Goal: Task Accomplishment & Management: Use online tool/utility

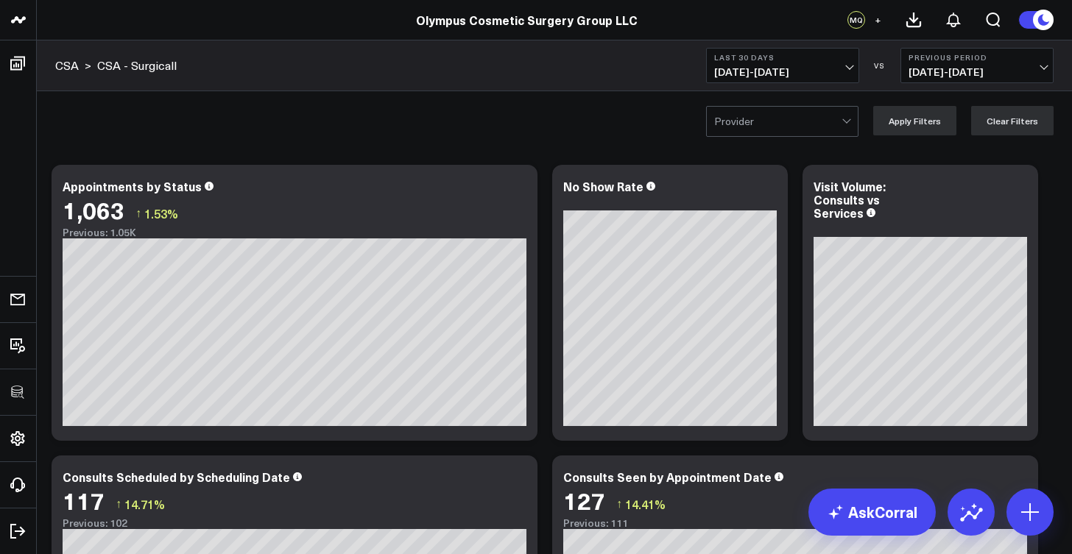
click at [137, 60] on link "CSA - Surgicall" at bounding box center [137, 65] width 80 height 16
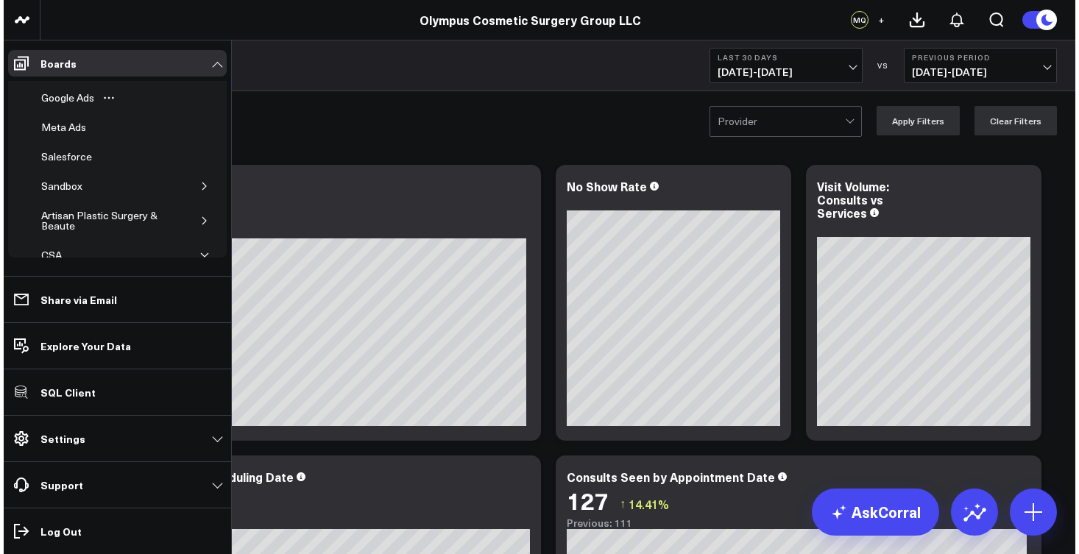
scroll to position [205, 0]
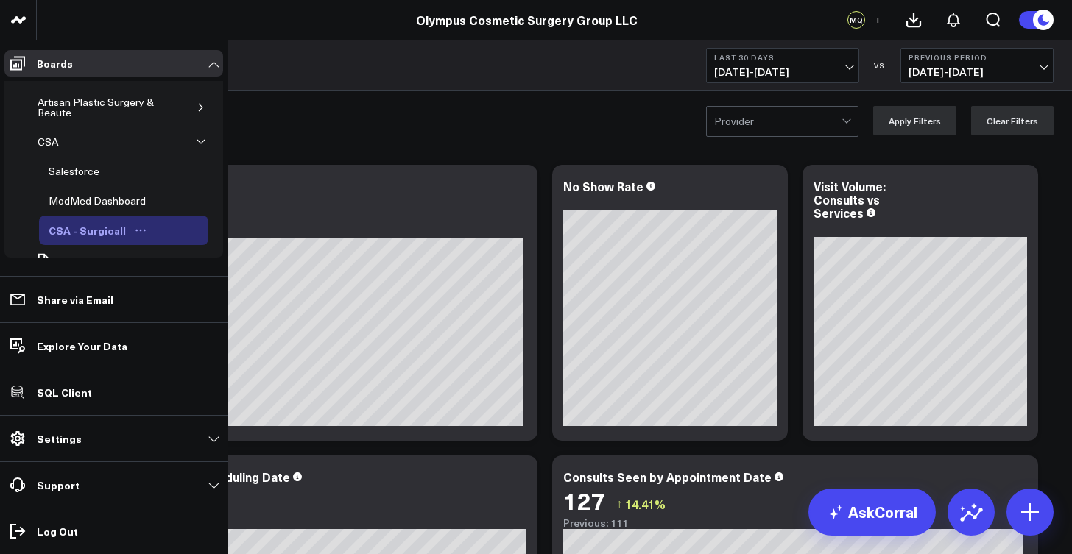
click at [135, 229] on icon "Open board menu" at bounding box center [141, 231] width 12 height 12
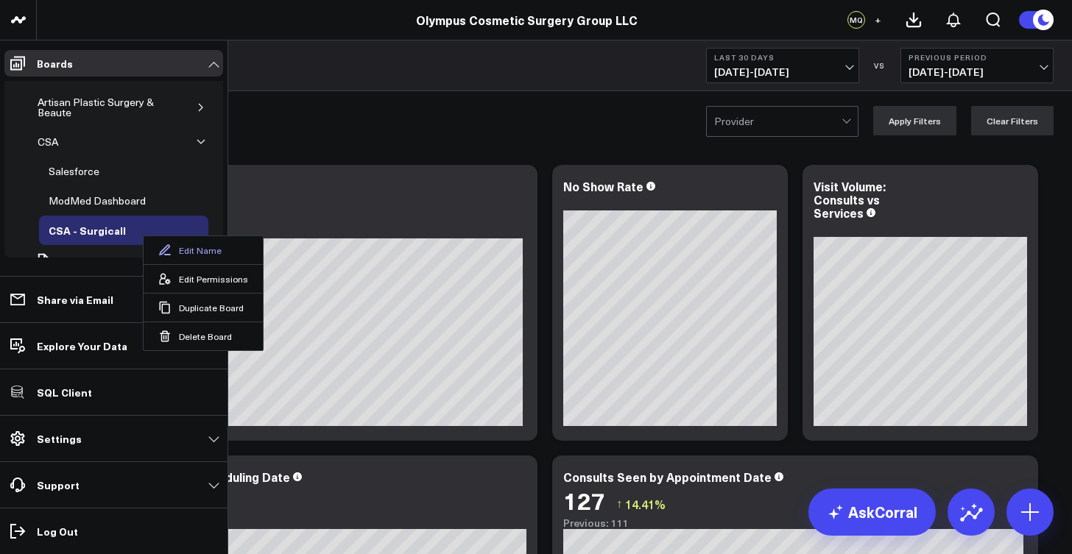
click at [167, 250] on icon at bounding box center [164, 250] width 13 height 13
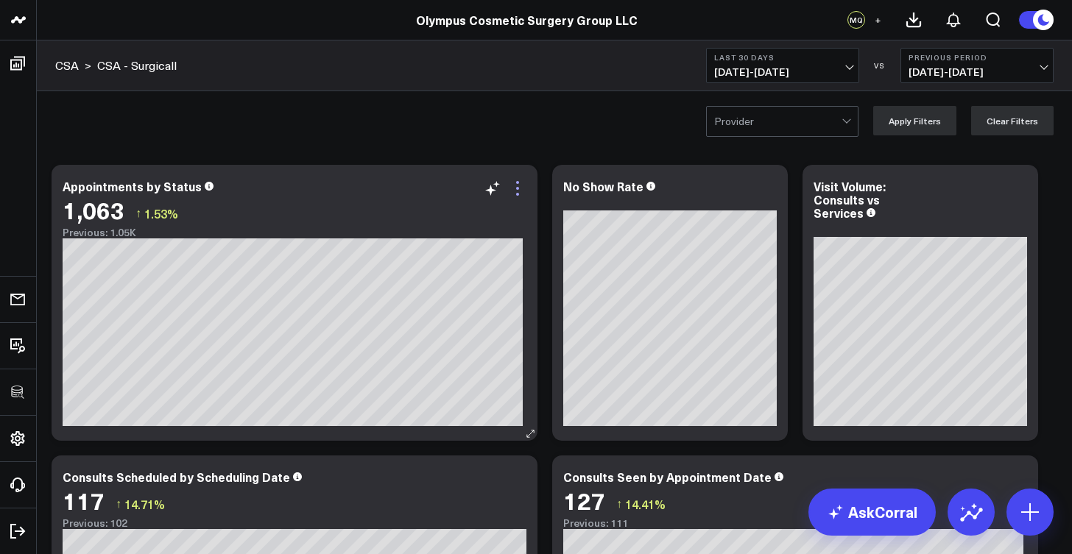
click at [522, 183] on icon at bounding box center [518, 189] width 18 height 18
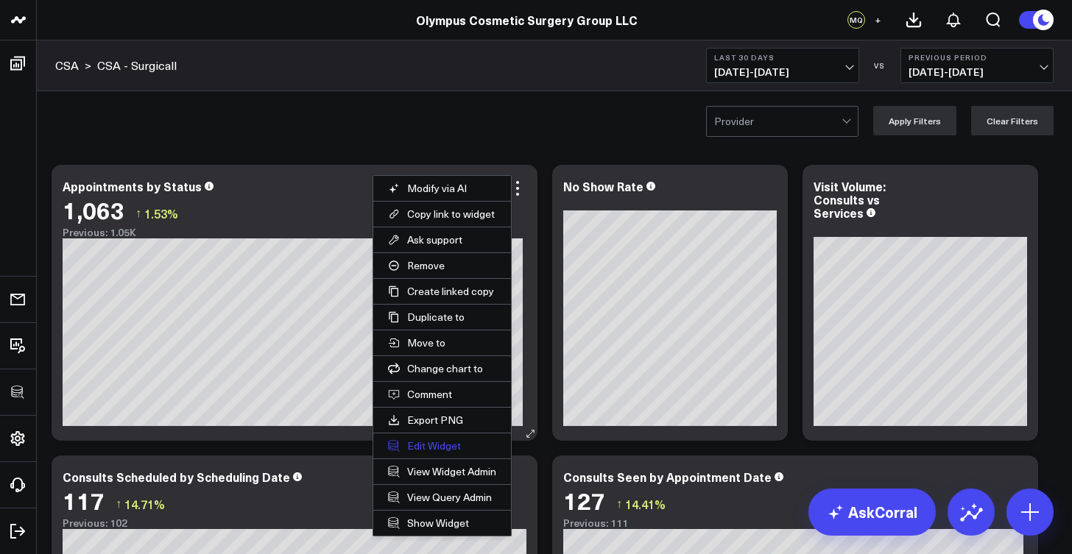
click at [448, 452] on button "Edit Widget" at bounding box center [442, 446] width 138 height 25
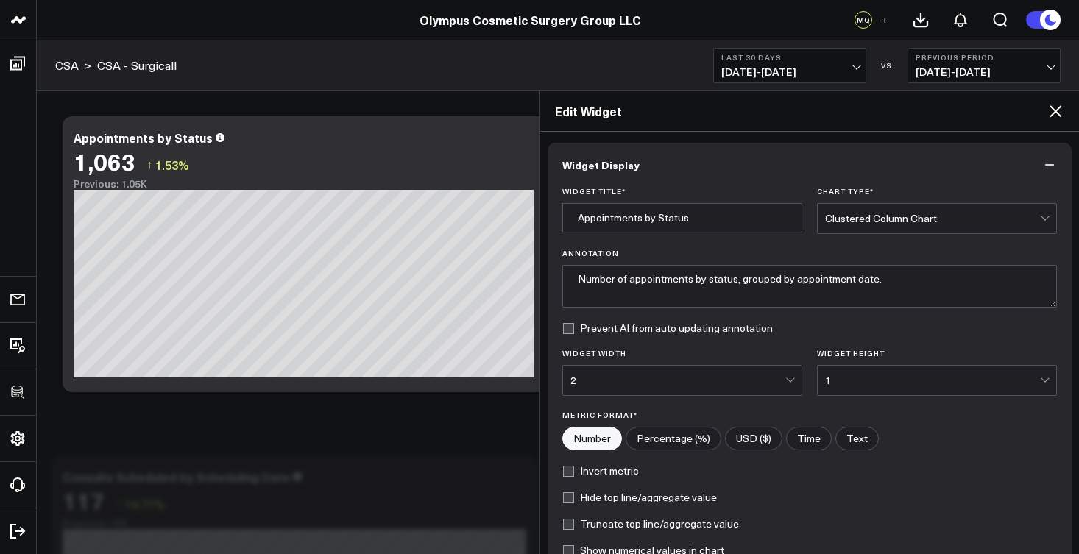
scroll to position [183, 0]
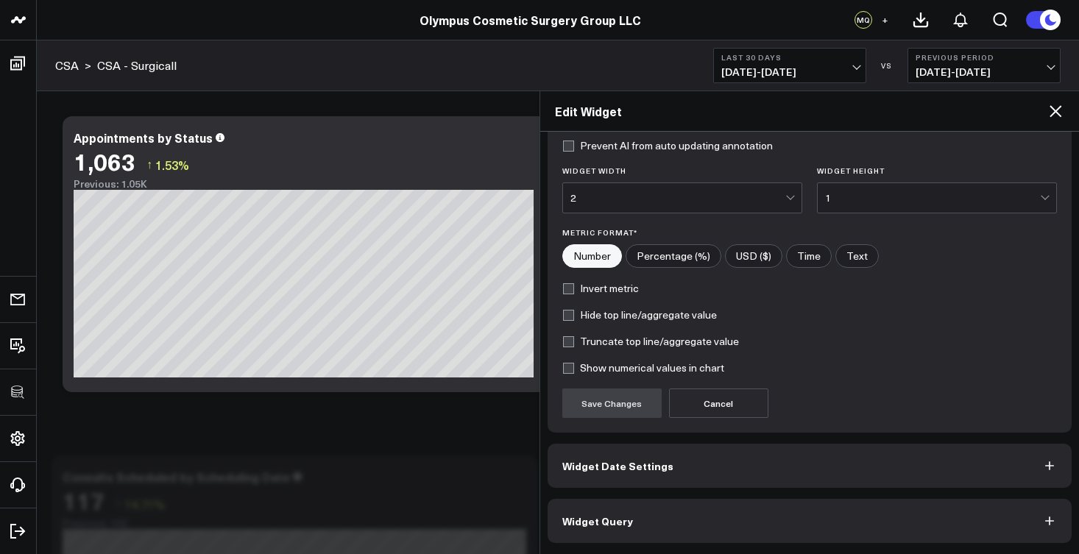
click at [666, 521] on button "Widget Query" at bounding box center [810, 521] width 525 height 44
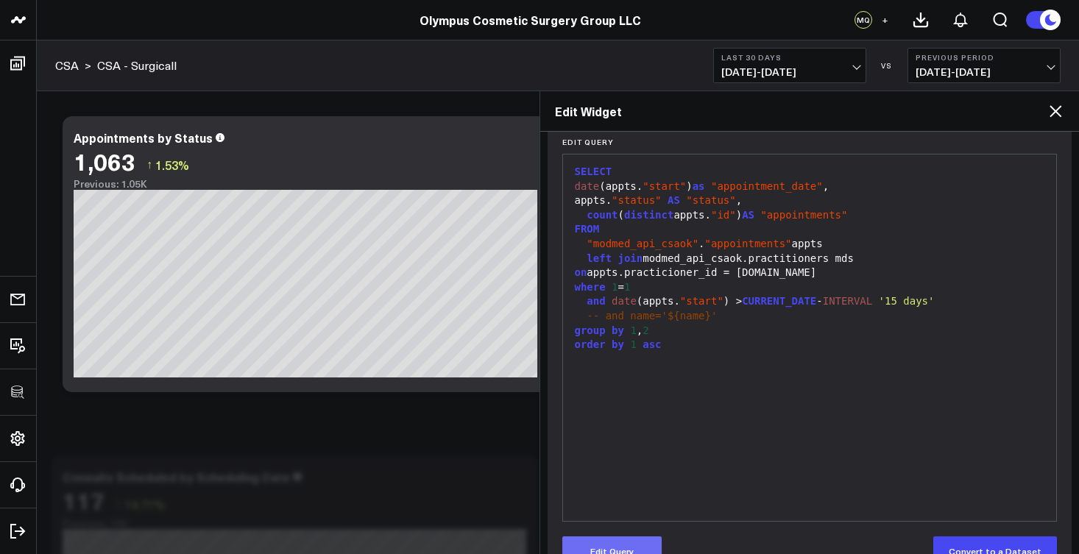
click at [651, 543] on button "Edit Query" at bounding box center [611, 551] width 99 height 29
click at [651, 290] on div "where 1 = 1" at bounding box center [810, 287] width 479 height 15
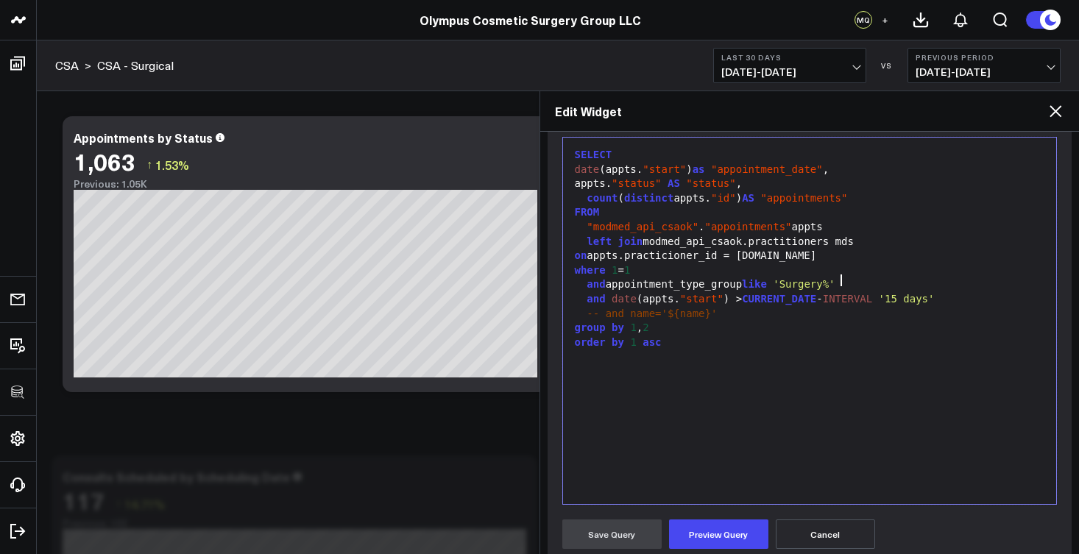
scroll to position [252, 0]
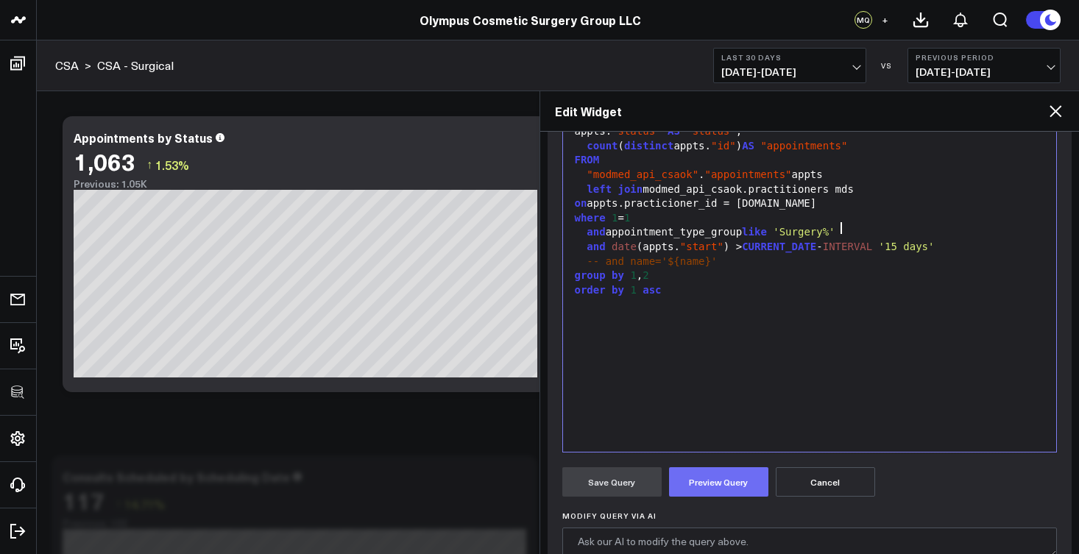
click at [702, 481] on button "Preview Query" at bounding box center [718, 481] width 99 height 29
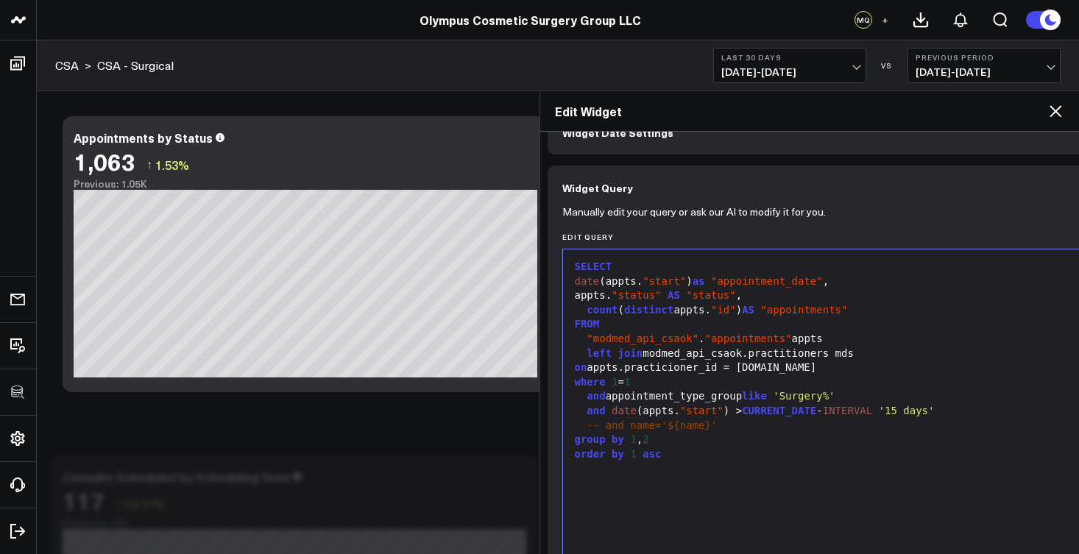
scroll to position [115, 0]
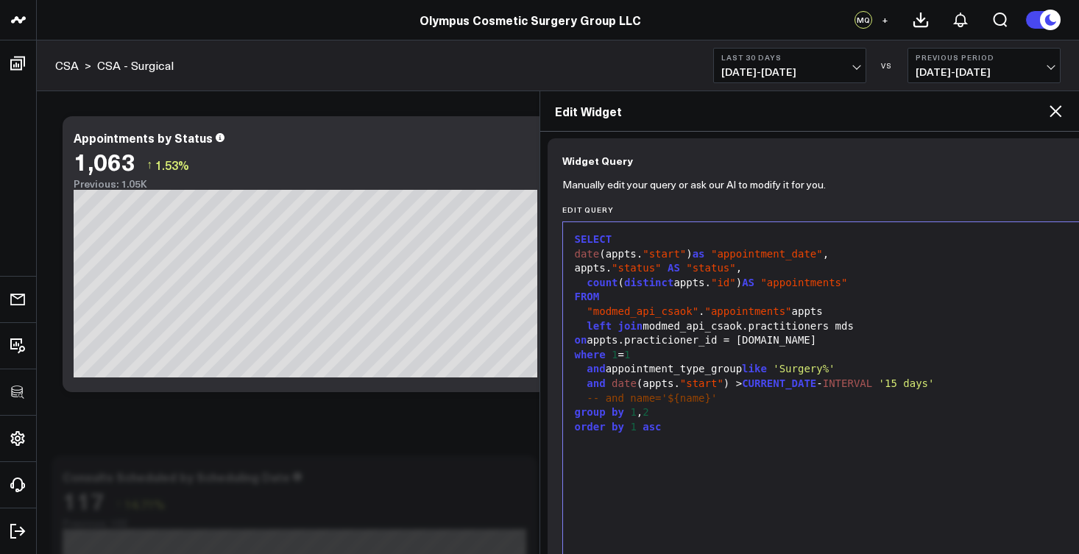
click at [709, 311] on span ""appointments"" at bounding box center [748, 312] width 87 height 12
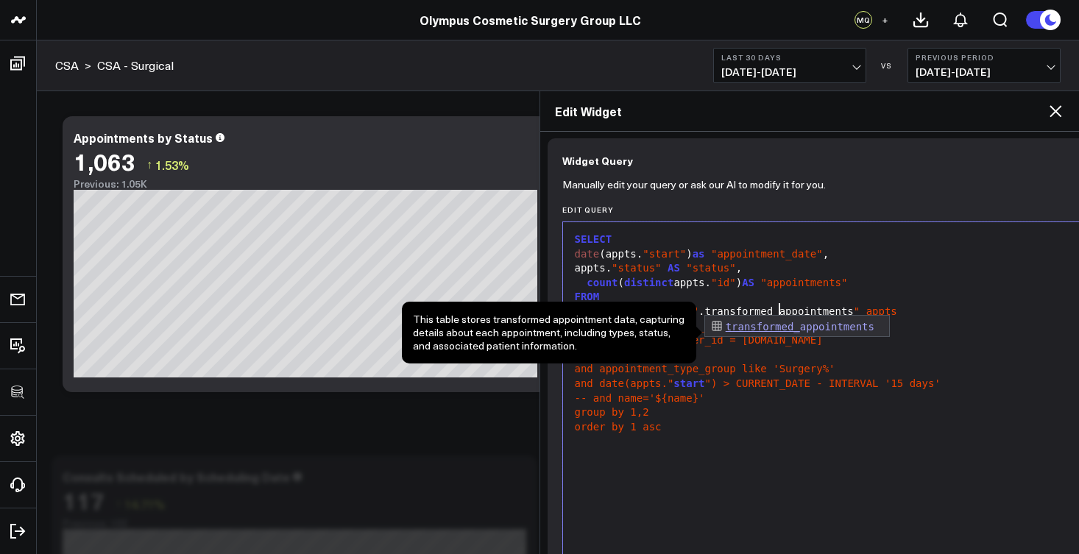
click at [861, 308] on span "" appts" at bounding box center [875, 312] width 43 height 12
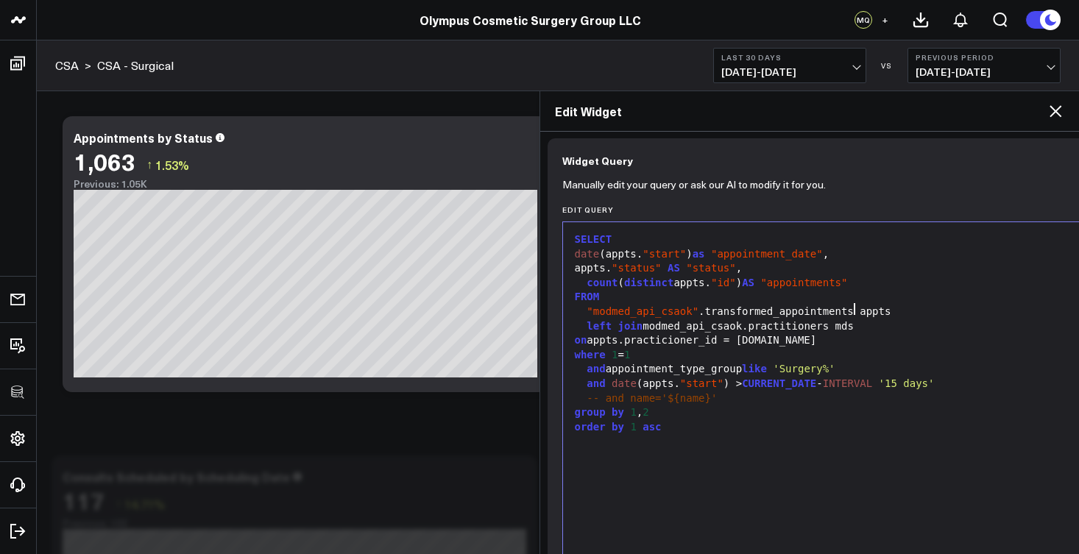
scroll to position [234, 0]
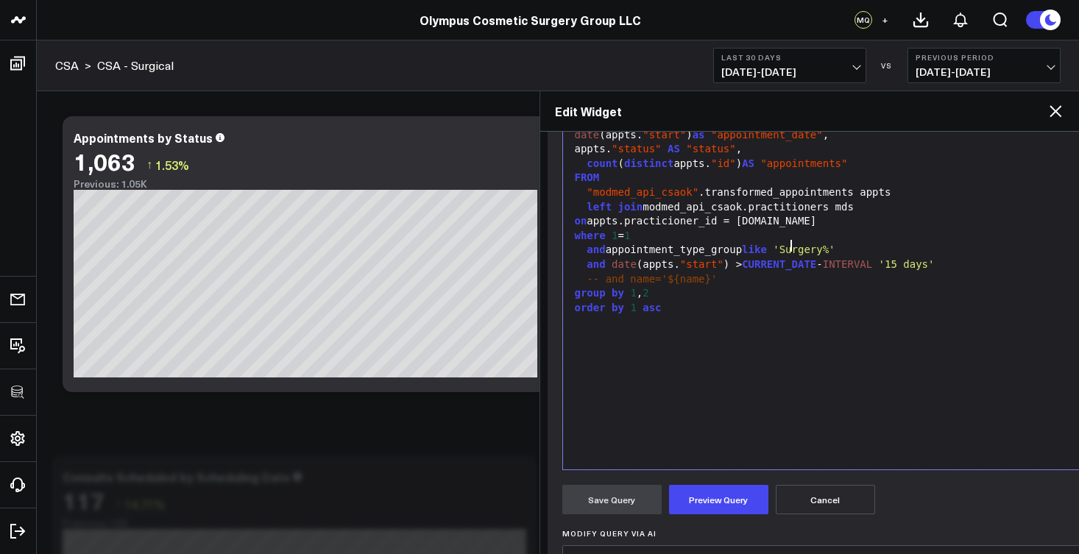
click at [794, 245] on span "'Surgery%'" at bounding box center [804, 250] width 62 height 12
click at [716, 498] on button "Preview Query" at bounding box center [718, 499] width 99 height 29
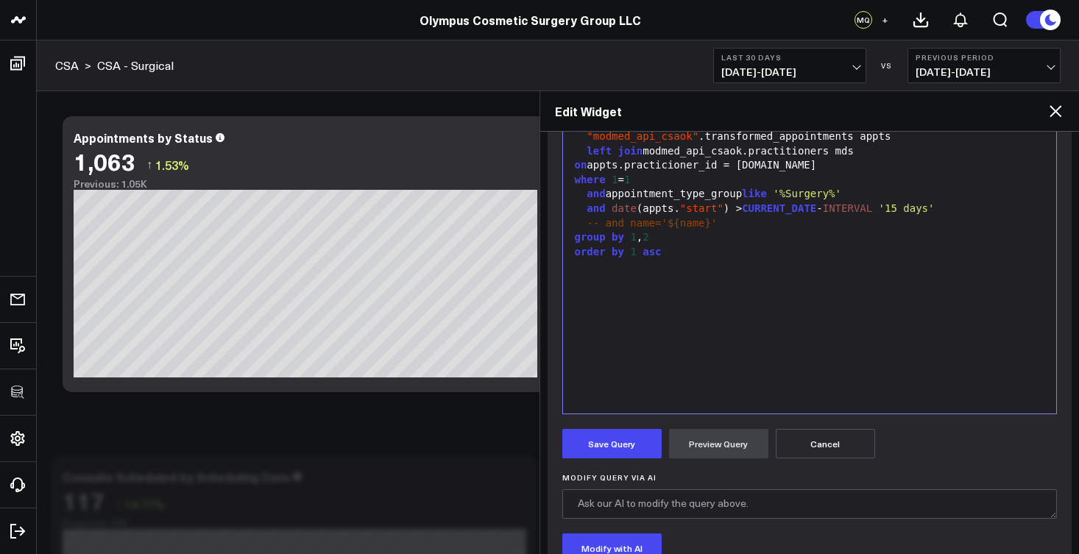
scroll to position [459, 0]
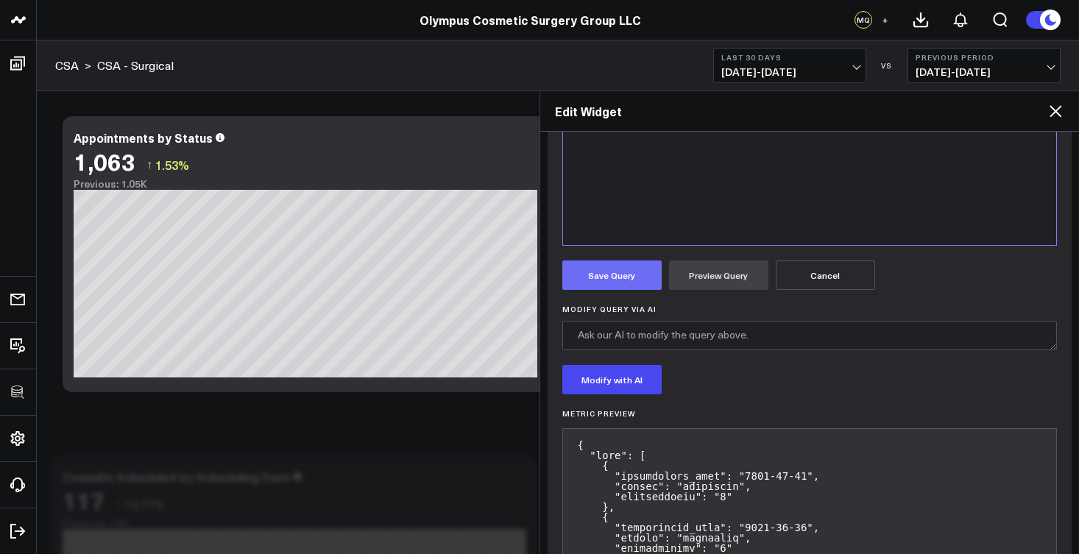
click at [611, 272] on button "Save Query" at bounding box center [611, 275] width 99 height 29
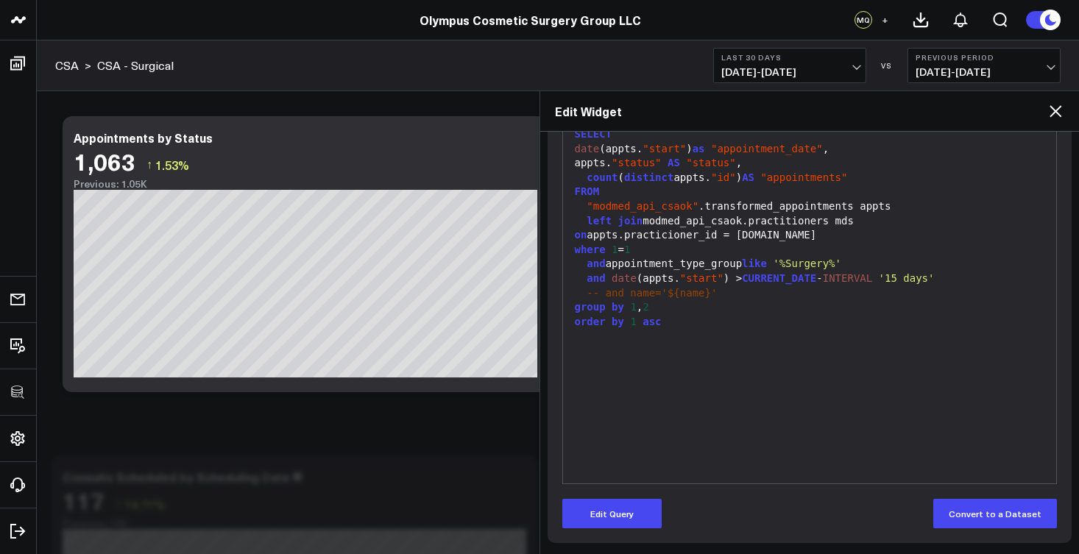
scroll to position [220, 0]
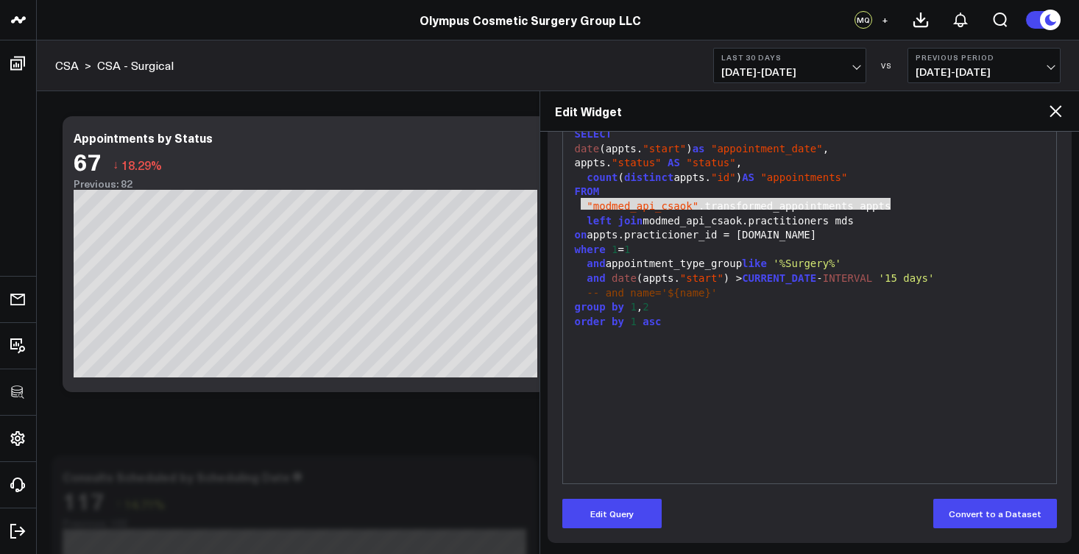
drag, startPoint x: 900, startPoint y: 200, endPoint x: 580, endPoint y: 206, distance: 319.6
click at [580, 206] on div ""modmed_api_csaok" .transformed_appointments appts" at bounding box center [810, 207] width 479 height 15
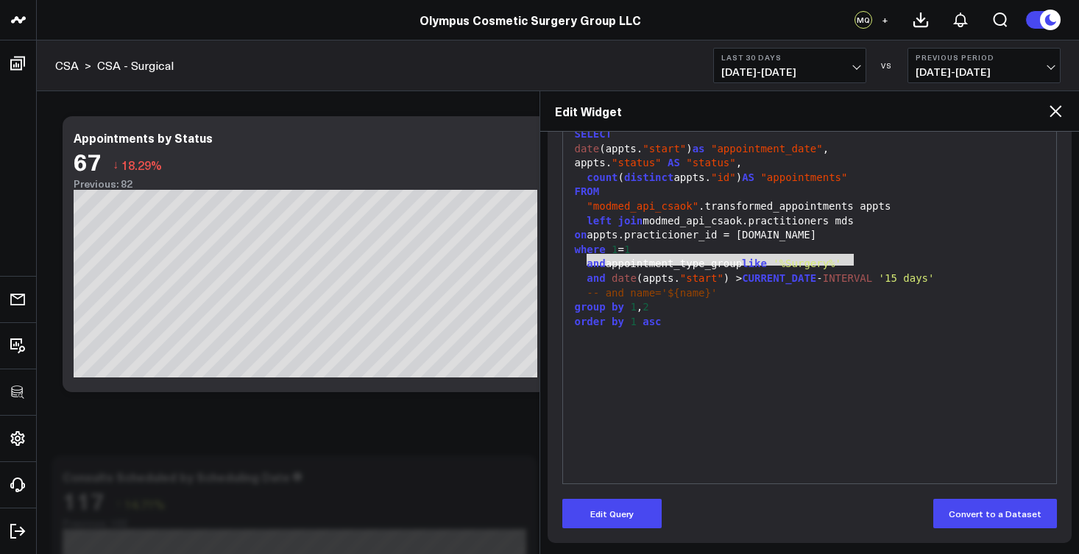
drag, startPoint x: 857, startPoint y: 257, endPoint x: 585, endPoint y: 261, distance: 271.7
click at [585, 261] on div "and appointment_type_group like '%Surgery%'" at bounding box center [810, 264] width 479 height 15
copy div "and appointment_type_group like '%Surgery%'"
click at [1058, 110] on icon at bounding box center [1056, 111] width 12 height 12
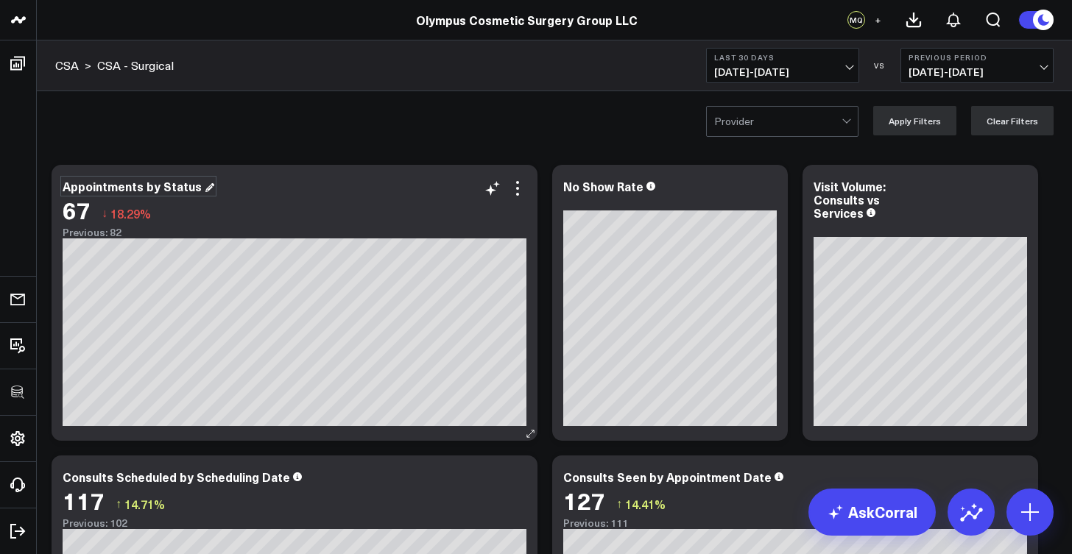
click at [64, 188] on div "Appointments by Status" at bounding box center [139, 186] width 152 height 16
click at [65, 187] on div "Appointments by Status" at bounding box center [134, 186] width 142 height 16
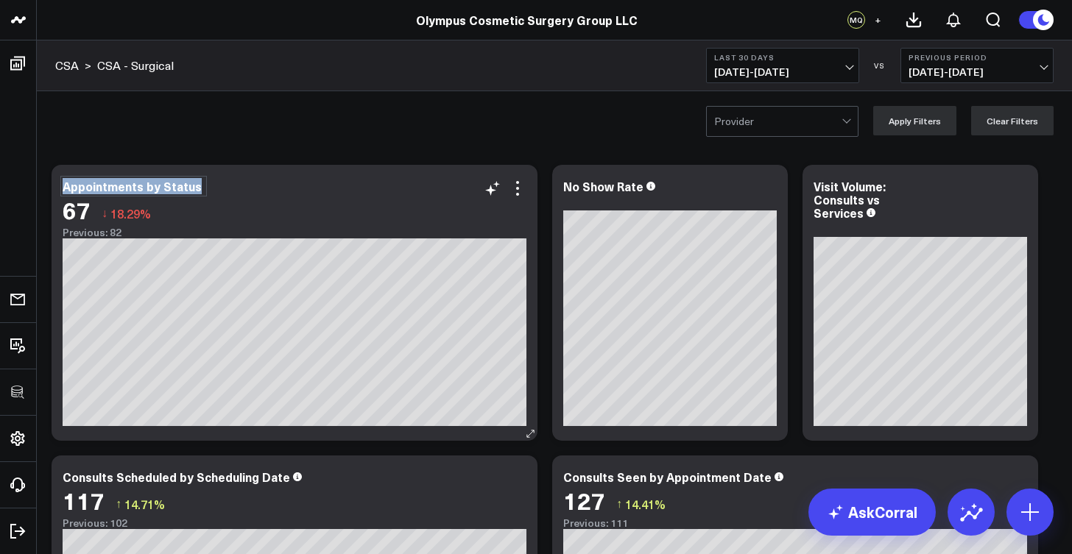
click at [66, 187] on div "Appointments by Status" at bounding box center [134, 186] width 142 height 16
click at [770, 189] on icon at bounding box center [768, 189] width 18 height 18
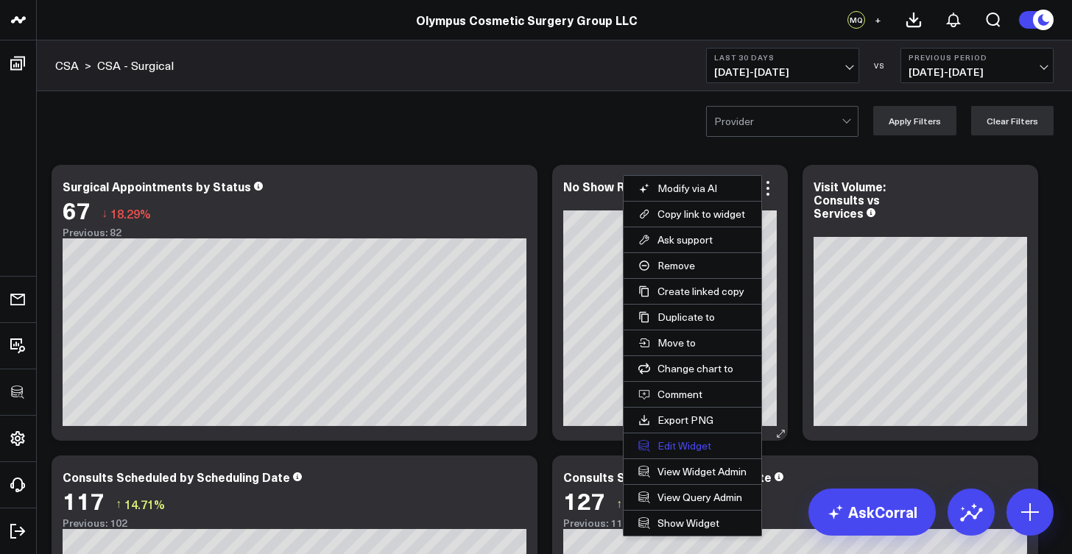
click at [713, 452] on button "Edit Widget" at bounding box center [693, 446] width 138 height 25
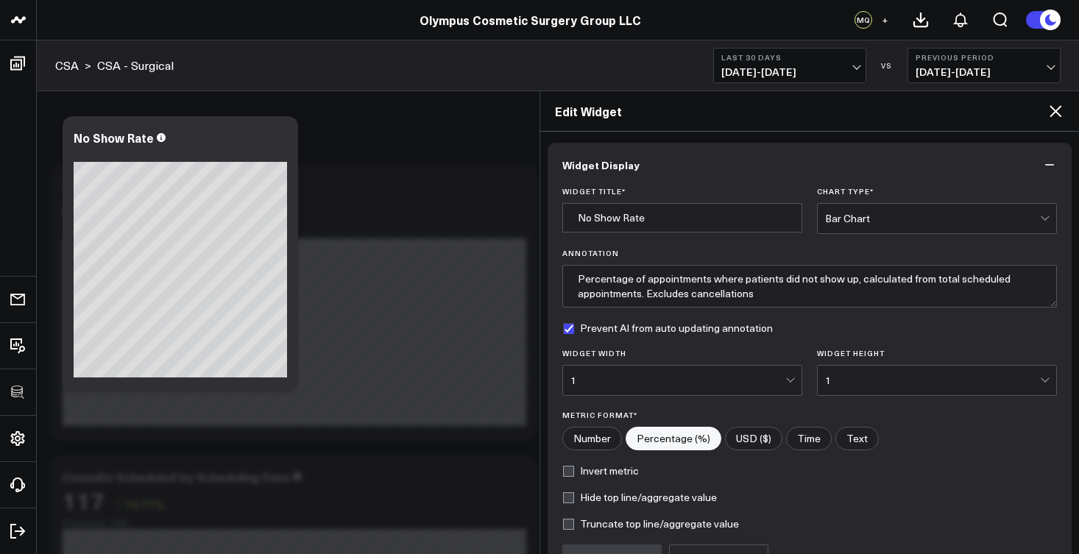
scroll to position [156, 0]
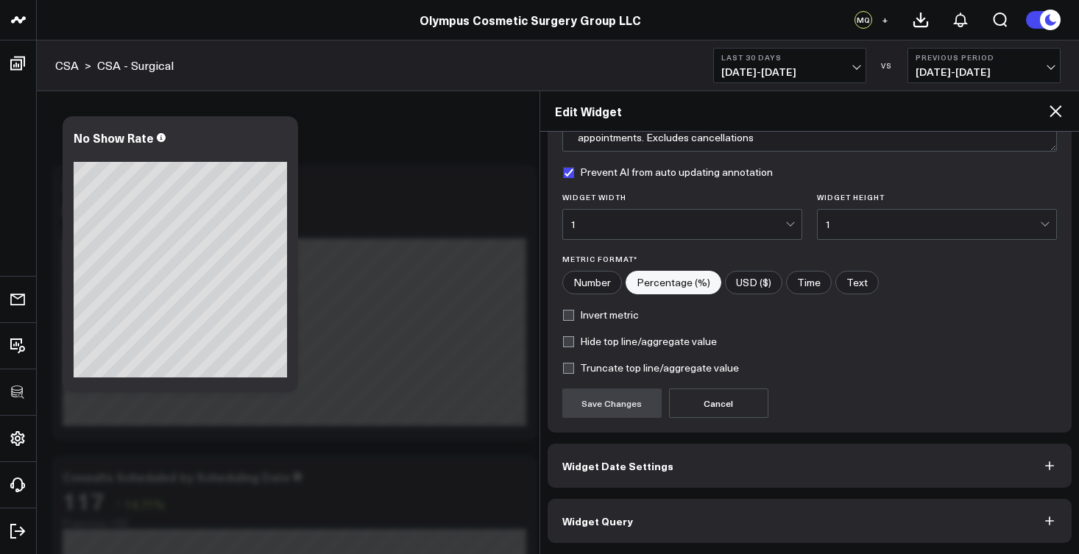
click at [646, 510] on button "Widget Query" at bounding box center [810, 521] width 525 height 44
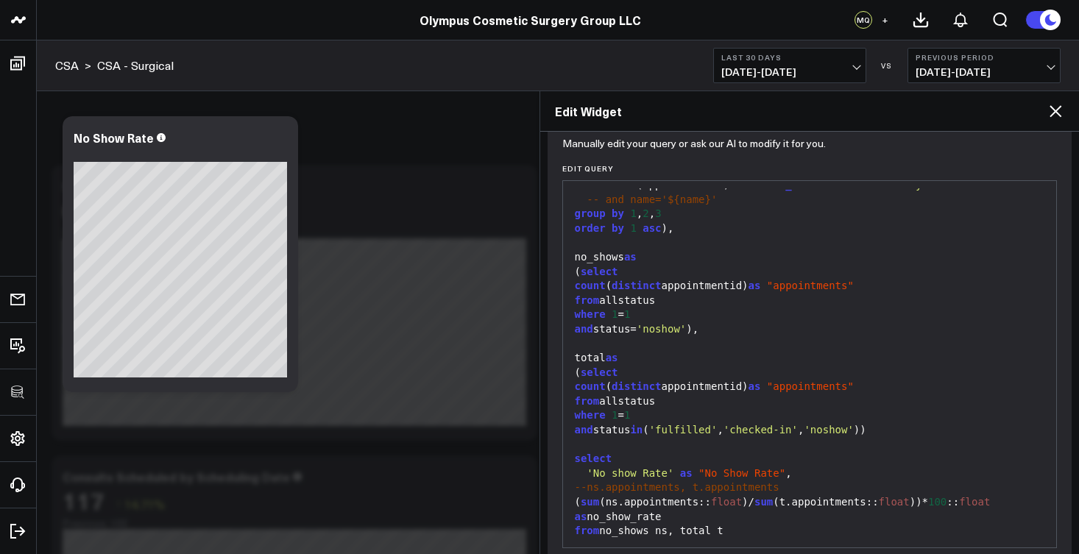
scroll to position [220, 0]
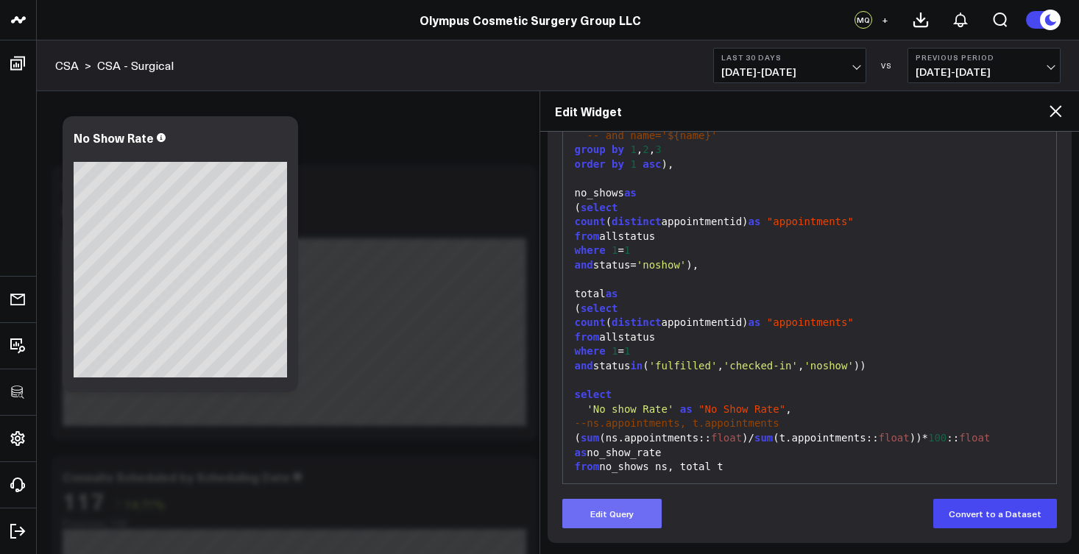
click at [633, 514] on button "Edit Query" at bounding box center [611, 513] width 99 height 29
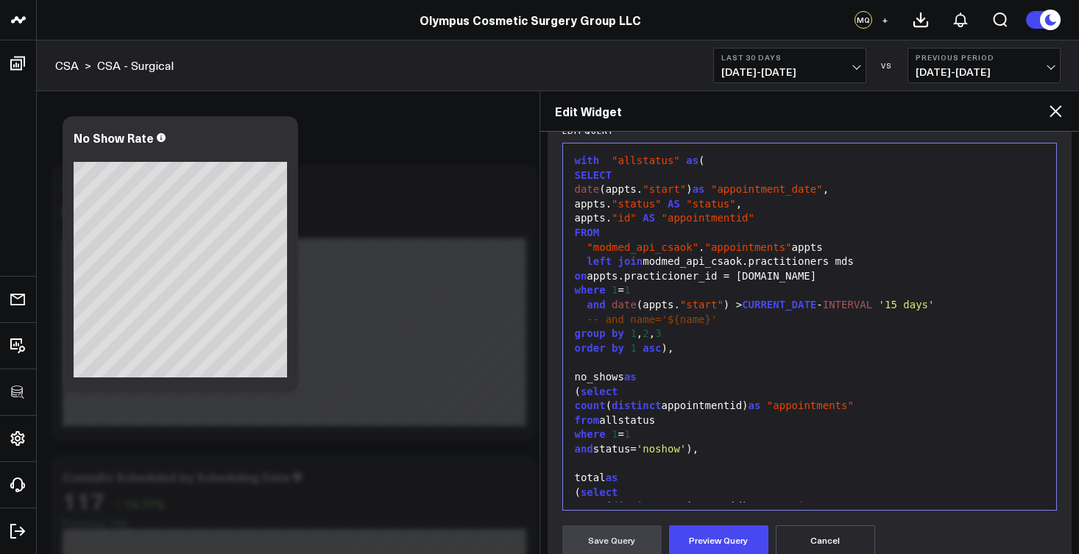
scroll to position [180, 0]
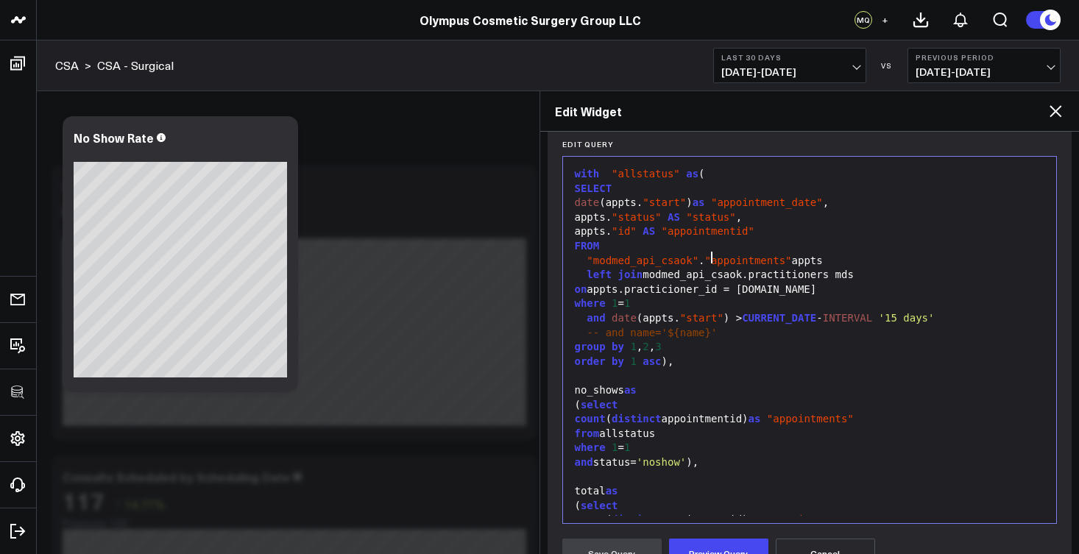
click at [710, 258] on span ""appointments"" at bounding box center [748, 261] width 87 height 12
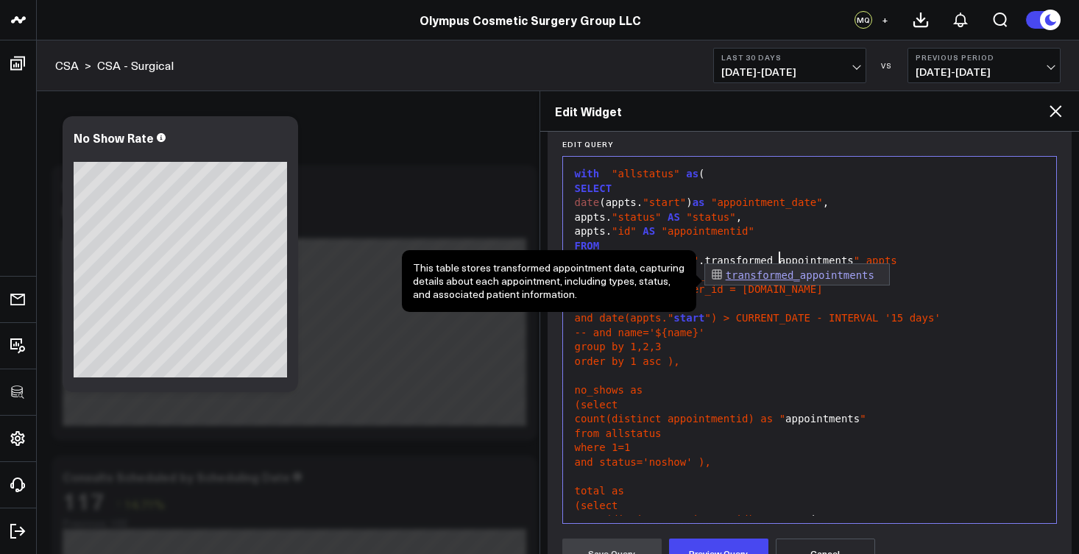
click at [861, 260] on span "" appts" at bounding box center [875, 261] width 43 height 12
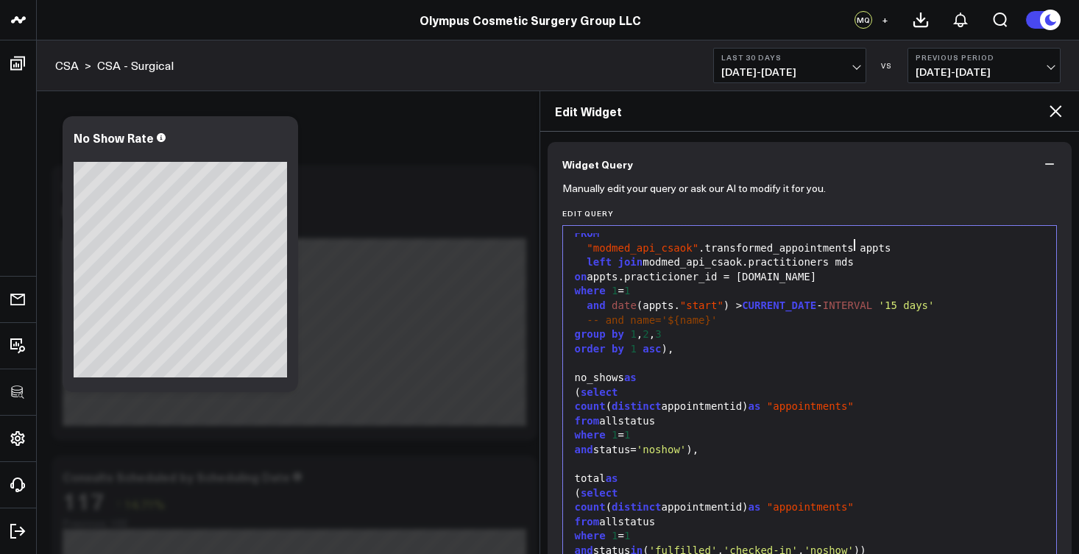
scroll to position [63, 0]
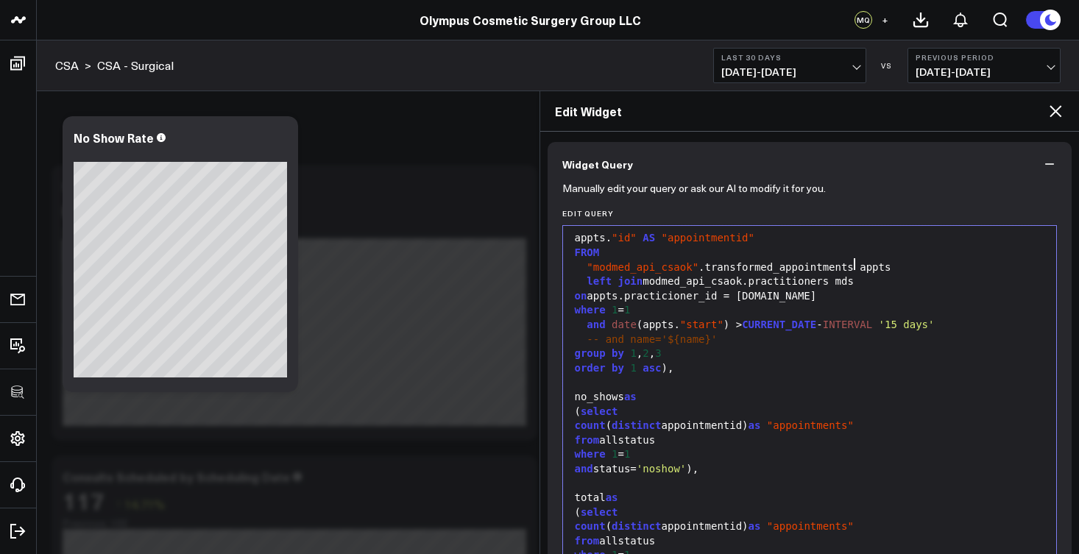
click at [644, 308] on div "where 1 = 1" at bounding box center [810, 310] width 479 height 15
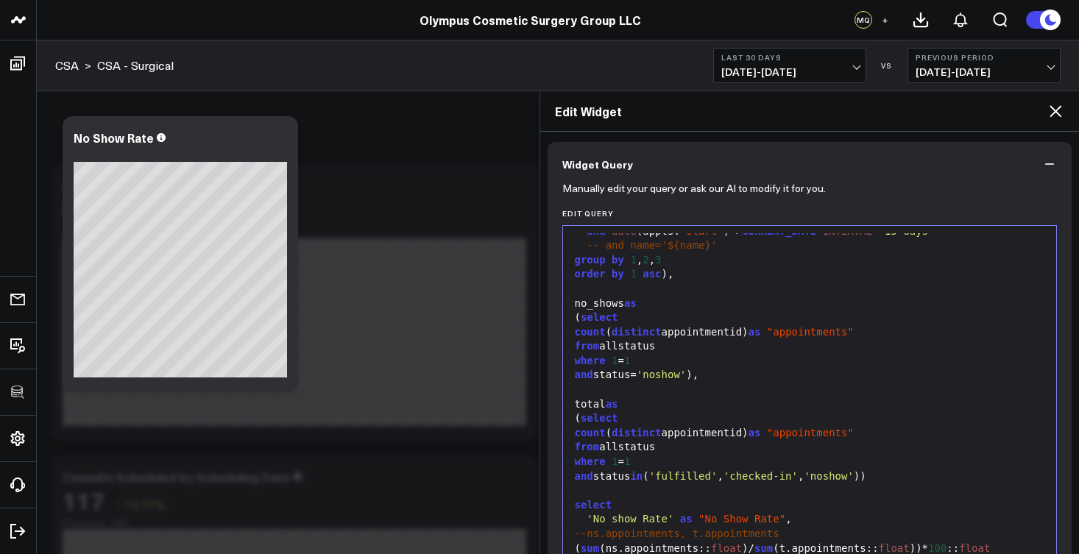
scroll to position [361, 0]
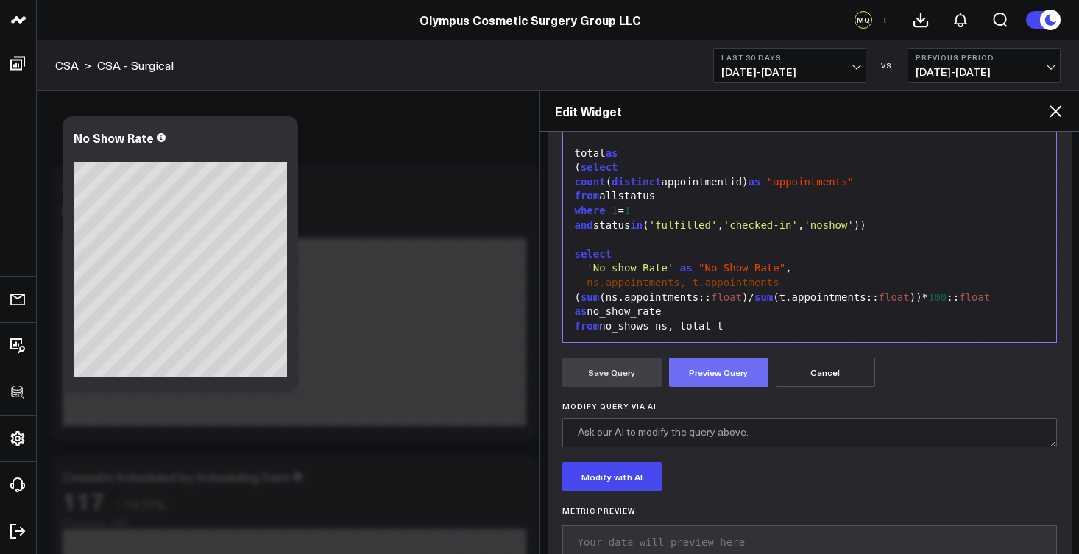
click at [722, 370] on button "Preview Query" at bounding box center [718, 372] width 99 height 29
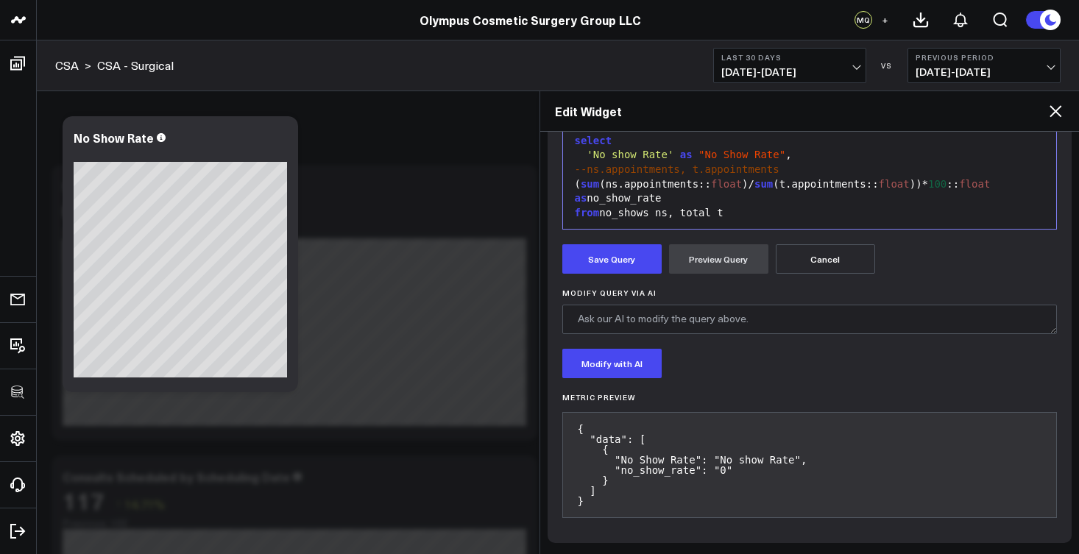
scroll to position [454, 0]
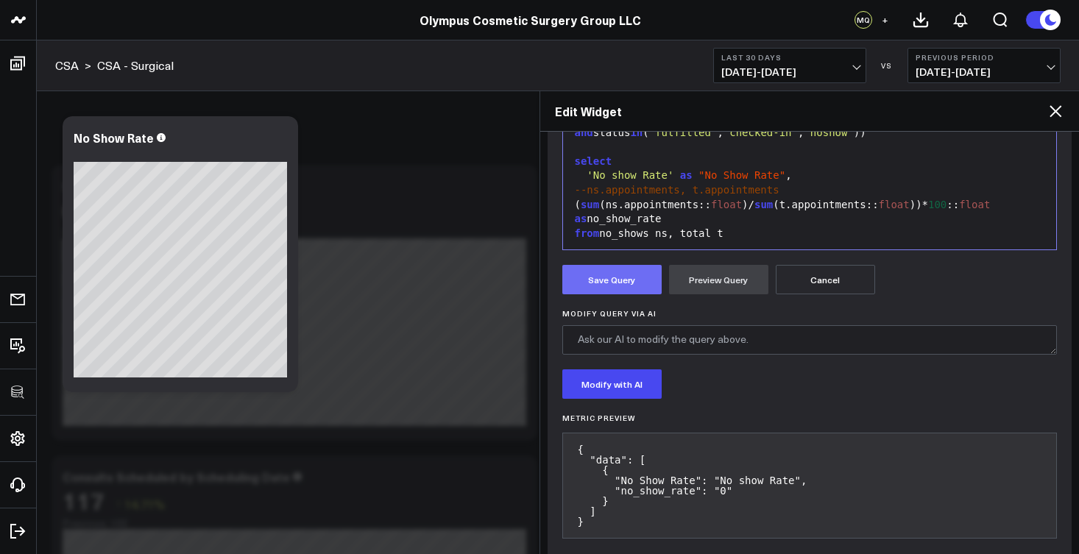
click at [615, 280] on button "Save Query" at bounding box center [611, 279] width 99 height 29
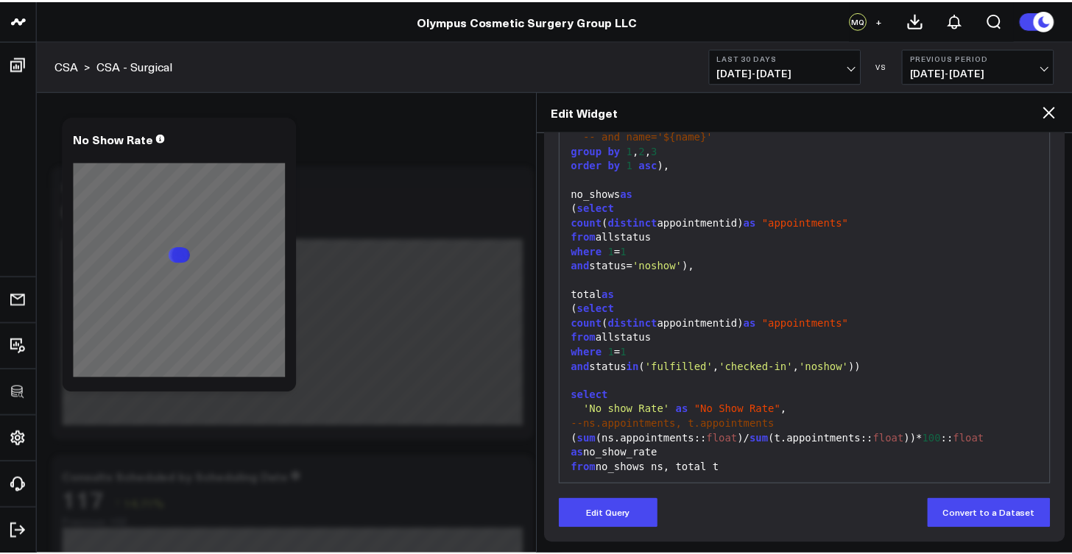
scroll to position [220, 0]
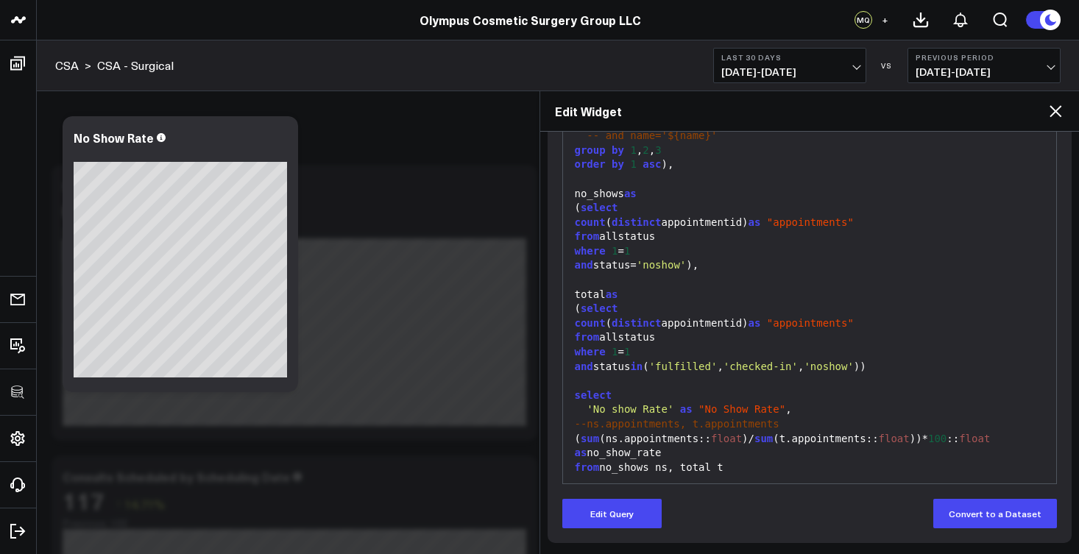
click at [1052, 105] on icon at bounding box center [1056, 111] width 18 height 18
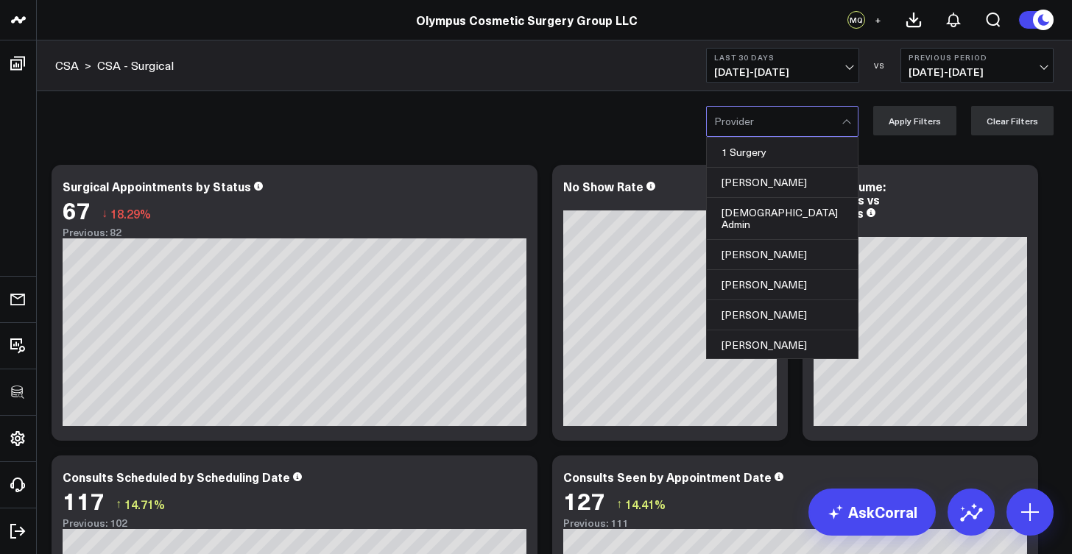
click at [772, 111] on div at bounding box center [777, 121] width 127 height 29
click at [773, 270] on div "[PERSON_NAME]" at bounding box center [782, 285] width 151 height 30
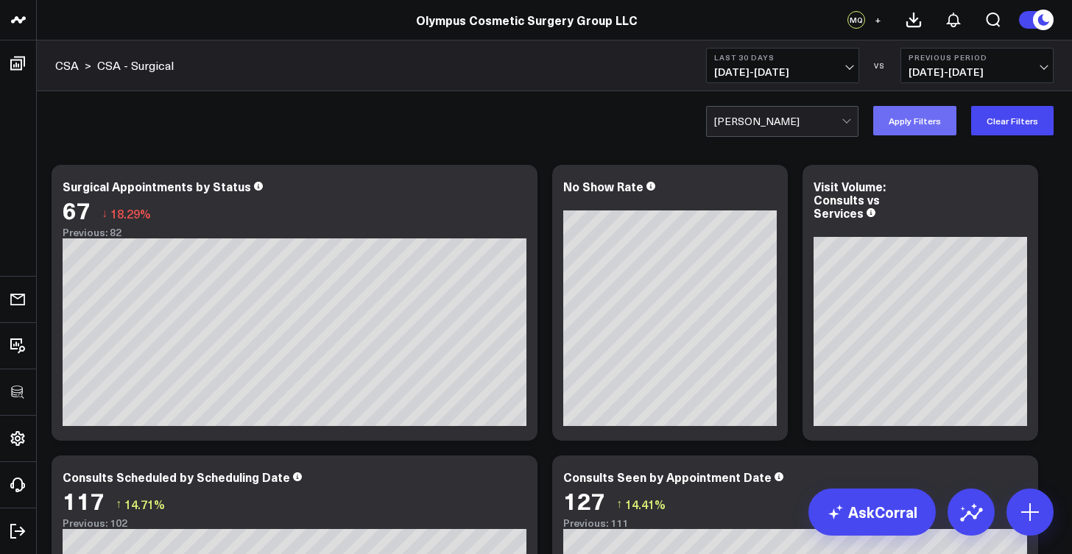
click at [942, 110] on button "Apply Filters" at bounding box center [914, 120] width 83 height 29
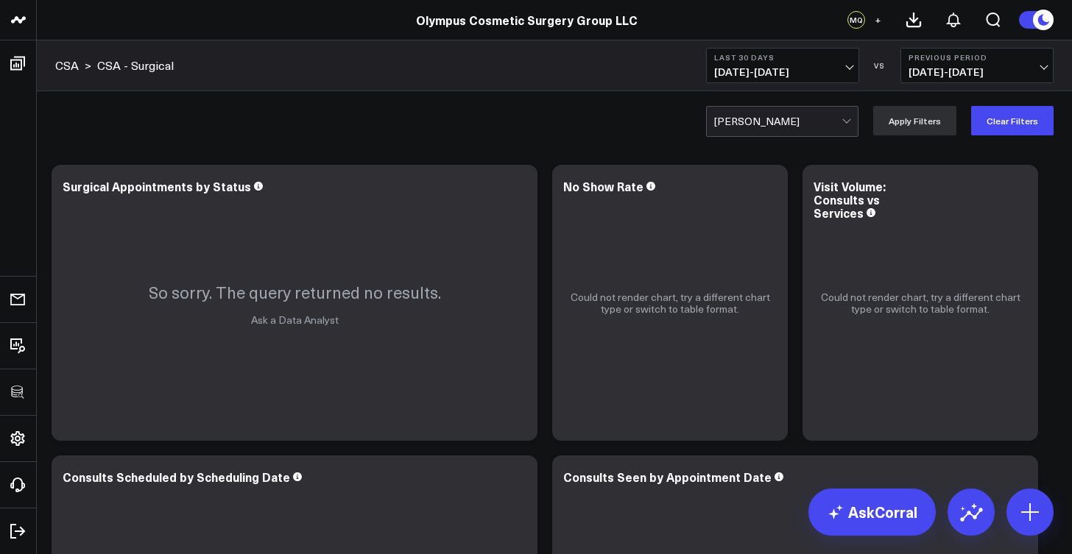
click at [744, 116] on div "[PERSON_NAME]" at bounding box center [777, 122] width 127 height 12
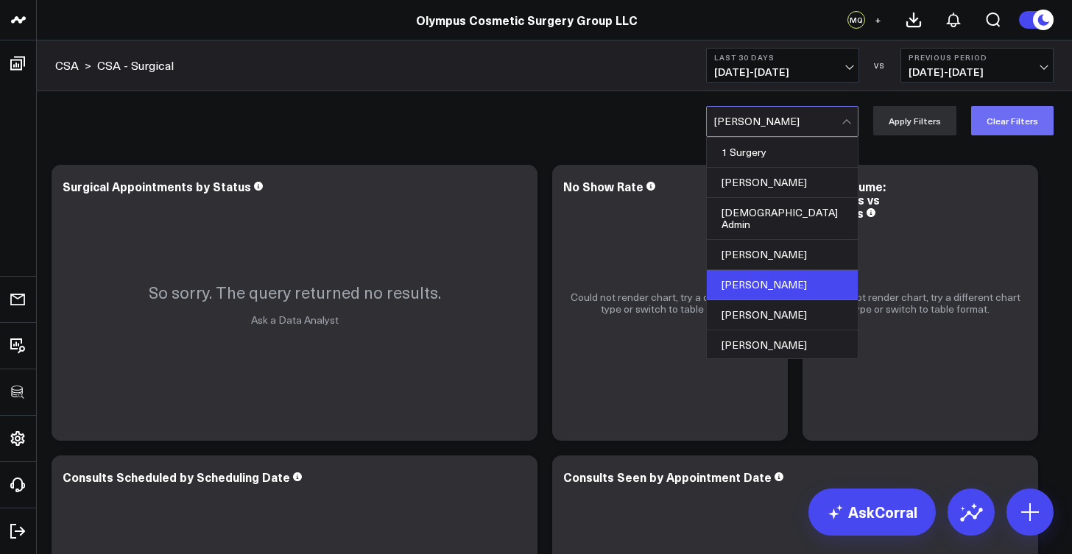
click at [993, 124] on button "Clear Filters" at bounding box center [1012, 120] width 82 height 29
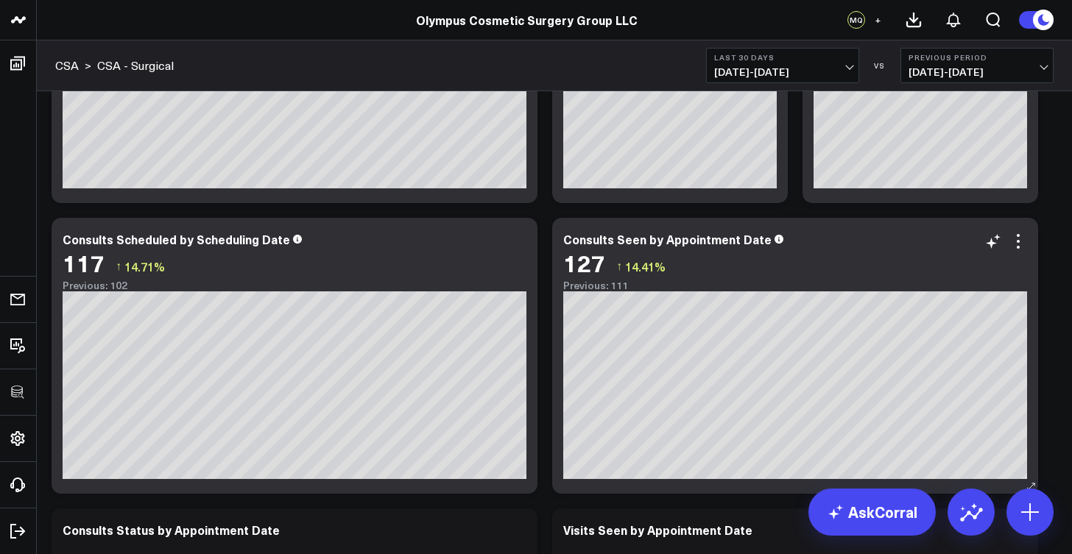
scroll to position [241, 0]
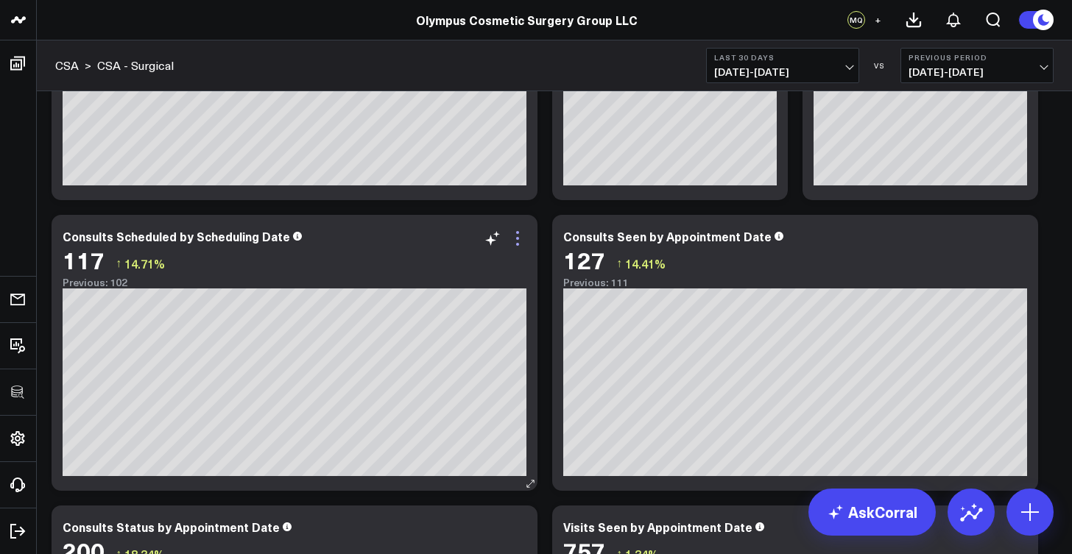
click at [518, 236] on icon at bounding box center [518, 239] width 18 height 18
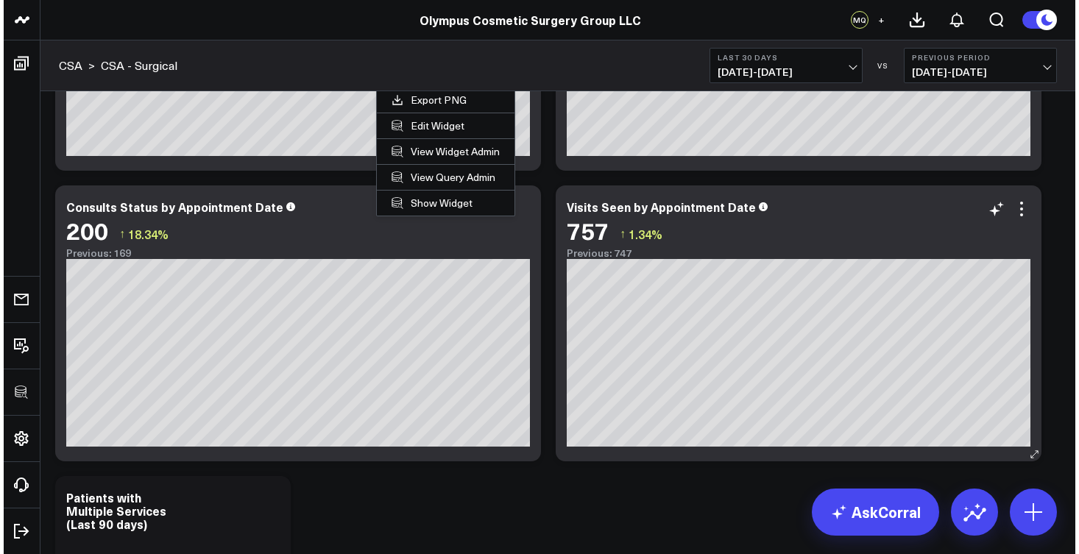
scroll to position [648, 0]
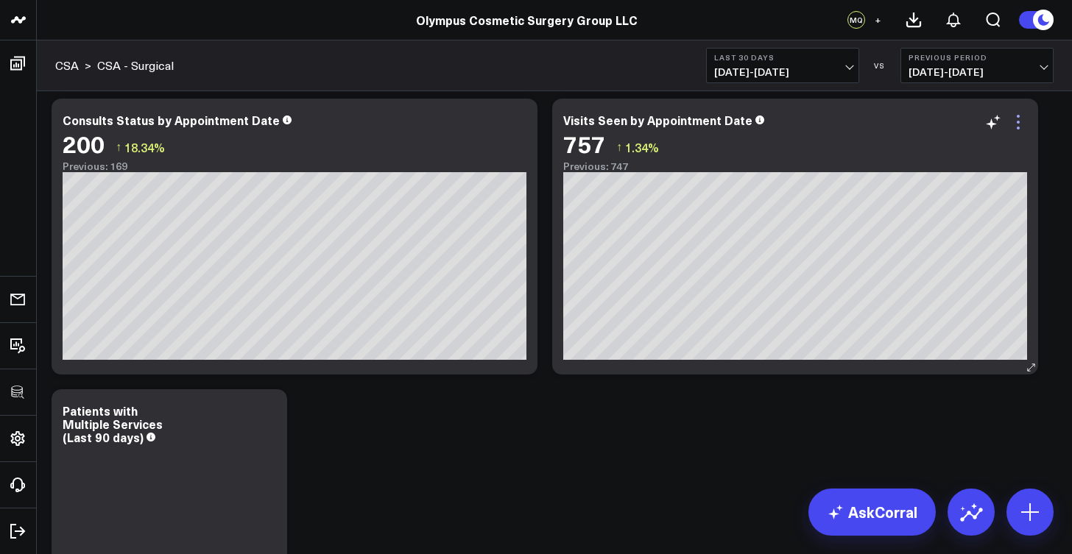
click at [1017, 127] on icon at bounding box center [1018, 128] width 3 height 3
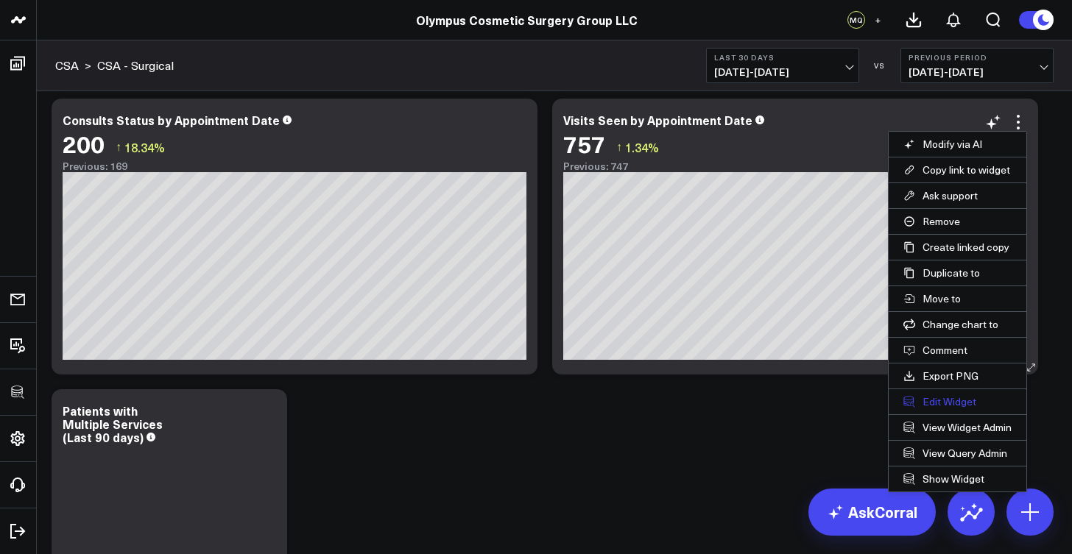
click at [943, 399] on button "Edit Widget" at bounding box center [958, 401] width 138 height 25
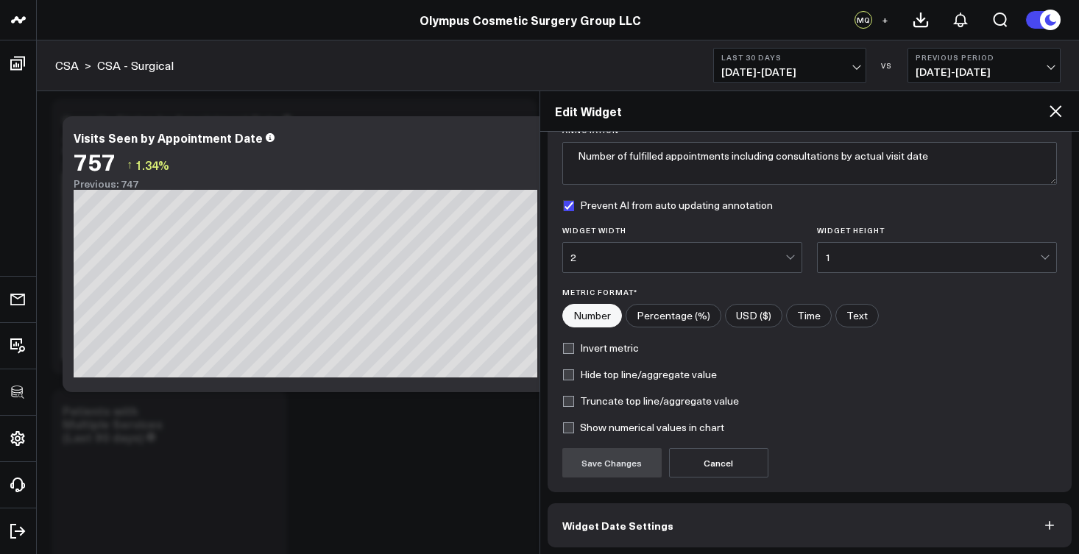
scroll to position [183, 0]
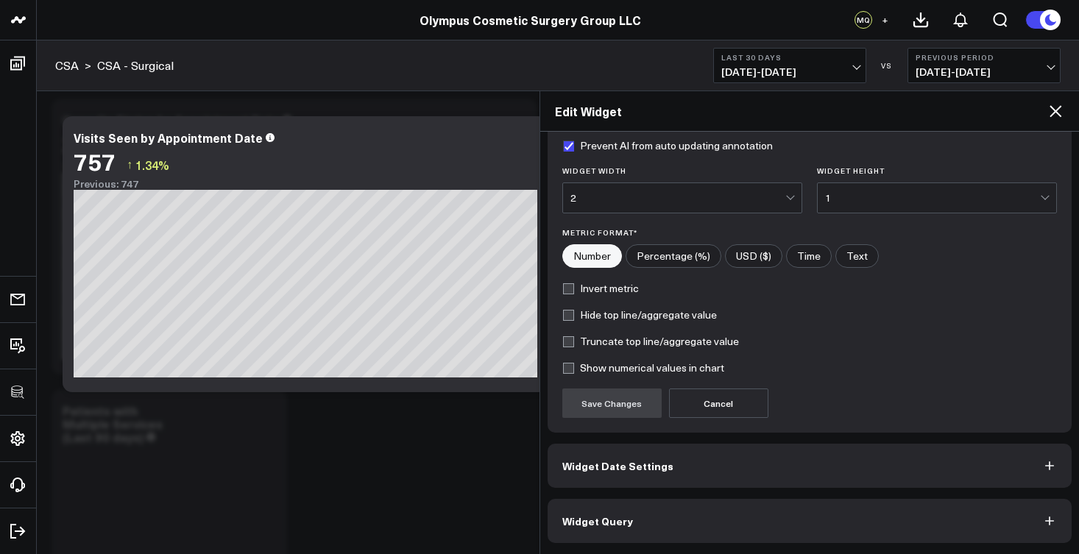
click at [669, 522] on button "Widget Query" at bounding box center [810, 521] width 525 height 44
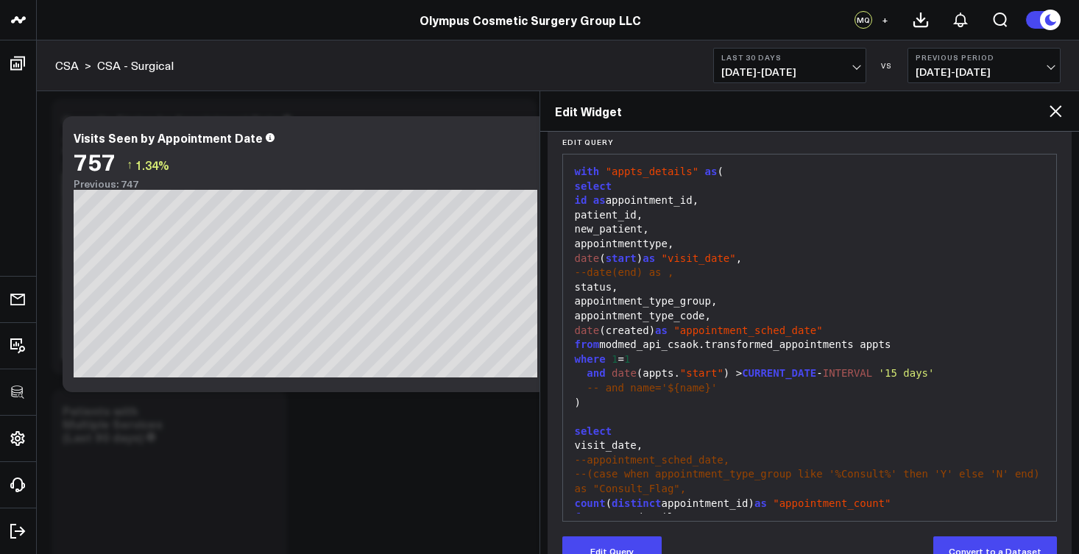
click at [833, 327] on div "date (created) as "appointment_sched_date"" at bounding box center [810, 331] width 479 height 15
click at [794, 325] on span ""appointment_sched_date"" at bounding box center [748, 331] width 149 height 12
click at [626, 543] on button "Edit Query" at bounding box center [611, 551] width 99 height 29
click at [663, 354] on div "where 1 = 1" at bounding box center [810, 360] width 479 height 15
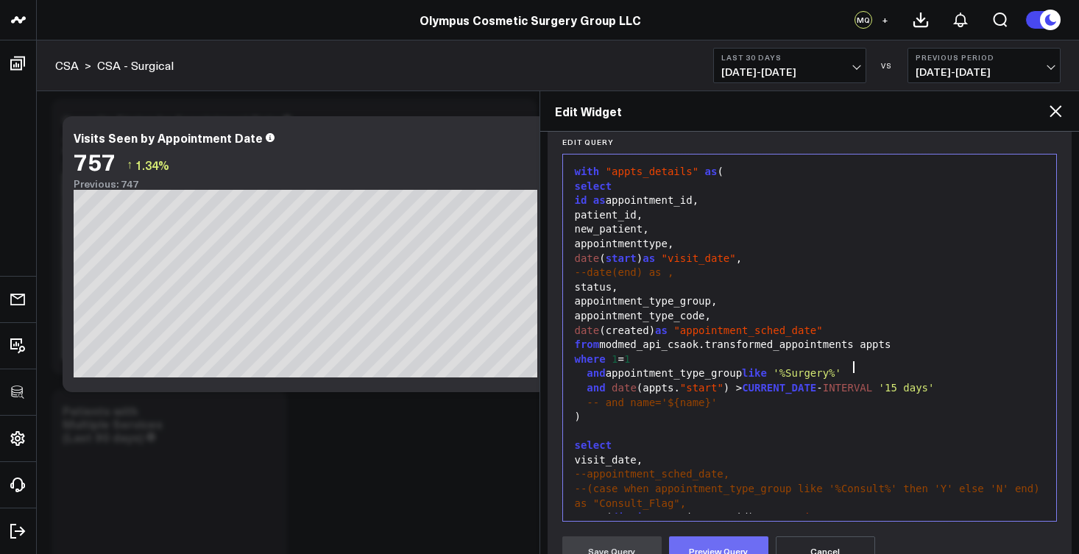
click at [752, 542] on button "Preview Query" at bounding box center [718, 551] width 99 height 29
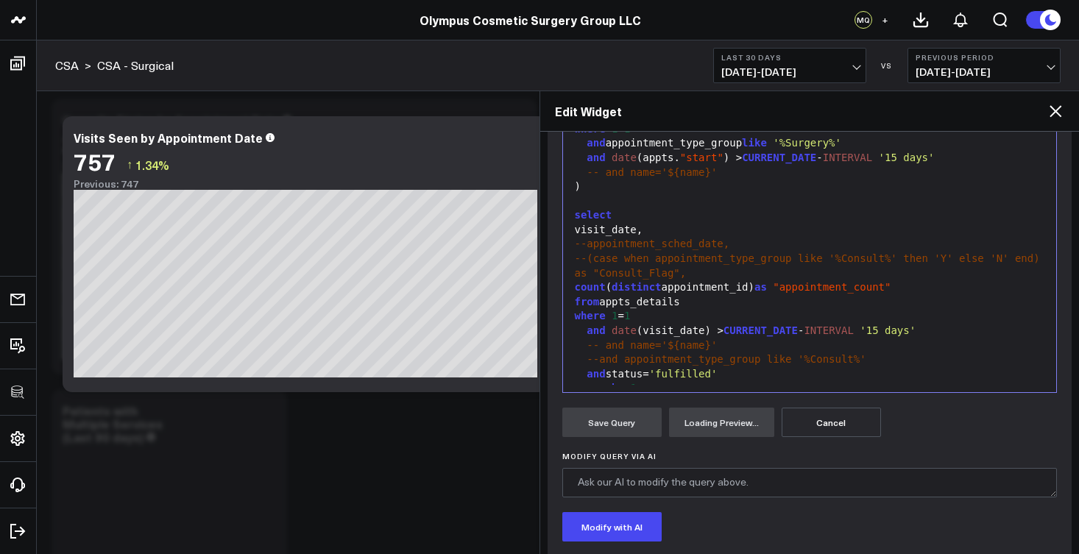
scroll to position [403, 0]
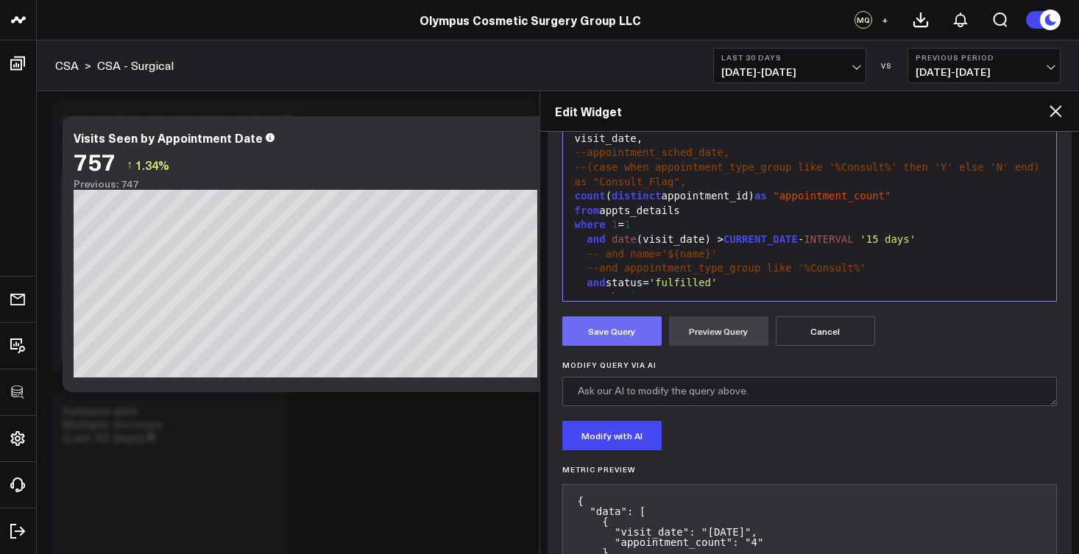
click at [620, 326] on button "Save Query" at bounding box center [611, 331] width 99 height 29
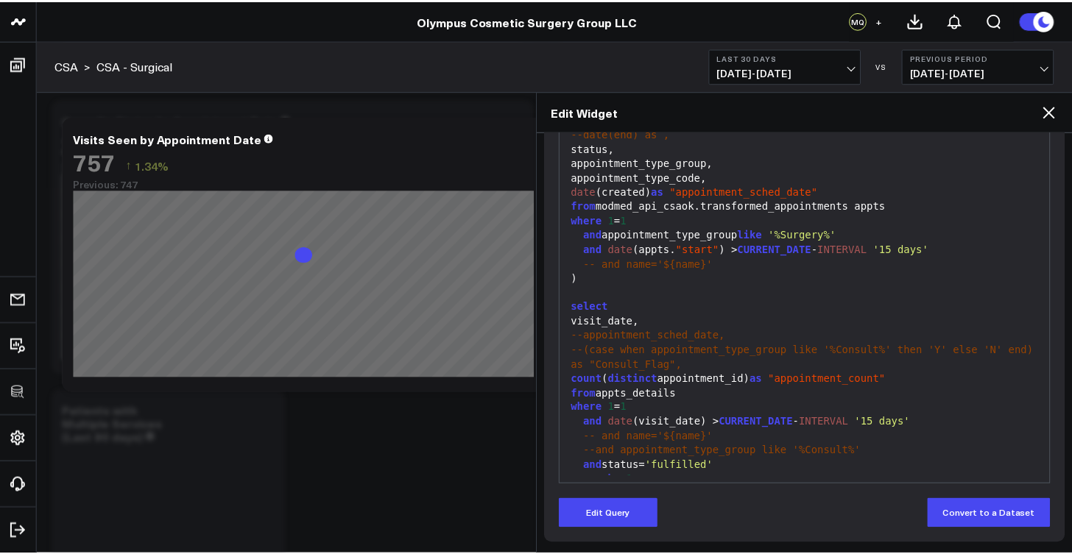
scroll to position [220, 0]
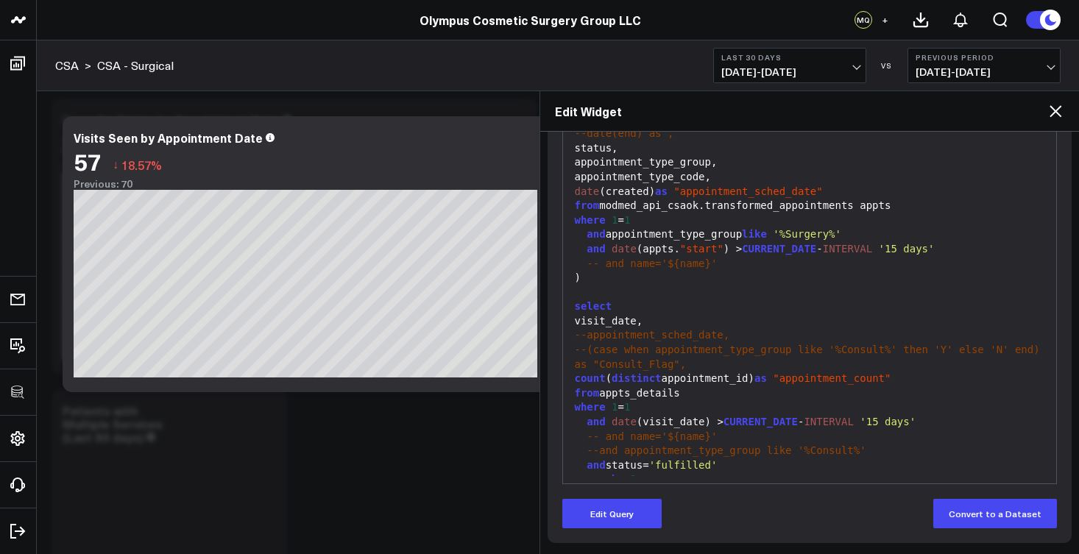
click at [1053, 112] on icon at bounding box center [1056, 111] width 18 height 18
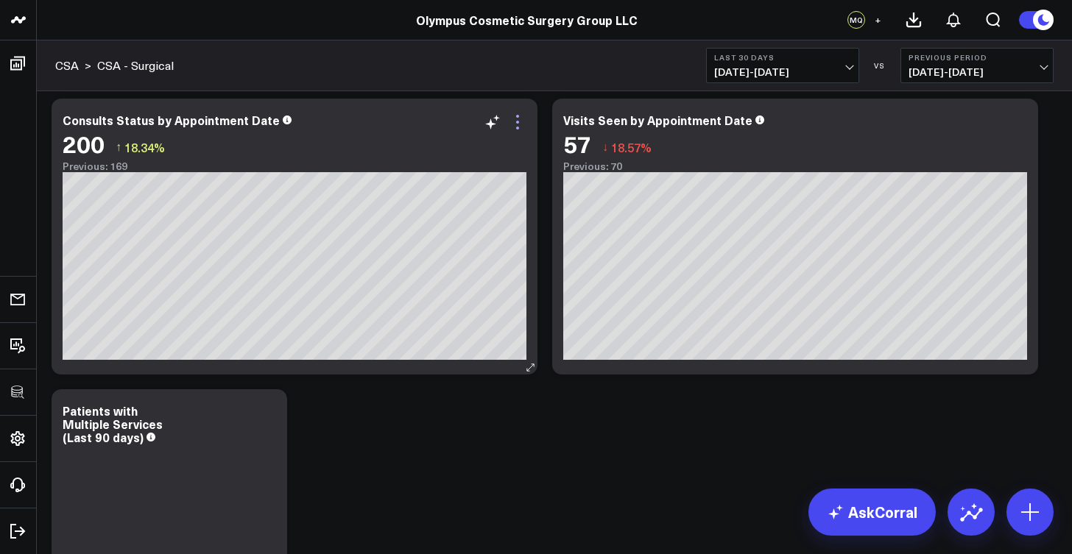
click at [517, 120] on icon at bounding box center [518, 122] width 18 height 18
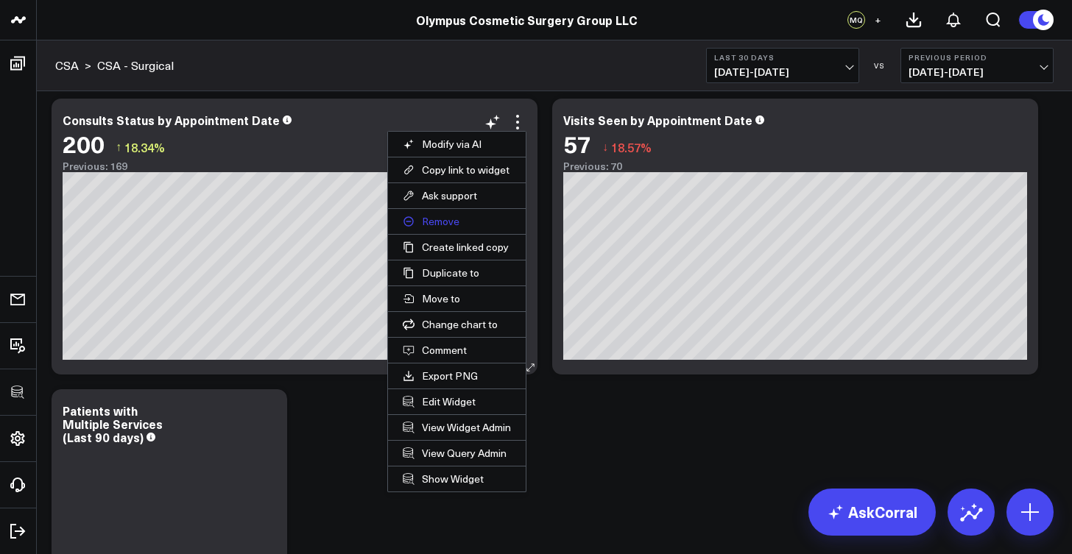
click at [445, 222] on button "Remove" at bounding box center [457, 221] width 138 height 25
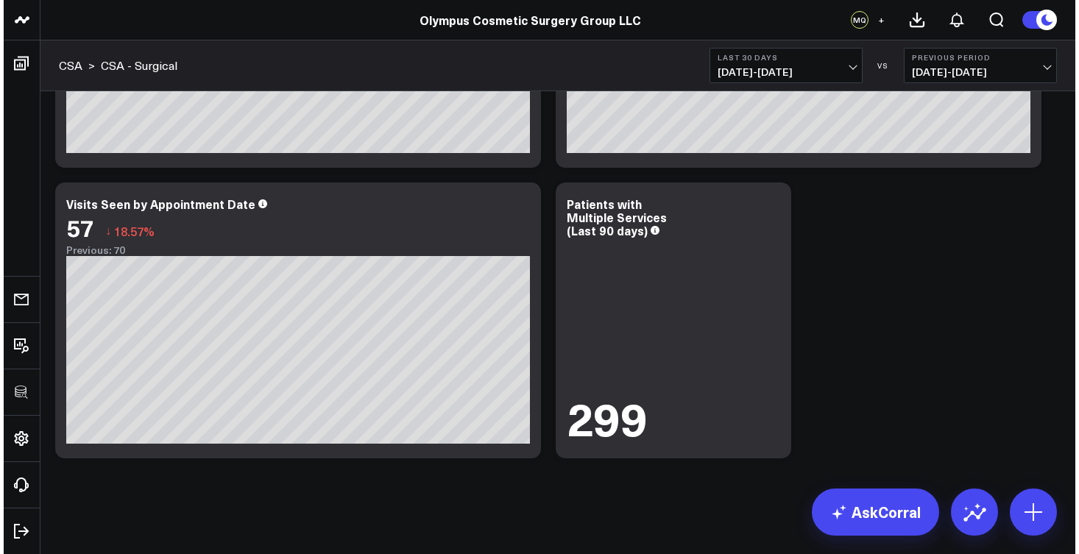
scroll to position [564, 0]
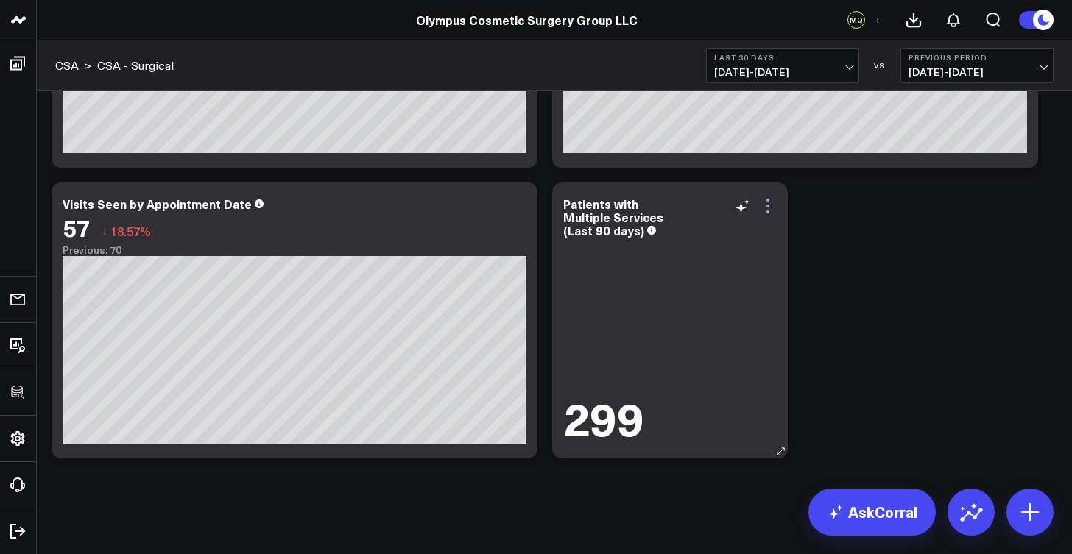
click at [770, 206] on icon at bounding box center [768, 206] width 18 height 18
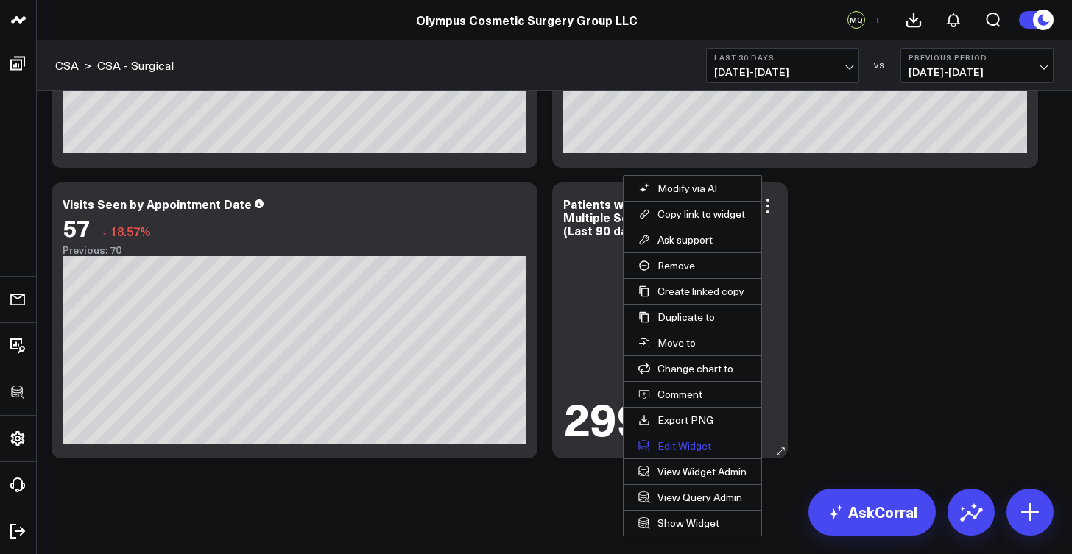
click at [692, 443] on button "Edit Widget" at bounding box center [693, 446] width 138 height 25
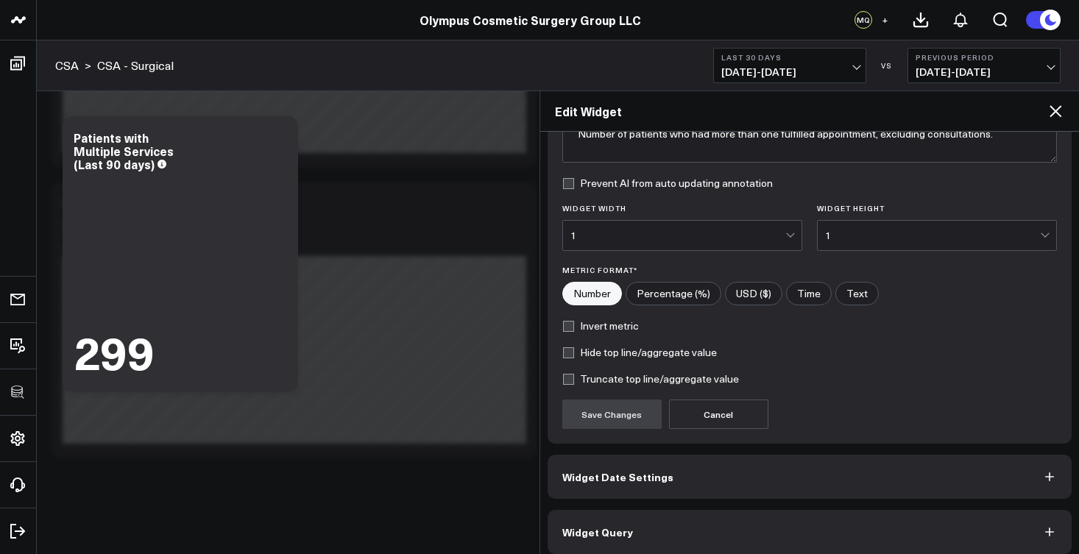
scroll to position [156, 0]
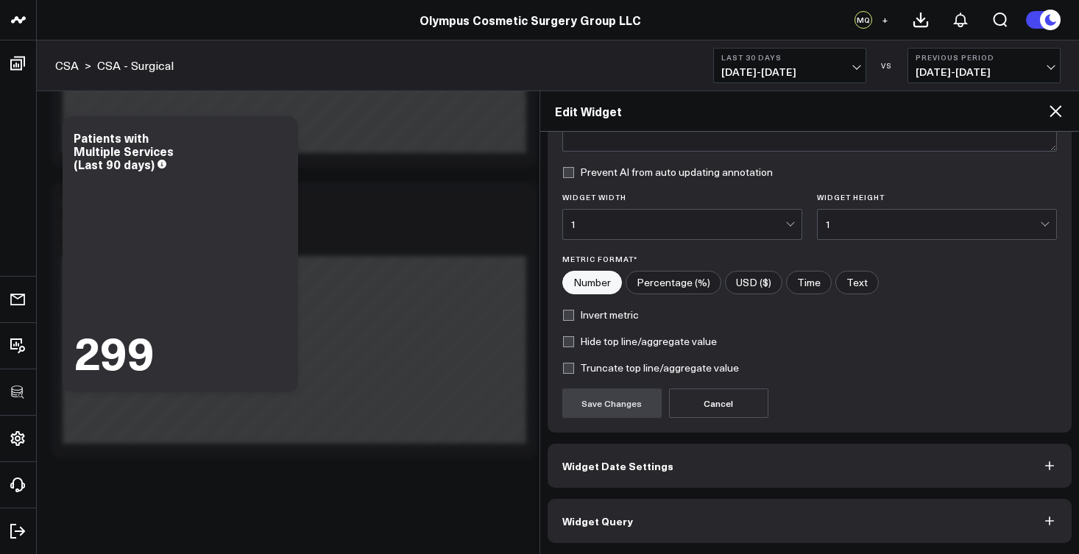
click at [640, 515] on button "Widget Query" at bounding box center [810, 521] width 525 height 44
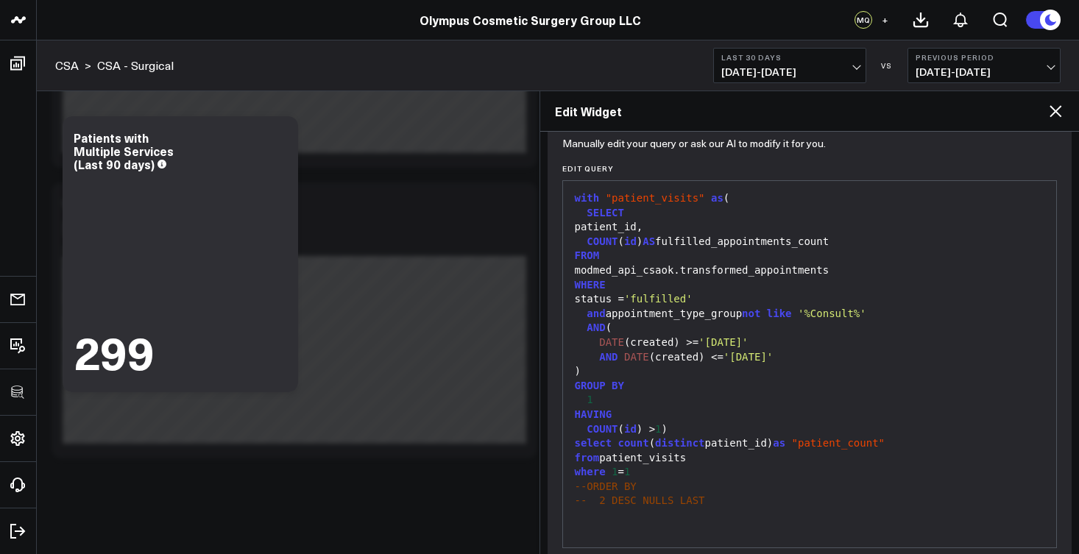
click at [744, 312] on div "and appointment_type_group not like '%Consult%'" at bounding box center [810, 314] width 479 height 15
click at [703, 339] on div "DATE (created) >= '[DATE]'" at bounding box center [810, 343] width 479 height 15
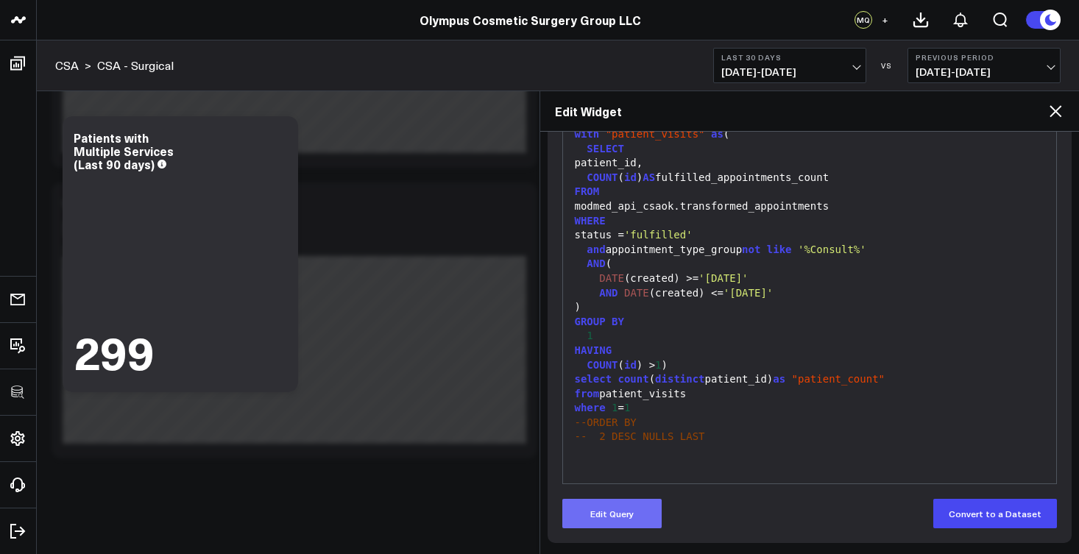
click at [640, 509] on button "Edit Query" at bounding box center [611, 513] width 99 height 29
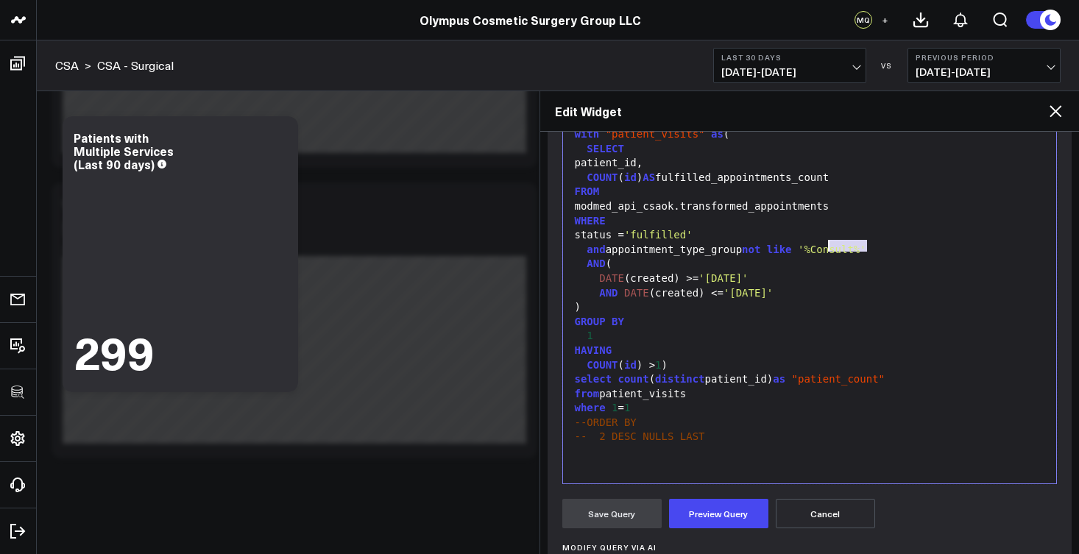
drag, startPoint x: 867, startPoint y: 247, endPoint x: 825, endPoint y: 247, distance: 42.0
click at [825, 247] on span "'%Consult%'" at bounding box center [832, 250] width 68 height 12
click at [730, 509] on button "Preview Query" at bounding box center [718, 513] width 99 height 29
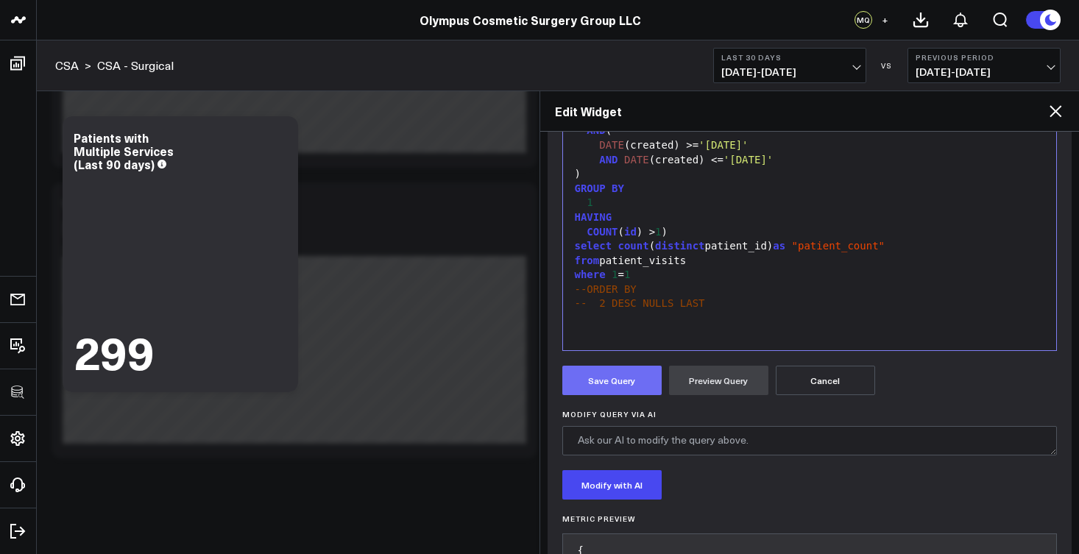
scroll to position [457, 0]
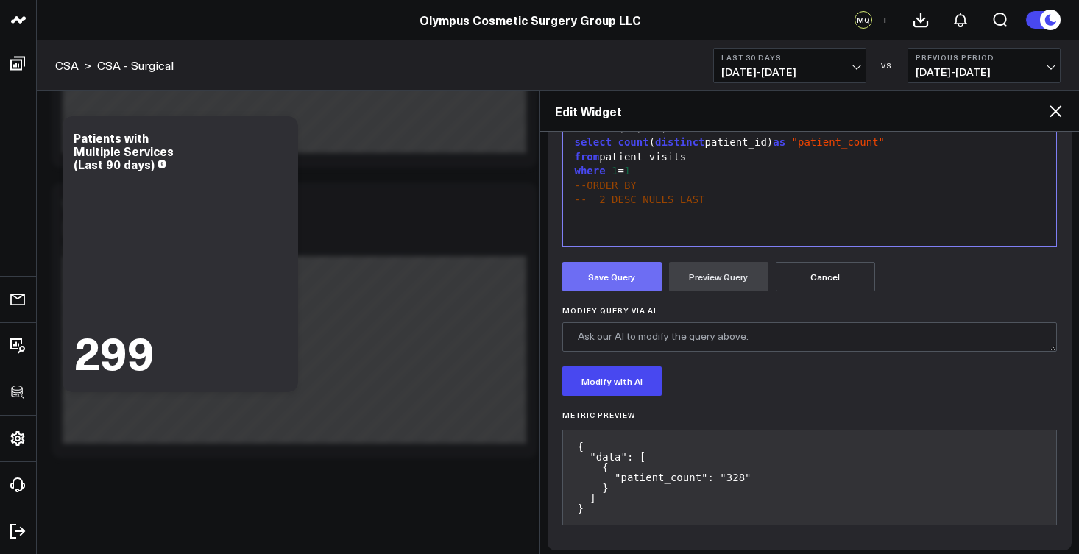
click at [620, 281] on button "Save Query" at bounding box center [611, 276] width 99 height 29
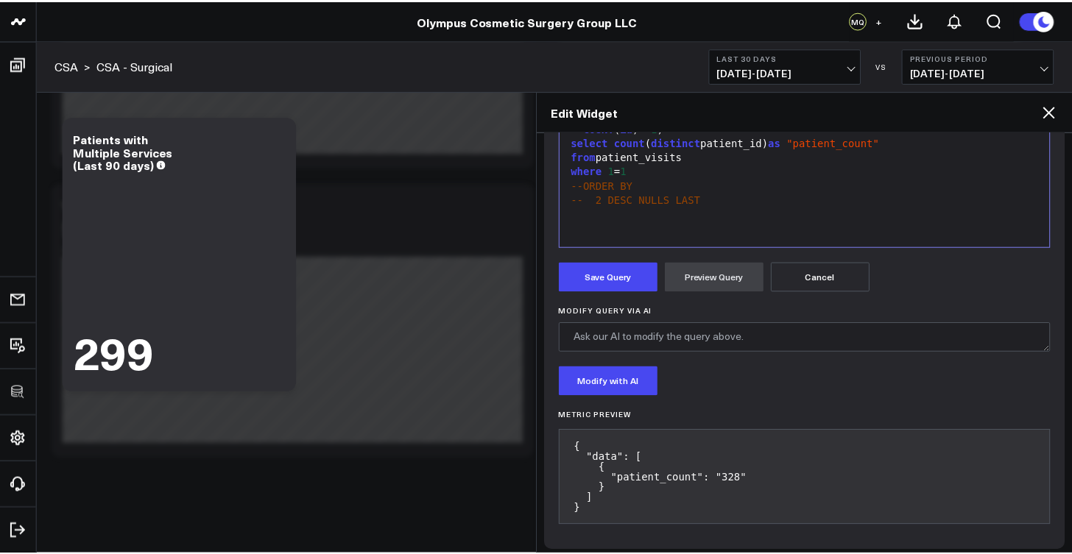
scroll to position [220, 0]
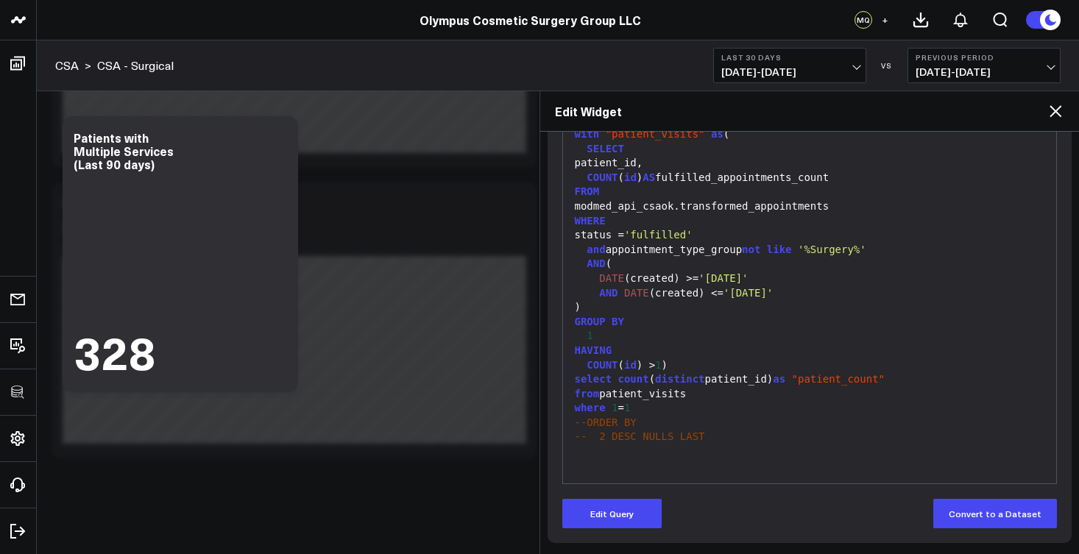
click at [1060, 110] on icon at bounding box center [1056, 111] width 18 height 18
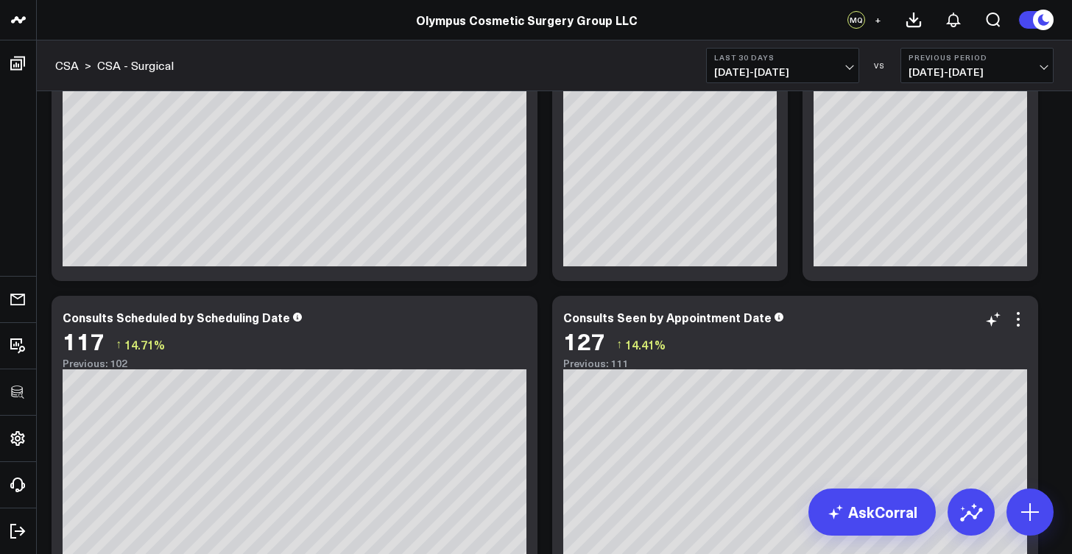
scroll to position [163, 0]
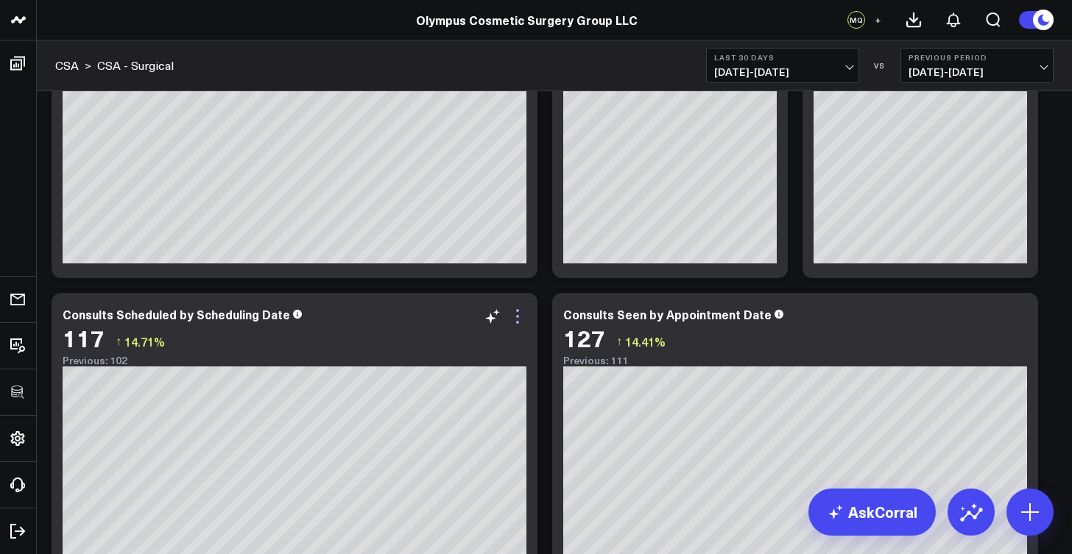
click at [518, 318] on icon at bounding box center [518, 317] width 18 height 18
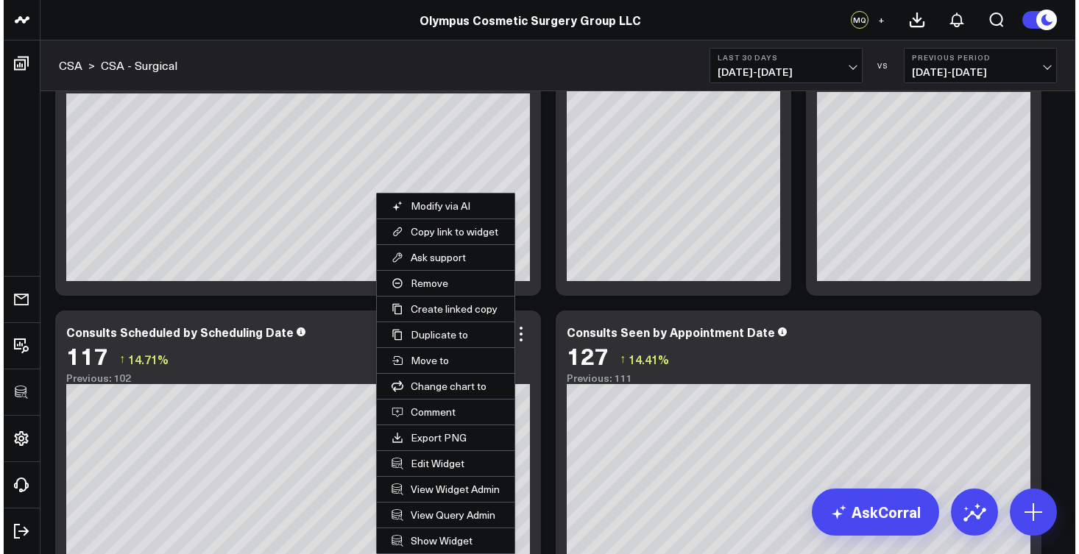
scroll to position [35, 0]
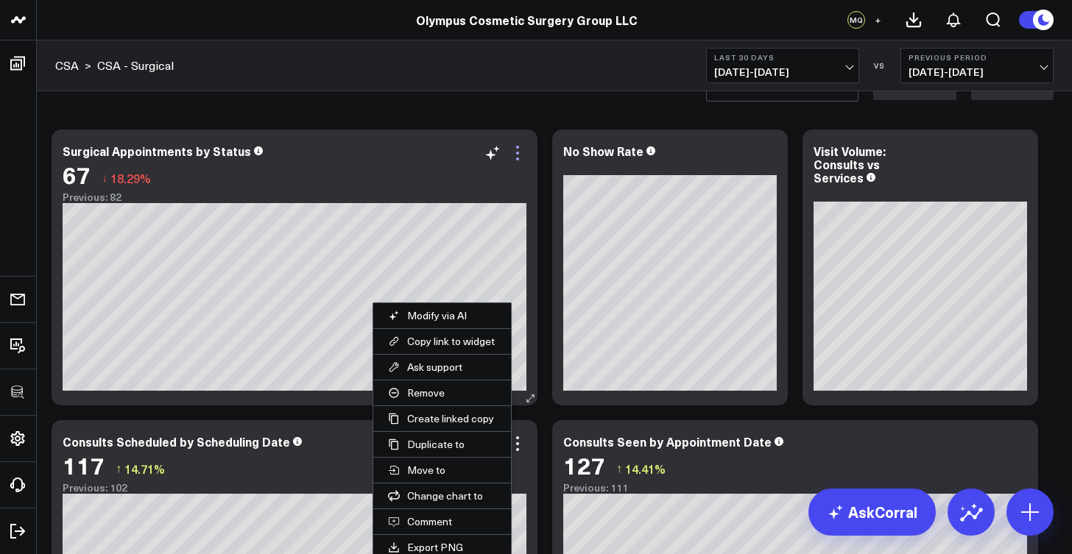
click at [520, 155] on icon at bounding box center [518, 153] width 18 height 18
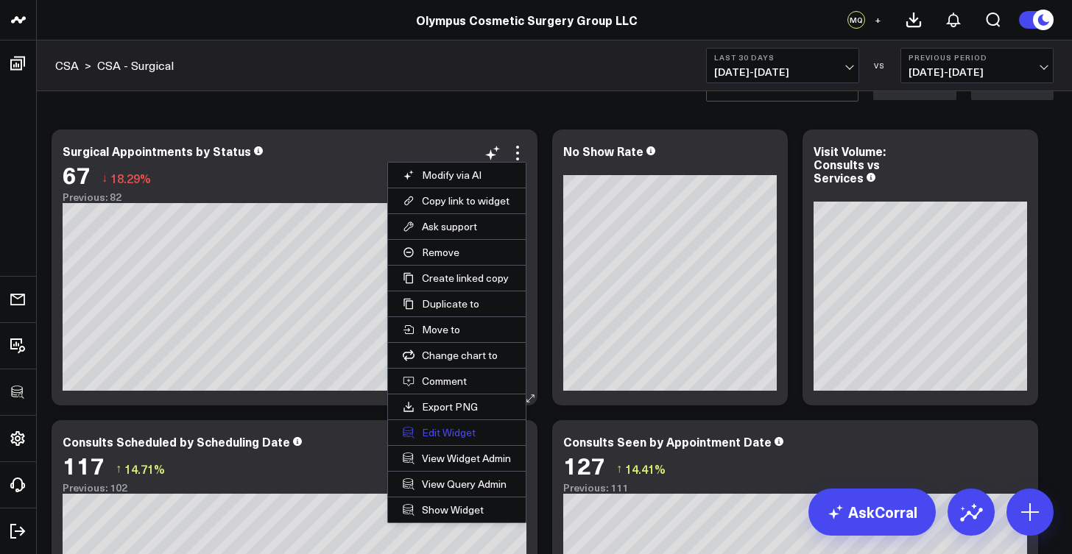
click at [458, 436] on button "Edit Widget" at bounding box center [457, 432] width 138 height 25
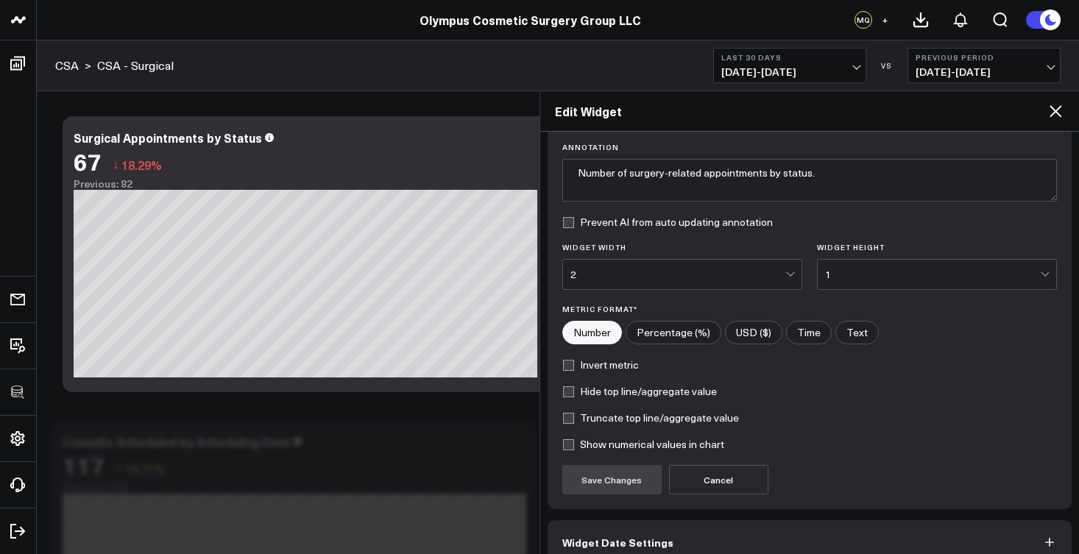
scroll to position [183, 0]
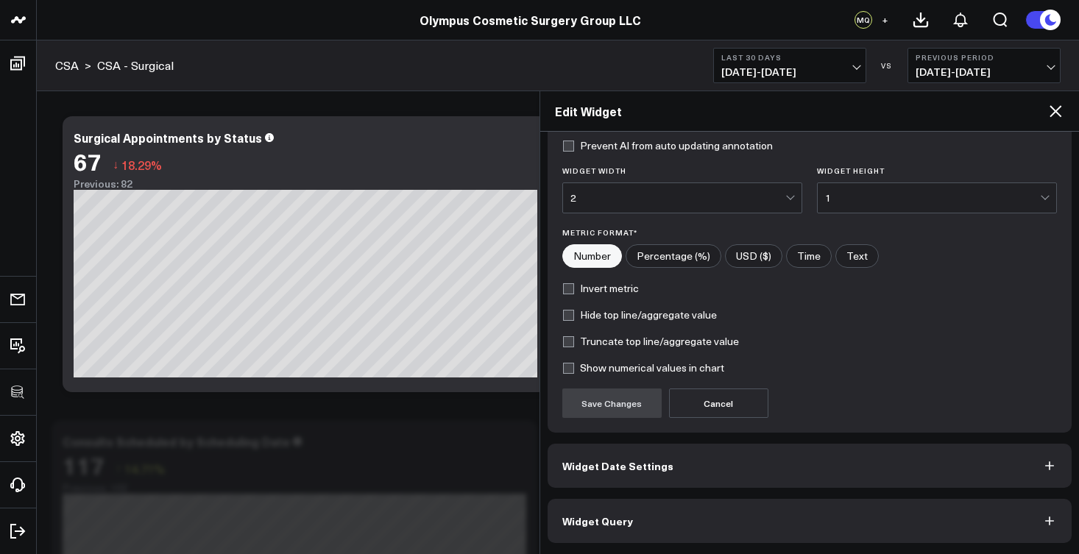
click at [686, 515] on button "Widget Query" at bounding box center [810, 521] width 525 height 44
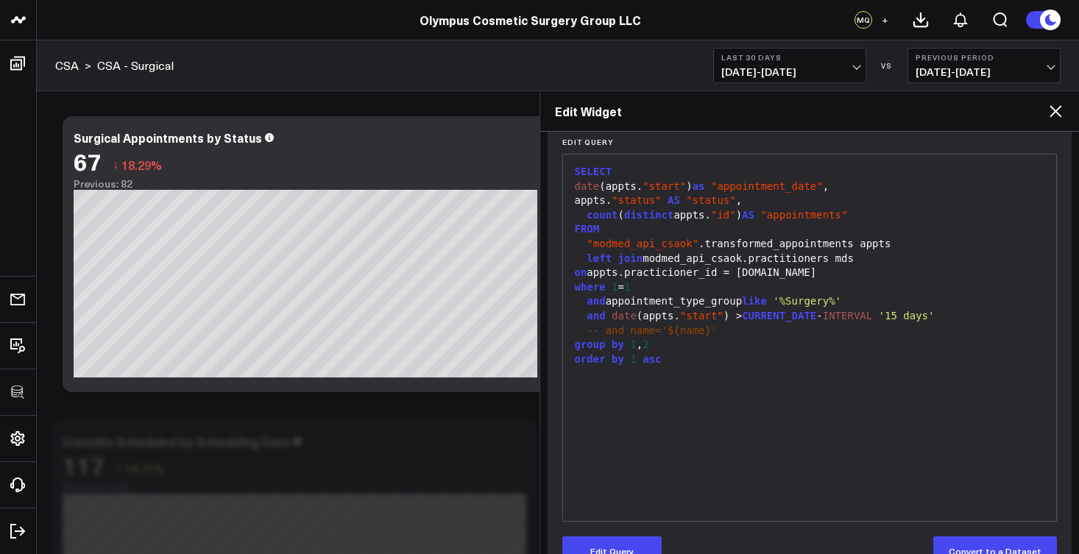
scroll to position [213, 0]
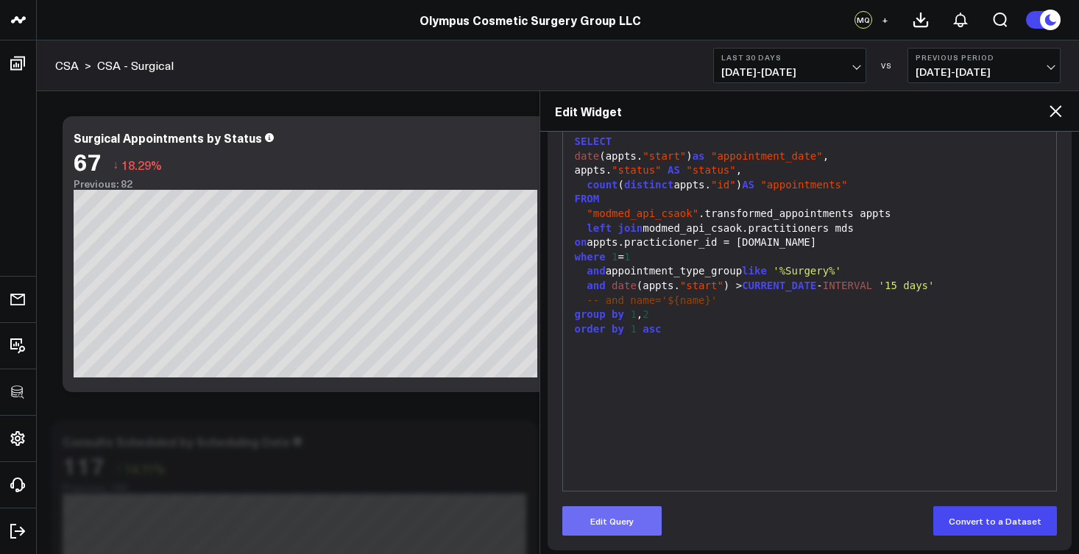
click at [616, 522] on button "Edit Query" at bounding box center [611, 521] width 99 height 29
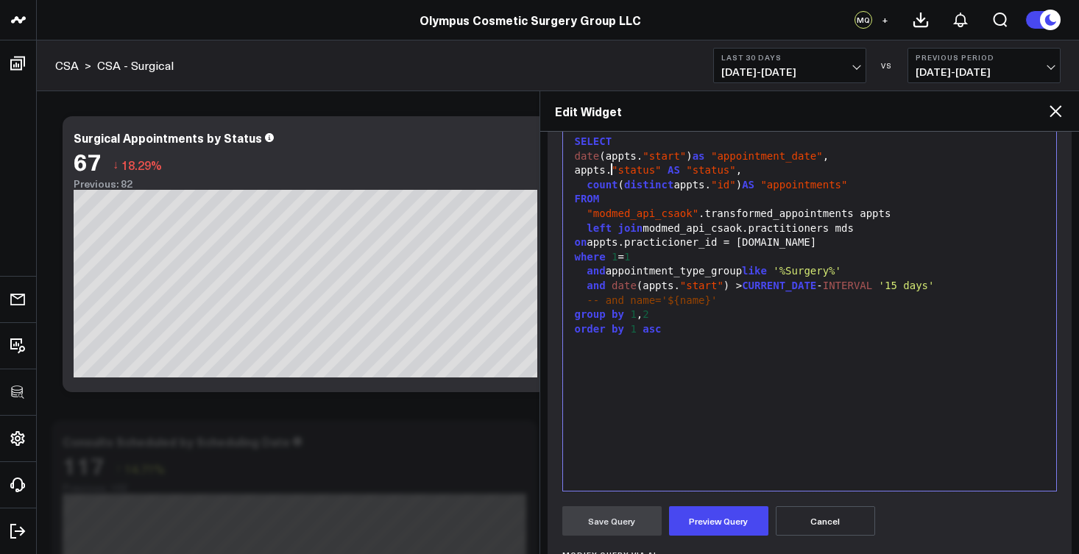
click at [613, 168] on span ""status"" at bounding box center [636, 170] width 49 height 12
click at [572, 169] on div "appts. "status" AS "status" ," at bounding box center [810, 170] width 479 height 15
click at [760, 169] on div "--appts."status" AS "status"," at bounding box center [810, 170] width 479 height 15
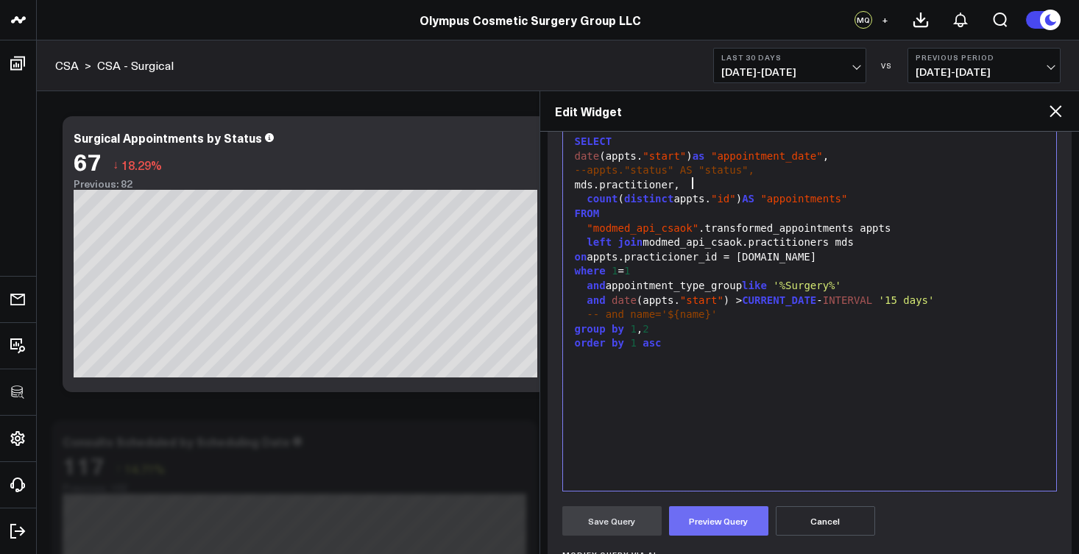
click at [747, 526] on button "Preview Query" at bounding box center [718, 521] width 99 height 29
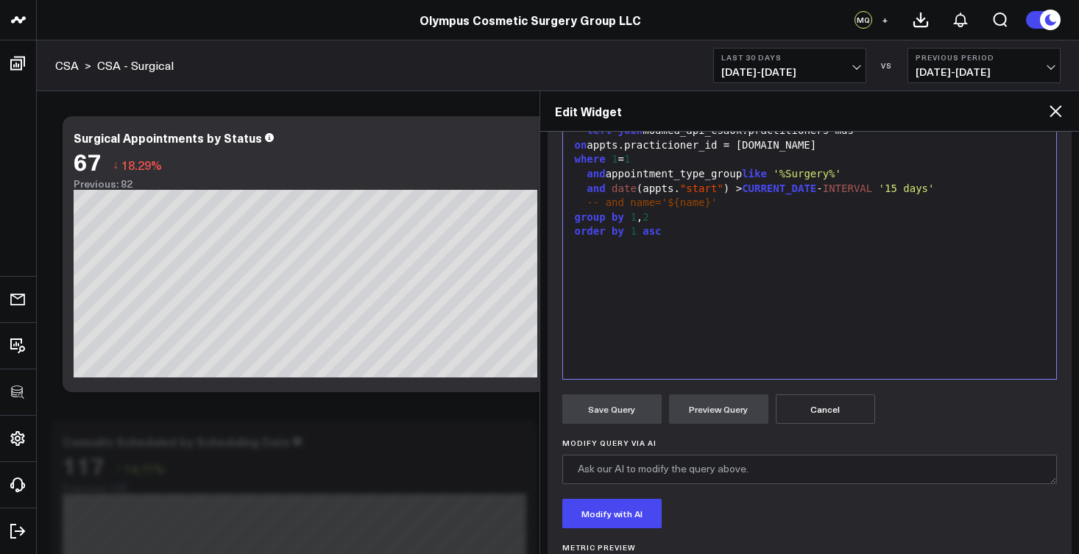
scroll to position [207, 0]
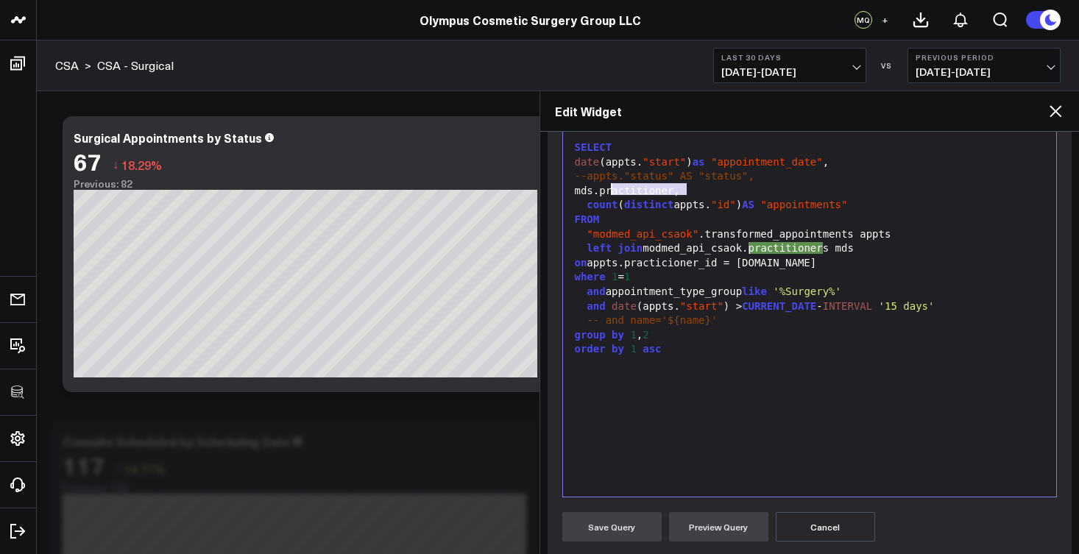
drag, startPoint x: 689, startPoint y: 190, endPoint x: 613, endPoint y: 190, distance: 75.8
click at [613, 190] on div "mds.practitioner," at bounding box center [810, 191] width 479 height 15
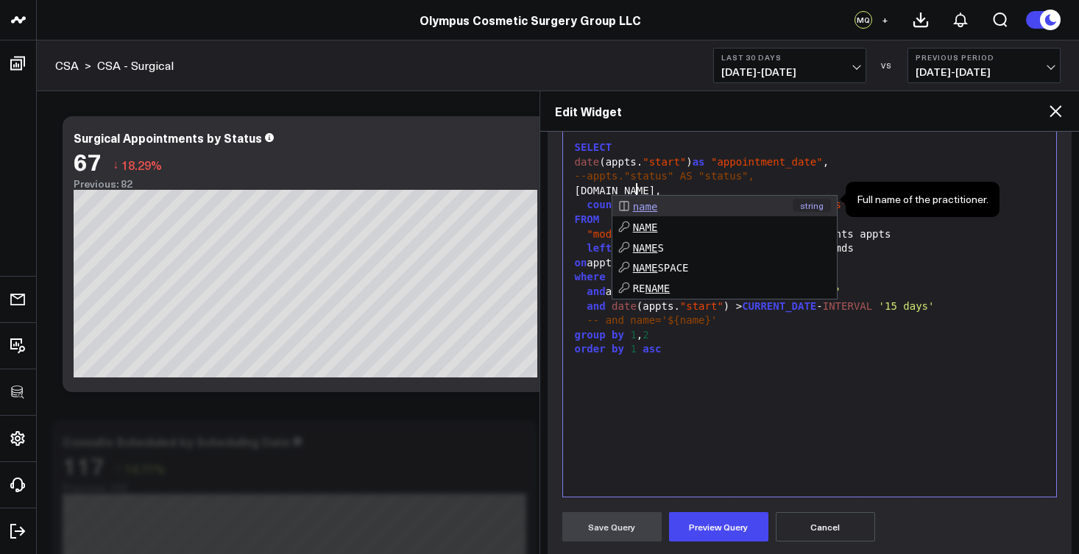
click at [705, 373] on div "SELECT date (appts. "start" ) as "appointment_date" , --appts."status" AS "stat…" at bounding box center [810, 314] width 479 height 352
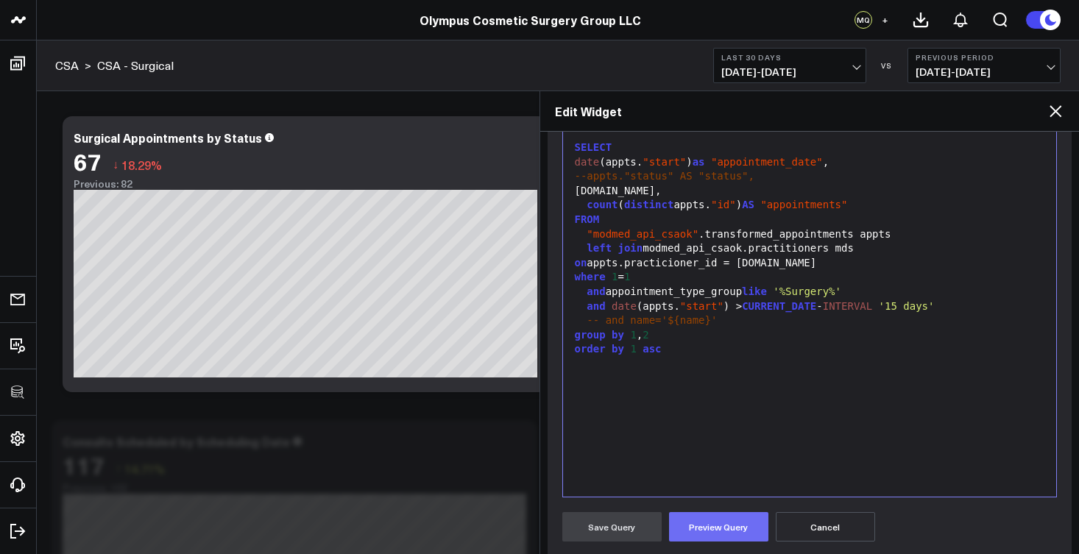
click at [727, 527] on button "Preview Query" at bounding box center [718, 526] width 99 height 29
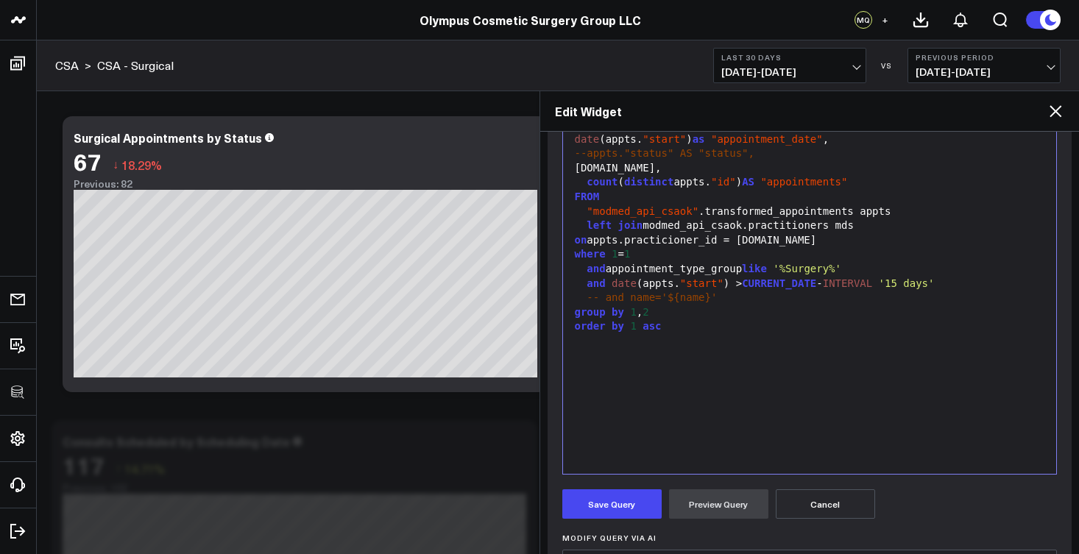
scroll to position [333, 0]
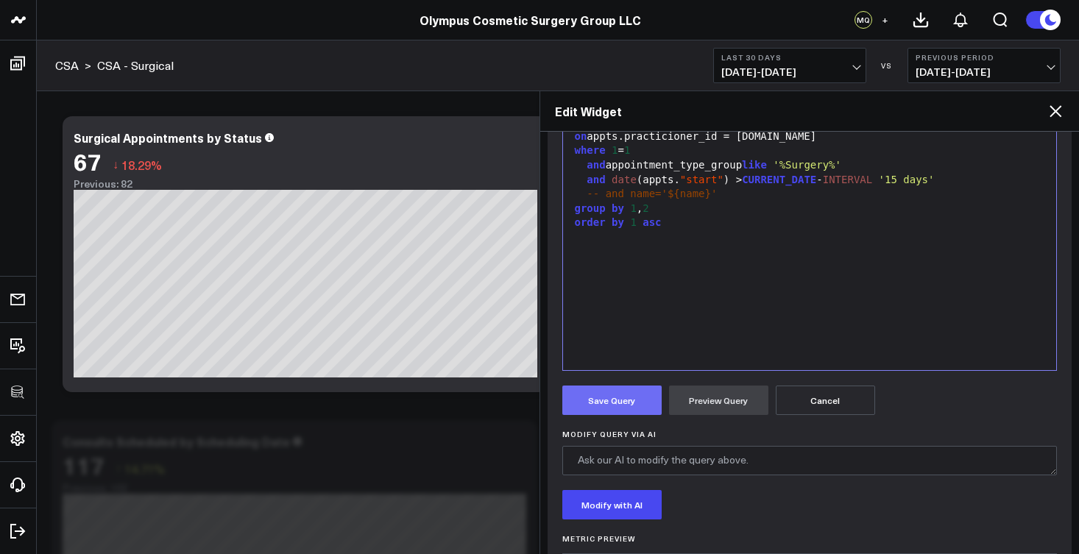
click at [633, 398] on button "Save Query" at bounding box center [611, 400] width 99 height 29
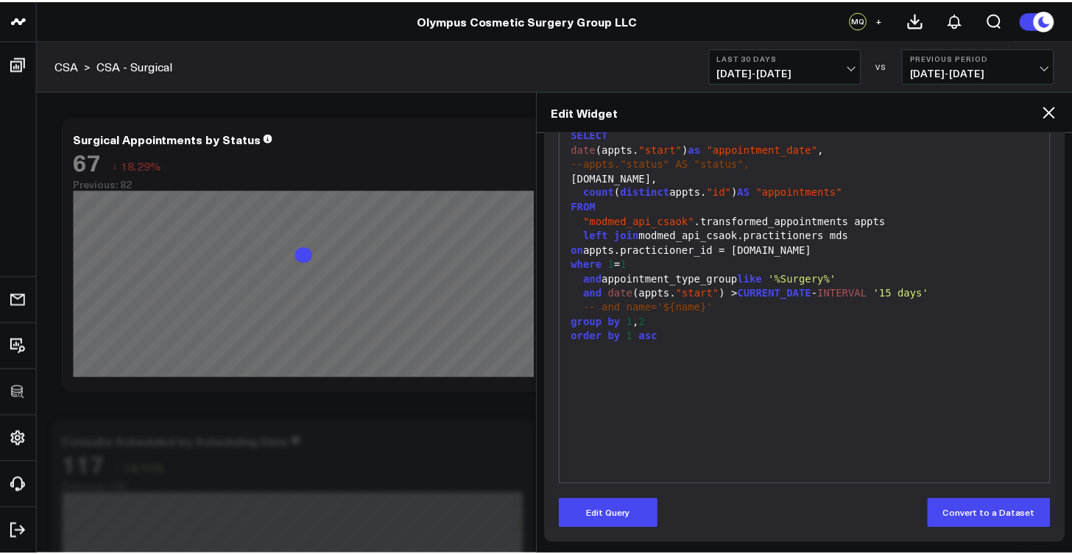
scroll to position [220, 0]
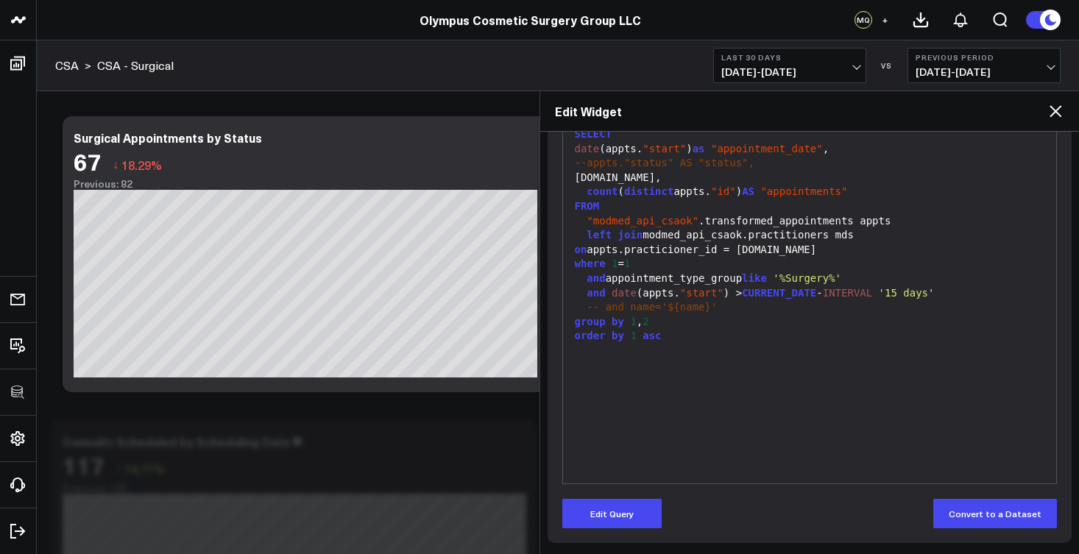
click at [1055, 113] on icon at bounding box center [1056, 111] width 12 height 12
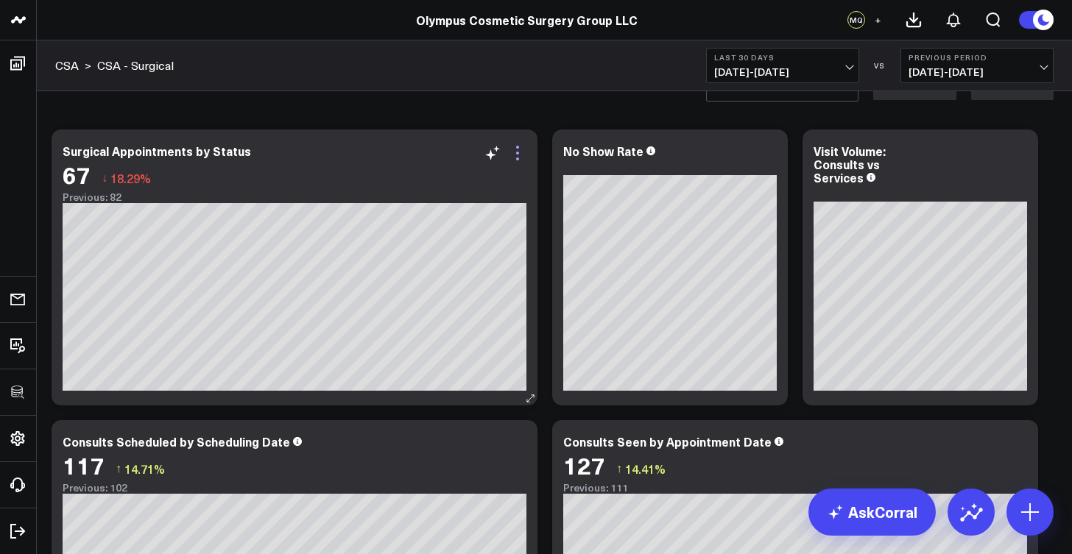
click at [521, 145] on icon at bounding box center [518, 153] width 18 height 18
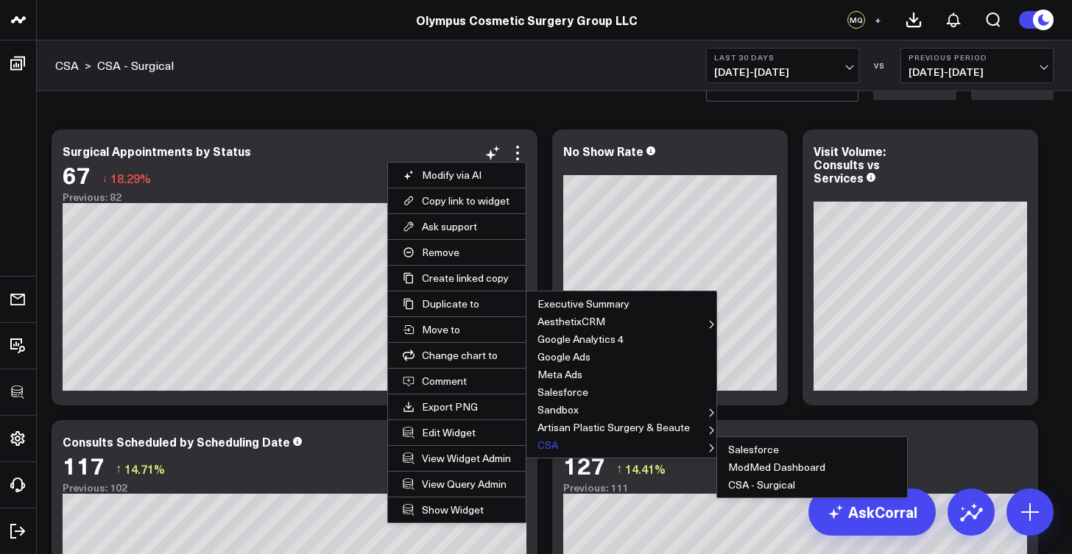
click at [539, 445] on button "CSA" at bounding box center [621, 446] width 190 height 18
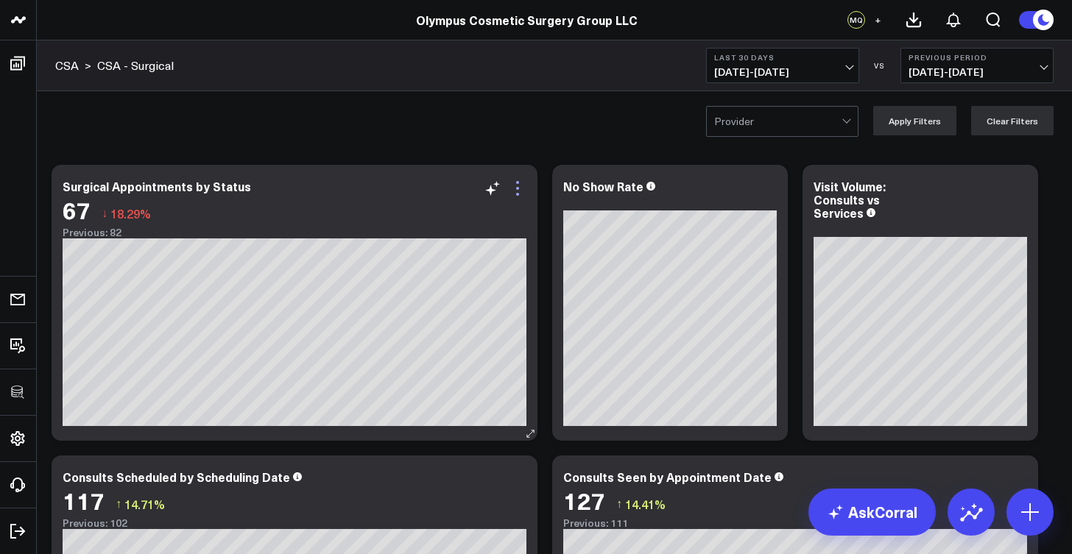
click at [519, 190] on icon at bounding box center [518, 189] width 18 height 18
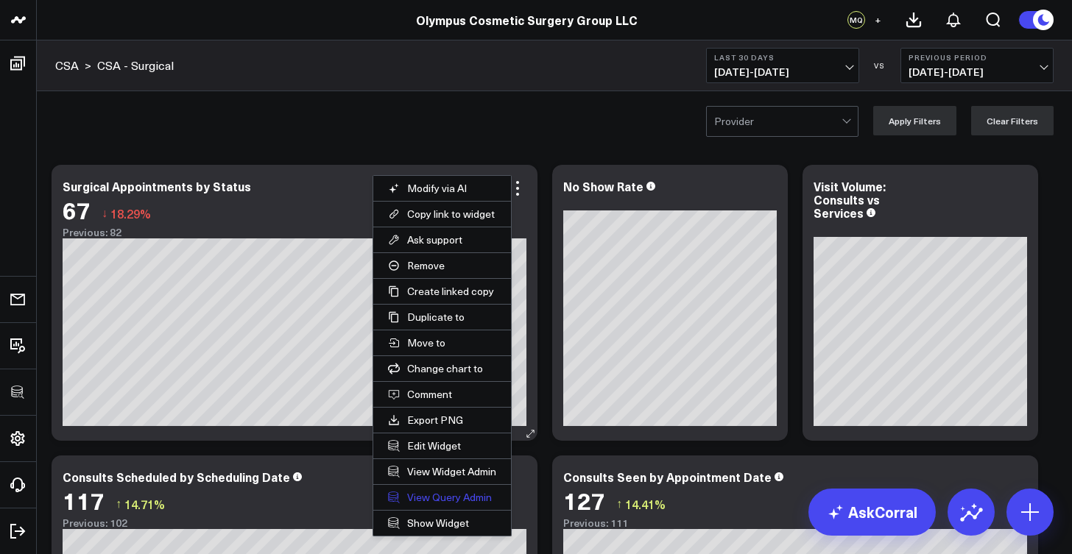
click at [442, 493] on link "View Query Admin" at bounding box center [442, 497] width 138 height 25
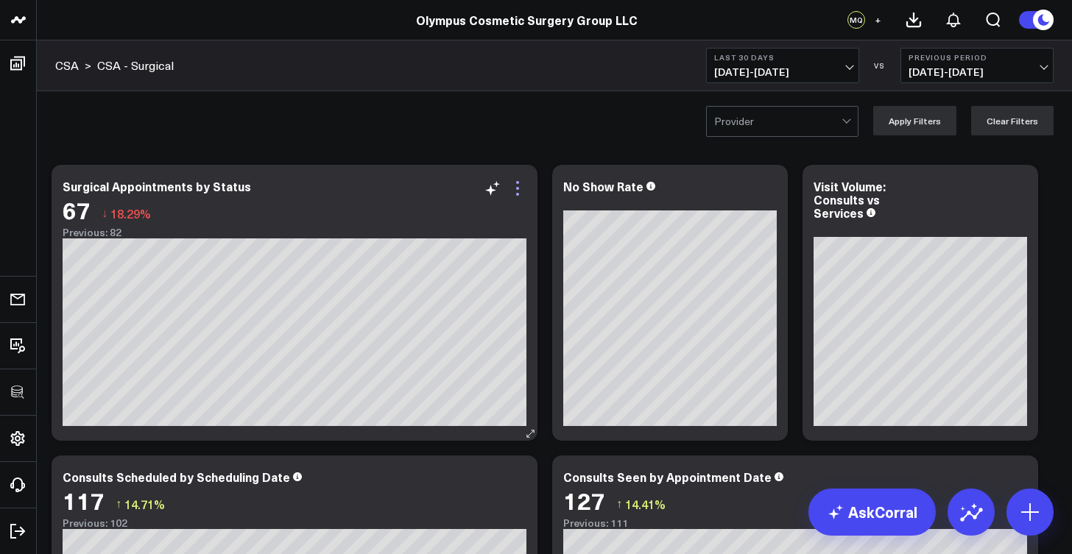
click at [512, 187] on icon at bounding box center [518, 189] width 18 height 18
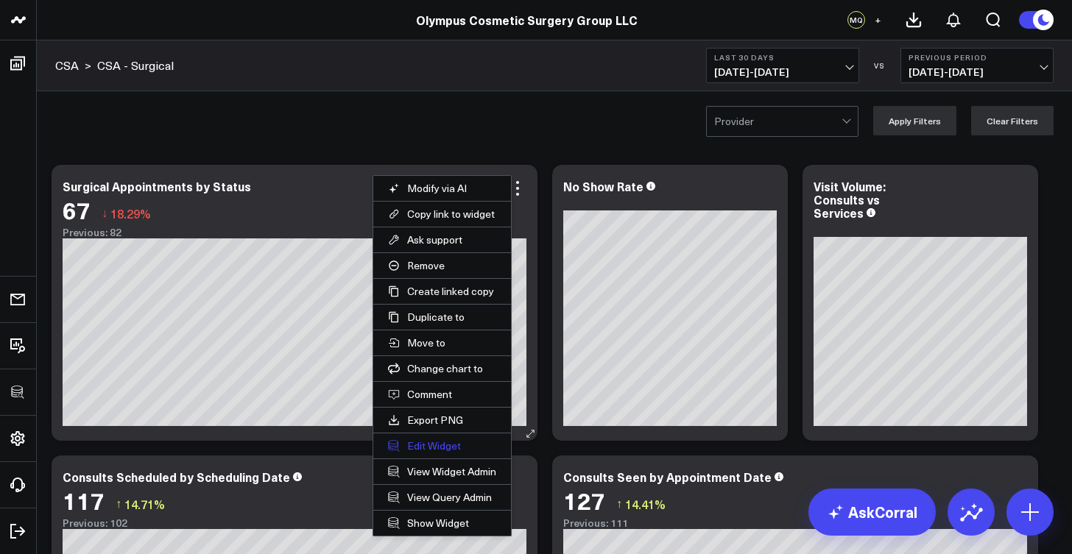
click at [444, 445] on button "Edit Widget" at bounding box center [442, 446] width 138 height 25
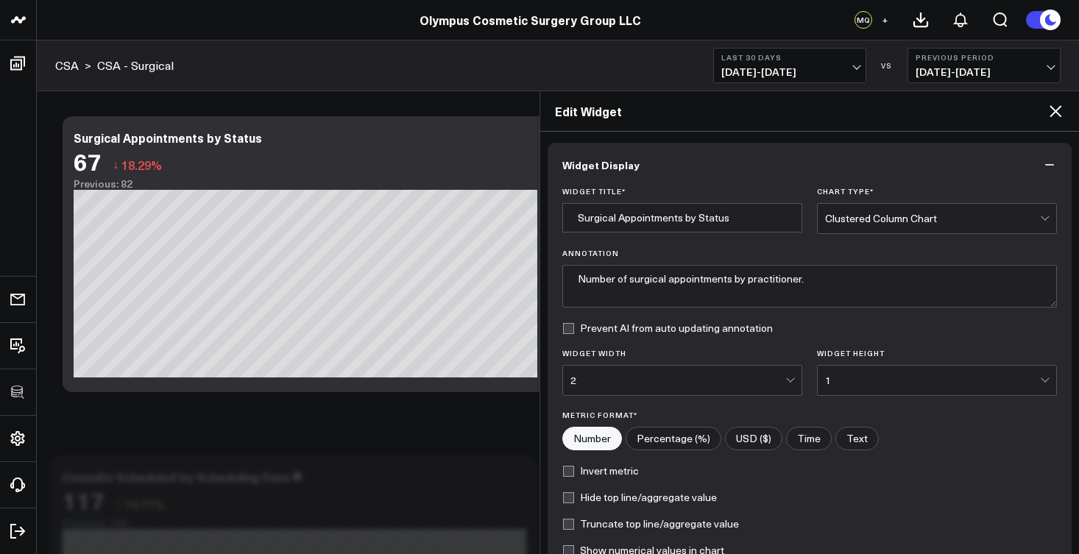
scroll to position [183, 0]
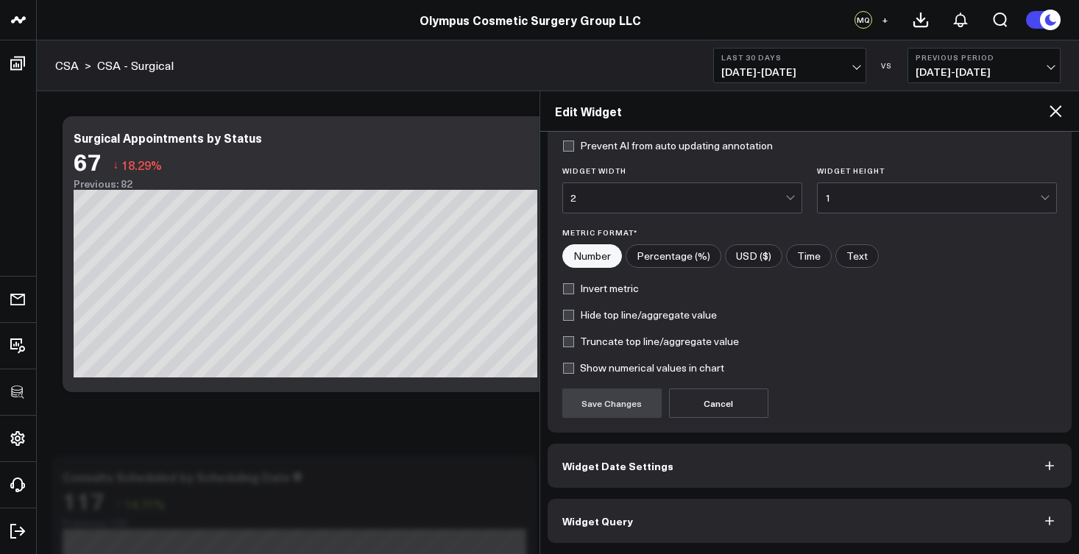
click at [645, 523] on button "Widget Query" at bounding box center [810, 521] width 525 height 44
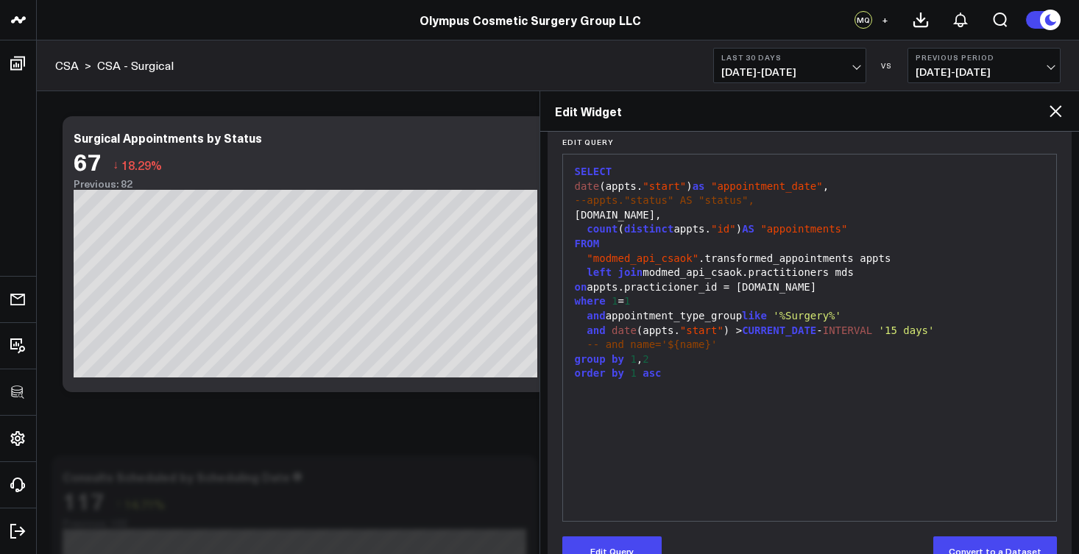
scroll to position [186, 0]
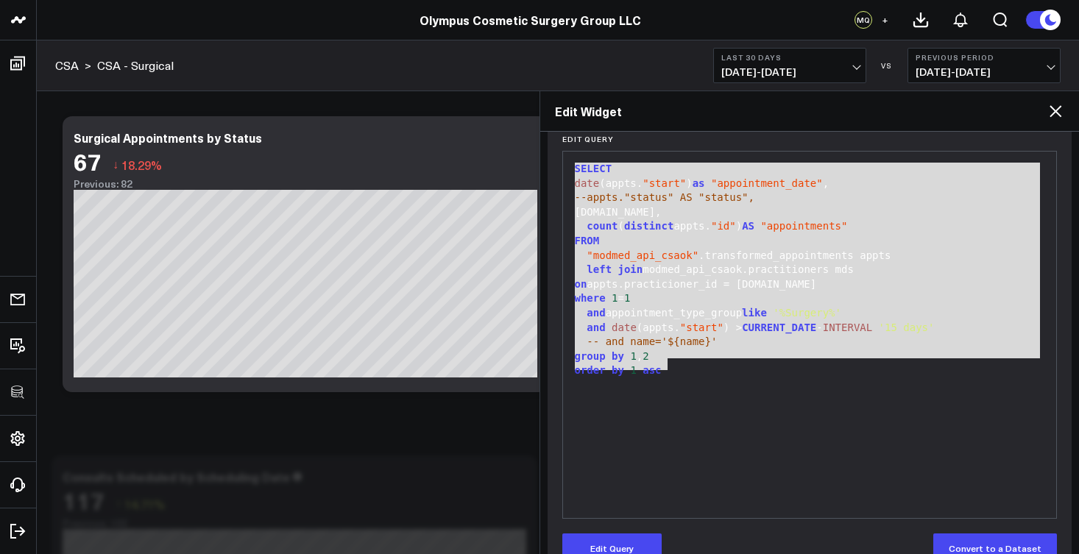
drag, startPoint x: 685, startPoint y: 371, endPoint x: 565, endPoint y: 164, distance: 239.5
click at [565, 164] on div "99 1 2 3 4 5 6 7 8 9 10 11 12 13 14 15 › ⌄ SELECT date (appts. "start" ) as "ap…" at bounding box center [809, 335] width 495 height 368
copy div "SELECT date (appts. "start" ) as "appointment_date" , --appts."status" AS "stat…"
click at [1062, 109] on icon at bounding box center [1056, 111] width 18 height 18
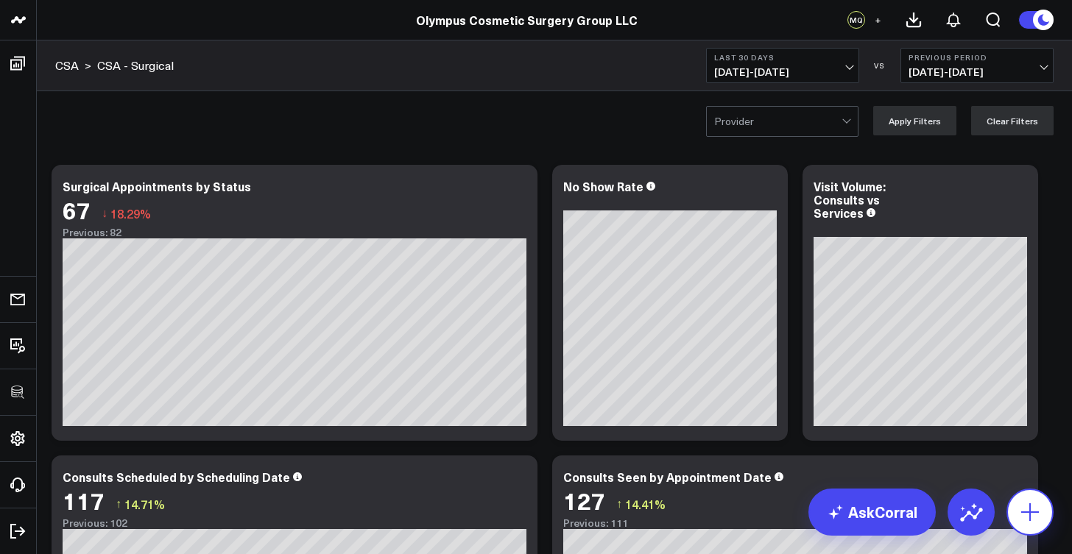
click at [1045, 521] on button at bounding box center [1029, 512] width 47 height 47
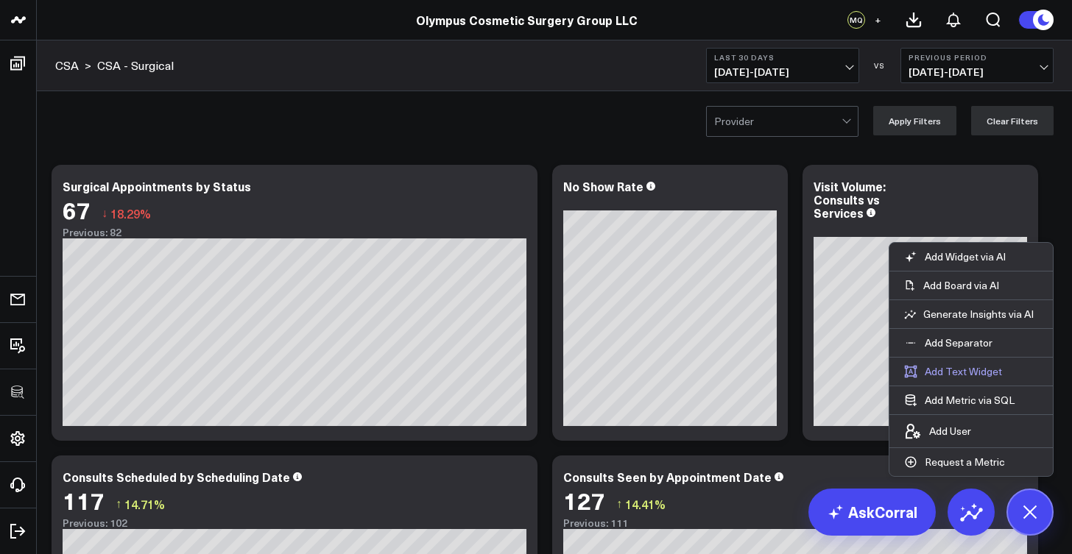
click at [960, 377] on button "Add Text Widget" at bounding box center [952, 372] width 127 height 28
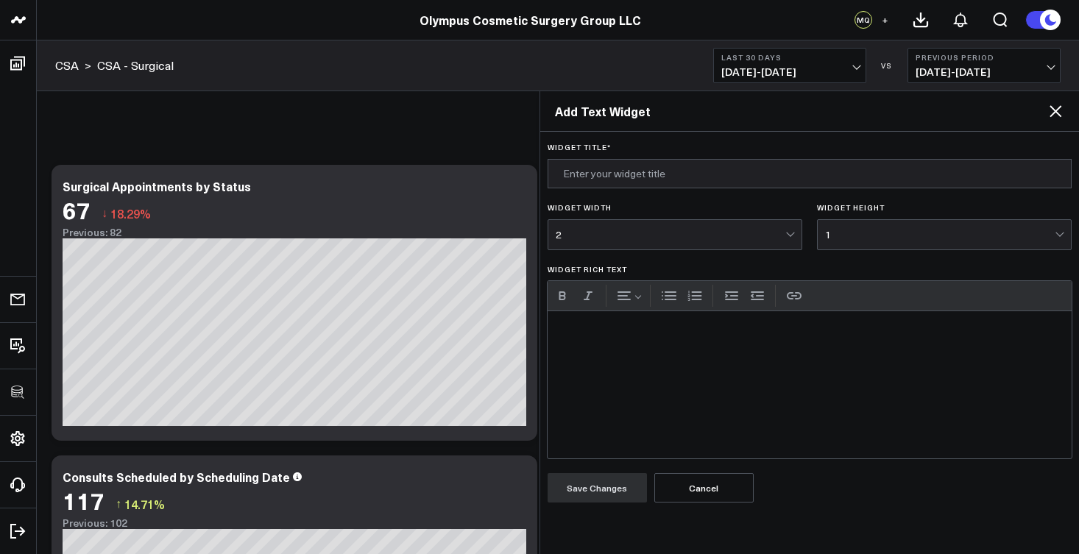
click at [1065, 115] on div "Add Text Widget" at bounding box center [810, 111] width 540 height 40
click at [1059, 119] on icon at bounding box center [1056, 111] width 18 height 18
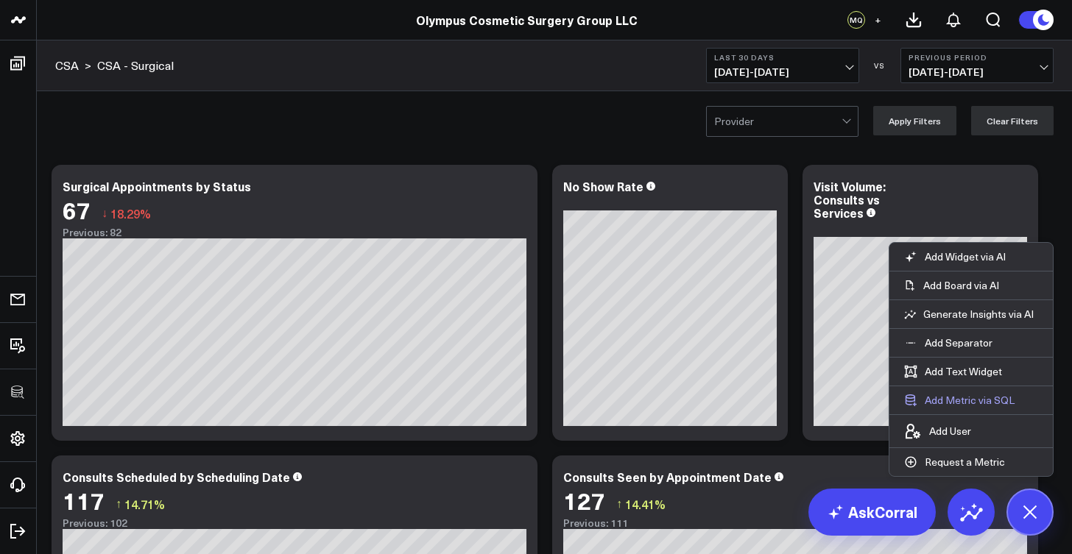
click at [964, 395] on button "Add Metric via SQL" at bounding box center [959, 401] width 140 height 28
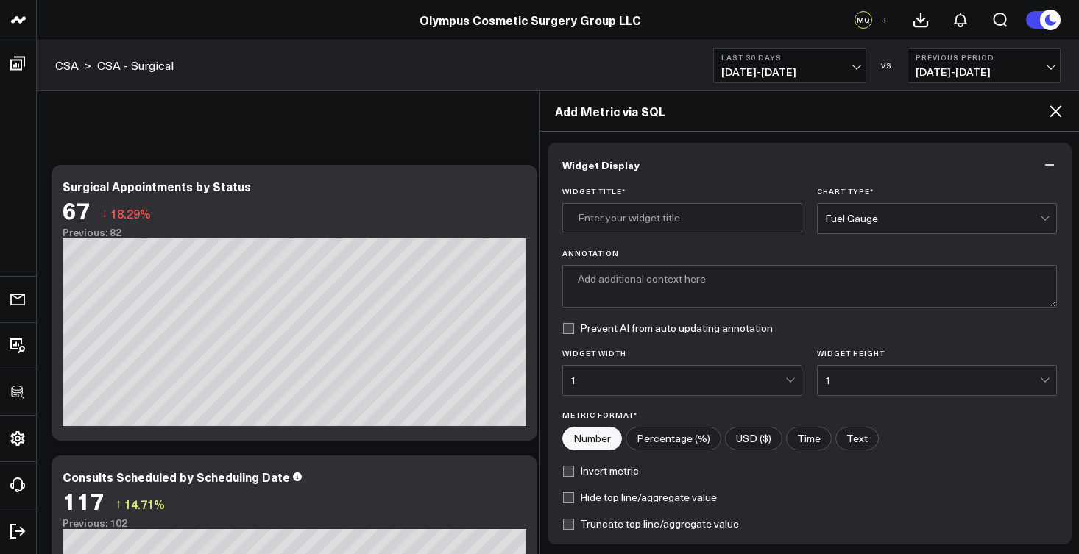
scroll to position [266, 0]
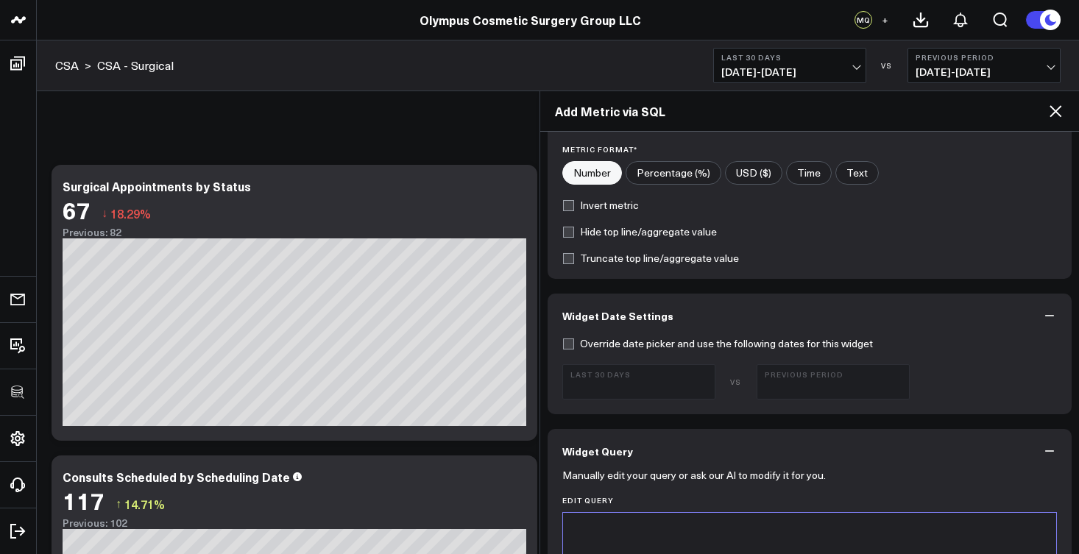
click at [585, 526] on div at bounding box center [810, 530] width 479 height 15
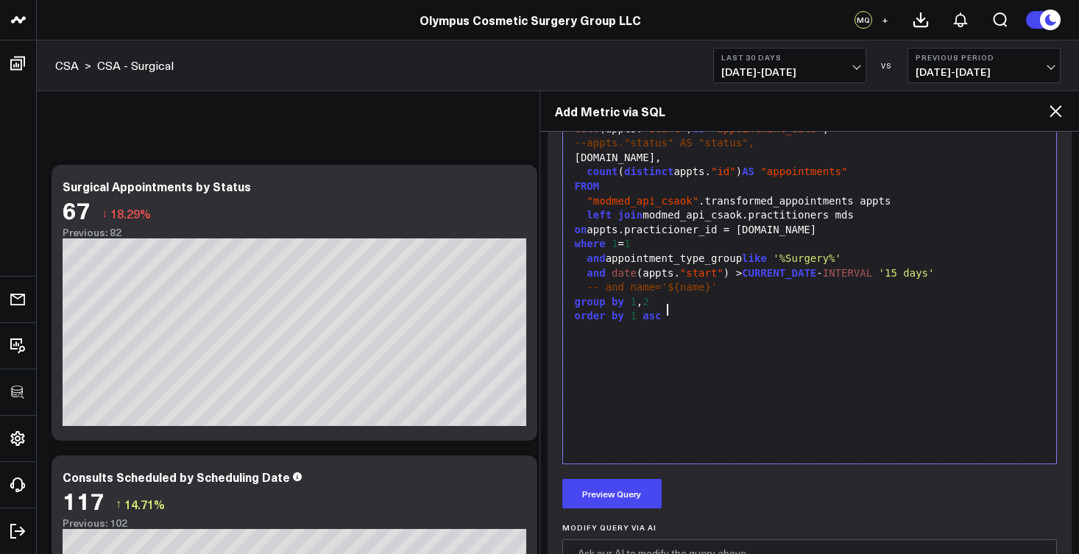
scroll to position [660, 0]
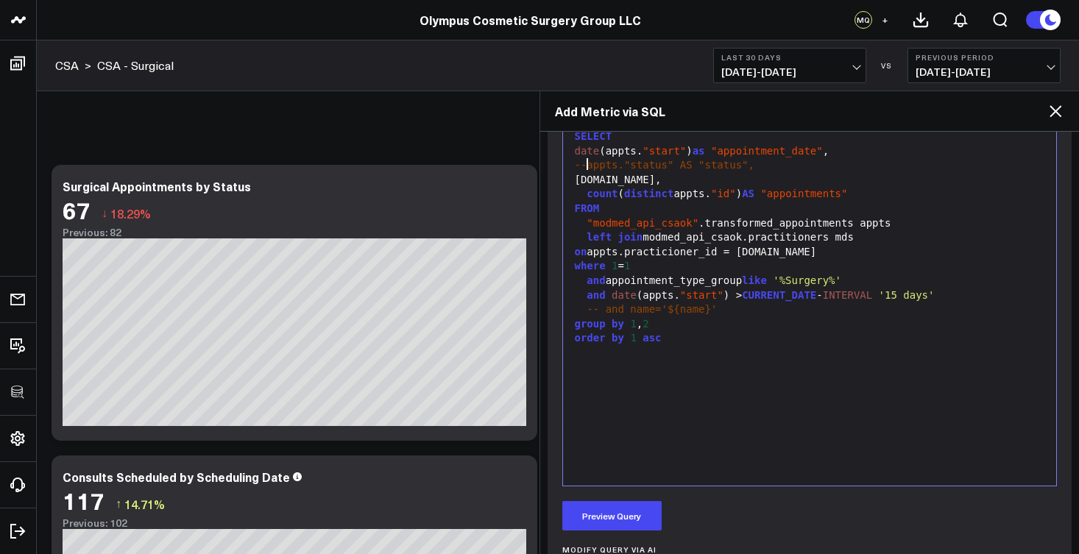
click at [585, 169] on span "--appts."status" AS "status"," at bounding box center [665, 165] width 180 height 12
click at [577, 178] on div "[DOMAIN_NAME]," at bounding box center [810, 180] width 479 height 15
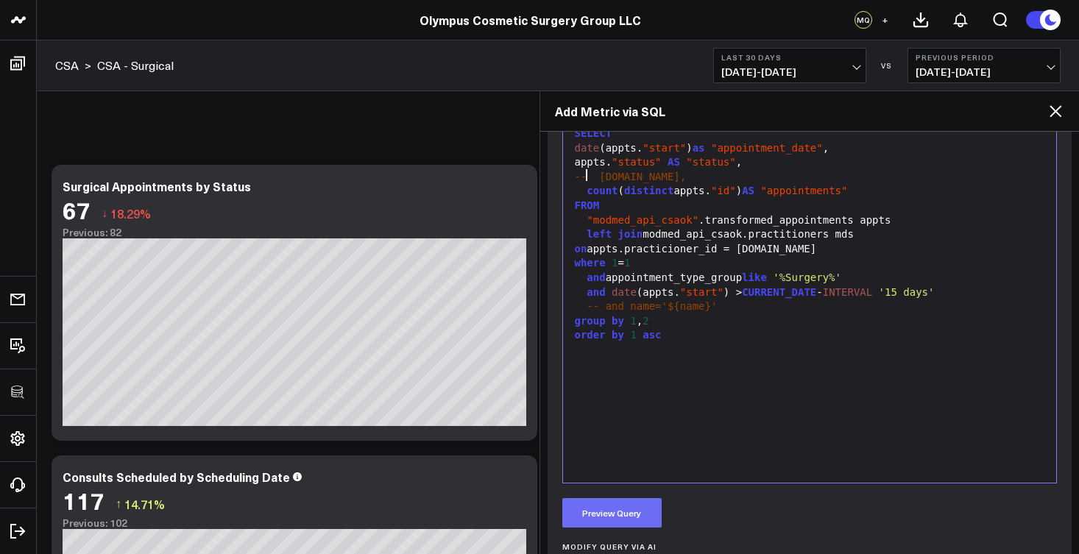
click at [637, 508] on button "Preview Query" at bounding box center [611, 512] width 99 height 29
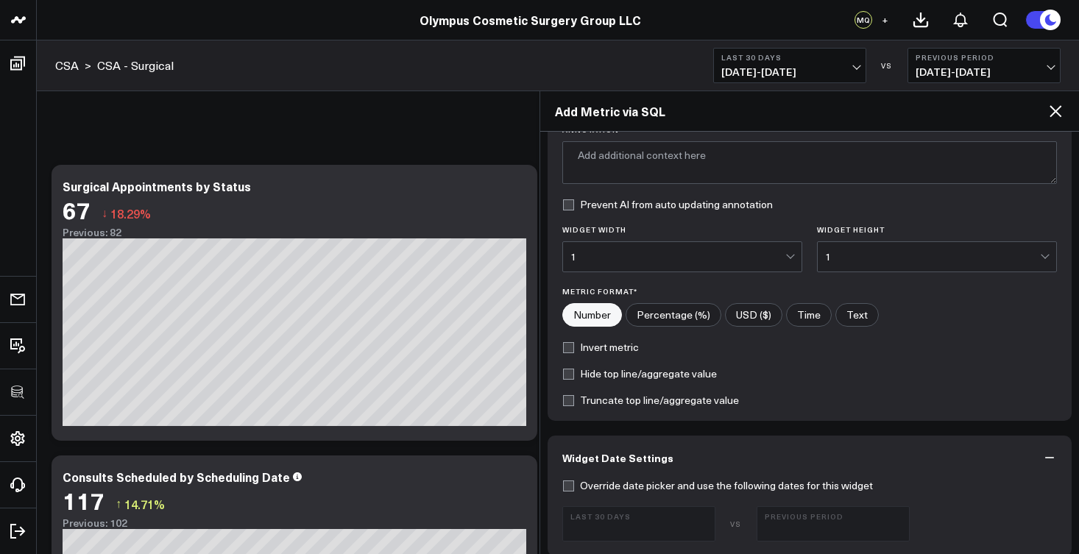
scroll to position [0, 0]
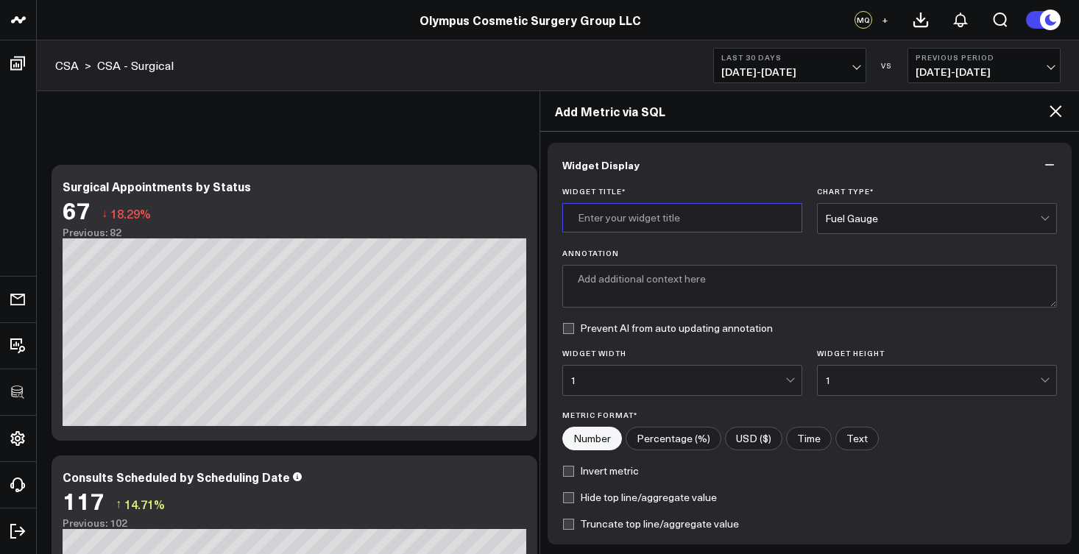
click at [660, 205] on input "Widget Title *" at bounding box center [682, 217] width 240 height 29
type input "Appointments by Status"
click at [840, 218] on div "Fuel Gauge" at bounding box center [932, 219] width 215 height 12
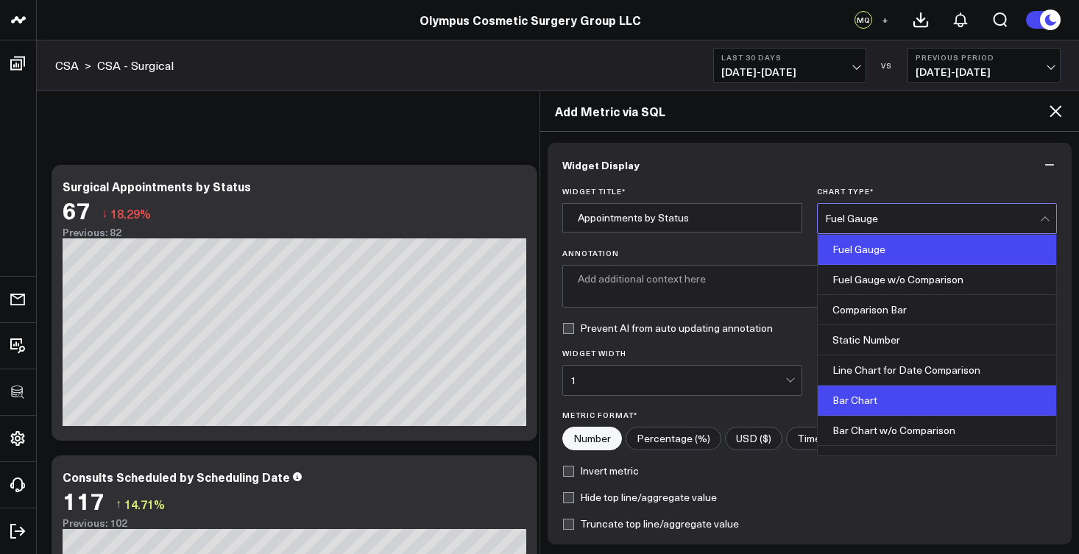
click at [880, 403] on div "Bar Chart" at bounding box center [937, 401] width 239 height 30
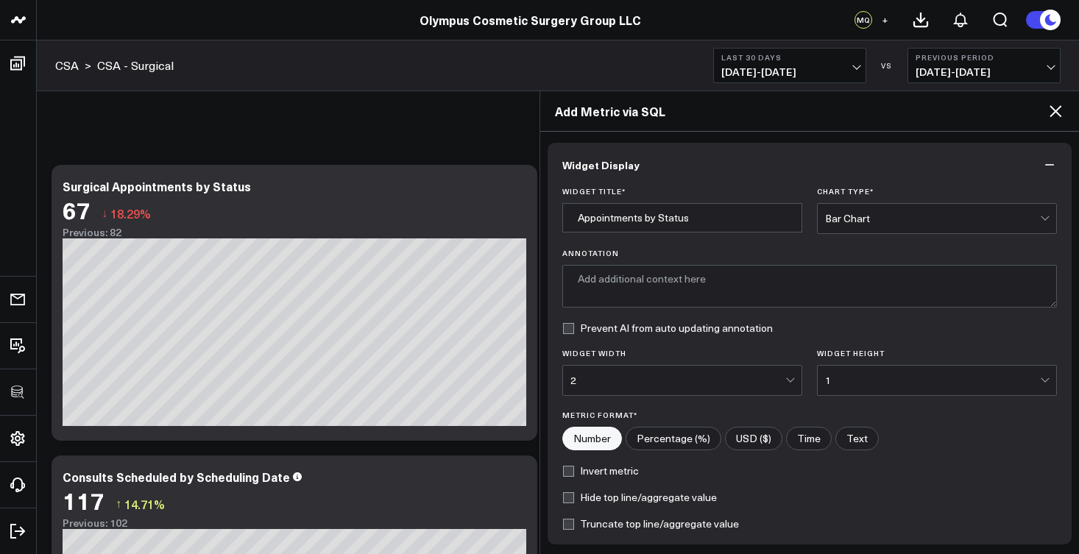
click at [864, 225] on div "Bar Chart" at bounding box center [932, 218] width 215 height 29
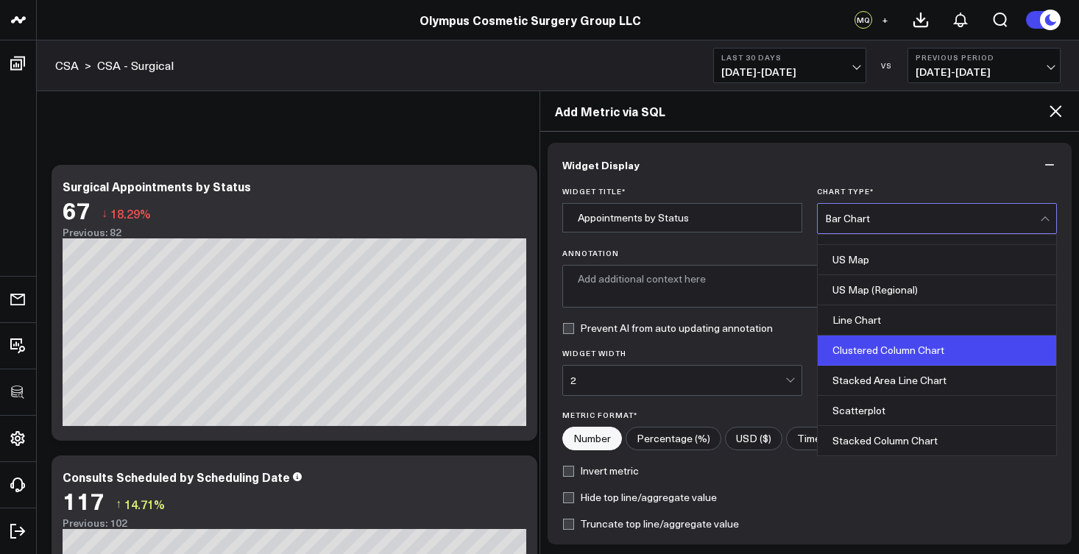
scroll to position [433, 0]
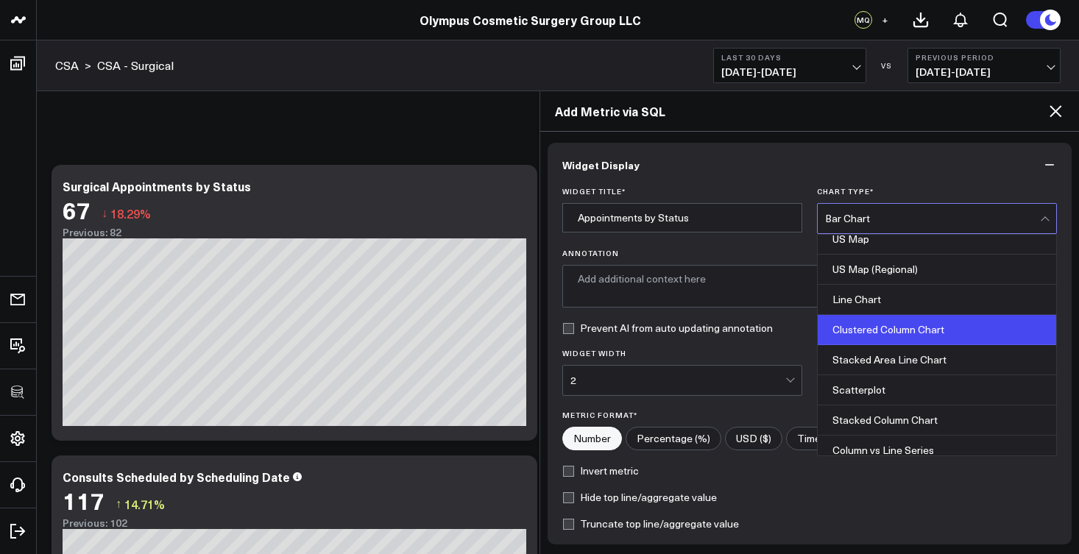
click at [882, 325] on div "Clustered Column Chart" at bounding box center [937, 330] width 239 height 30
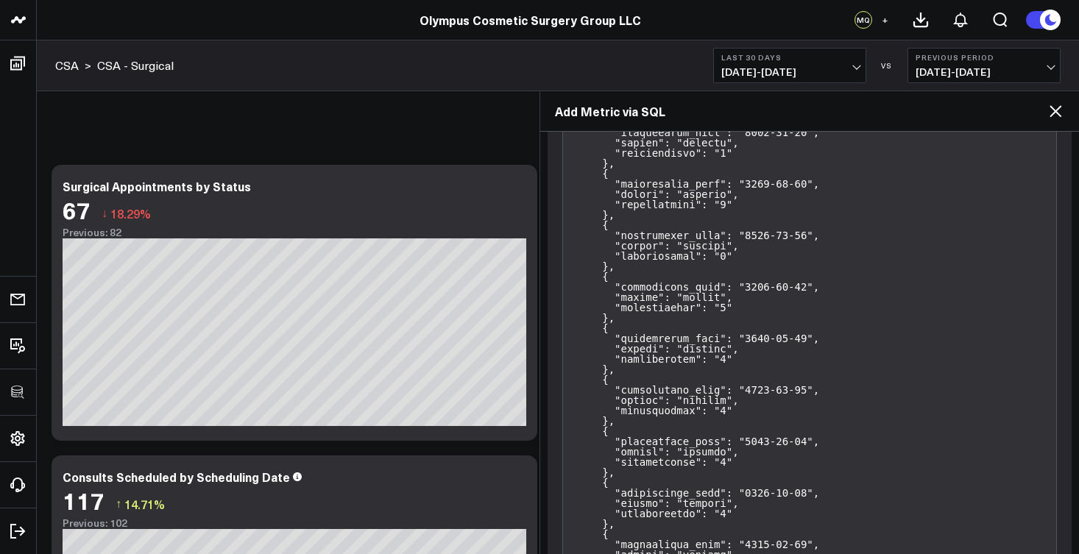
scroll to position [7553, 0]
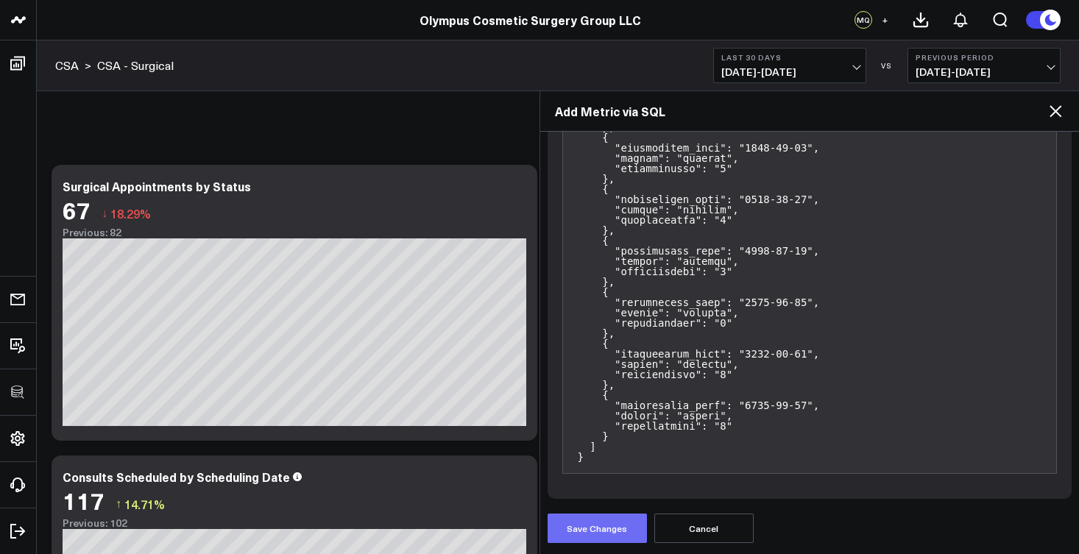
click at [607, 528] on button "Save Changes" at bounding box center [597, 528] width 99 height 29
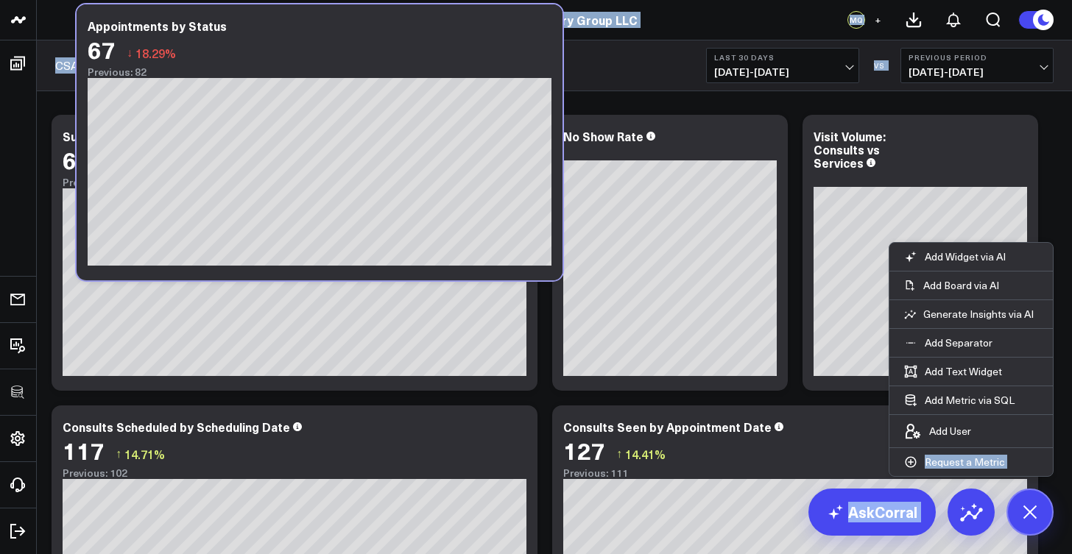
scroll to position [0, 0]
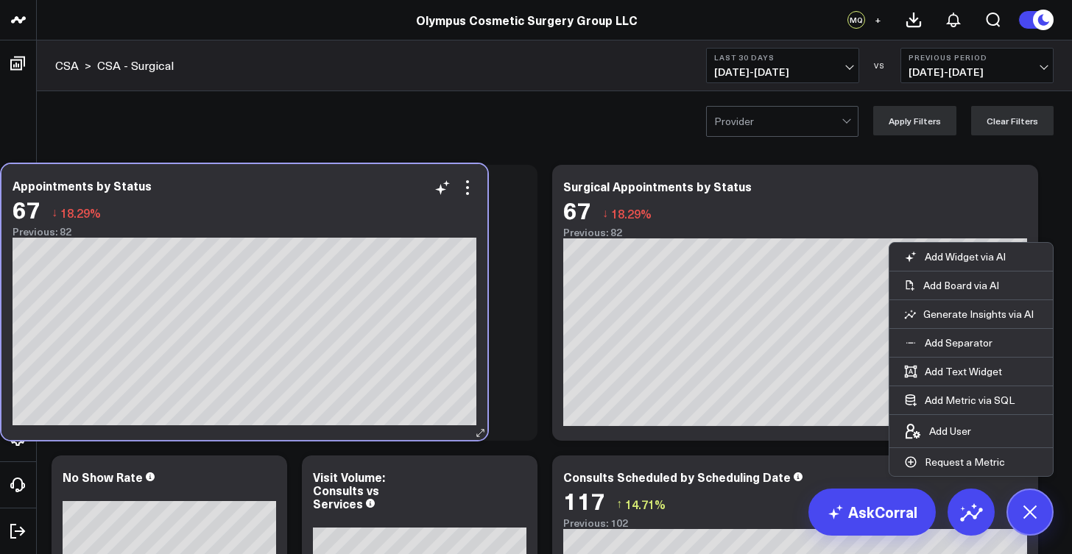
drag, startPoint x: 258, startPoint y: 223, endPoint x: 208, endPoint y: 176, distance: 68.7
click at [208, 176] on div "Appointments by Status 67 ↓ 18.29% Previous: 82 [fontSize:14px lineHeight:16px]…" at bounding box center [244, 302] width 486 height 276
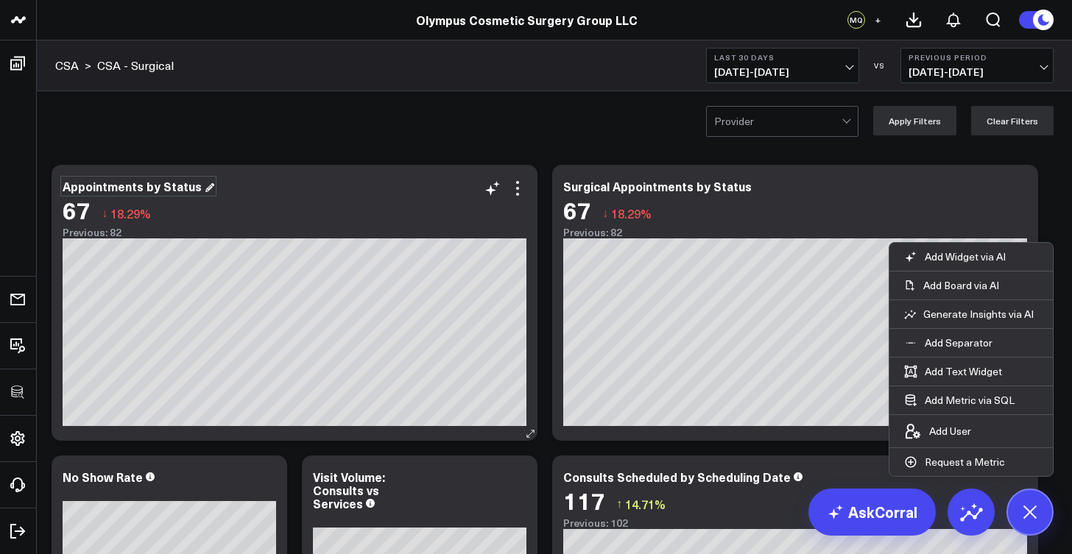
click at [180, 187] on div "Appointments by Status" at bounding box center [139, 186] width 152 height 16
click at [70, 186] on div "Appointments by Status" at bounding box center [134, 186] width 142 height 16
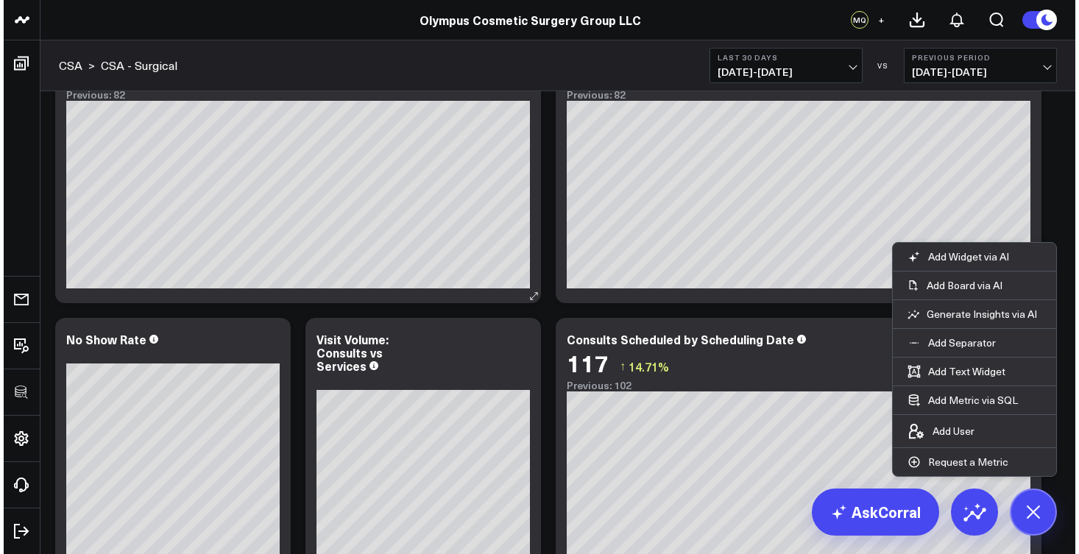
scroll to position [247, 0]
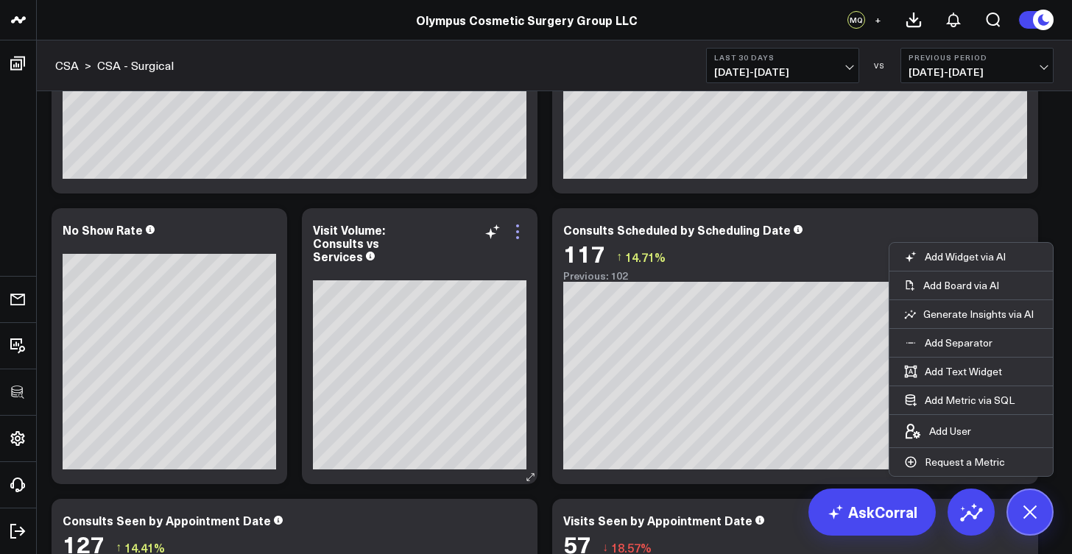
click at [520, 232] on icon at bounding box center [518, 232] width 18 height 18
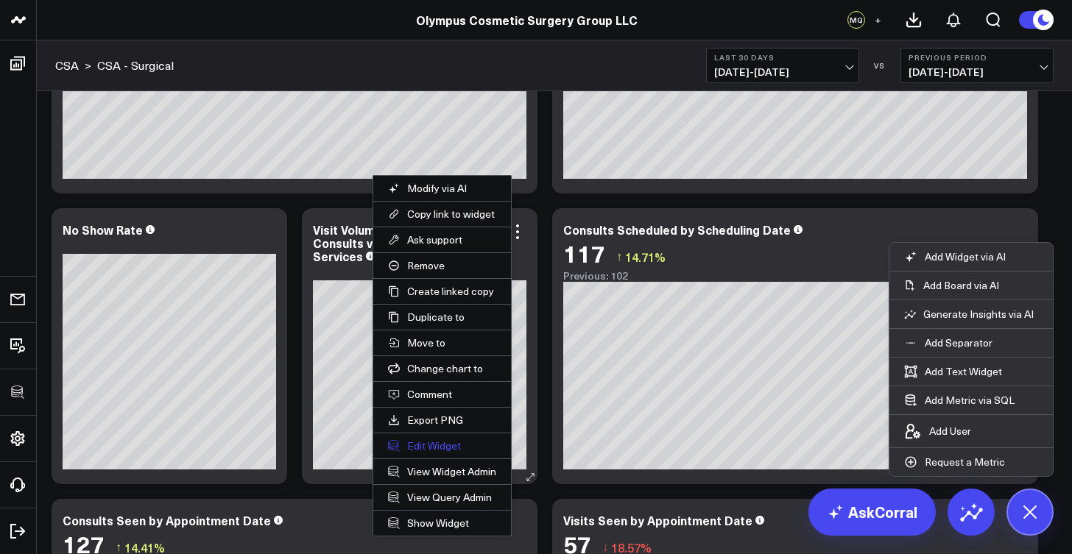
click at [449, 440] on button "Edit Widget" at bounding box center [442, 446] width 138 height 25
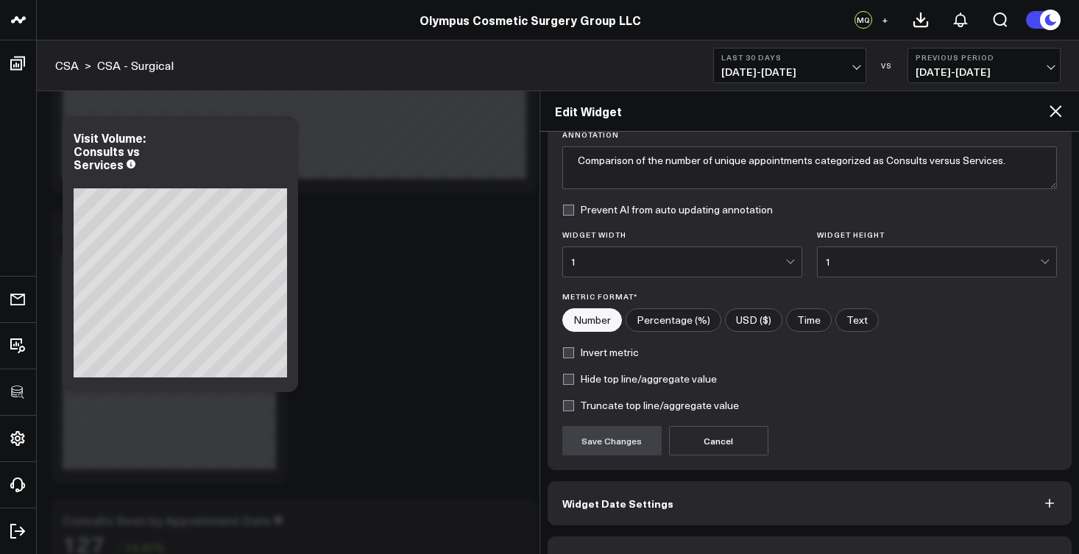
scroll to position [156, 0]
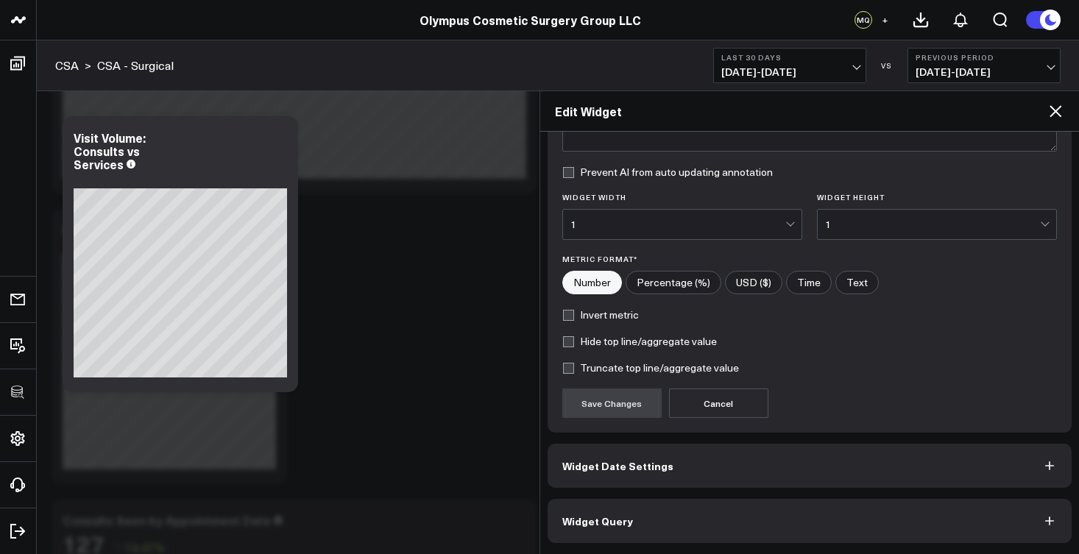
click at [696, 514] on button "Widget Query" at bounding box center [810, 521] width 525 height 44
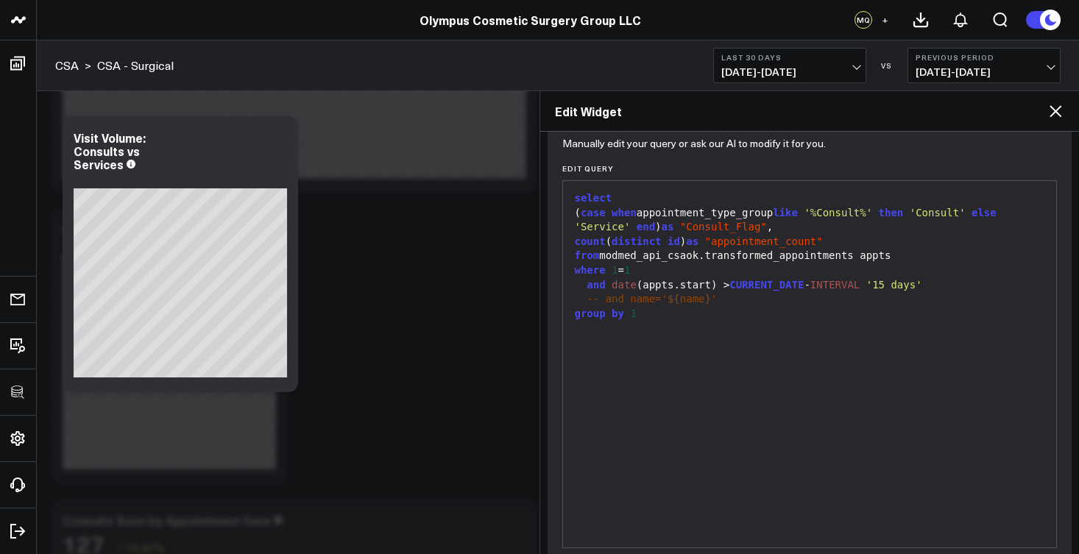
click at [658, 265] on div "where 1 = 1" at bounding box center [810, 271] width 479 height 15
click at [656, 269] on div "where 1 = 1" at bounding box center [810, 271] width 479 height 15
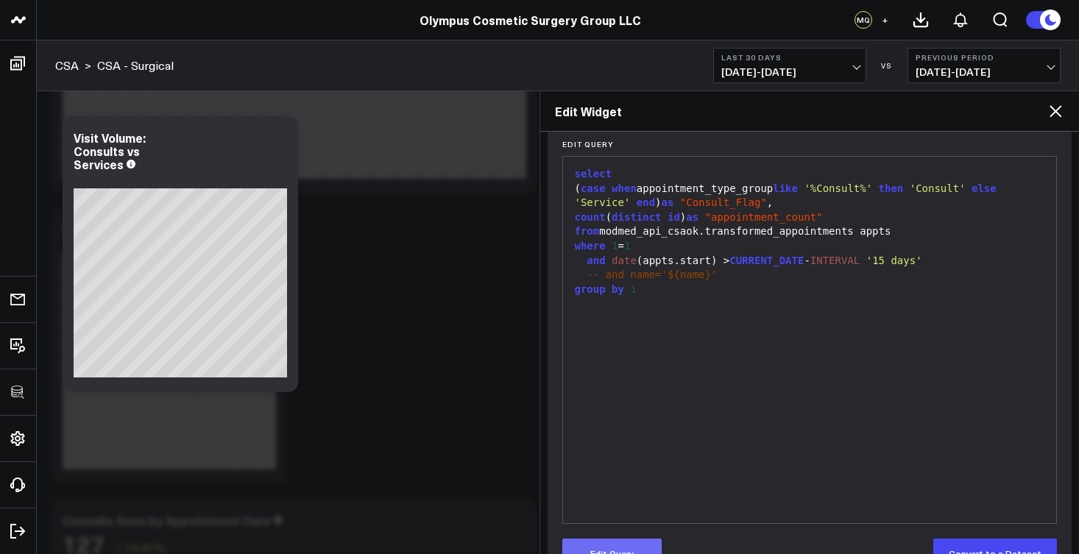
click at [650, 546] on button "Edit Query" at bounding box center [611, 553] width 99 height 29
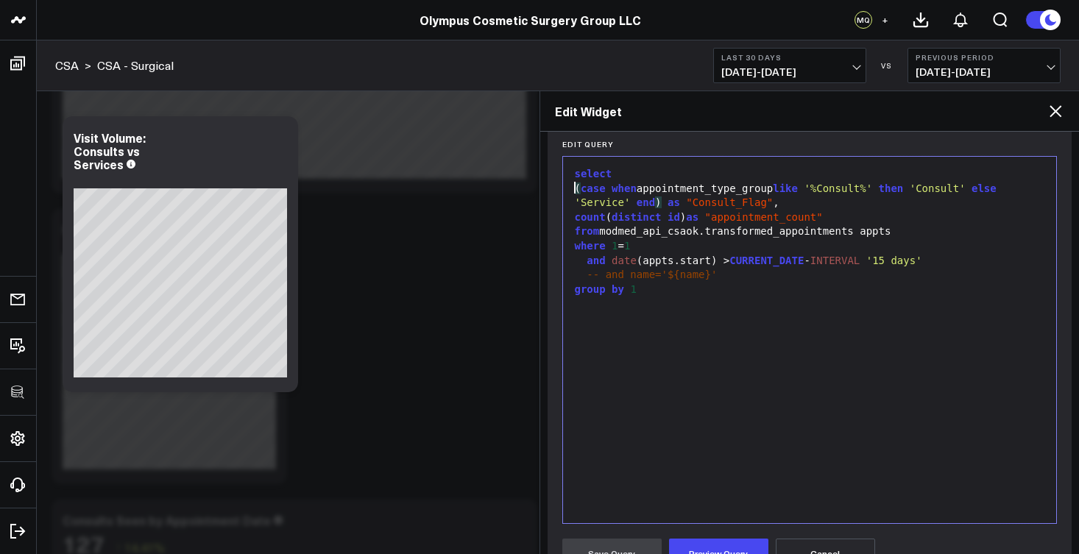
click at [573, 188] on div "( case when appointment_type_group like '%Consult%' then 'Consult' else 'Servic…" at bounding box center [810, 196] width 479 height 29
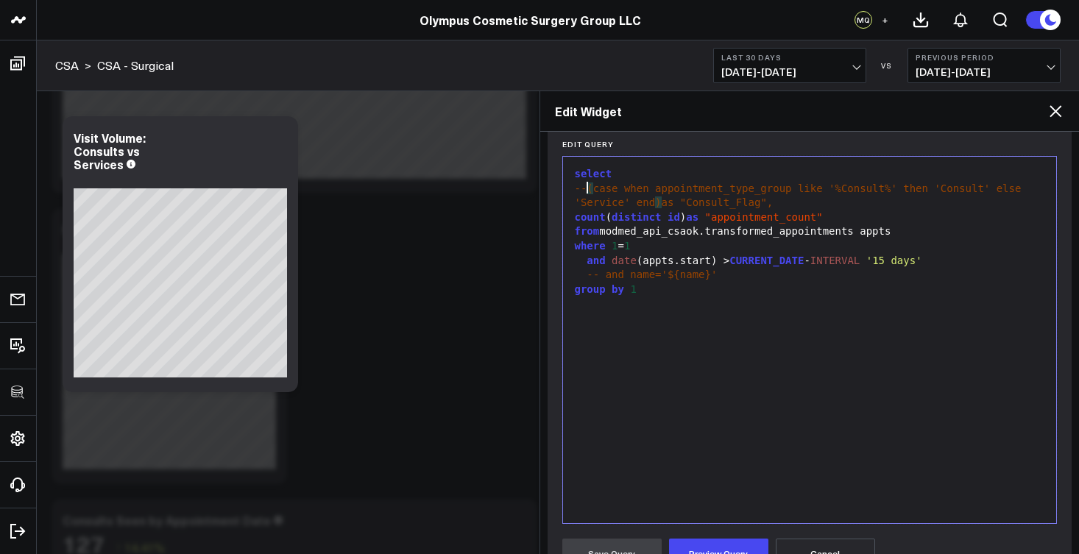
click at [807, 205] on div "-- ( case when appointment_type_group like '%Consult%' then 'Consult' else 'Ser…" at bounding box center [810, 196] width 479 height 29
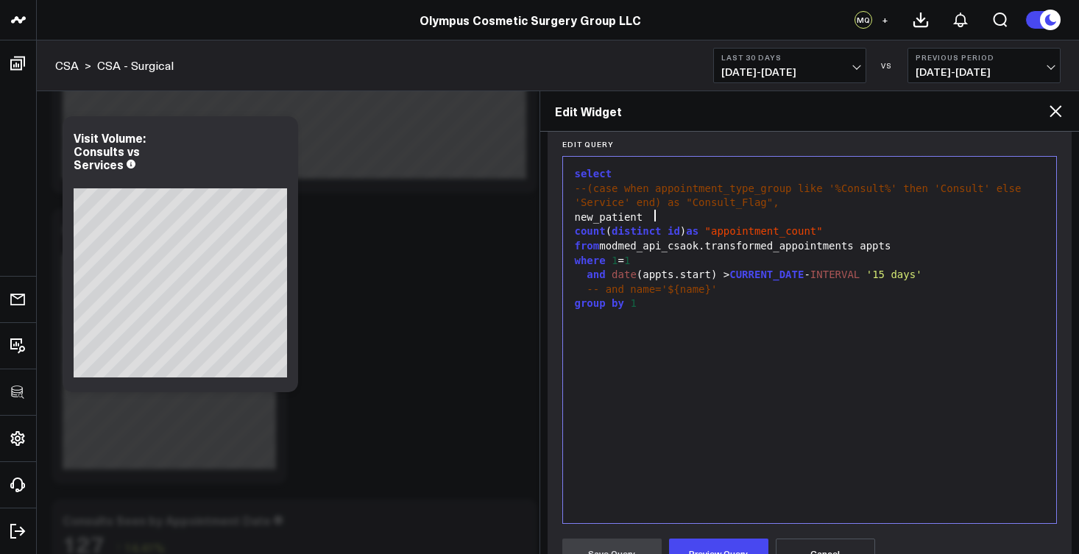
click at [580, 218] on div "new_patient" at bounding box center [810, 218] width 479 height 15
click at [722, 217] on div "case when new_patient" at bounding box center [810, 218] width 479 height 15
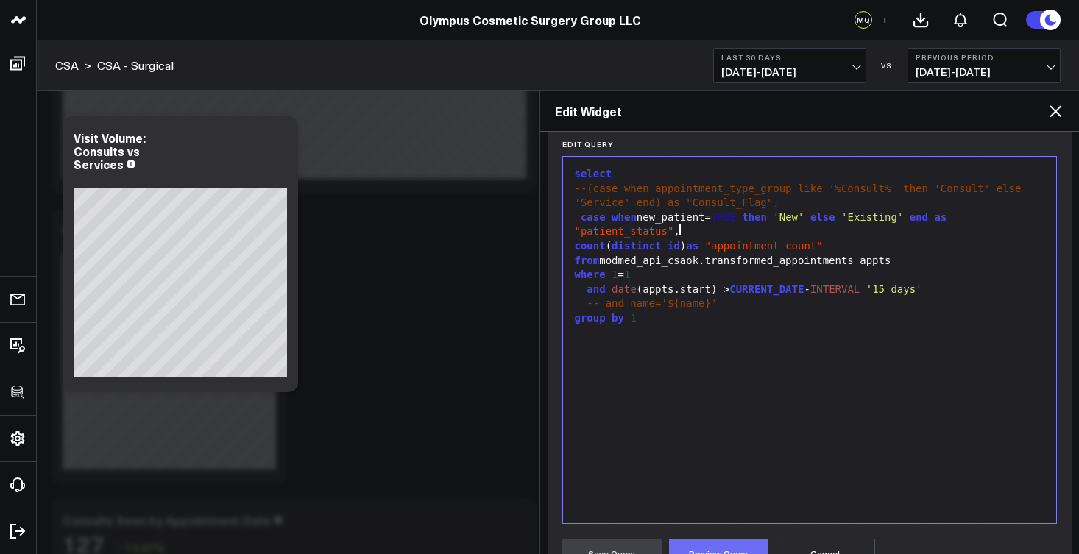
click at [734, 543] on button "Preview Query" at bounding box center [718, 553] width 99 height 29
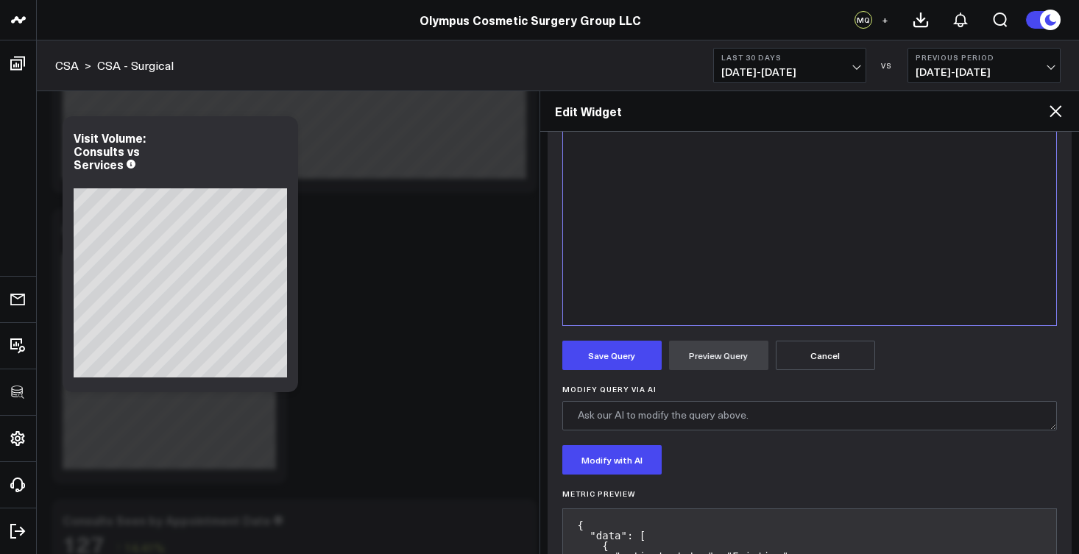
scroll to position [240, 0]
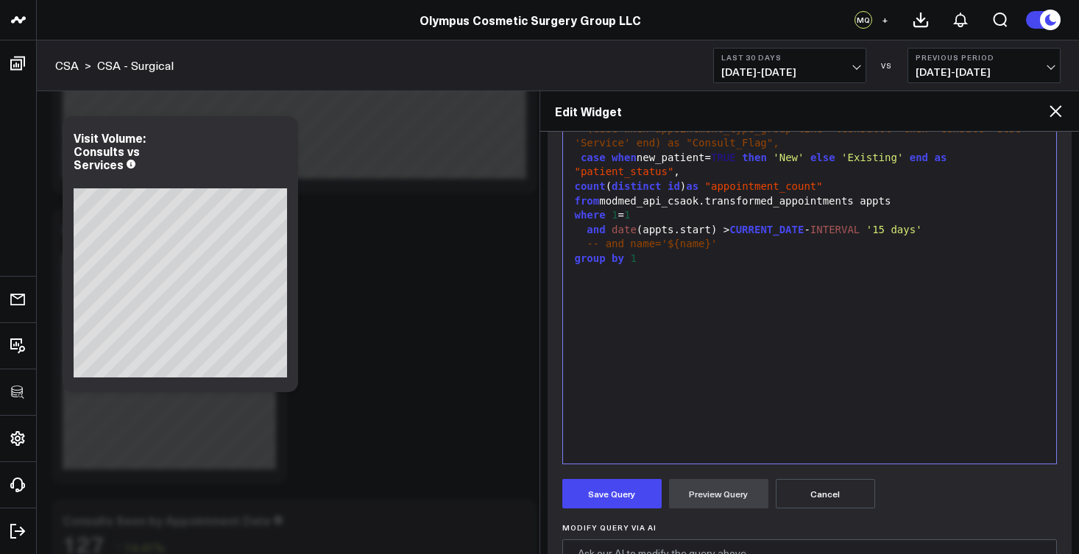
click at [663, 216] on div "where 1 = 1" at bounding box center [810, 215] width 479 height 15
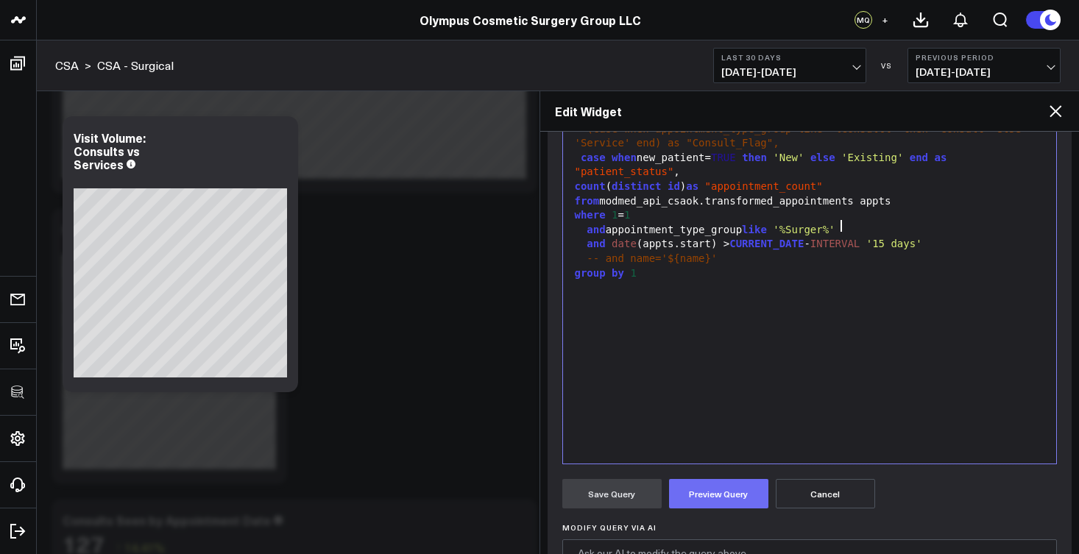
click at [733, 501] on button "Preview Query" at bounding box center [718, 493] width 99 height 29
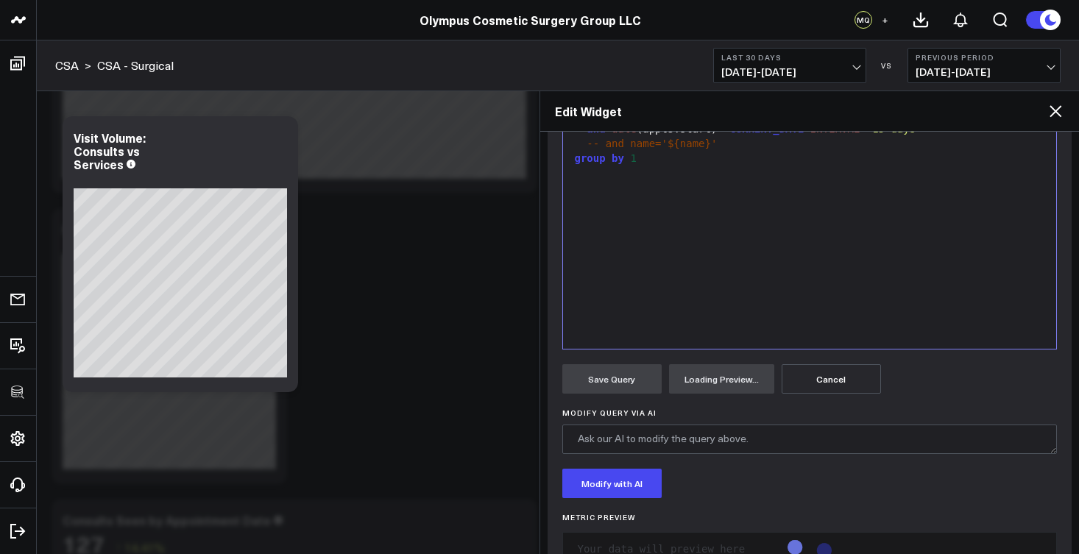
scroll to position [403, 0]
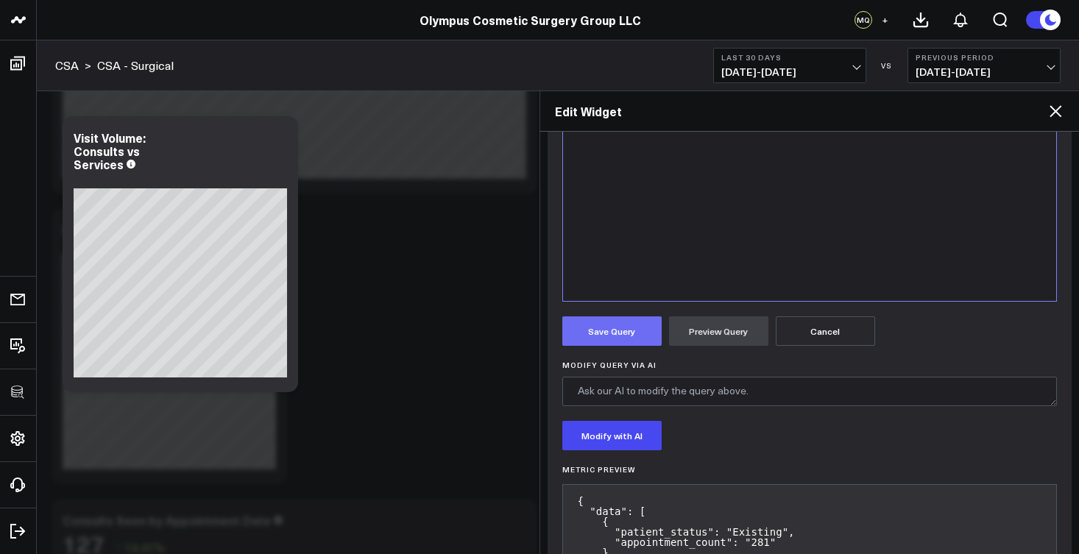
click at [617, 333] on button "Save Query" at bounding box center [611, 331] width 99 height 29
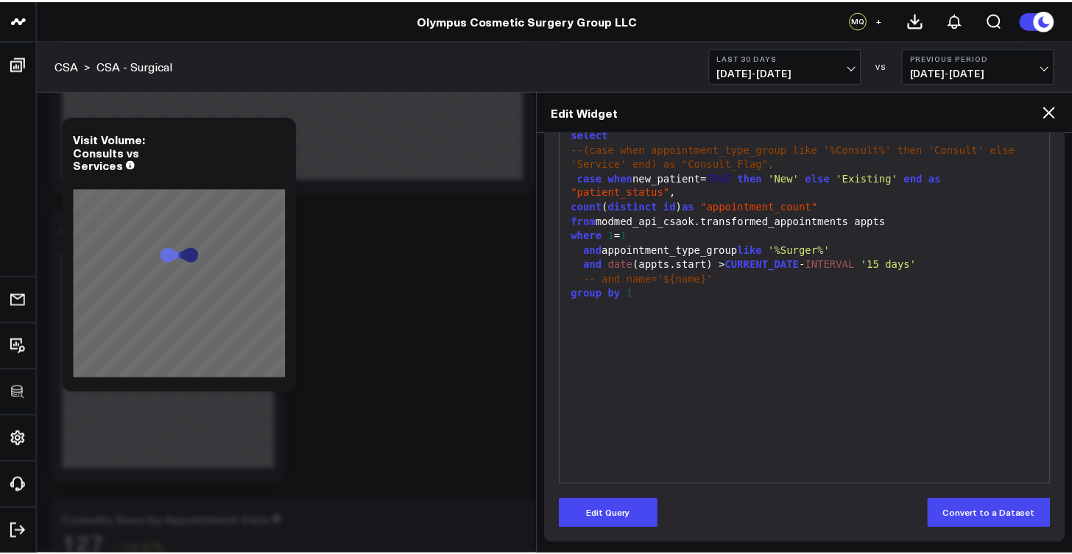
scroll to position [220, 0]
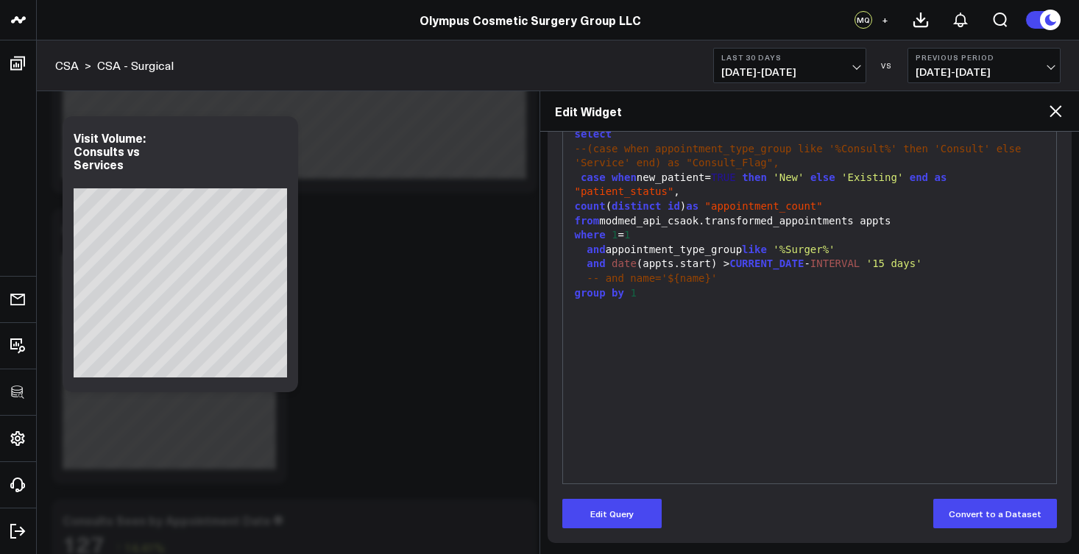
click at [1059, 112] on icon at bounding box center [1056, 111] width 18 height 18
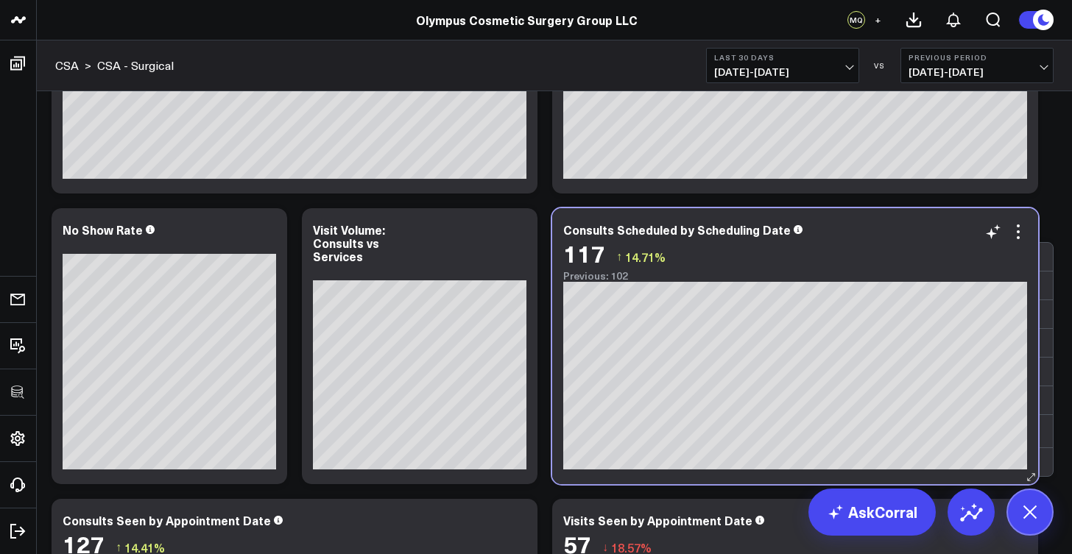
click at [1024, 241] on div "117 ↑ 14.71%" at bounding box center [795, 253] width 464 height 27
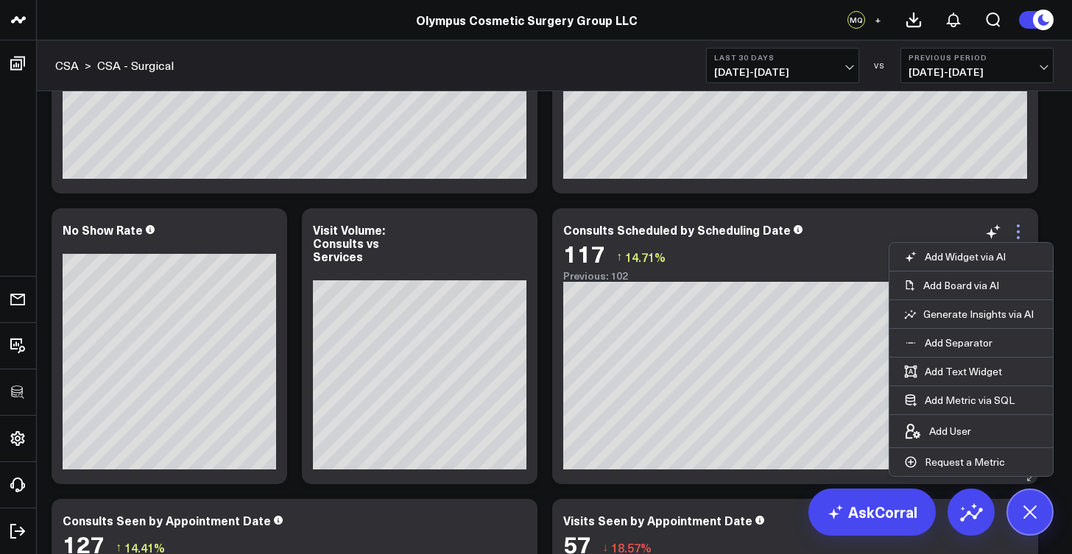
click at [1023, 236] on icon at bounding box center [1018, 232] width 18 height 18
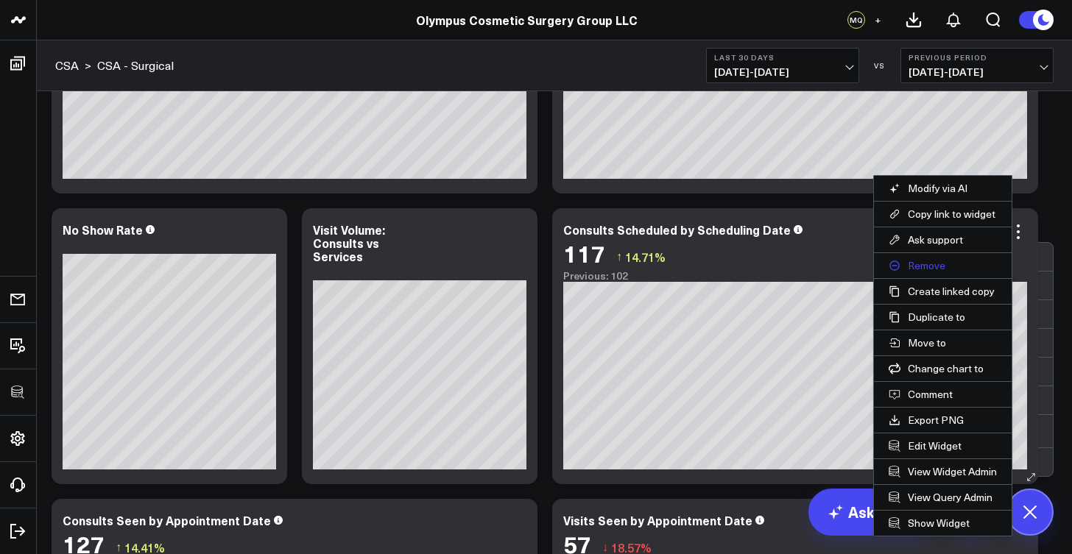
click at [934, 271] on button "Remove" at bounding box center [943, 265] width 138 height 25
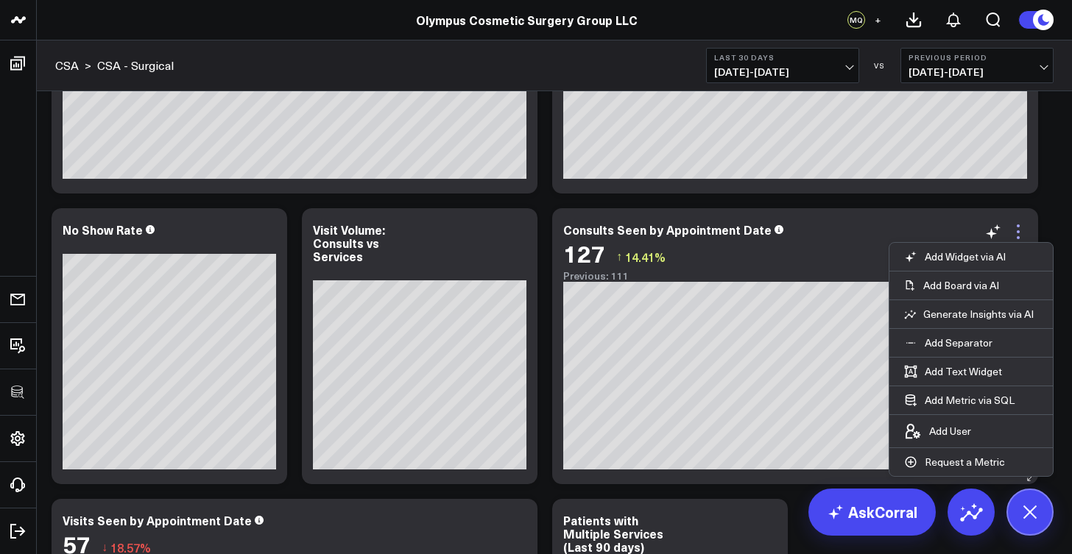
click at [1018, 227] on icon at bounding box center [1018, 226] width 3 height 3
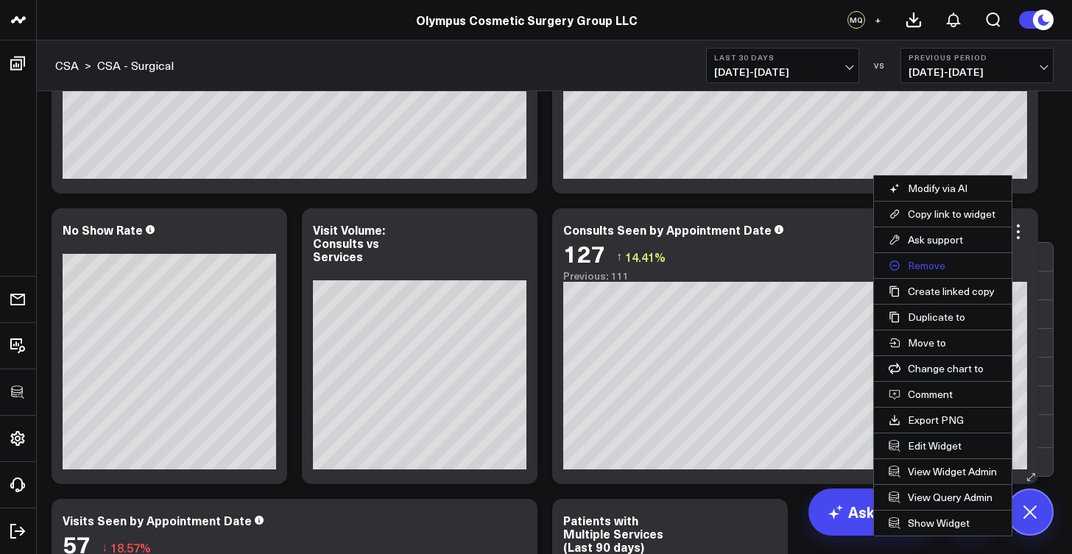
click at [926, 262] on button "Remove" at bounding box center [943, 265] width 138 height 25
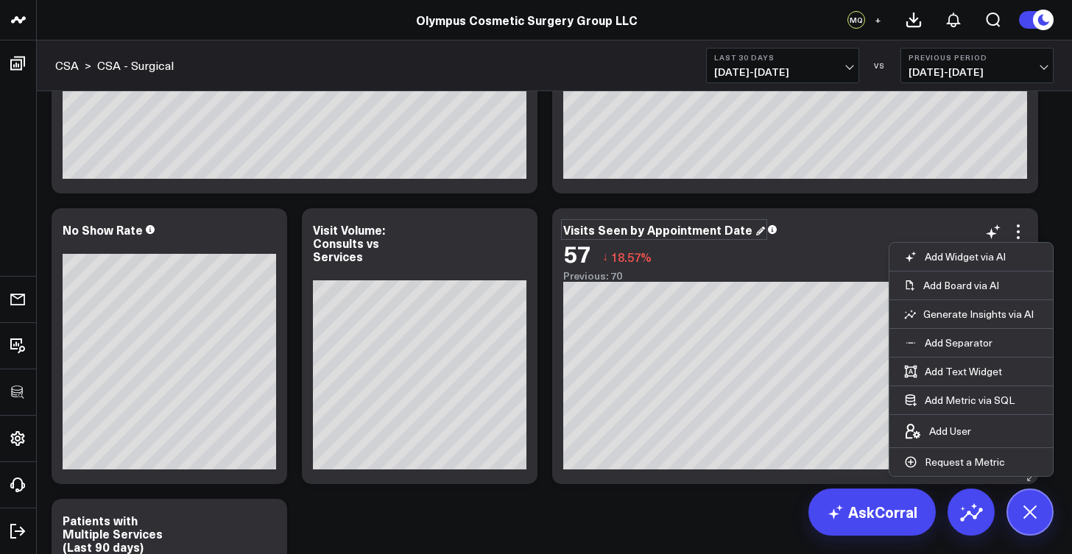
click at [573, 233] on div "Visits Seen by Appointment Date" at bounding box center [664, 230] width 202 height 16
click at [566, 233] on div "Visits Seen by Appointment Date" at bounding box center [659, 230] width 192 height 16
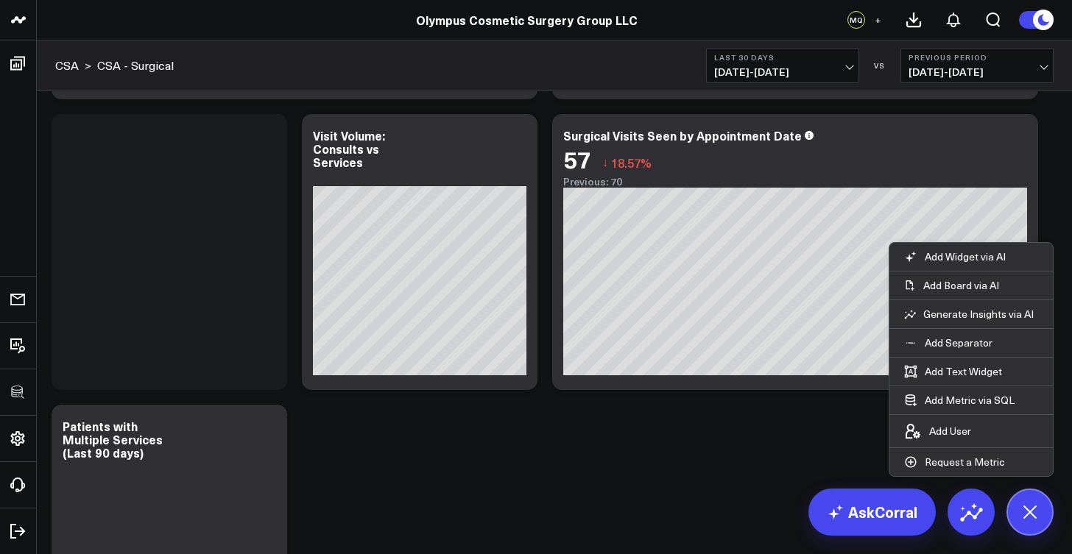
scroll to position [451, 0]
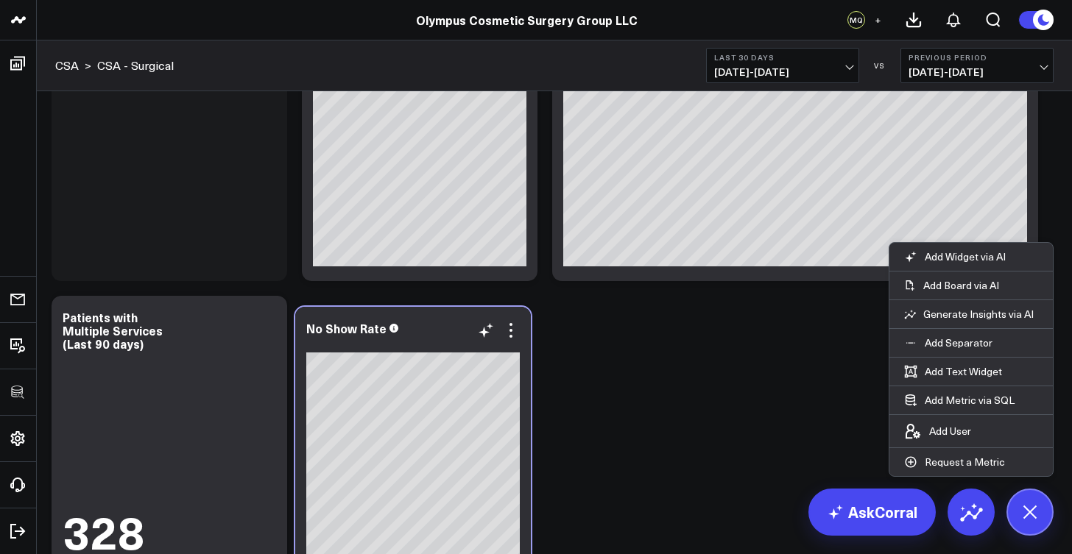
drag, startPoint x: 196, startPoint y: 224, endPoint x: 443, endPoint y: 343, distance: 274.6
click at [443, 343] on div "No Show Rate" at bounding box center [412, 337] width 213 height 31
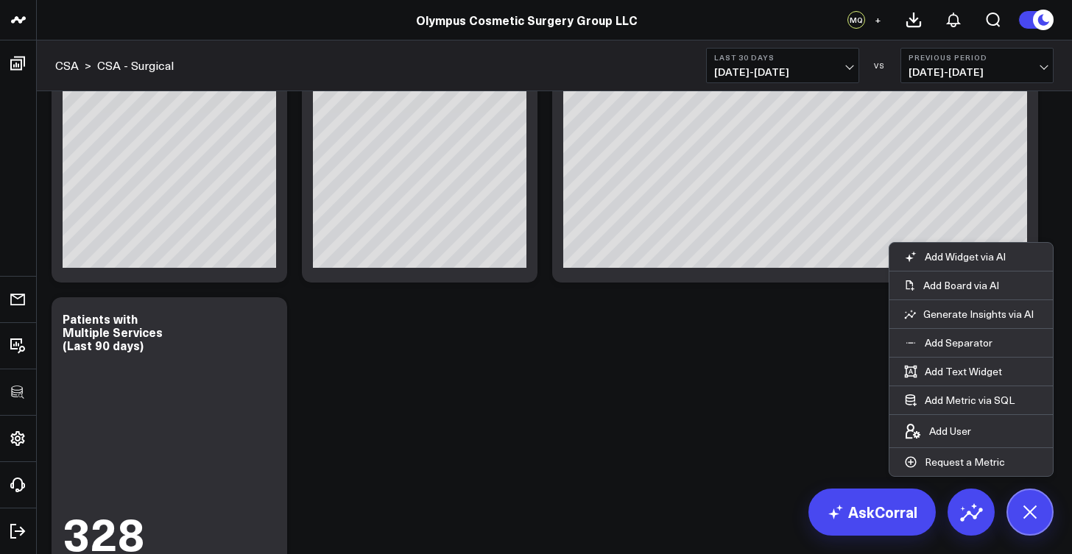
scroll to position [179, 0]
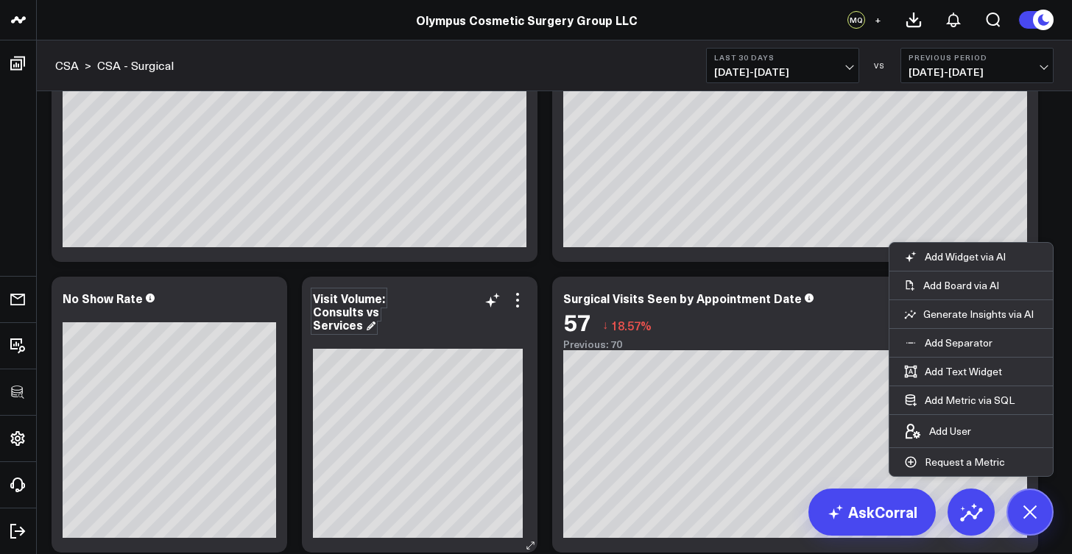
click at [354, 306] on div "Visit Volume: Consults vs Services" at bounding box center [349, 311] width 72 height 43
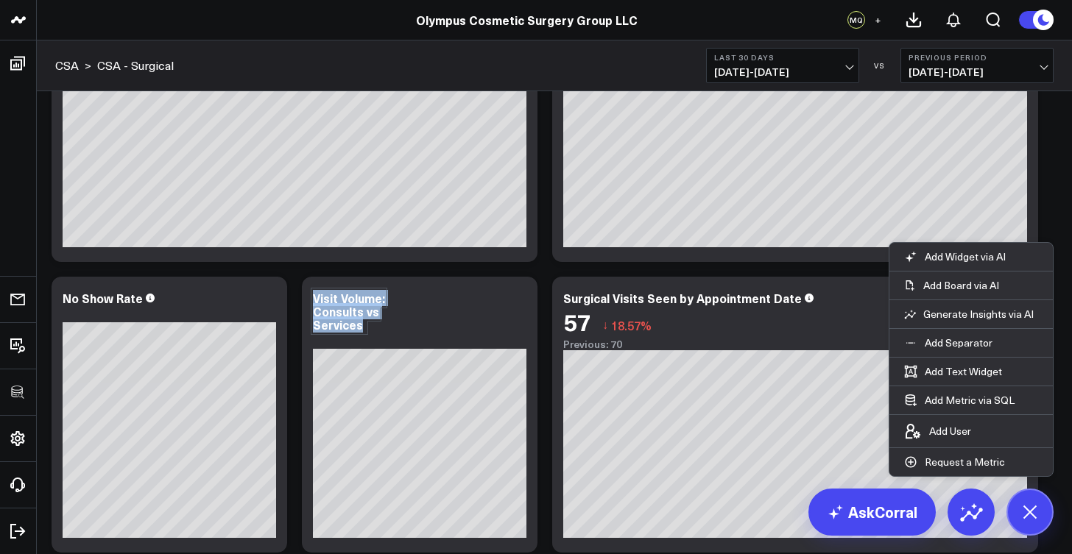
drag, startPoint x: 428, startPoint y: 312, endPoint x: 301, endPoint y: 293, distance: 128.1
click at [301, 293] on div "Modify via AI Copy link to widget Ask support Remove Create linked copy Executi…" at bounding box center [554, 415] width 1020 height 872
drag, startPoint x: 314, startPoint y: 314, endPoint x: 439, endPoint y: 314, distance: 124.4
click at [439, 314] on div "Visit Volume: Consults vs Services" at bounding box center [419, 312] width 213 height 40
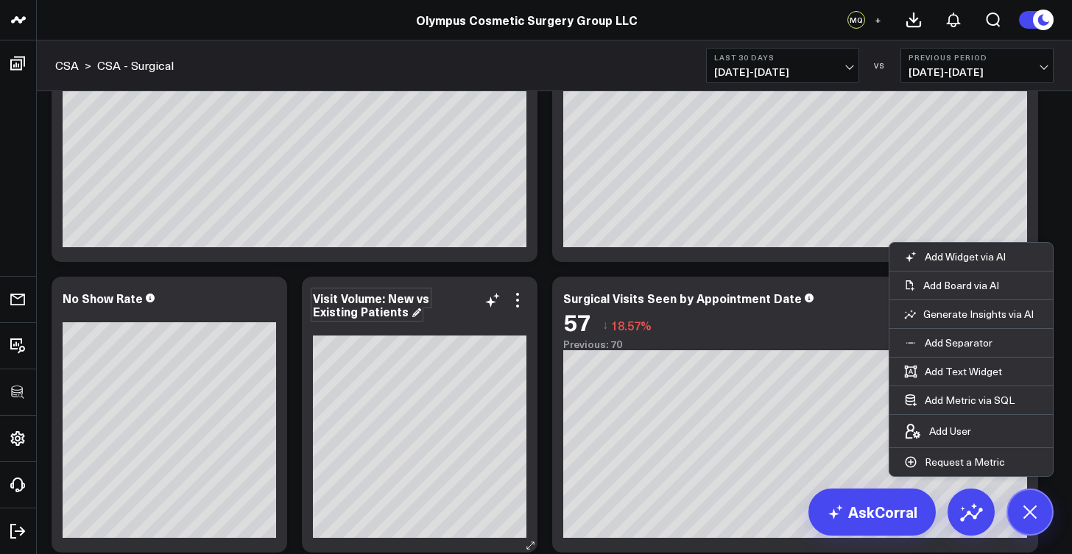
click at [325, 295] on div "Visit Volume: New vs Existing Patients" at bounding box center [371, 304] width 116 height 29
click at [320, 300] on div "Visit Volume: New vs Existing Patients" at bounding box center [371, 304] width 116 height 29
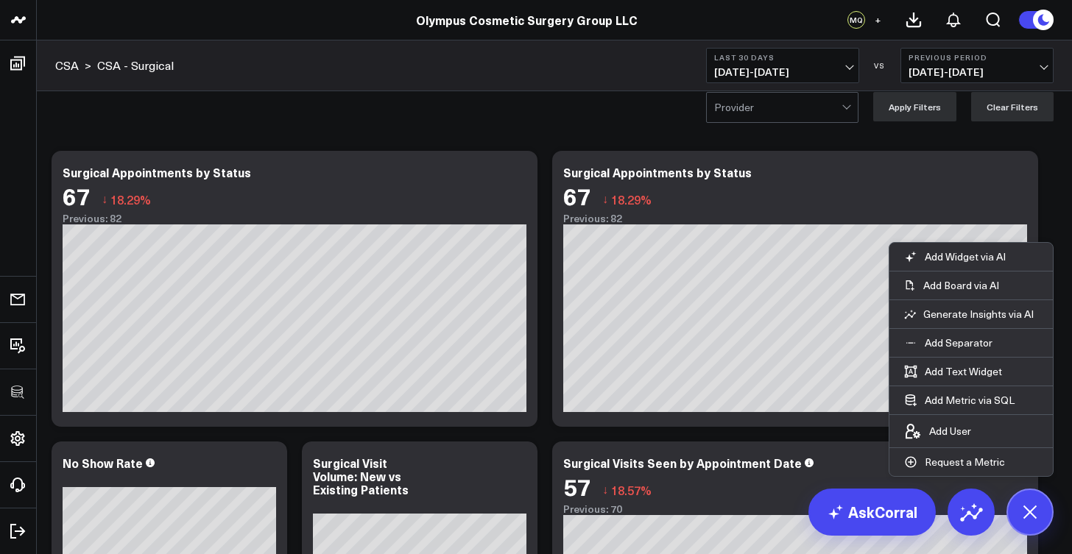
scroll to position [0, 0]
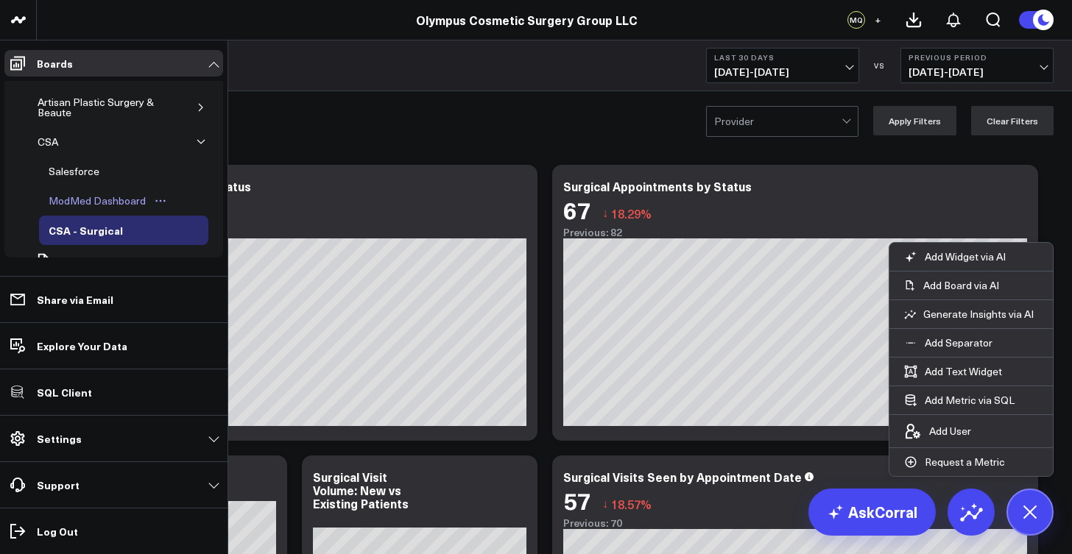
click at [96, 200] on div "ModMed Dashboard" at bounding box center [97, 201] width 105 height 18
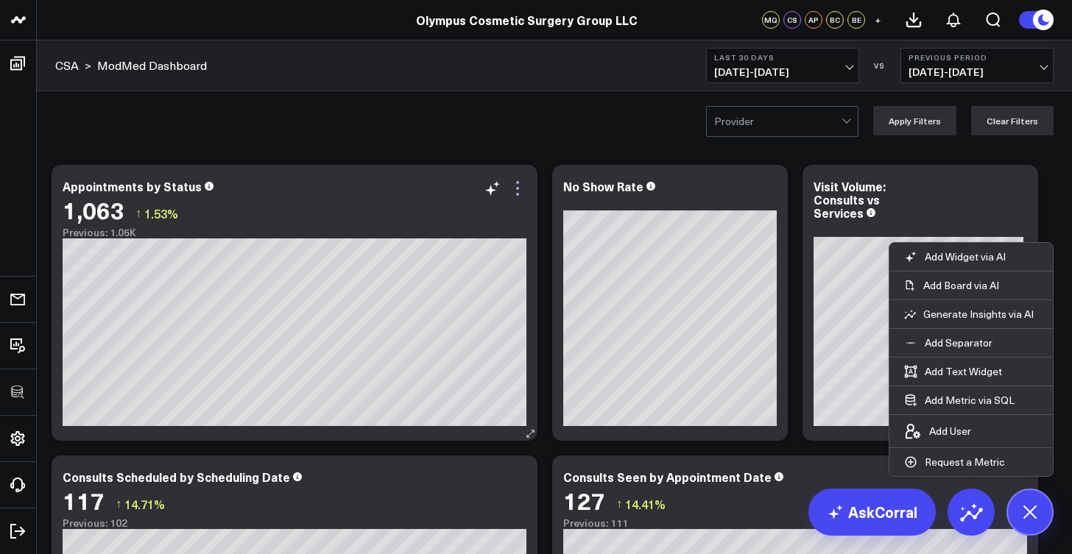
click at [521, 195] on icon at bounding box center [518, 189] width 18 height 18
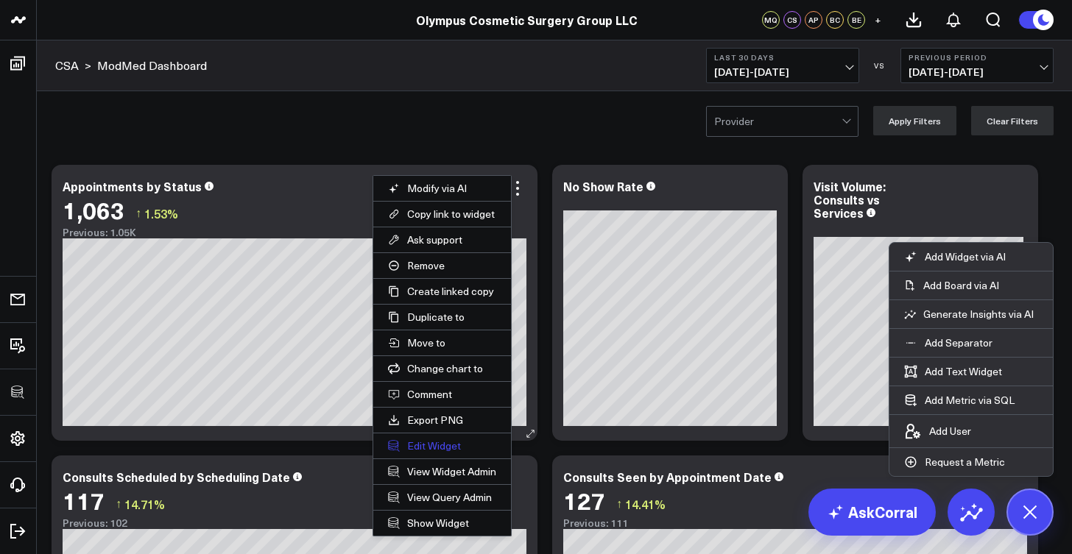
click at [452, 440] on button "Edit Widget" at bounding box center [442, 446] width 138 height 25
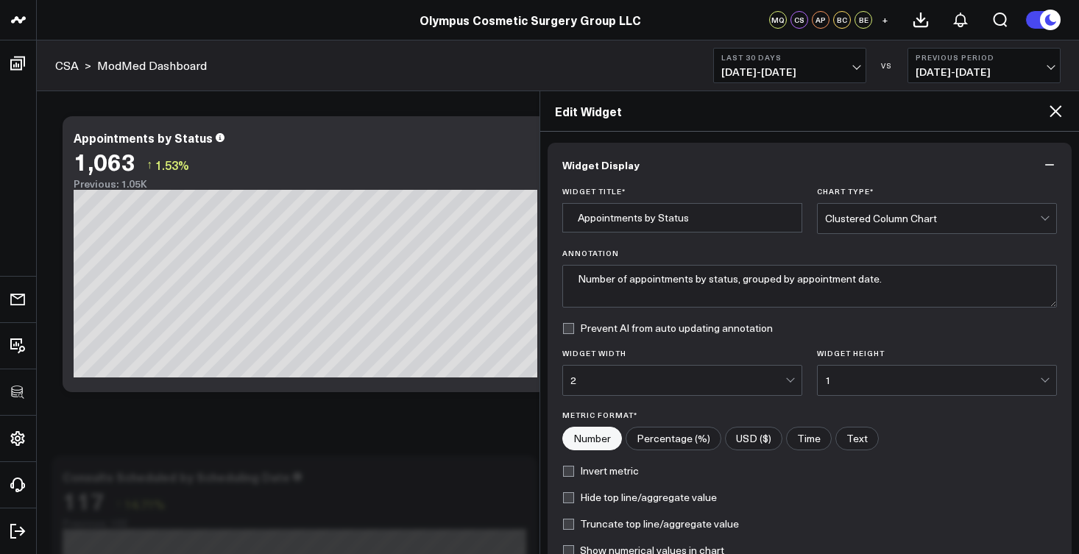
click at [1054, 106] on icon at bounding box center [1056, 111] width 18 height 18
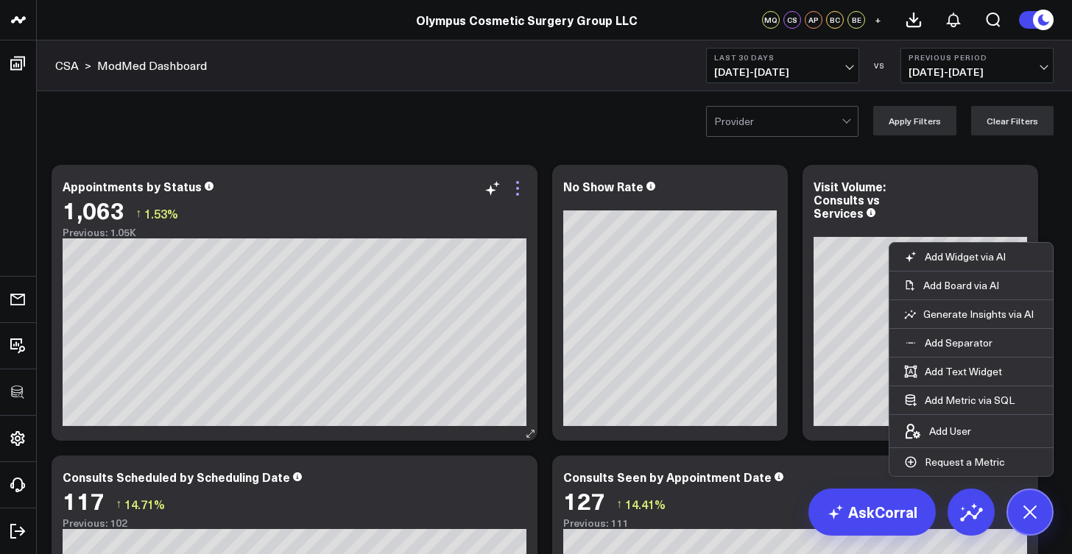
click at [523, 191] on icon at bounding box center [518, 189] width 18 height 18
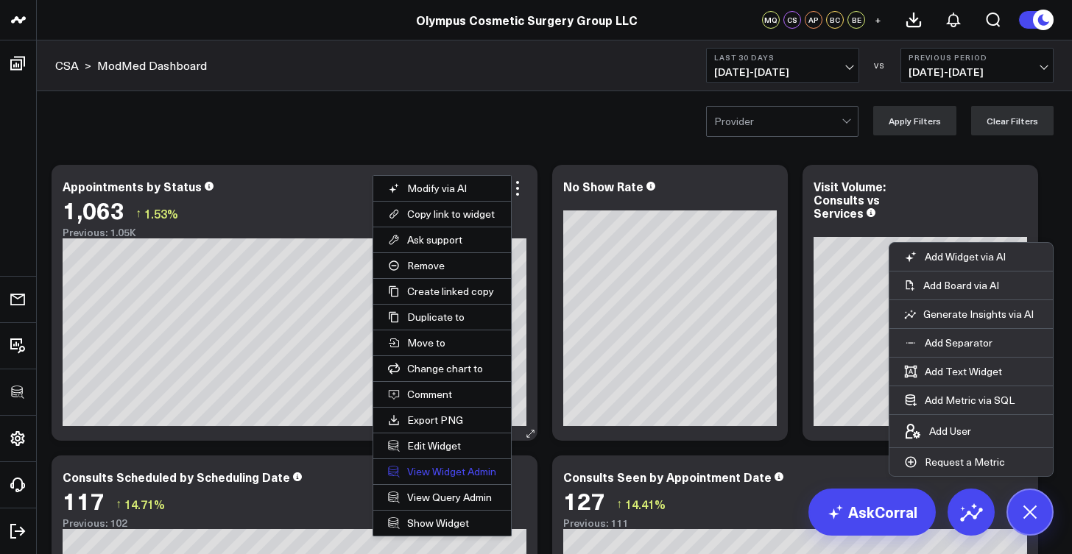
click at [442, 472] on link "View Widget Admin" at bounding box center [442, 471] width 138 height 25
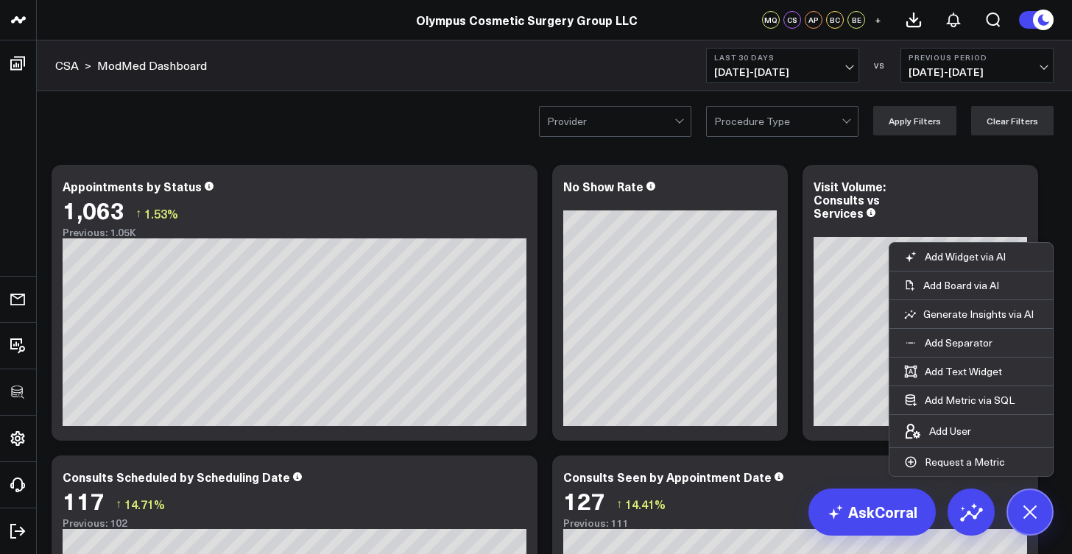
click at [767, 124] on div "Procedure Type" at bounding box center [777, 122] width 127 height 12
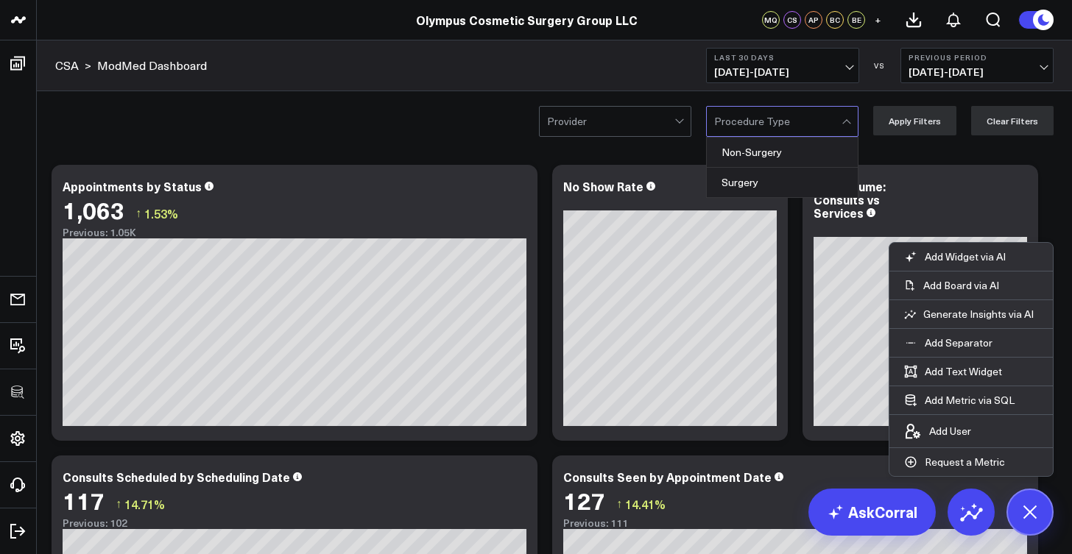
click at [767, 124] on div "Procedure Type" at bounding box center [777, 122] width 127 height 12
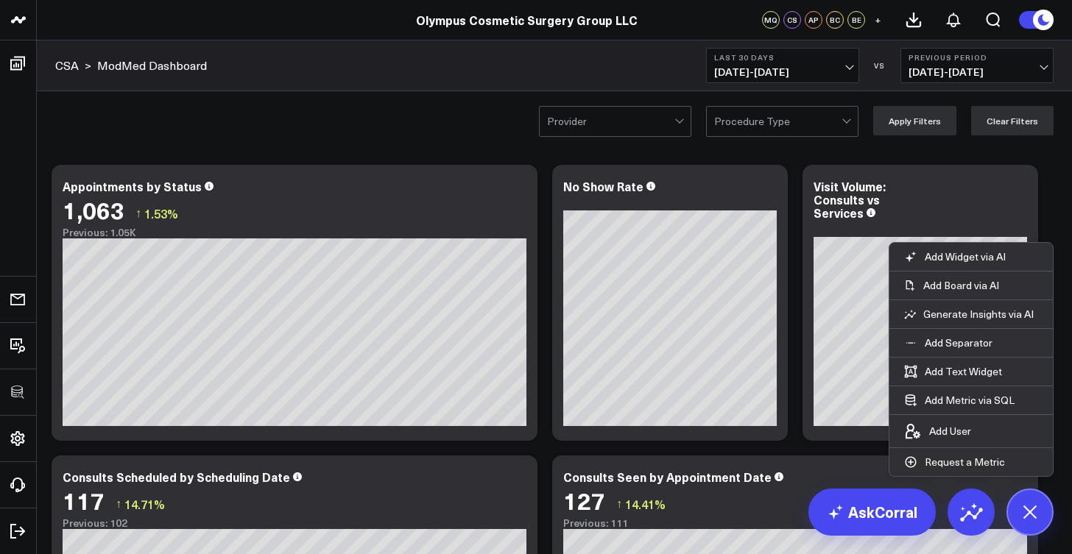
click at [767, 124] on div "Procedure Type" at bounding box center [777, 122] width 127 height 12
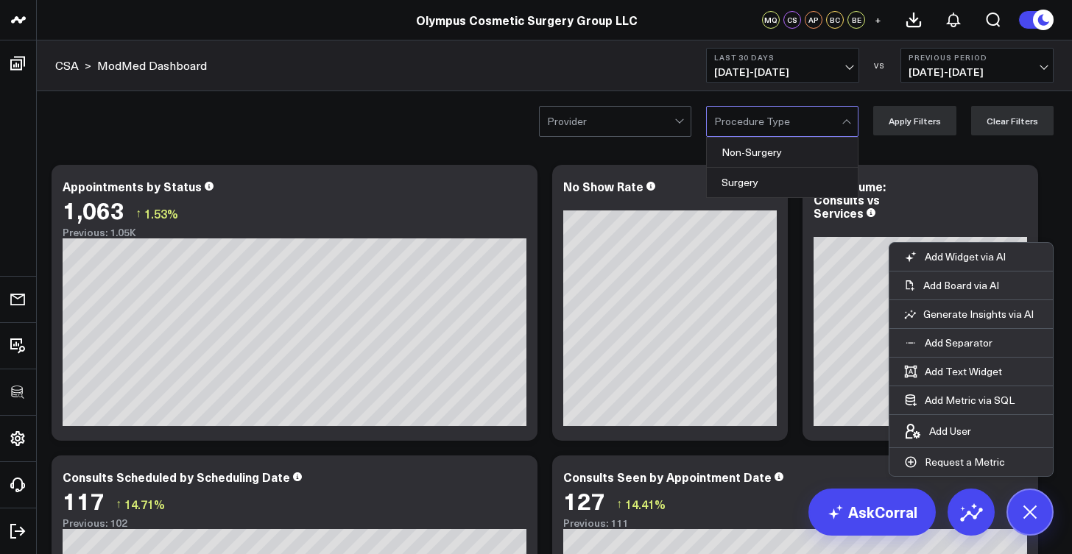
click at [762, 131] on div at bounding box center [777, 121] width 127 height 29
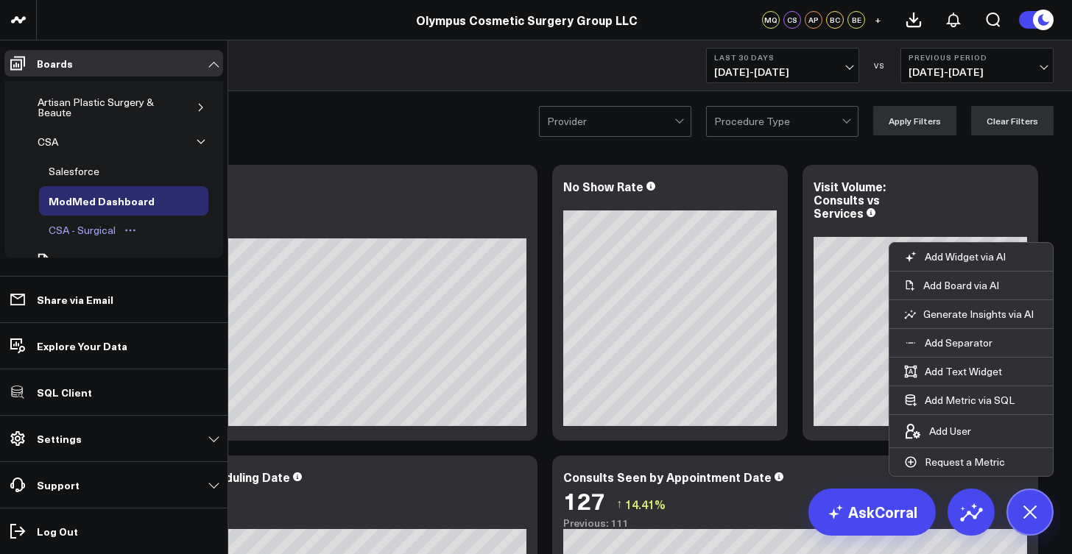
click at [99, 236] on div "CSA - Surgical" at bounding box center [82, 231] width 74 height 18
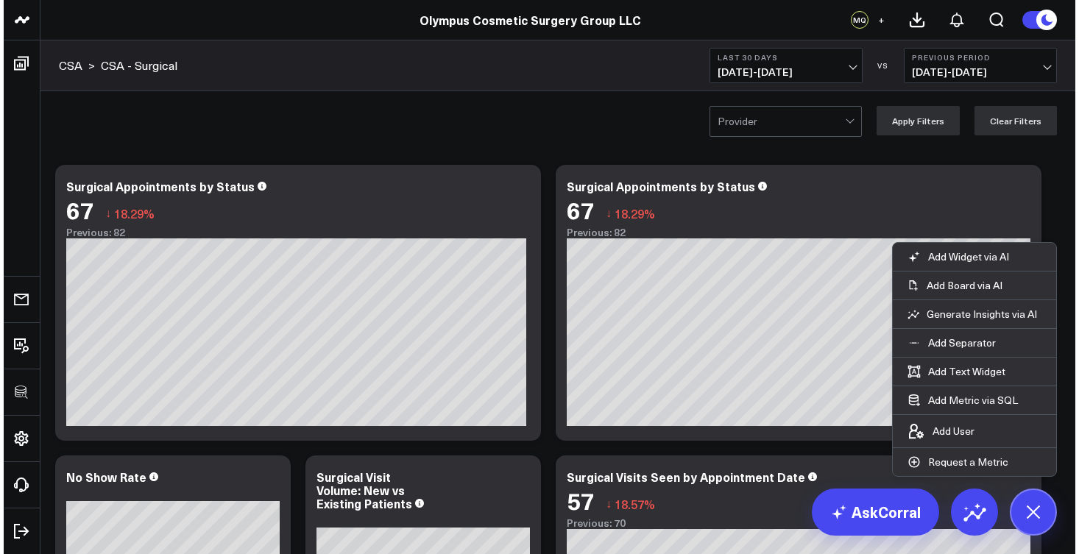
scroll to position [127, 0]
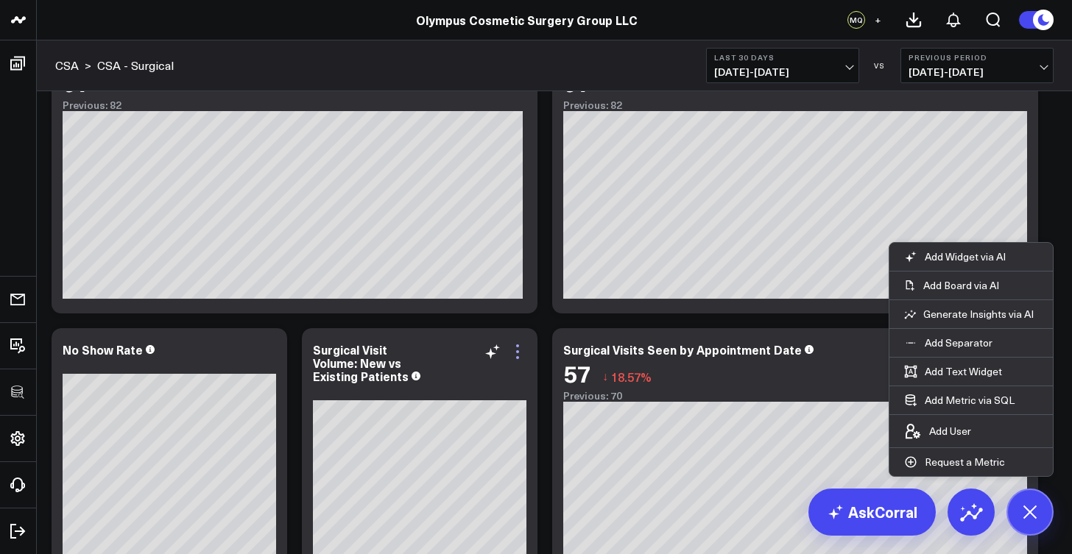
click at [523, 353] on icon at bounding box center [518, 352] width 18 height 18
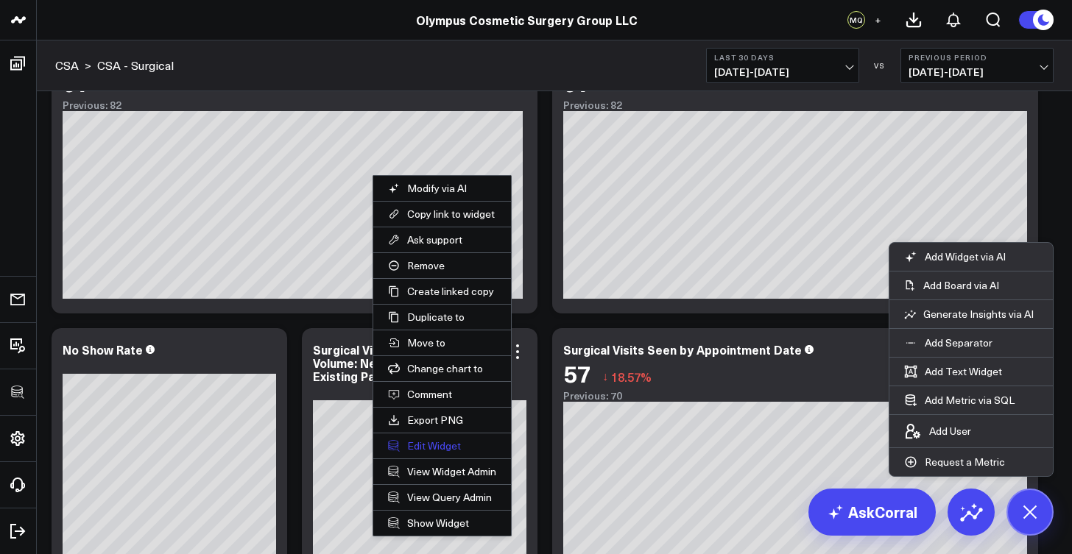
click at [440, 442] on button "Edit Widget" at bounding box center [442, 446] width 138 height 25
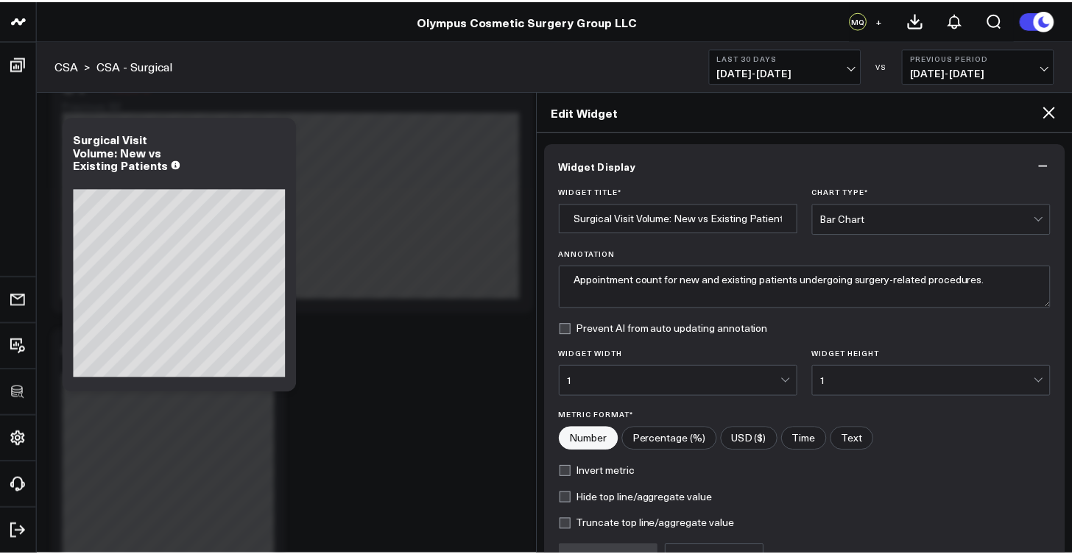
scroll to position [156, 0]
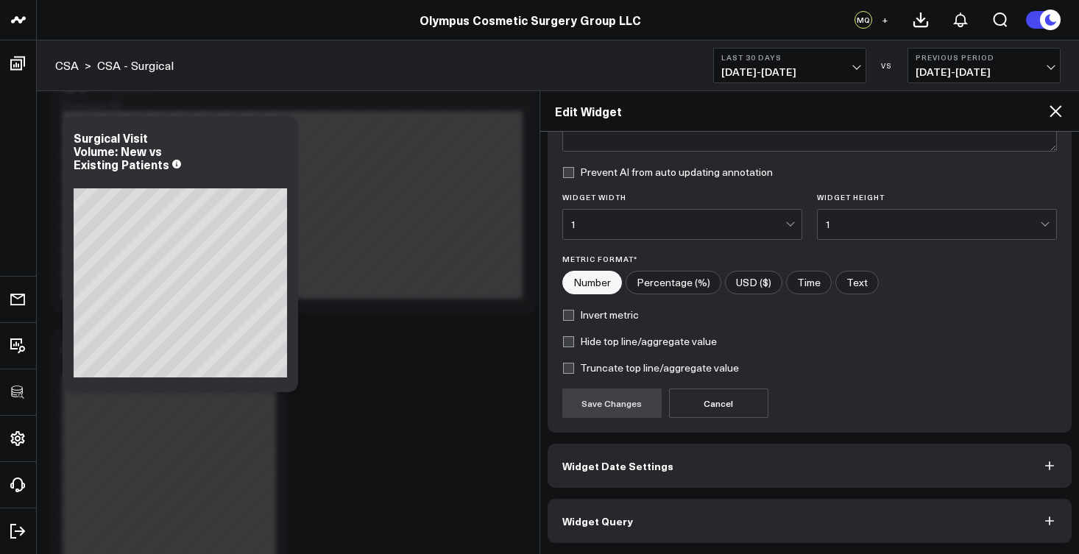
click at [680, 519] on button "Widget Query" at bounding box center [810, 521] width 525 height 44
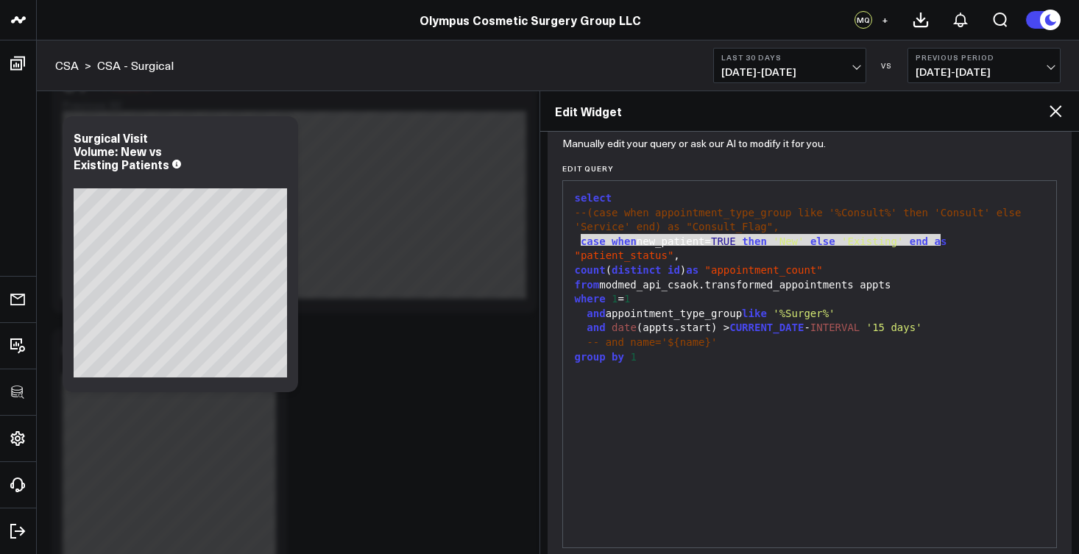
drag, startPoint x: 580, startPoint y: 240, endPoint x: 944, endPoint y: 239, distance: 363.7
click at [944, 239] on div "case when new_patient= TRUE then 'New' else 'Existing' end as "patient_status" ," at bounding box center [810, 249] width 479 height 29
copy div "case when new_patient= TRUE then 'New' else 'Existing' end"
click at [1052, 113] on icon at bounding box center [1056, 111] width 18 height 18
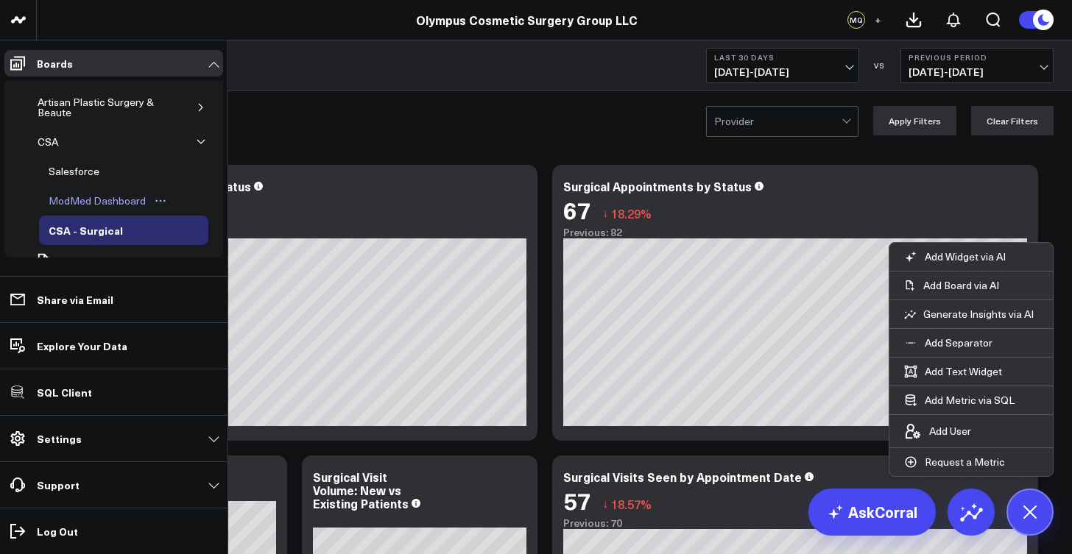
click at [80, 198] on div "ModMed Dashboard" at bounding box center [97, 201] width 105 height 18
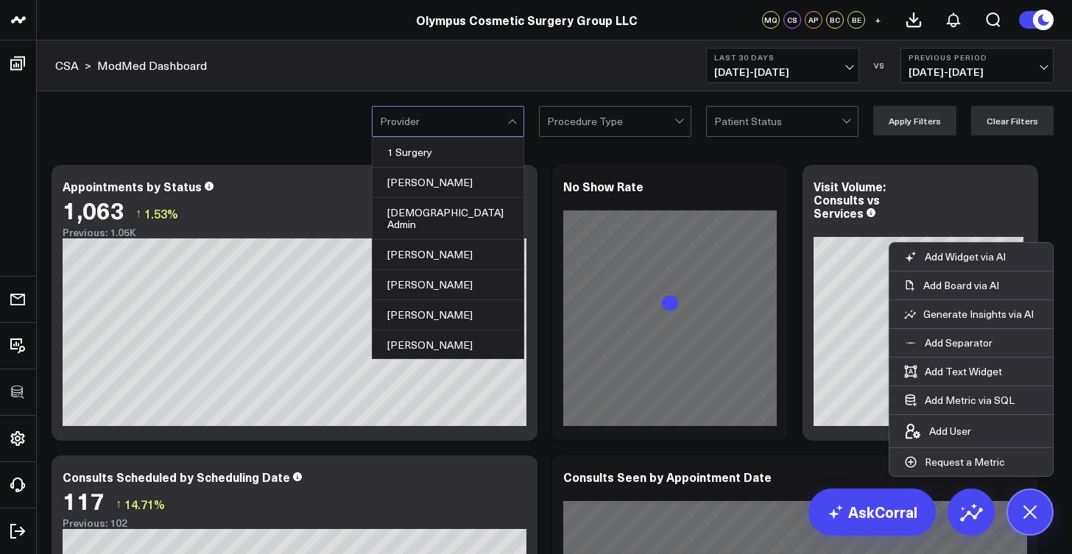
click at [481, 127] on div at bounding box center [443, 121] width 127 height 29
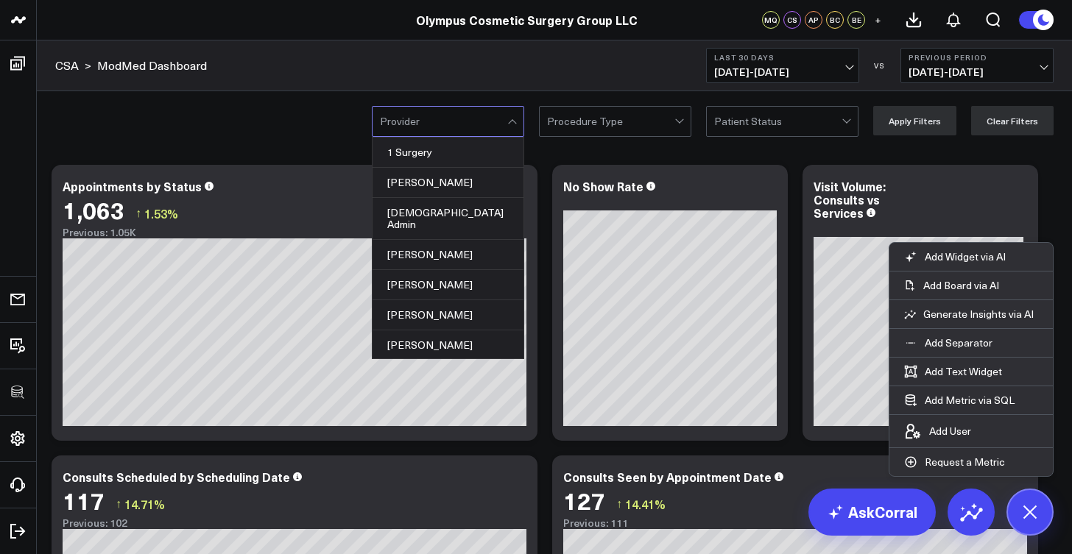
click at [739, 123] on div "Patient Status" at bounding box center [777, 122] width 127 height 12
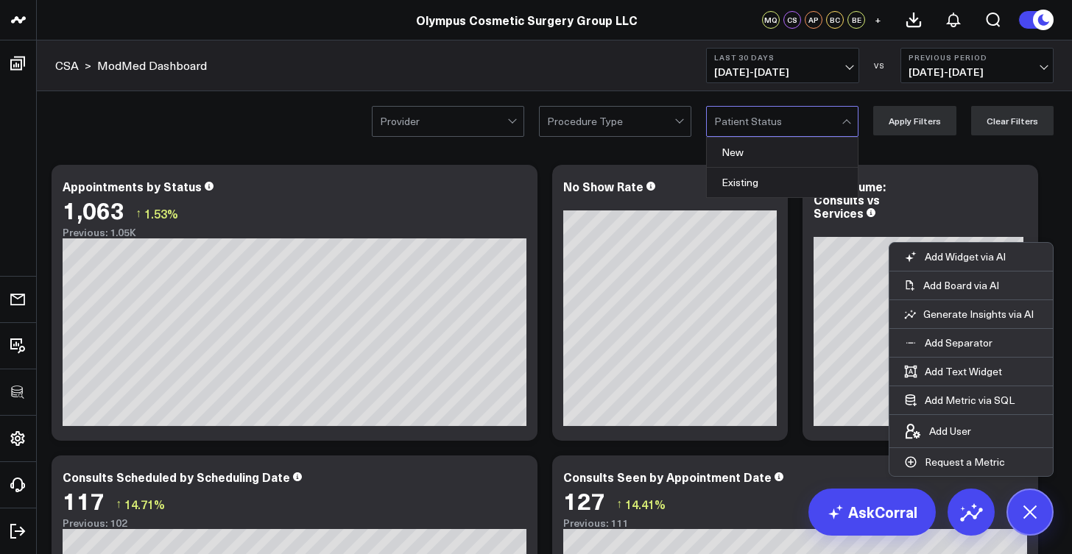
click at [326, 127] on div "Provider Procedure Type New, 1 of 2. 2 results available. Use Up and Down to ch…" at bounding box center [554, 120] width 1035 height 59
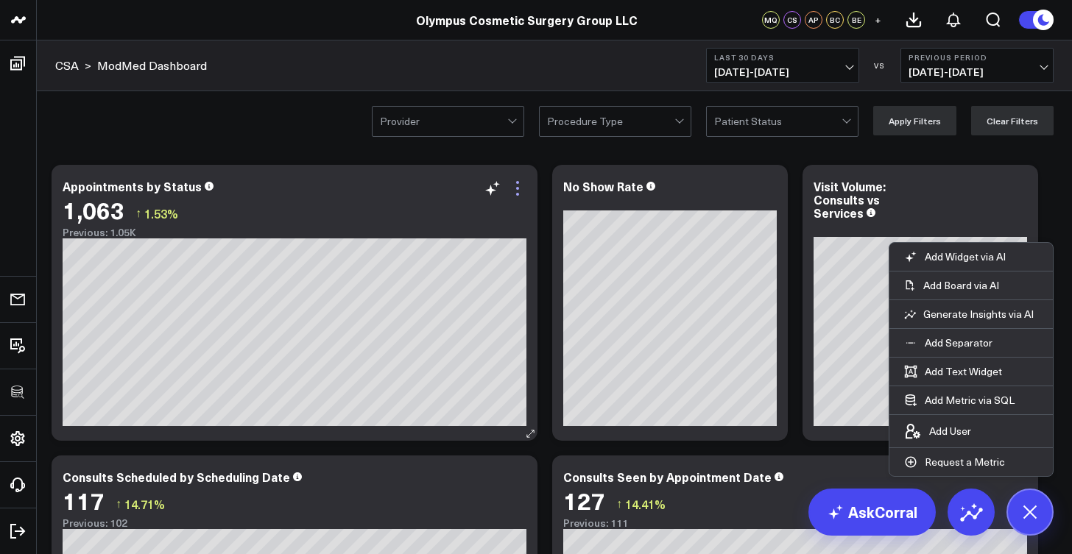
click at [515, 194] on icon at bounding box center [518, 189] width 18 height 18
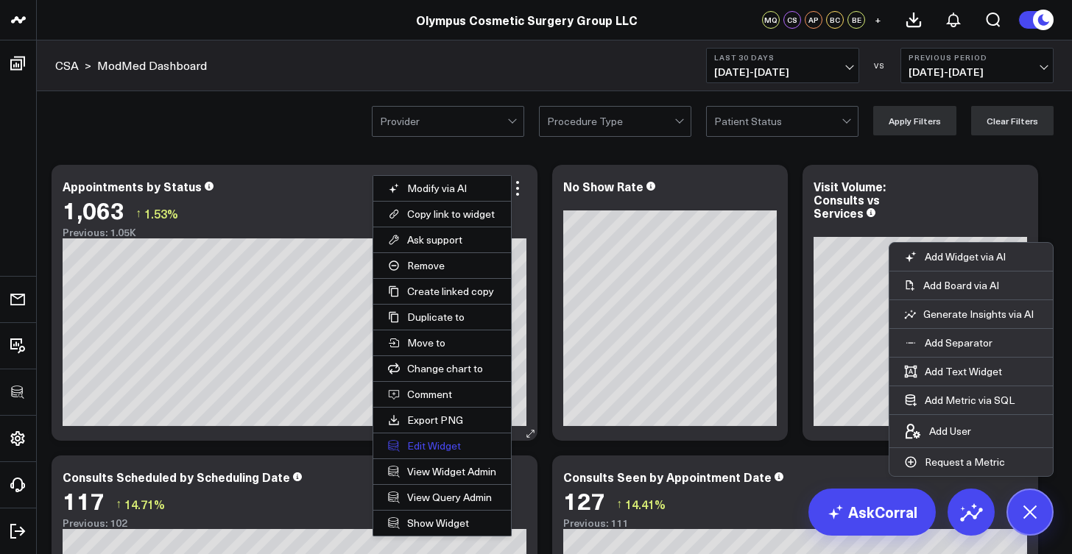
click at [452, 442] on button "Edit Widget" at bounding box center [442, 446] width 138 height 25
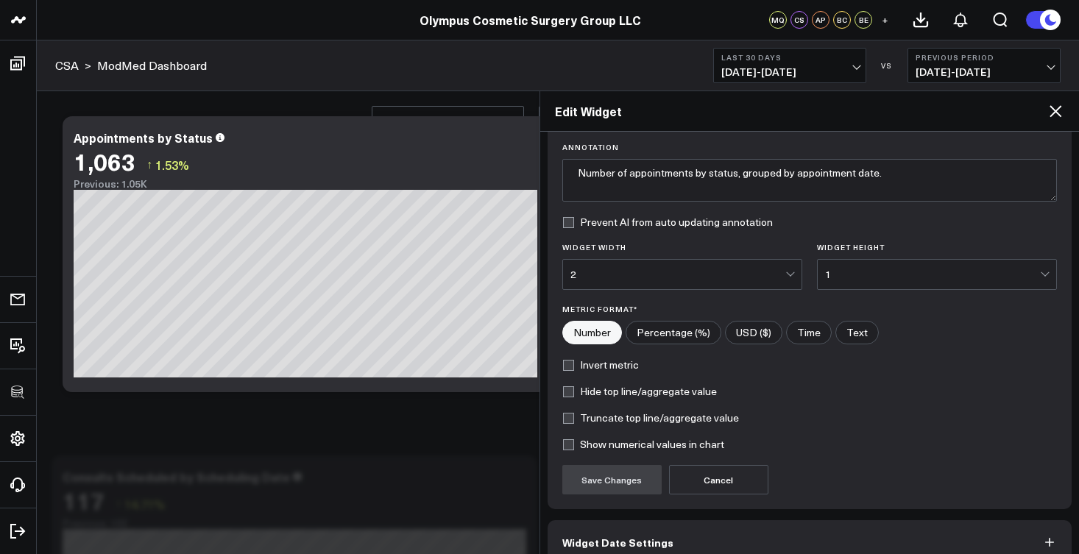
scroll to position [183, 0]
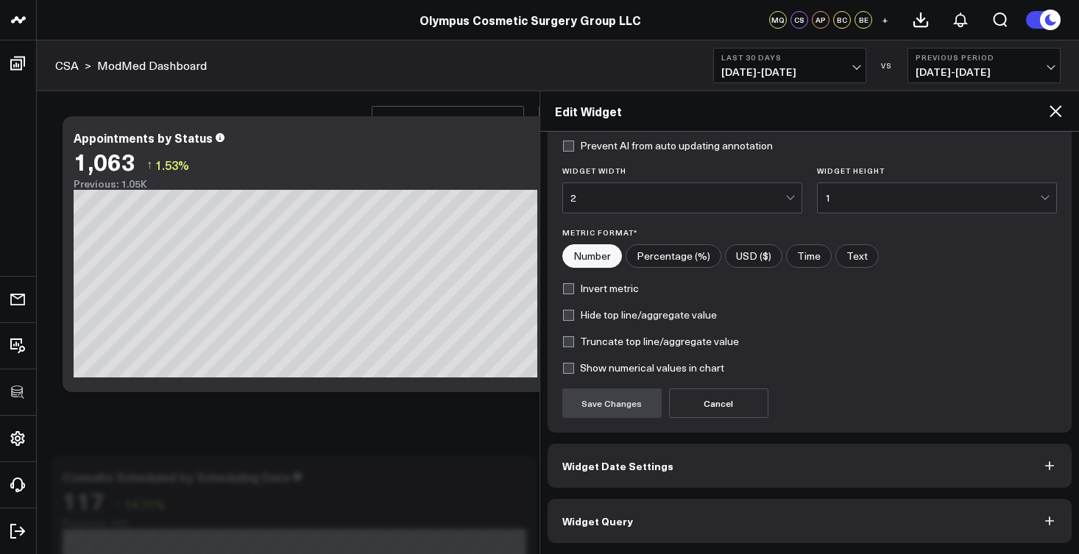
click at [632, 517] on button "Widget Query" at bounding box center [810, 521] width 525 height 44
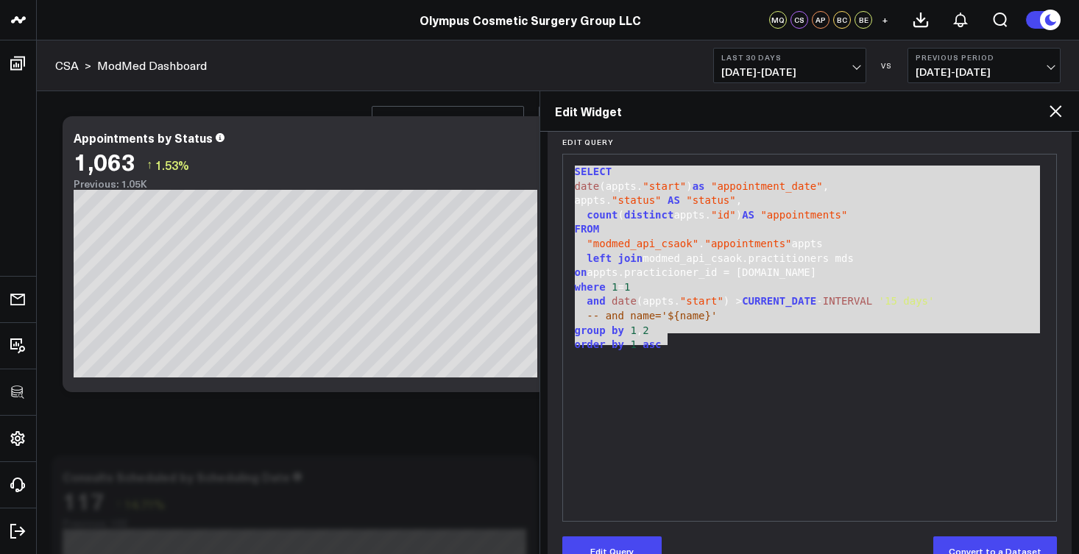
drag, startPoint x: 674, startPoint y: 343, endPoint x: 569, endPoint y: 169, distance: 203.8
click at [569, 169] on div "99 1 2 3 4 5 6 7 8 9 10 11 12 13 › ⌄ SELECT date (appts. "start" ) as "appointm…" at bounding box center [809, 338] width 495 height 368
copy div "SELECT date (appts. "start" ) as "appointment_date" , appts. "status" AS "statu…"
click at [1060, 115] on icon at bounding box center [1056, 111] width 12 height 12
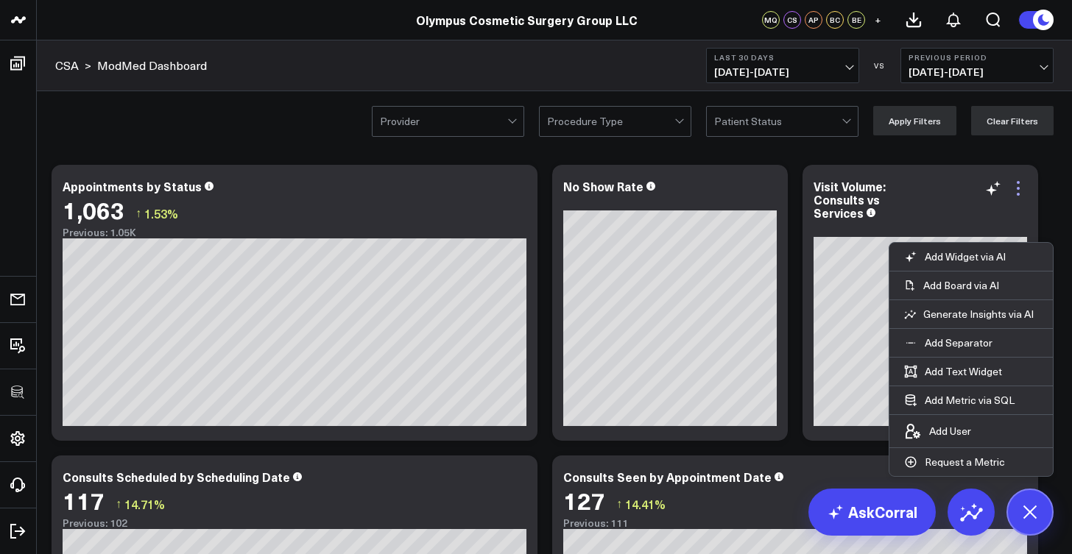
click at [1022, 193] on icon at bounding box center [1018, 189] width 18 height 18
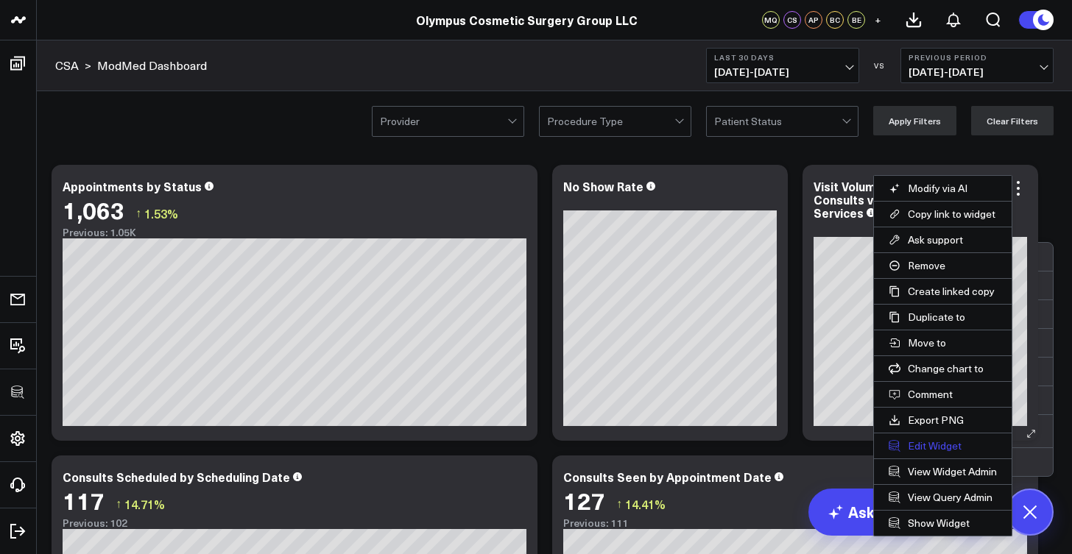
click at [965, 446] on button "Edit Widget" at bounding box center [943, 446] width 138 height 25
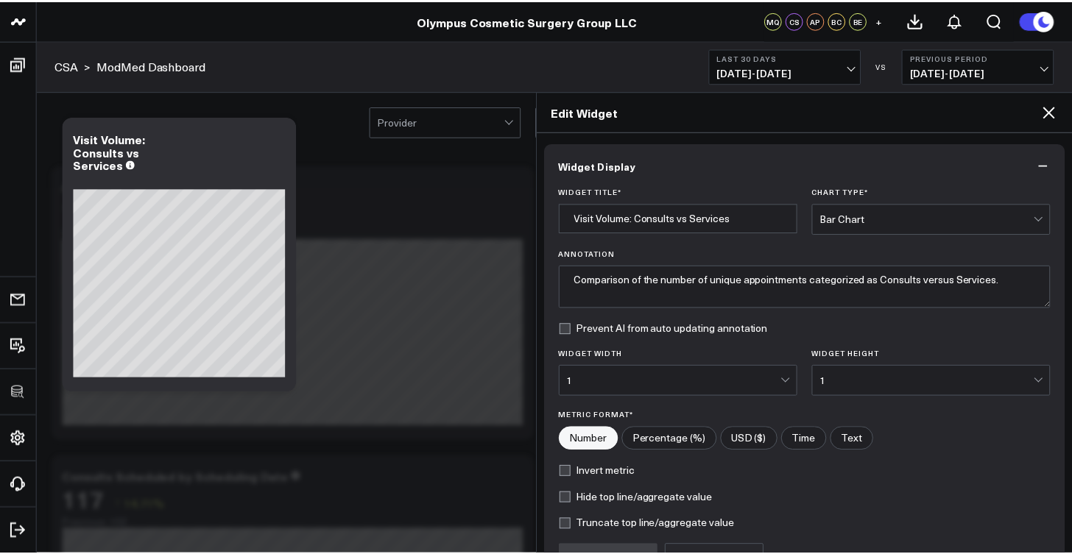
scroll to position [156, 0]
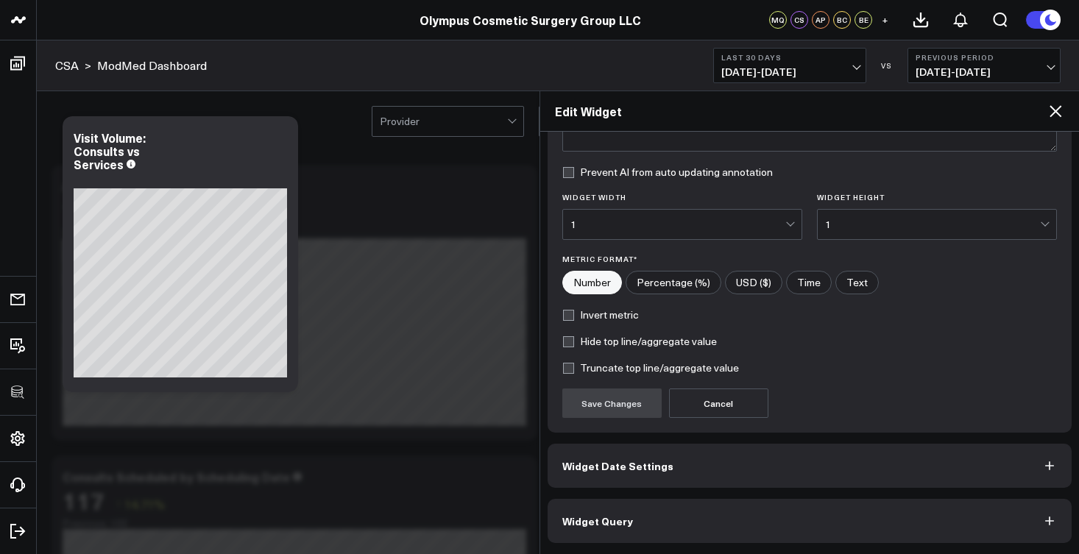
click at [727, 504] on button "Widget Query" at bounding box center [810, 521] width 525 height 44
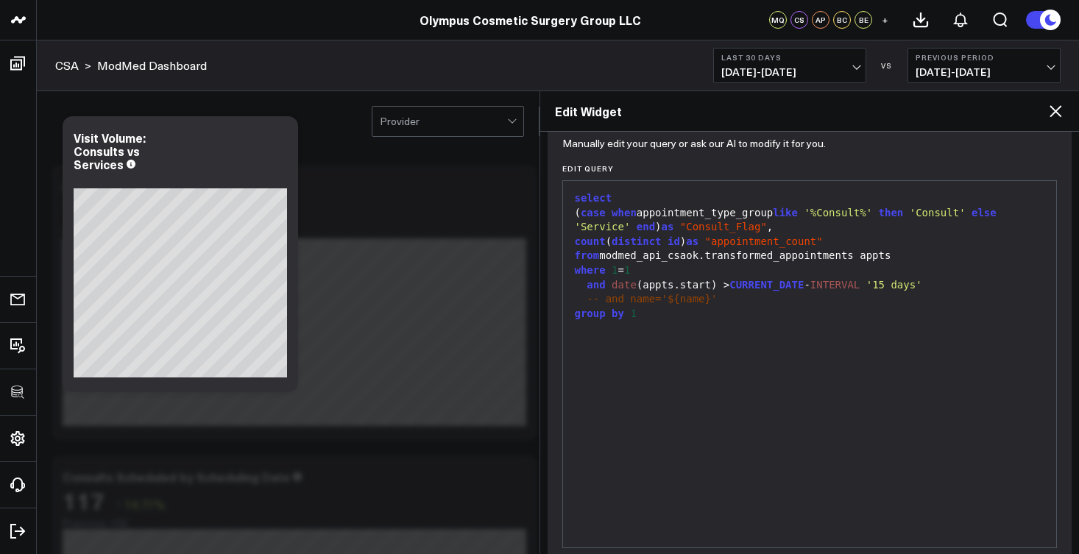
click at [1060, 113] on icon at bounding box center [1056, 111] width 18 height 18
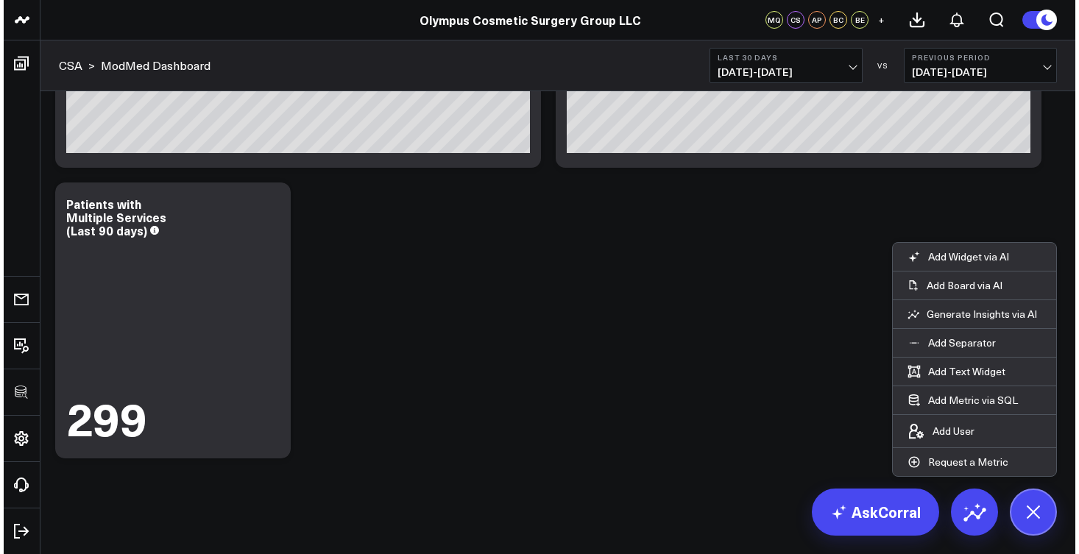
scroll to position [585, 0]
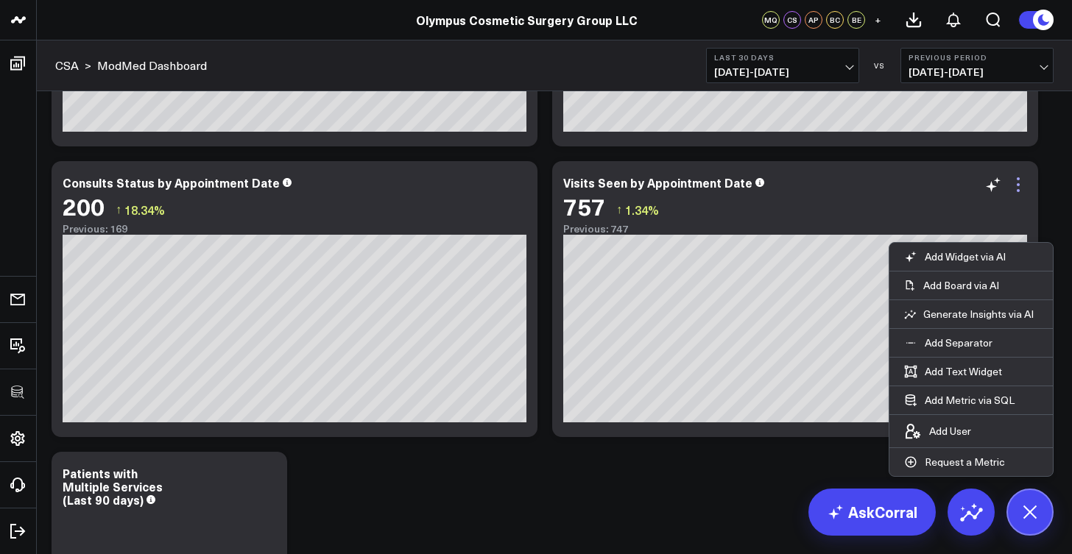
click at [1014, 187] on icon at bounding box center [1018, 185] width 18 height 18
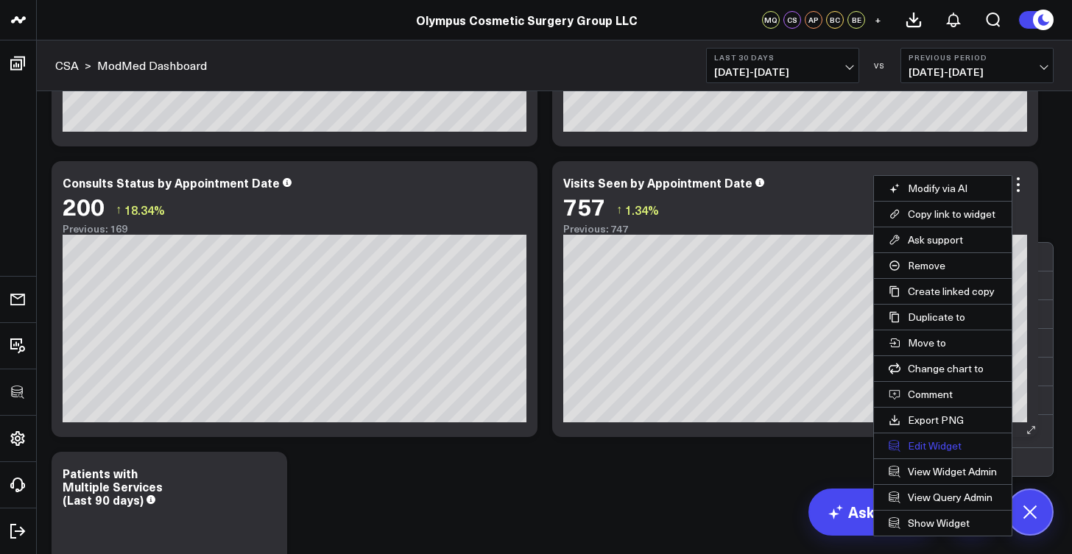
click at [928, 449] on button "Edit Widget" at bounding box center [943, 446] width 138 height 25
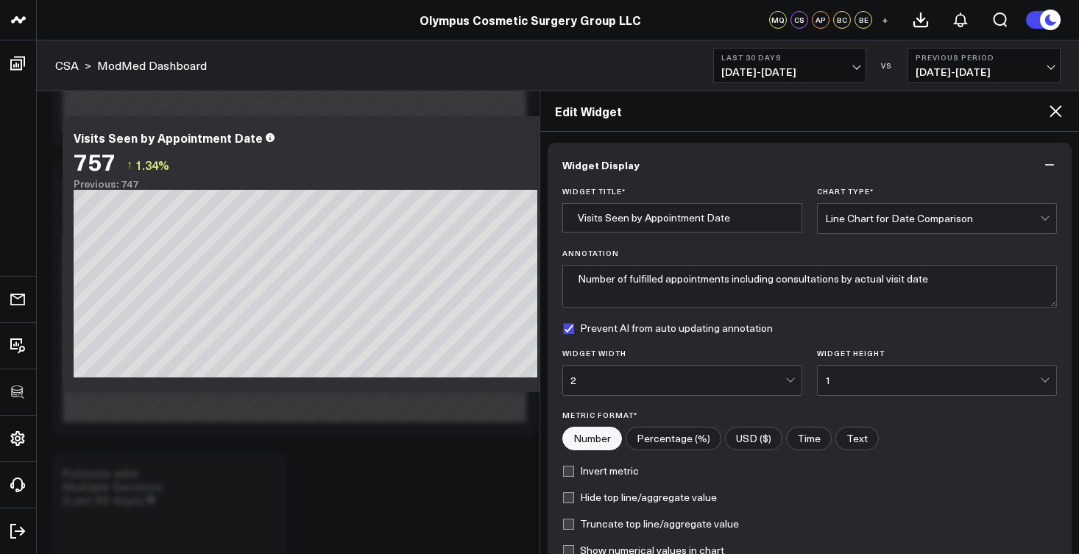
scroll to position [183, 0]
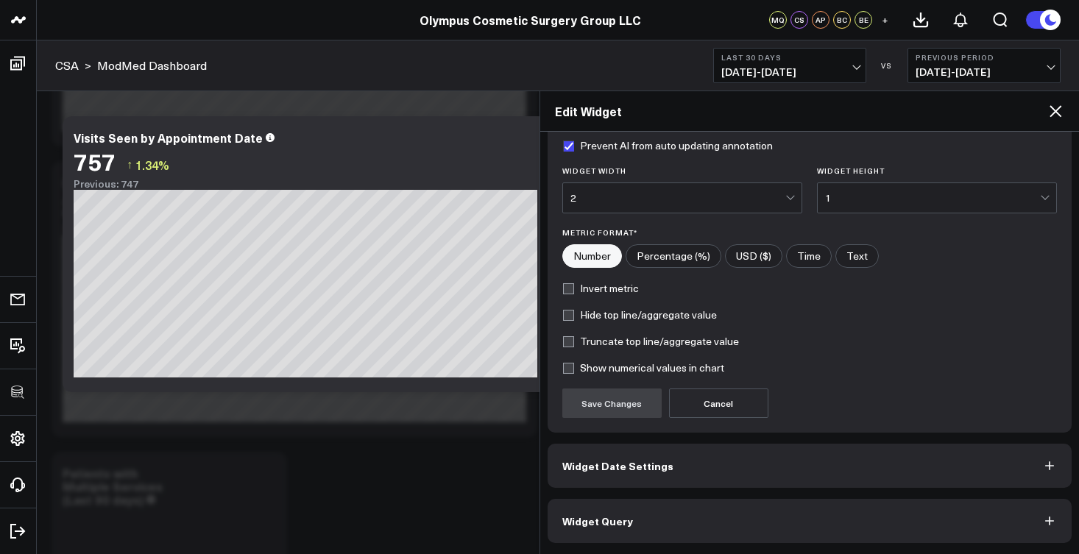
click at [687, 512] on button "Widget Query" at bounding box center [810, 521] width 525 height 44
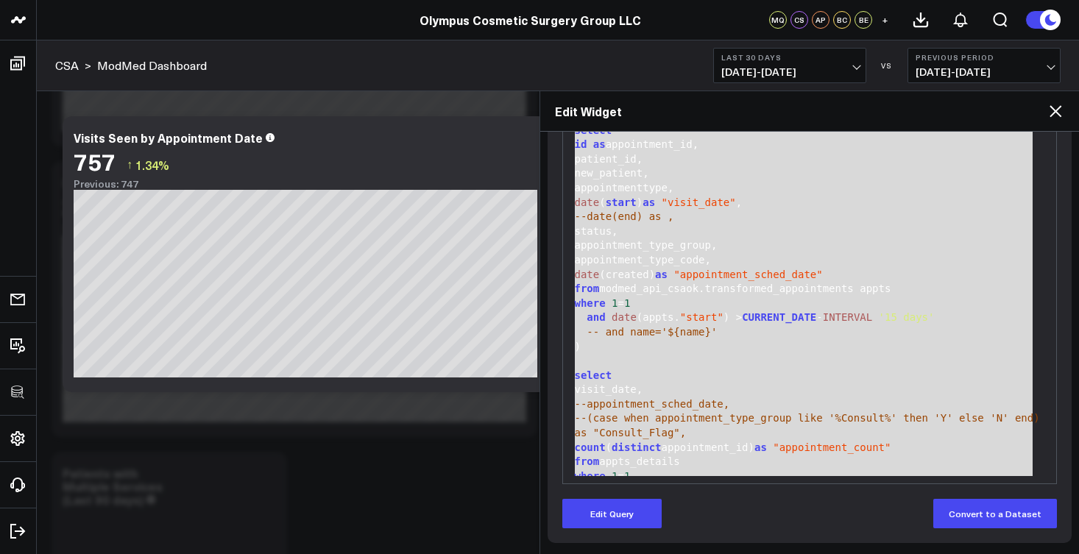
scroll to position [0, 0]
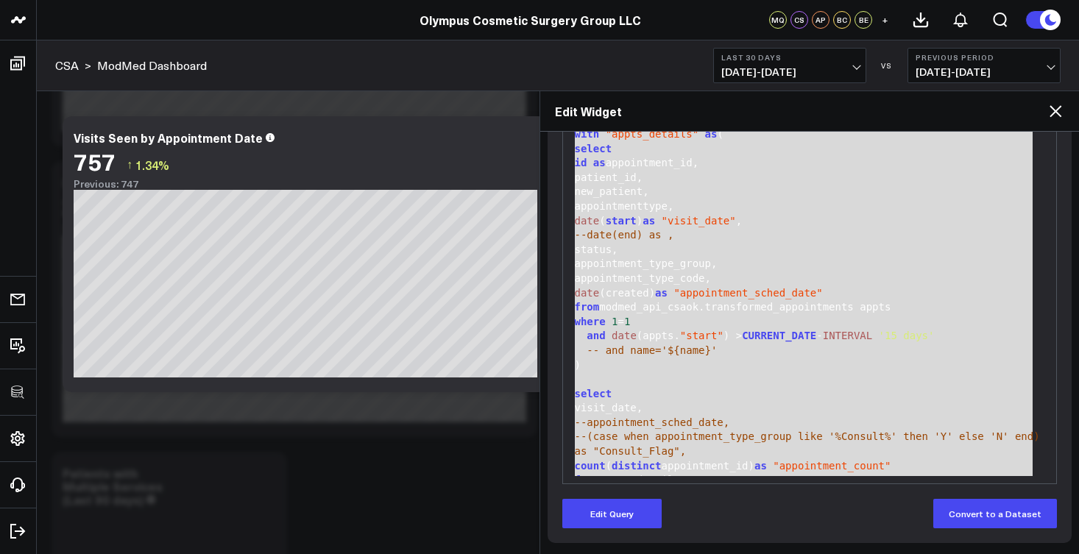
drag, startPoint x: 663, startPoint y: 475, endPoint x: 568, endPoint y: 116, distance: 371.4
click at [568, 116] on div "Edit Widget Widget Display Widget Date Settings Widget Query Manually edit your…" at bounding box center [810, 323] width 540 height 464
copy div "with "appts_details" as ( select id as appointment_id, patient_id, new_patient,…"
click at [1053, 116] on icon at bounding box center [1056, 111] width 18 height 18
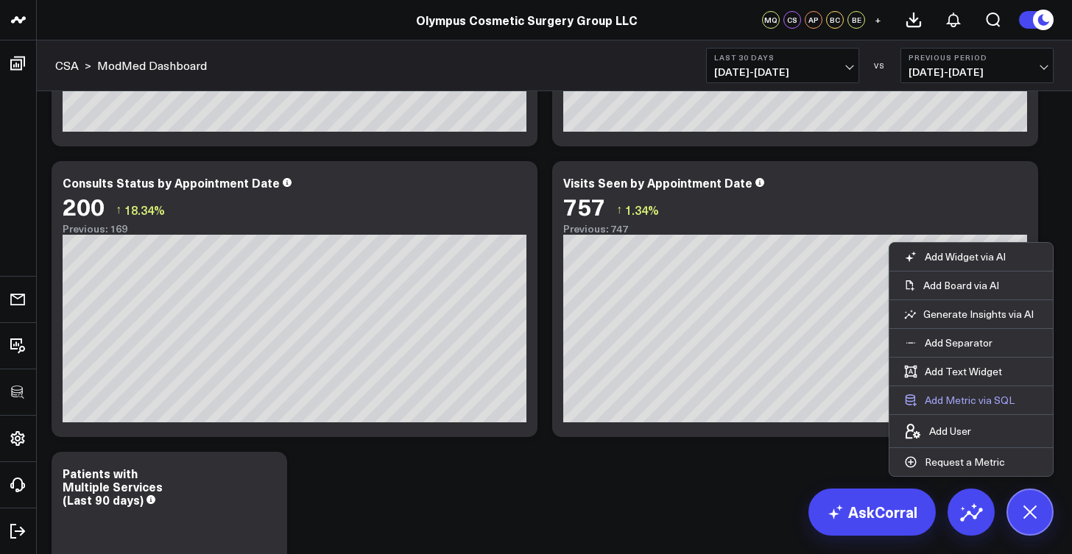
click at [964, 398] on button "Add Metric via SQL" at bounding box center [959, 401] width 140 height 28
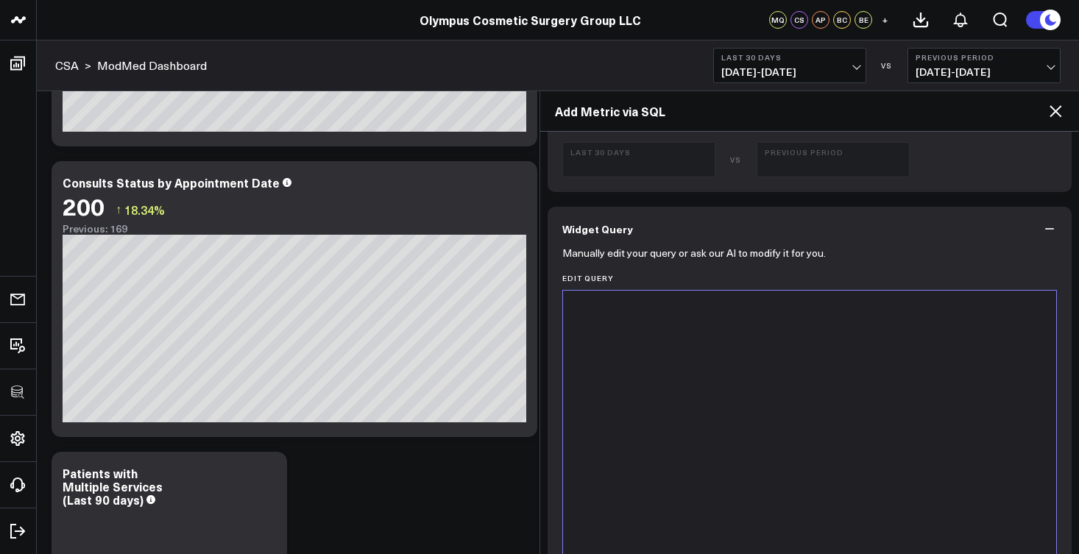
scroll to position [613, 0]
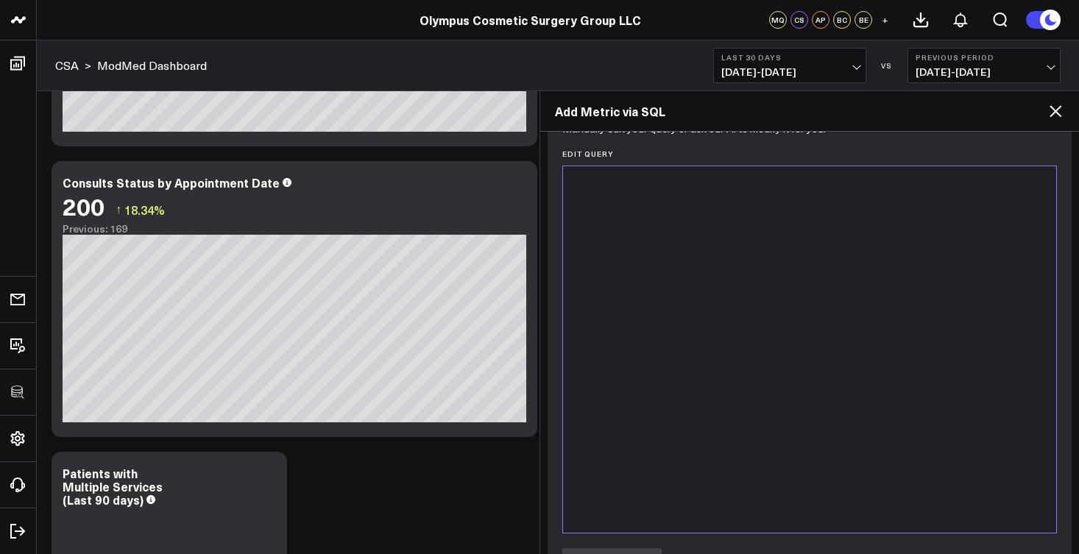
click at [687, 297] on div at bounding box center [810, 350] width 479 height 352
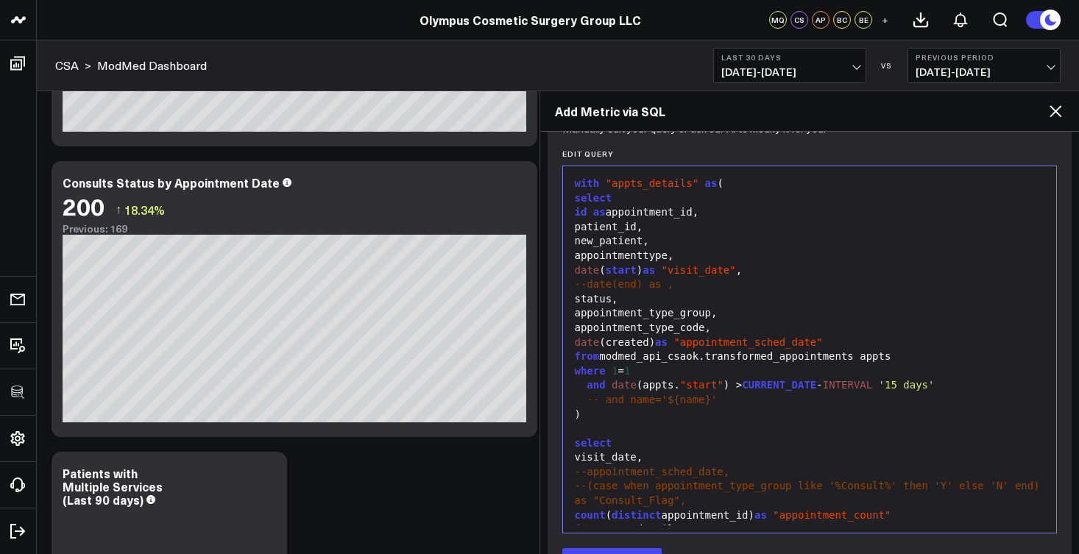
scroll to position [87, 0]
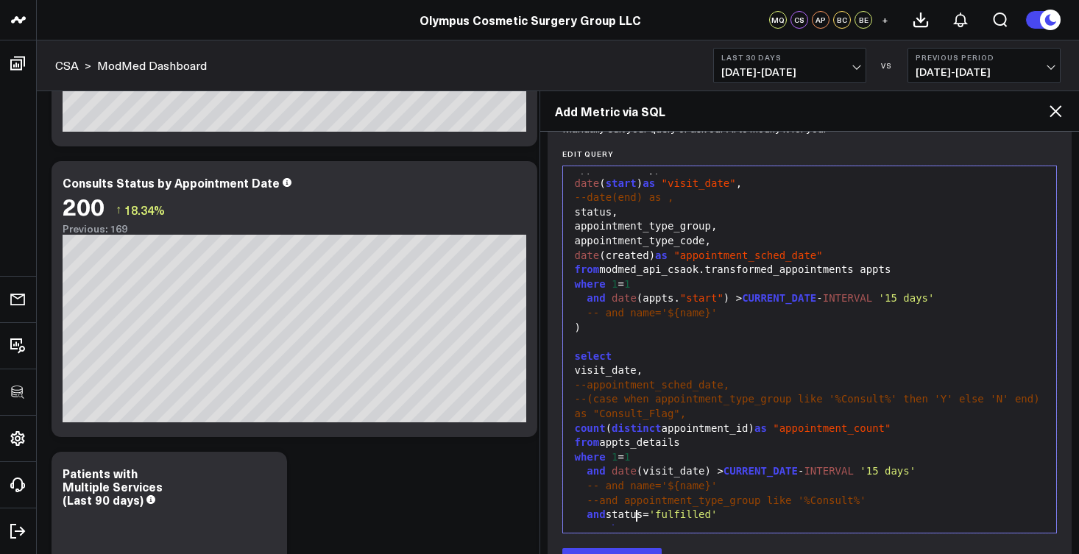
click at [571, 364] on div "visit_date," at bounding box center [810, 371] width 479 height 15
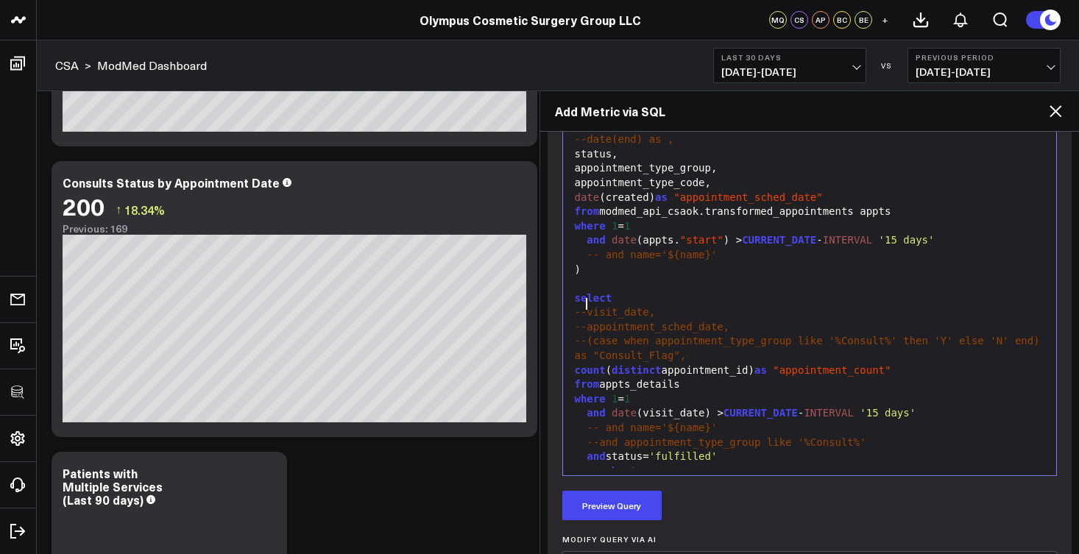
click at [737, 450] on div "and status= 'fulfilled'" at bounding box center [810, 457] width 479 height 15
click at [730, 421] on div "-- and name='${name}'" at bounding box center [810, 428] width 479 height 15
click at [945, 436] on div "-- and appointment_type_group='$appointmeny_type_group } '" at bounding box center [810, 443] width 479 height 15
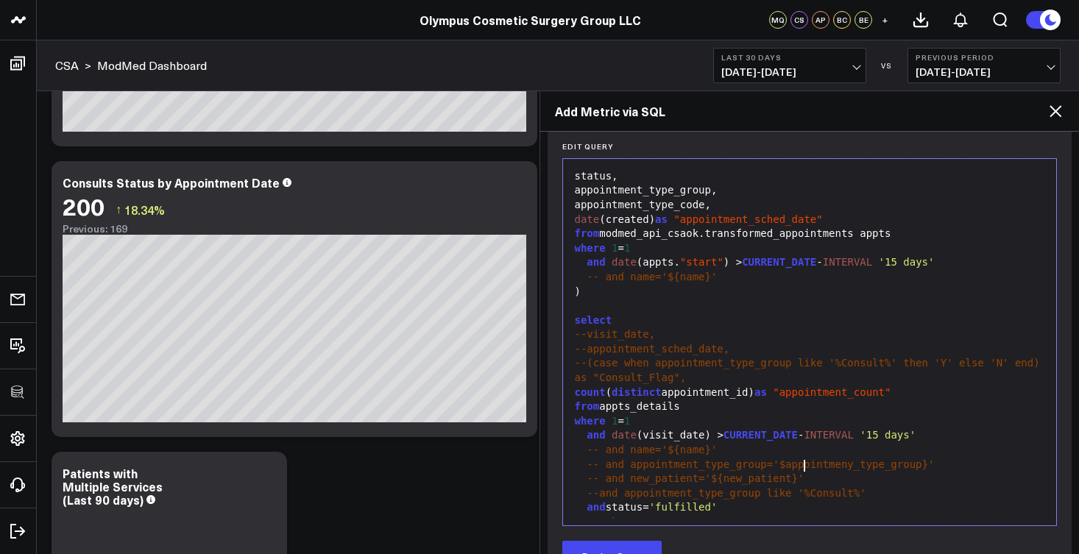
scroll to position [631, 0]
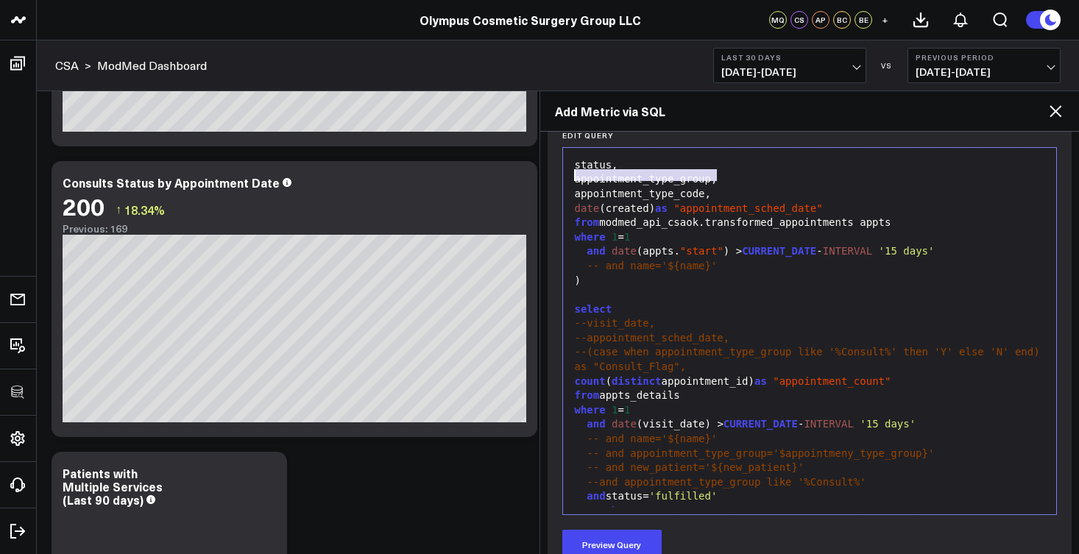
drag, startPoint x: 733, startPoint y: 179, endPoint x: 576, endPoint y: 177, distance: 156.1
click at [576, 177] on div "appointment_type_group," at bounding box center [810, 179] width 479 height 15
copy div "appointment_type_group,"
click at [724, 360] on div "--(case when appointment_type_group like '%Consult%' then 'Y' else 'N' end) as …" at bounding box center [810, 359] width 479 height 29
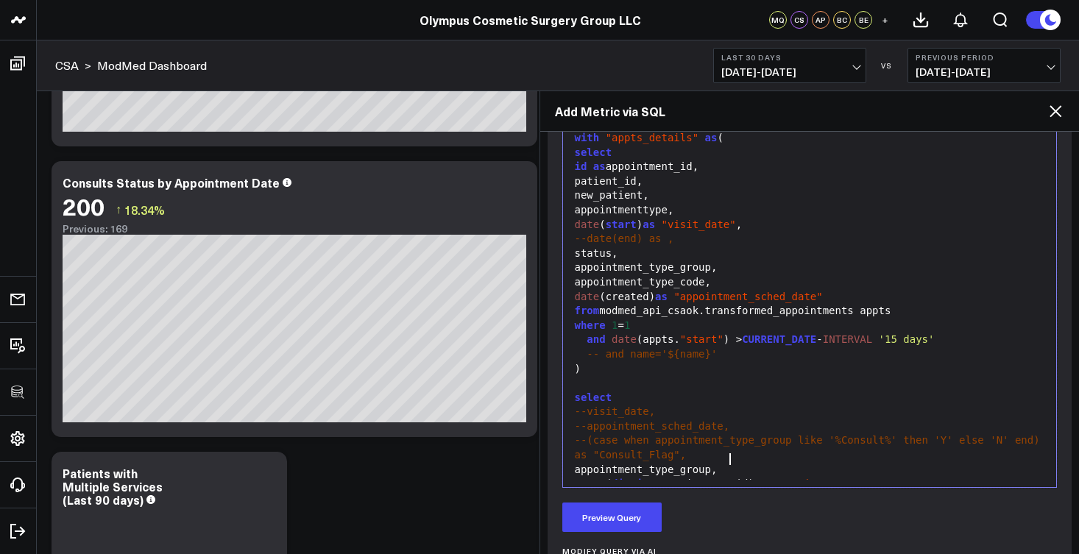
scroll to position [655, 0]
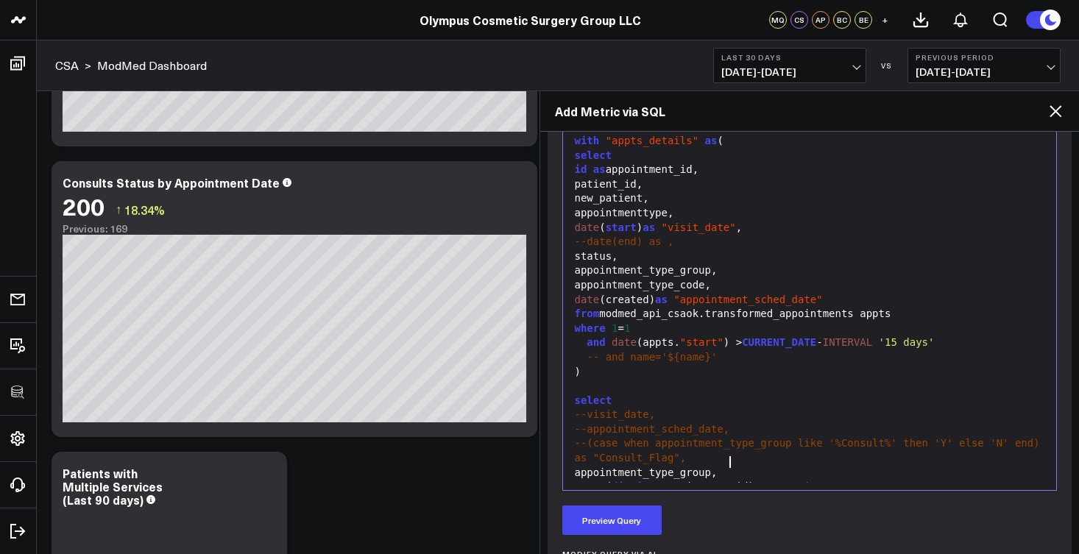
click at [915, 314] on div "from modmed_api_csaok.transformed_appointments appts" at bounding box center [810, 314] width 479 height 15
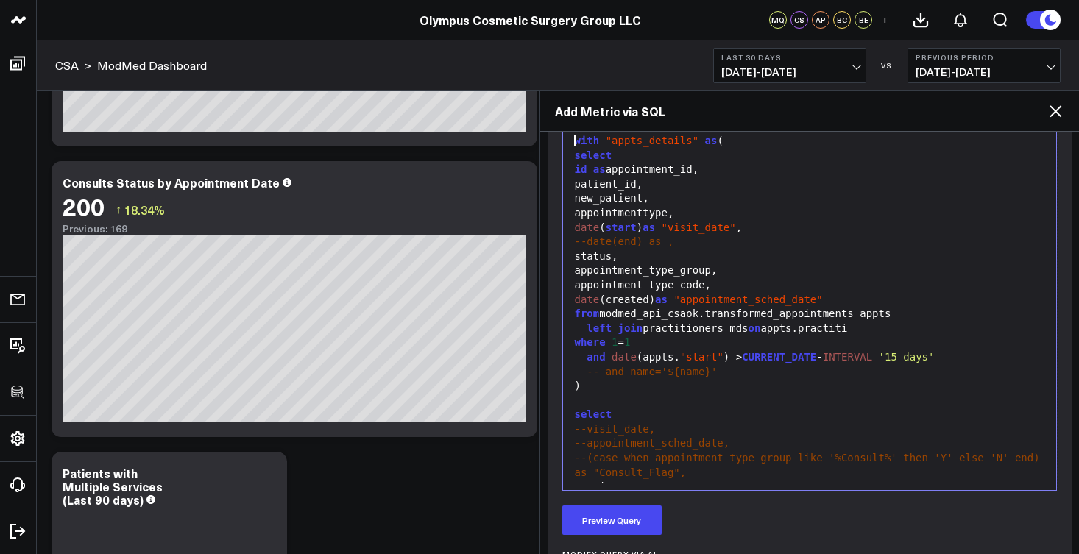
click at [886, 322] on div "left join practitioners mds on appts.practiti" at bounding box center [810, 329] width 479 height 15
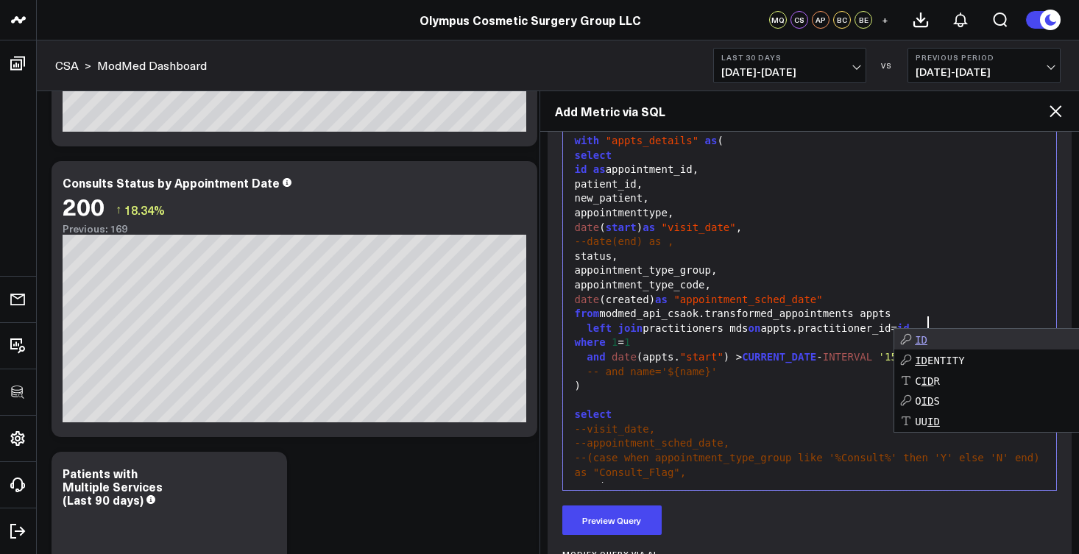
click at [915, 322] on div "left join practitioners mds on appts.practitioner_id= id" at bounding box center [810, 329] width 479 height 15
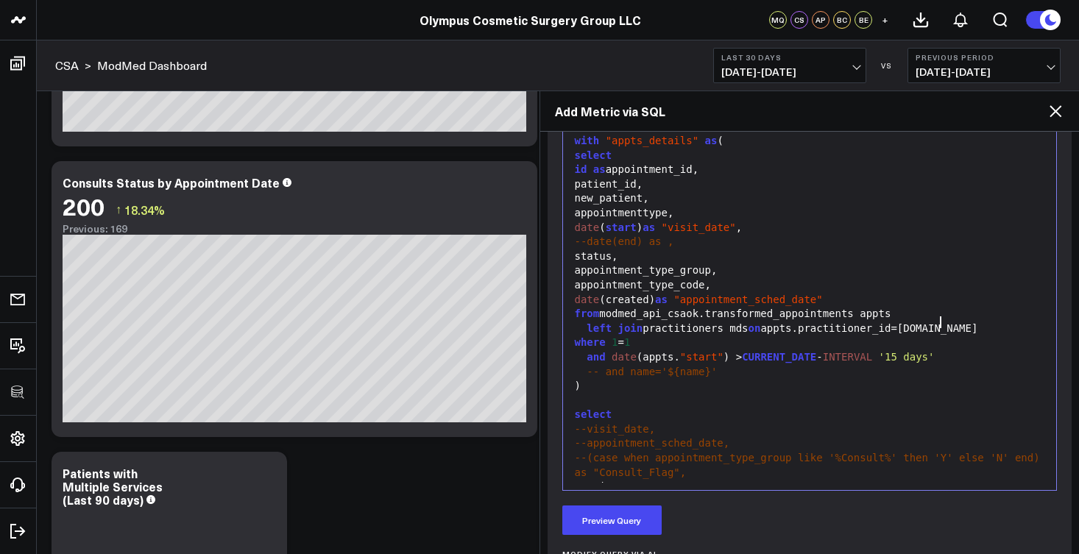
scroll to position [15, 0]
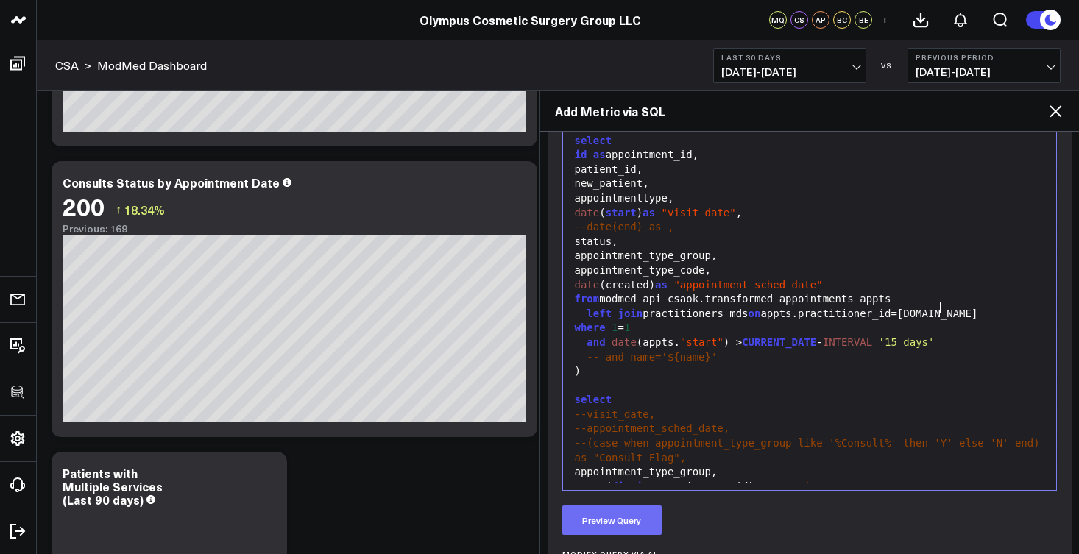
click at [637, 520] on button "Preview Query" at bounding box center [611, 520] width 99 height 29
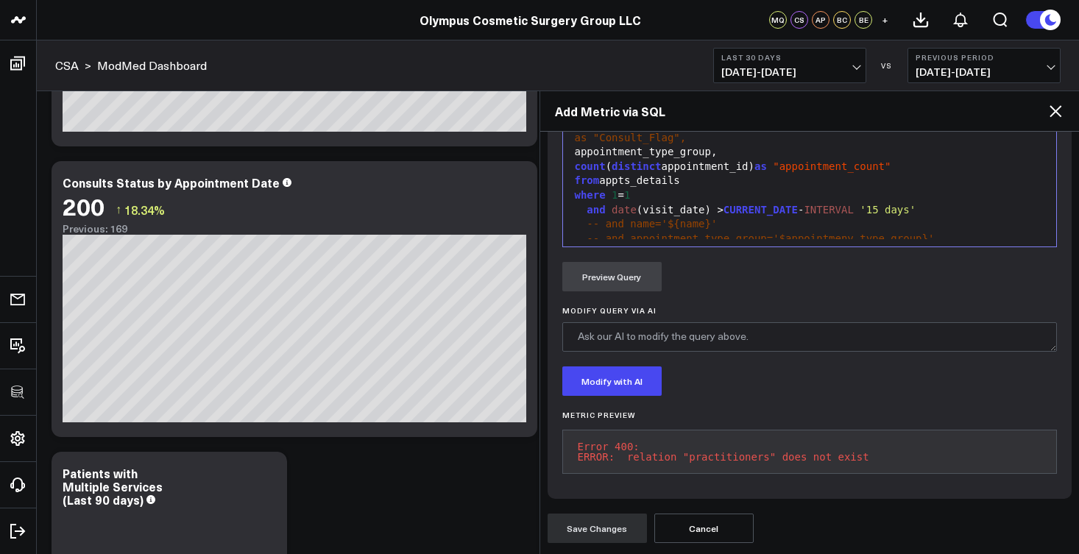
scroll to position [91, 0]
click at [738, 217] on div "-- and name='${name}'" at bounding box center [810, 224] width 479 height 15
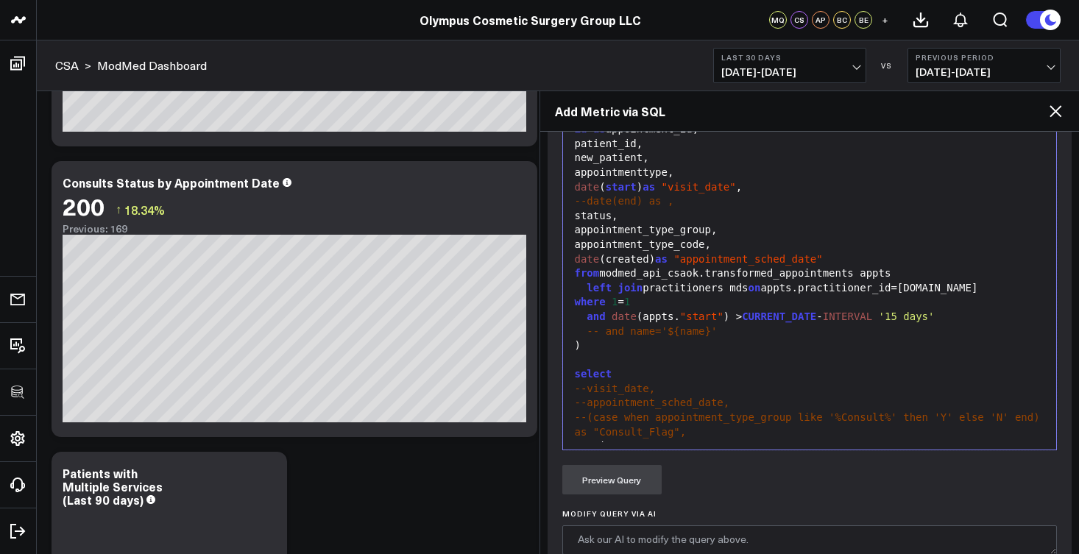
scroll to position [586, 0]
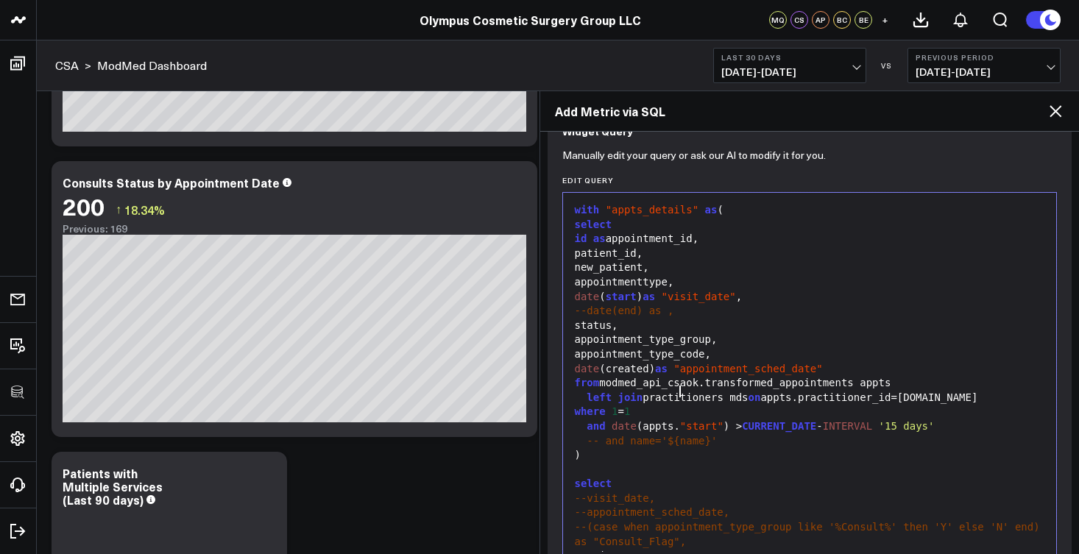
click at [682, 392] on div "left join practitioners mds on appts.practitioner_id=mds.id" at bounding box center [810, 398] width 479 height 15
click at [692, 392] on div "left join practitioners mds on appts.practitioner_id=mds.id" at bounding box center [810, 398] width 479 height 15
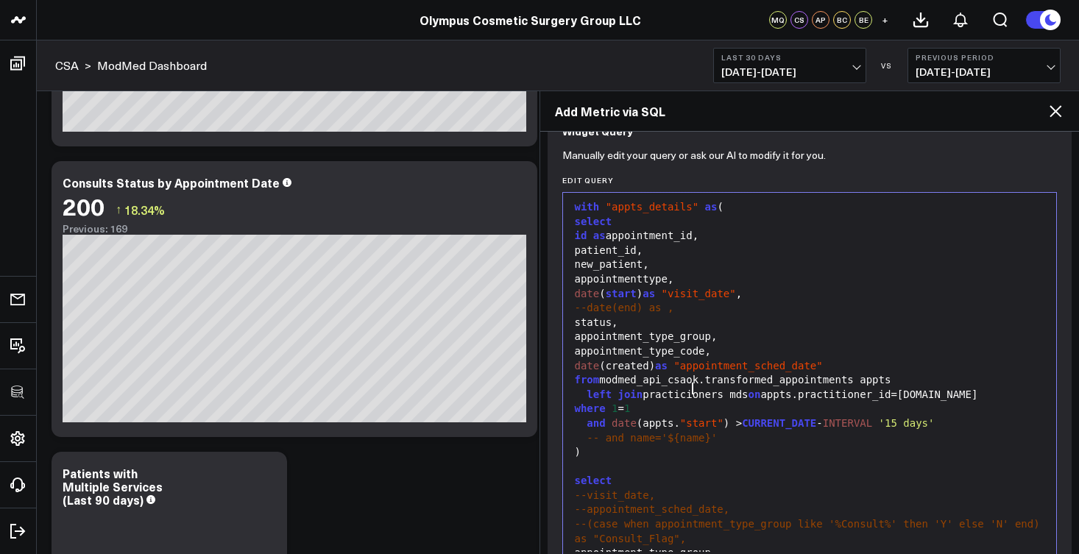
scroll to position [144, 0]
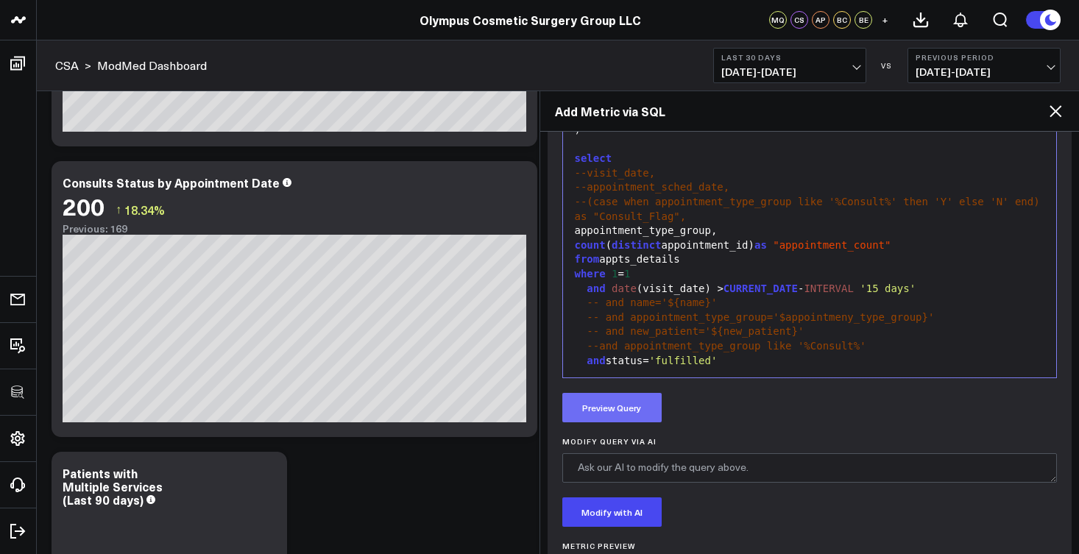
click at [632, 406] on button "Preview Query" at bounding box center [611, 407] width 99 height 29
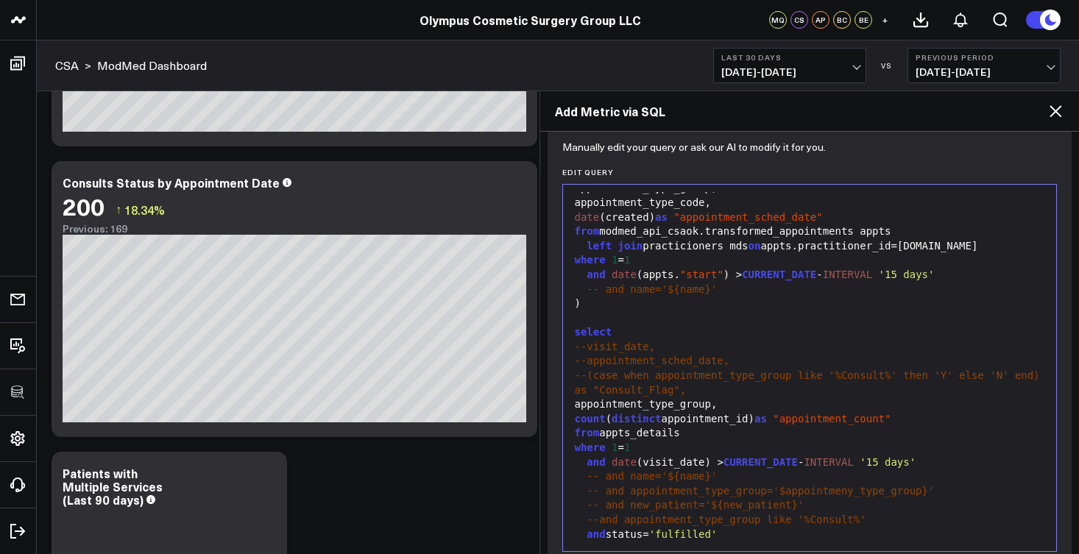
scroll to position [24, 0]
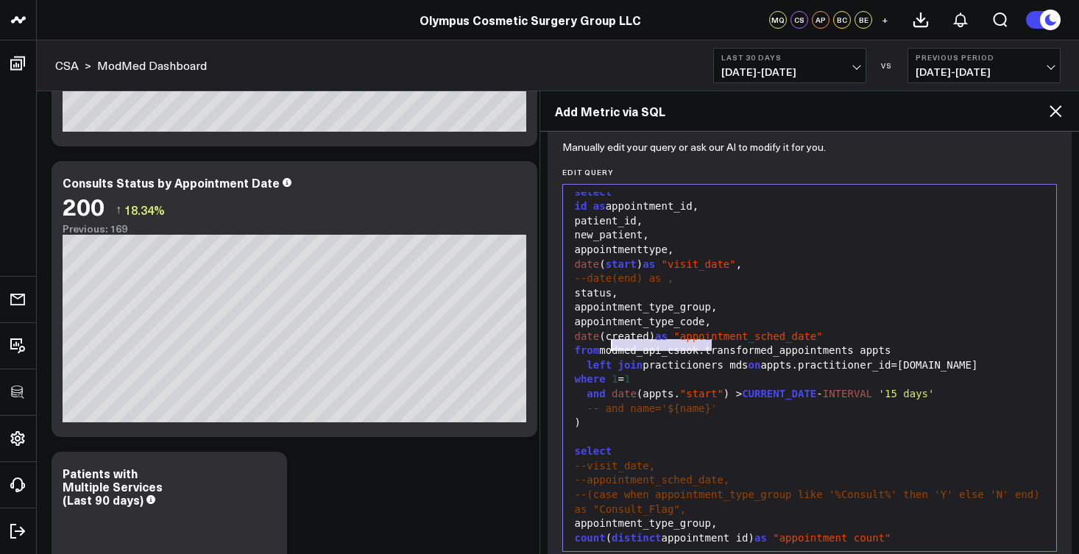
drag, startPoint x: 712, startPoint y: 347, endPoint x: 609, endPoint y: 346, distance: 103.1
click at [609, 346] on div "from modmed_api_csaok.transformed_appointments appts" at bounding box center [810, 351] width 479 height 15
drag, startPoint x: 607, startPoint y: 346, endPoint x: 708, endPoint y: 346, distance: 100.9
click at [708, 346] on div "from modmed_api_csaok.transformed_appointments appts" at bounding box center [810, 351] width 479 height 15
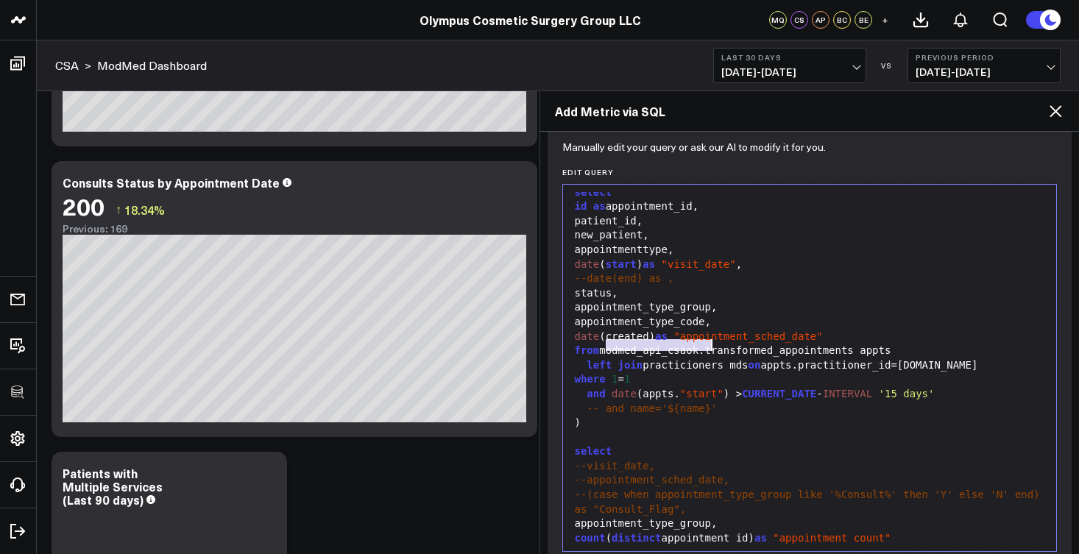
copy div "modmed_api_csaok."
click at [651, 361] on div "left join practicioners mds on appts.practitioner_id=mds.id" at bounding box center [810, 366] width 479 height 15
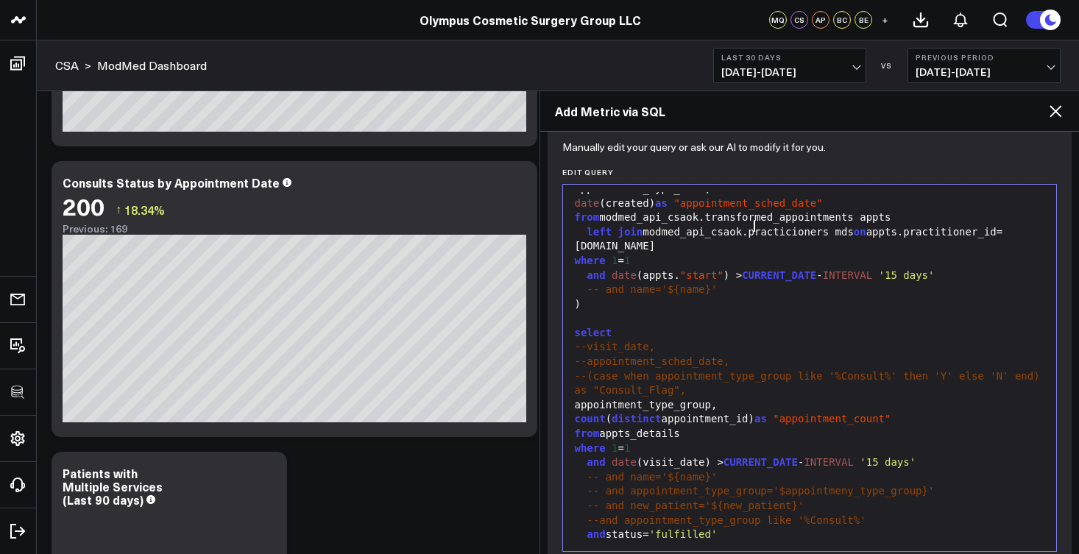
scroll to position [691, 0]
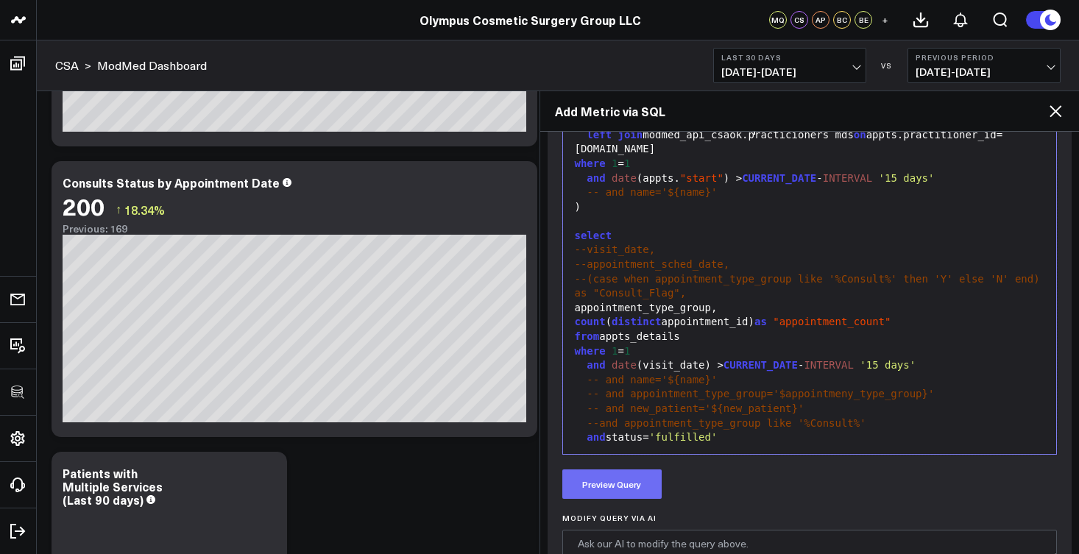
click at [627, 494] on button "Preview Query" at bounding box center [611, 484] width 99 height 29
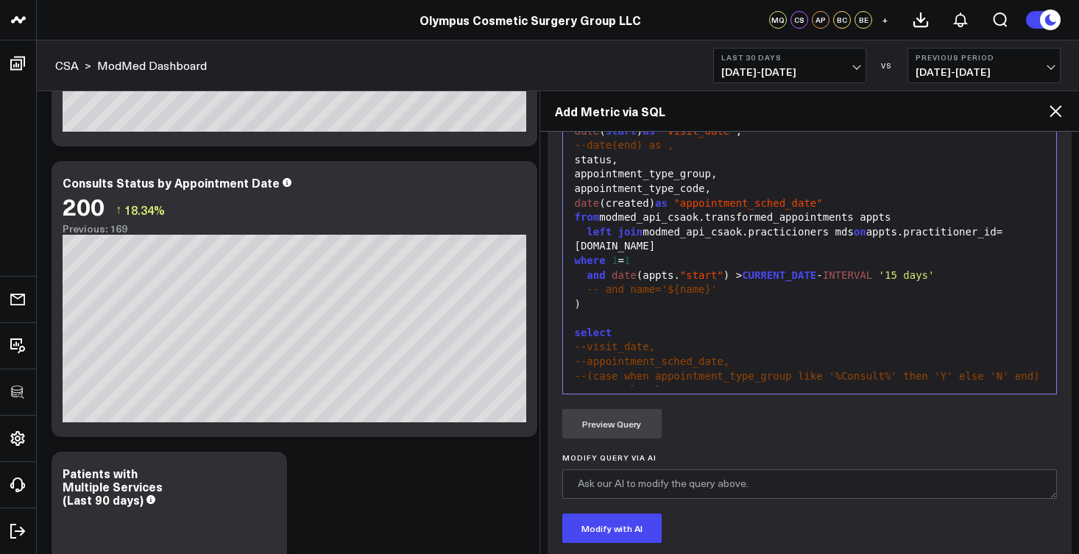
scroll to position [643, 0]
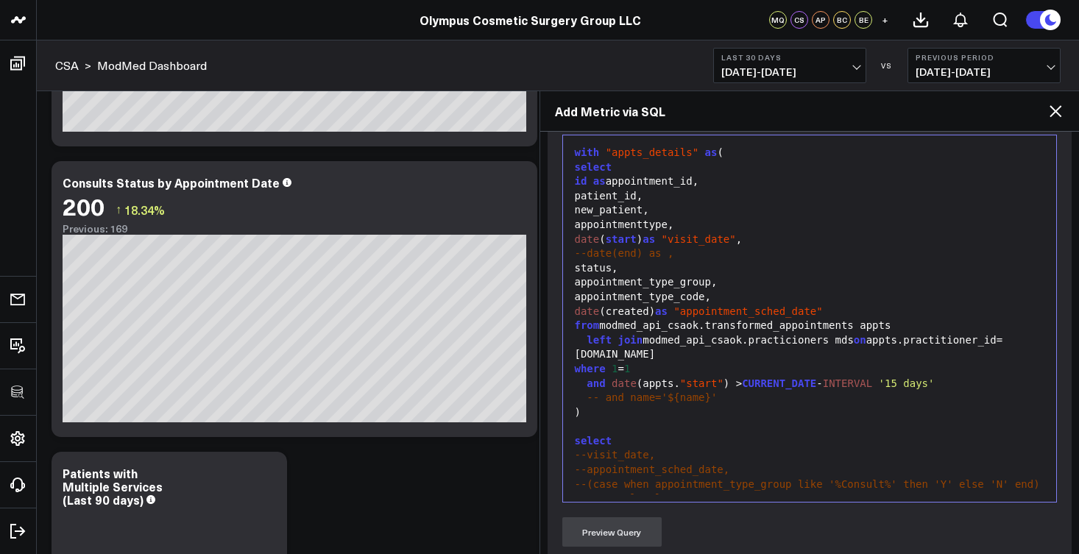
click at [800, 333] on div "left join modmed_api_csaok.practicioners mds on appts.practitioner_id=mds.id" at bounding box center [810, 347] width 479 height 29
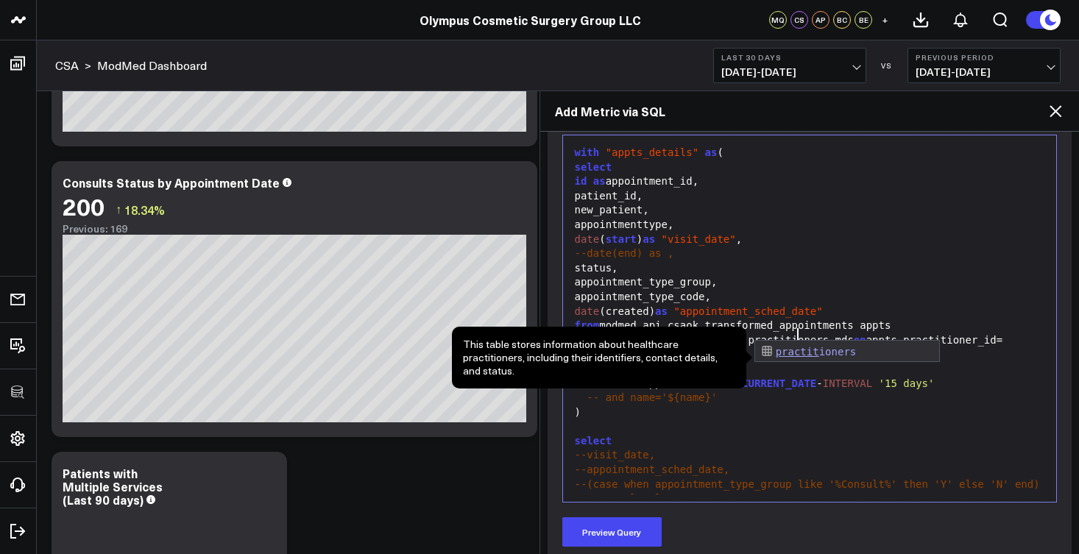
click at [987, 319] on div "from modmed_api_csaok.transformed_appointments appts" at bounding box center [810, 326] width 479 height 15
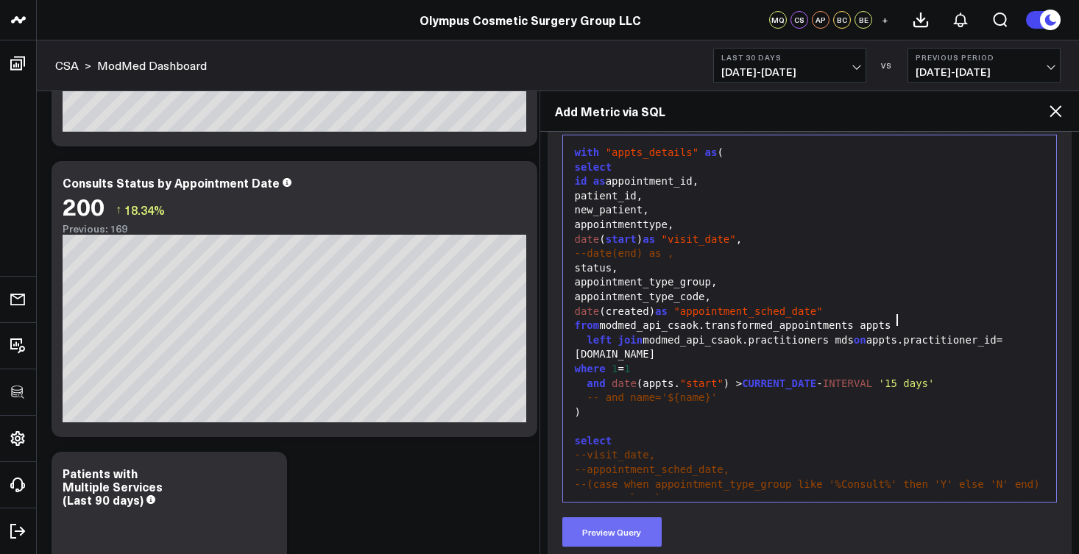
click at [653, 542] on button "Preview Query" at bounding box center [611, 532] width 99 height 29
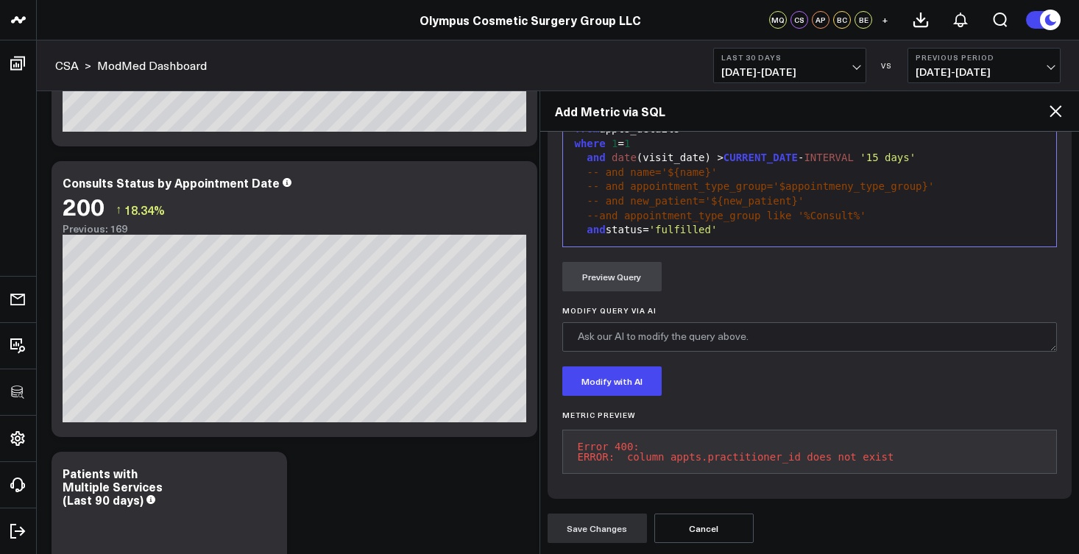
scroll to position [630, 0]
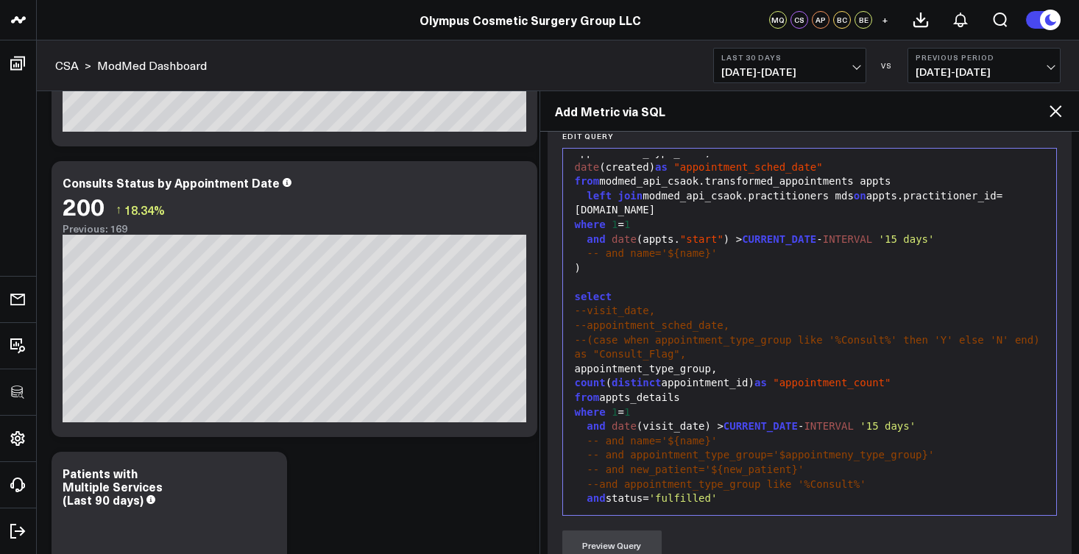
click at [810, 191] on div "left join modmed_api_csaok.practitioners mds on appts.practitioner_id=mds.id" at bounding box center [810, 203] width 479 height 29
click at [654, 203] on div "left join modmed_api_csaok.practitioners mds on appts.practitioner_id=mds.id" at bounding box center [810, 203] width 479 height 29
click at [610, 537] on button "Preview Query" at bounding box center [611, 545] width 99 height 29
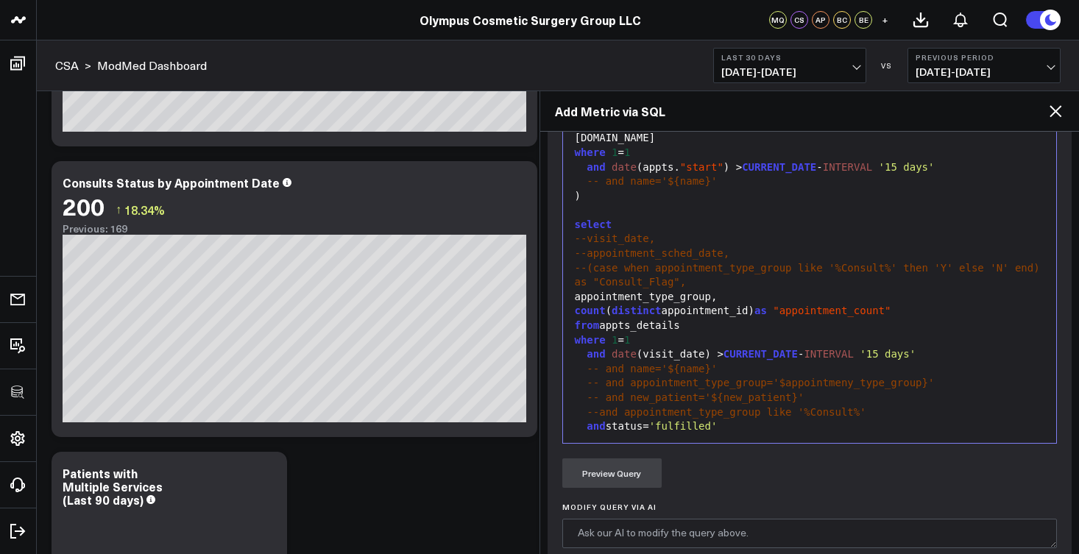
scroll to position [66, 0]
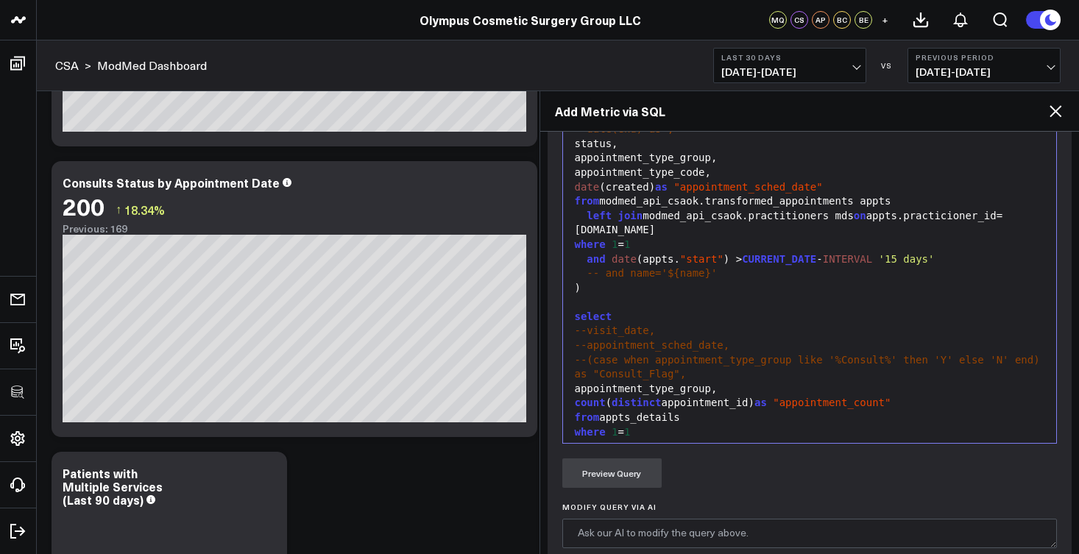
click at [794, 382] on div "appointment_type_group," at bounding box center [810, 389] width 479 height 15
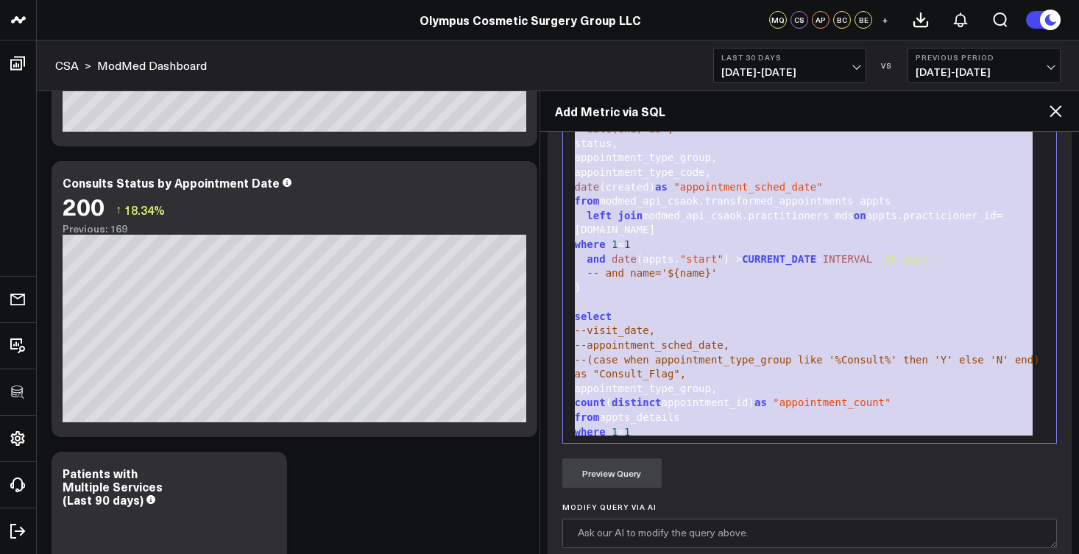
copy div "with "appts_details" as ( select id as appointment_id, patient_id, new_patient,…"
click at [844, 324] on div "--visit_date," at bounding box center [810, 331] width 479 height 15
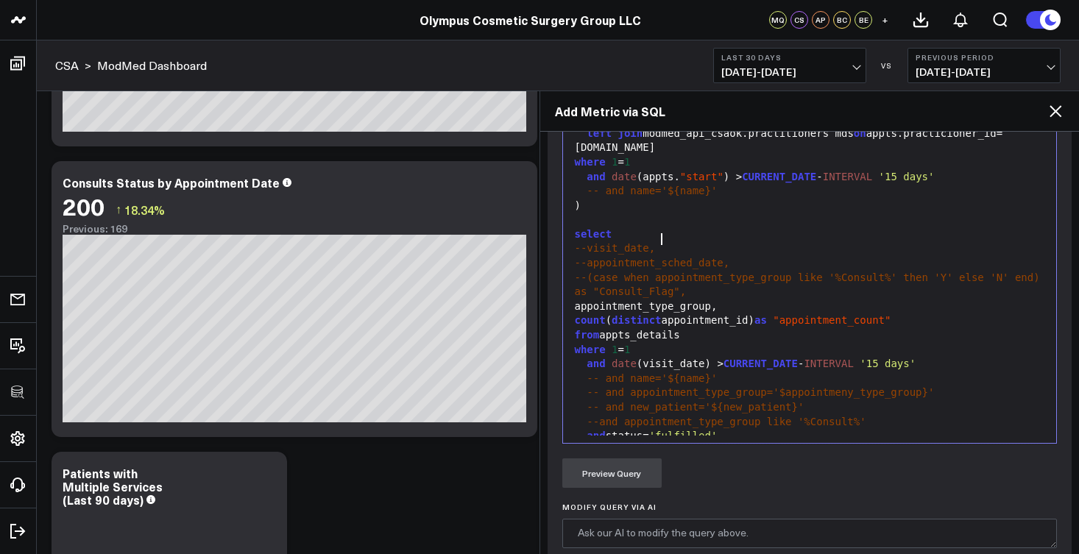
scroll to position [158, 0]
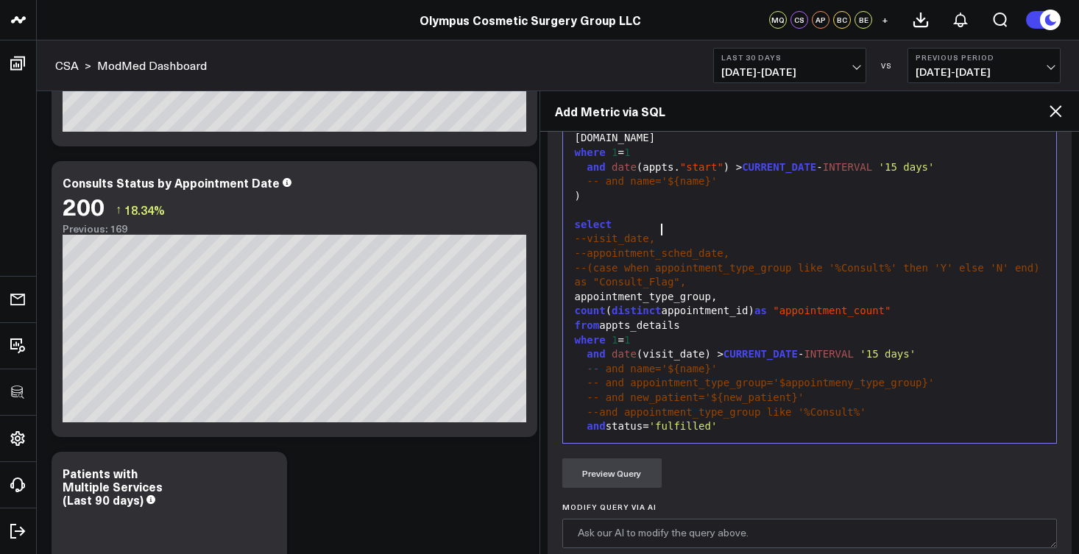
click at [738, 272] on div "--(case when appointment_type_group like '%Consult%' then 'Y' else 'N' end) as …" at bounding box center [810, 275] width 479 height 29
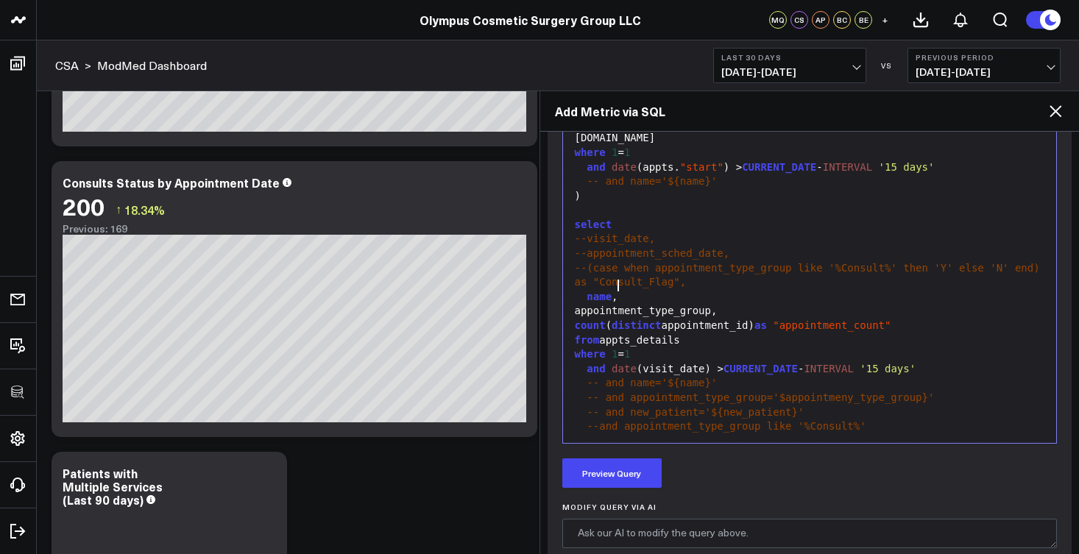
click at [614, 290] on div "name ," at bounding box center [810, 297] width 479 height 15
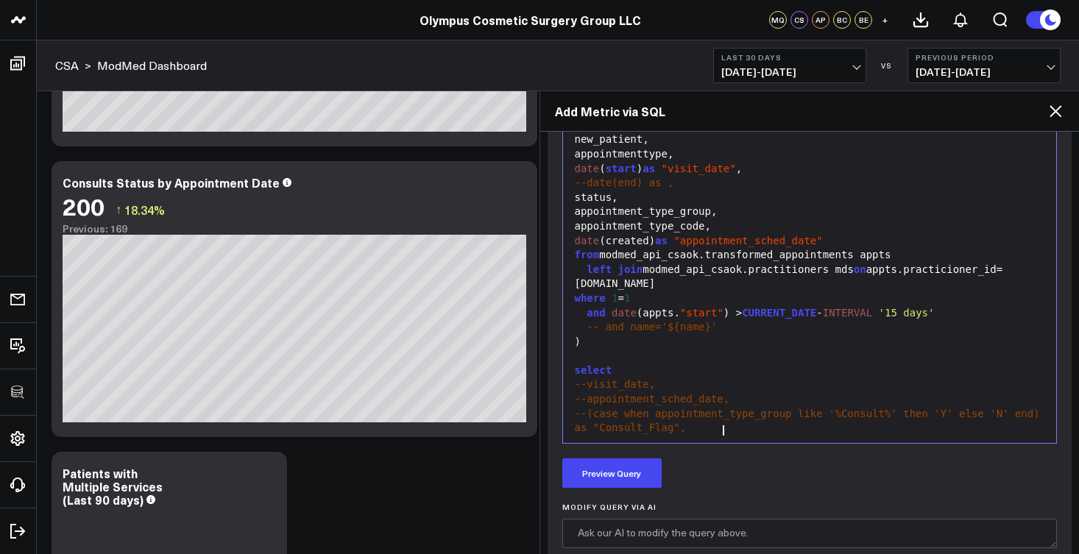
scroll to position [0, 0]
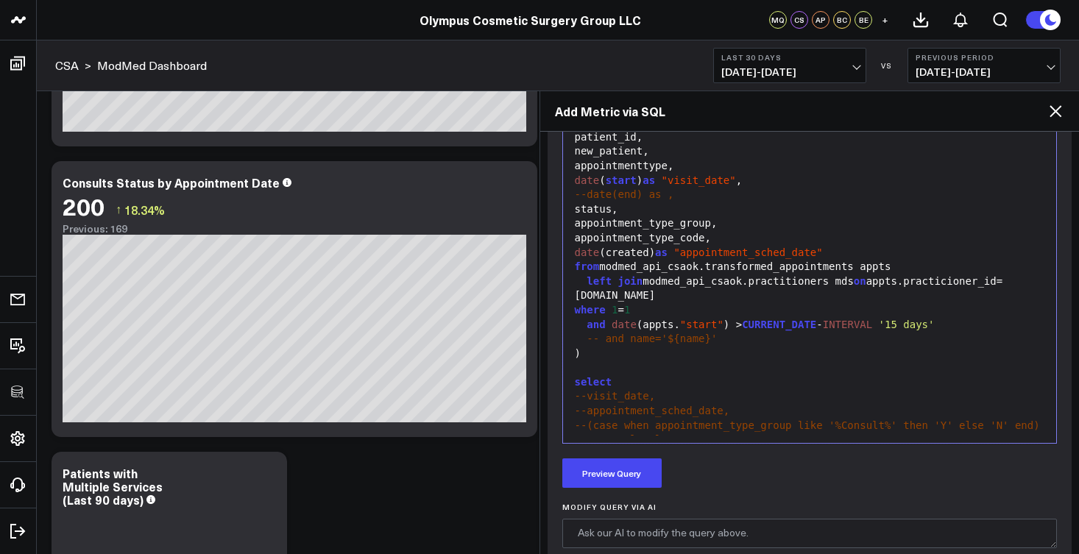
click at [731, 233] on div "appointment_type_code," at bounding box center [810, 238] width 479 height 15
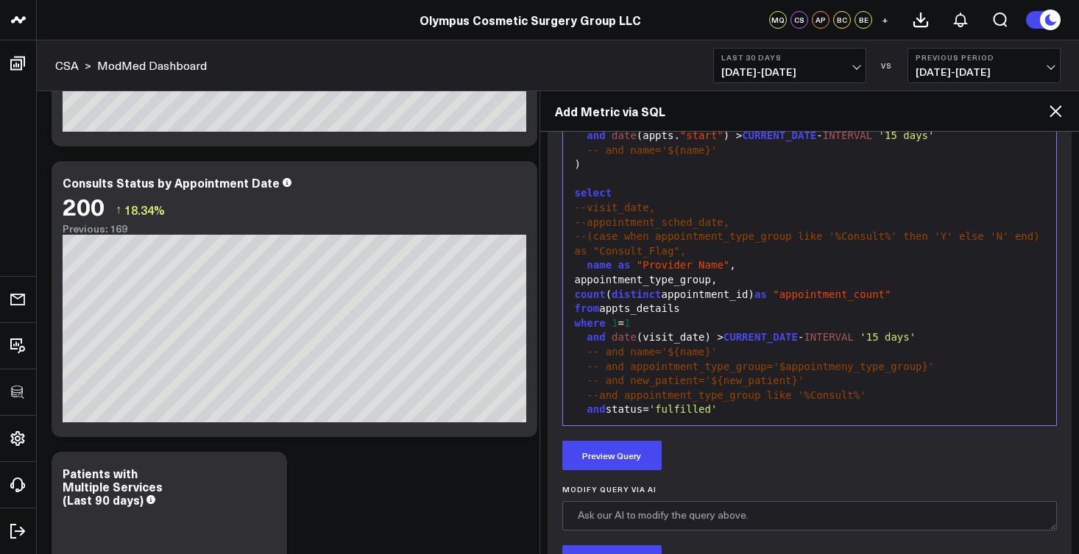
scroll to position [723, 0]
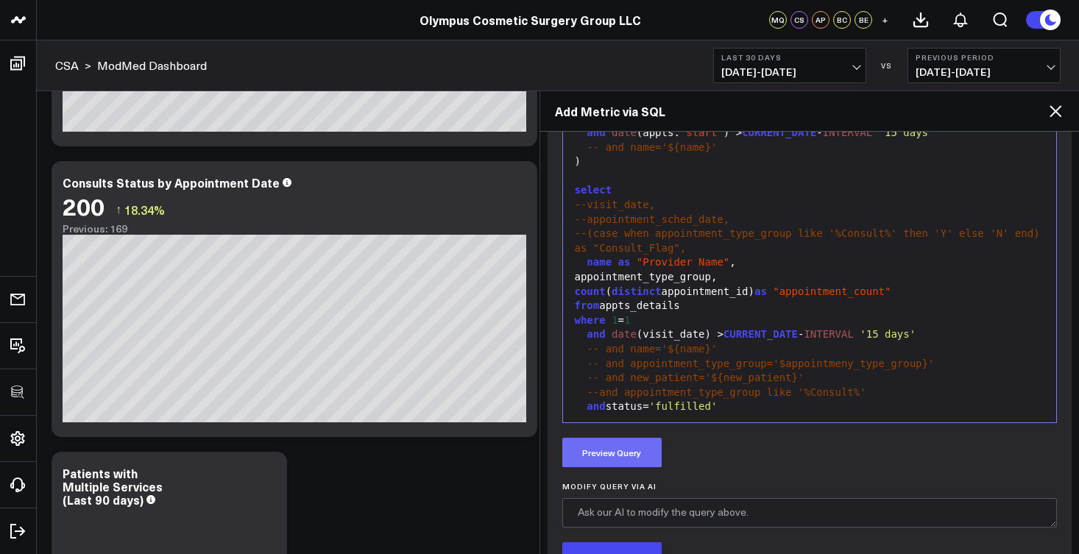
click at [651, 453] on button "Preview Query" at bounding box center [611, 452] width 99 height 29
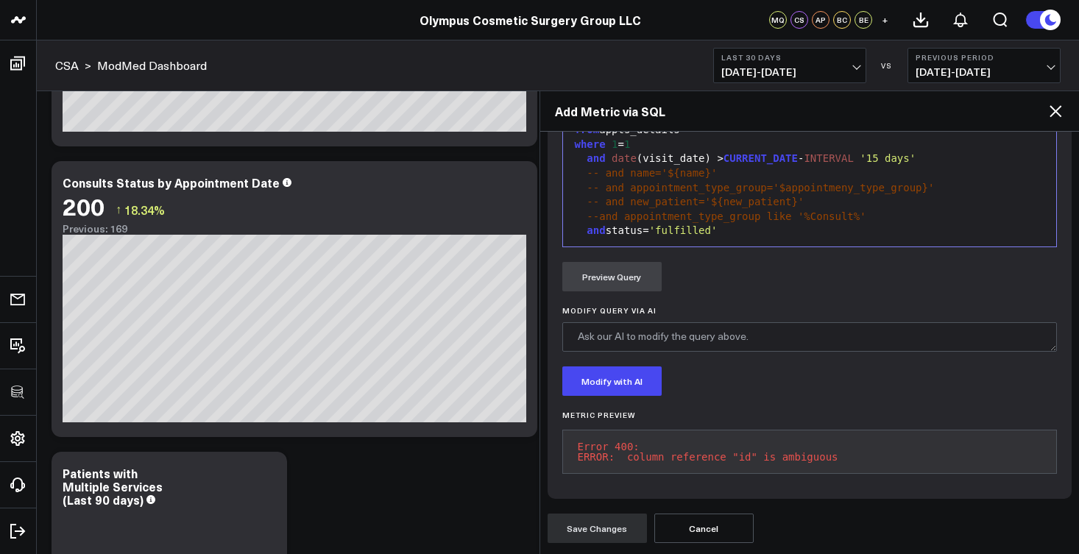
click at [690, 239] on div "group by 1" at bounding box center [810, 246] width 479 height 15
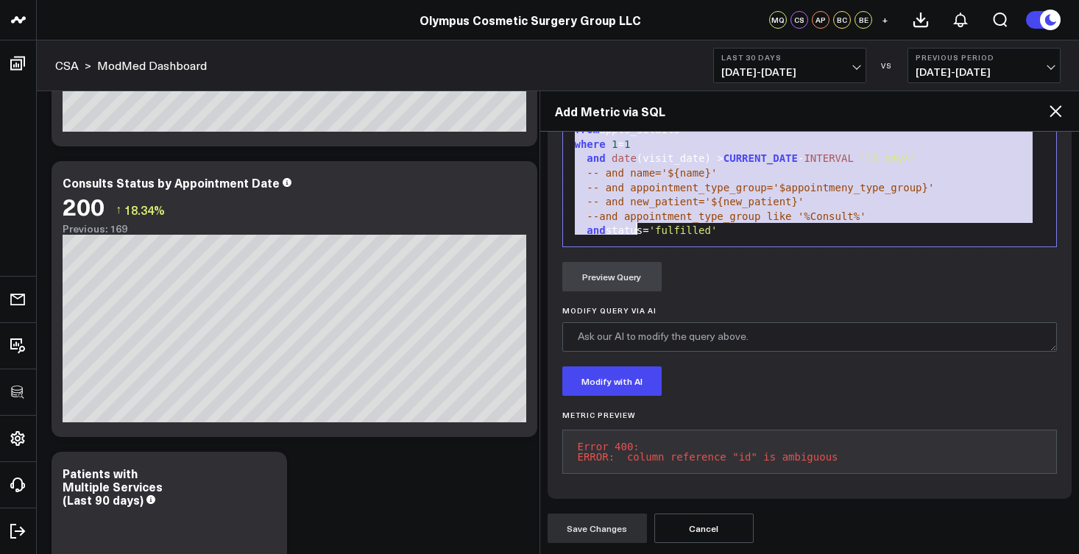
copy div "with "appts_details" as ( select id as appointment_id, patient_id, new_patient,…"
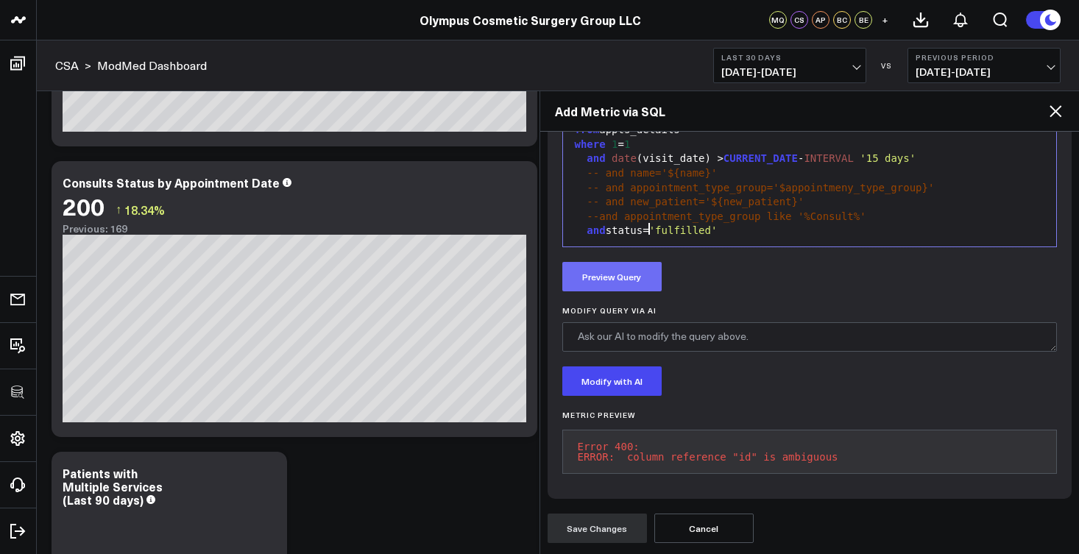
click at [635, 262] on button "Preview Query" at bounding box center [611, 276] width 99 height 29
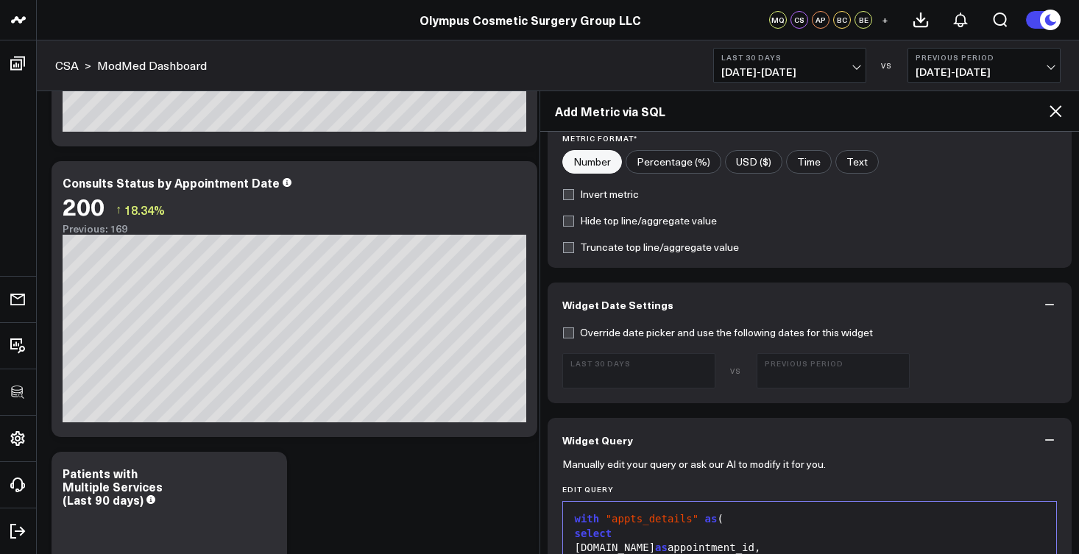
scroll to position [0, 0]
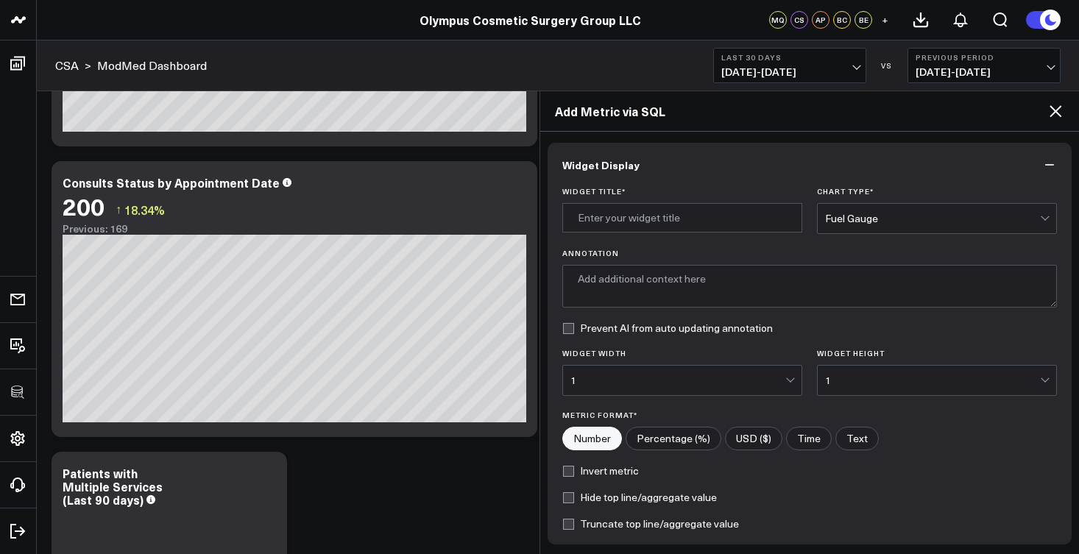
click at [875, 224] on div "Fuel Gauge" at bounding box center [932, 219] width 215 height 12
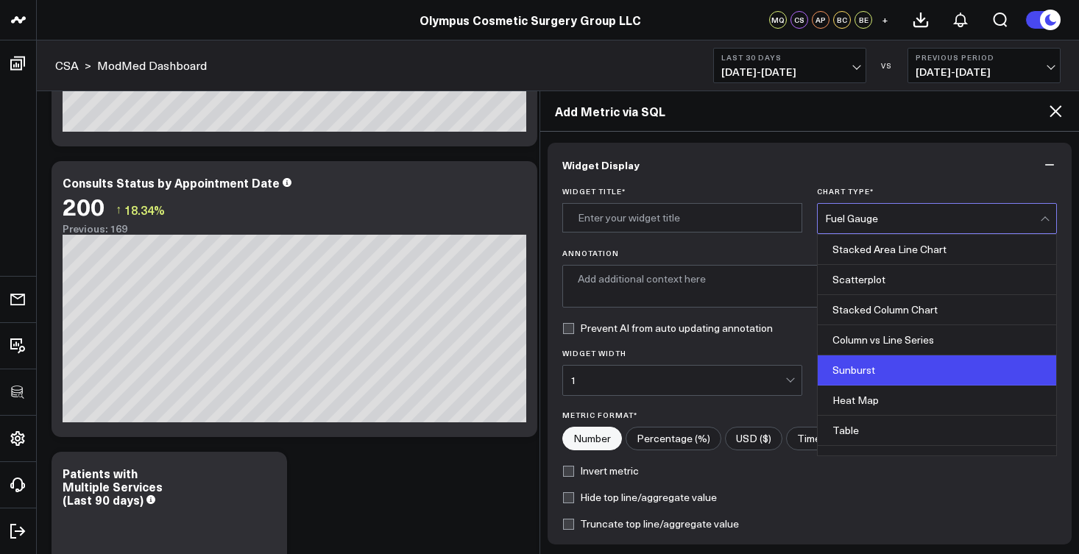
scroll to position [581, 0]
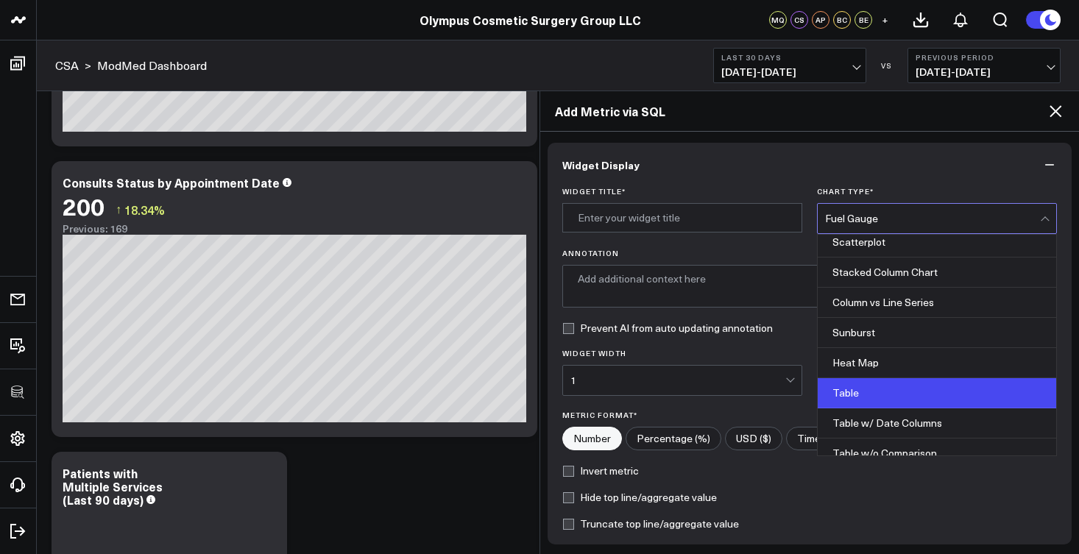
click at [869, 392] on div "Table" at bounding box center [937, 393] width 239 height 30
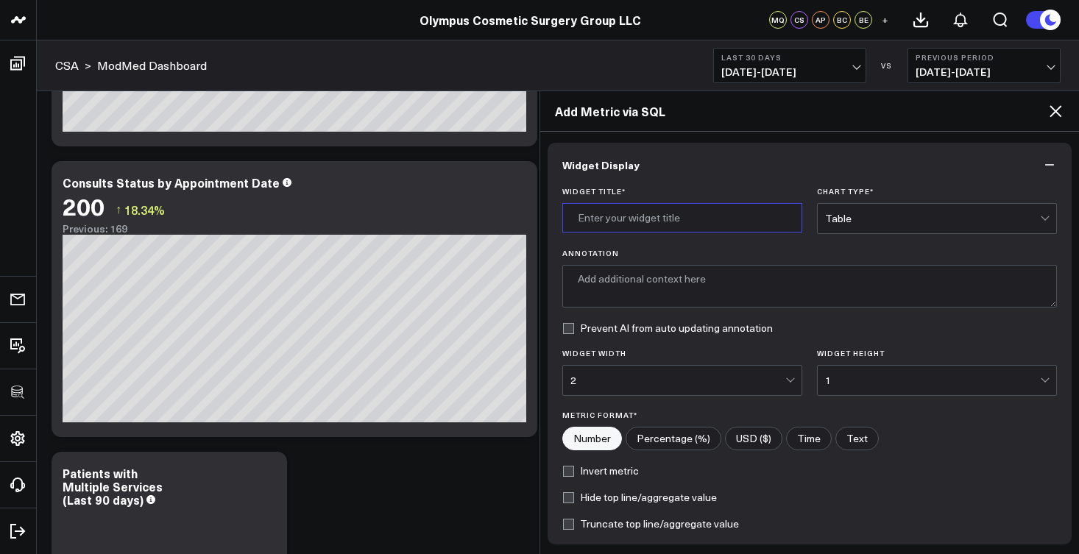
click at [760, 219] on input "Widget Title *" at bounding box center [682, 217] width 240 height 29
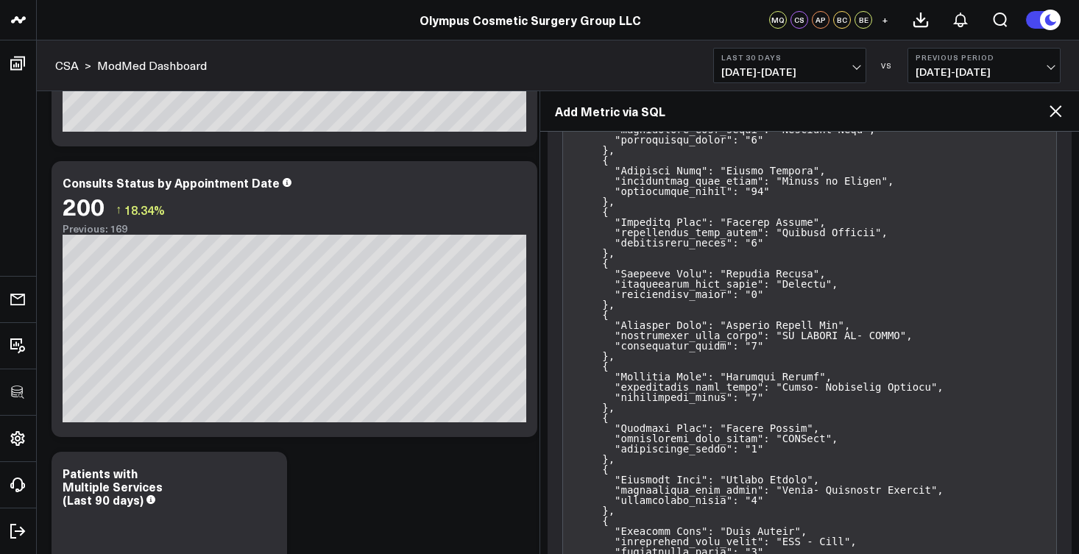
scroll to position [5661, 0]
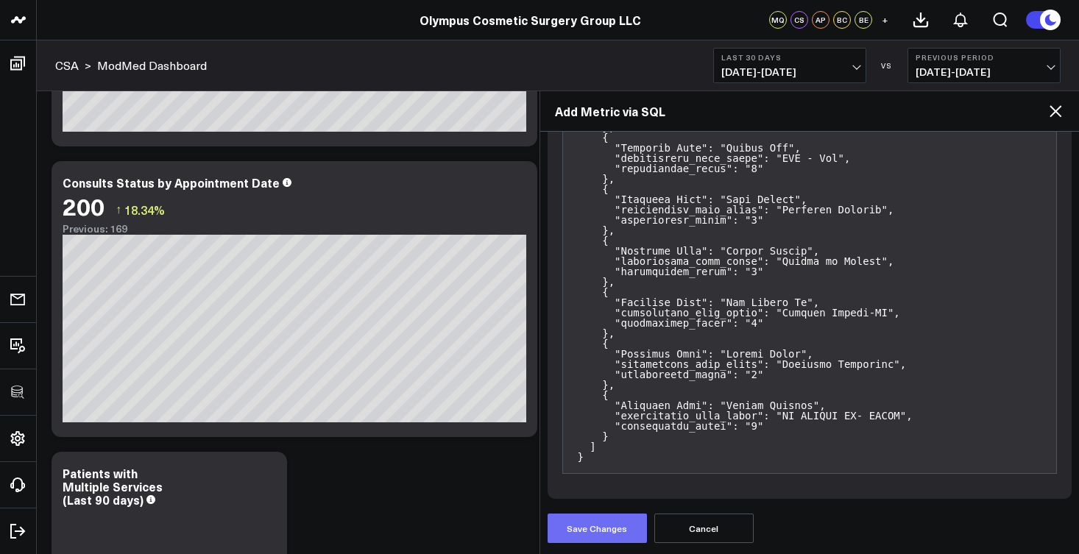
type input "Appointments by Provider and Type"
click at [629, 520] on button "Save Changes" at bounding box center [597, 528] width 99 height 29
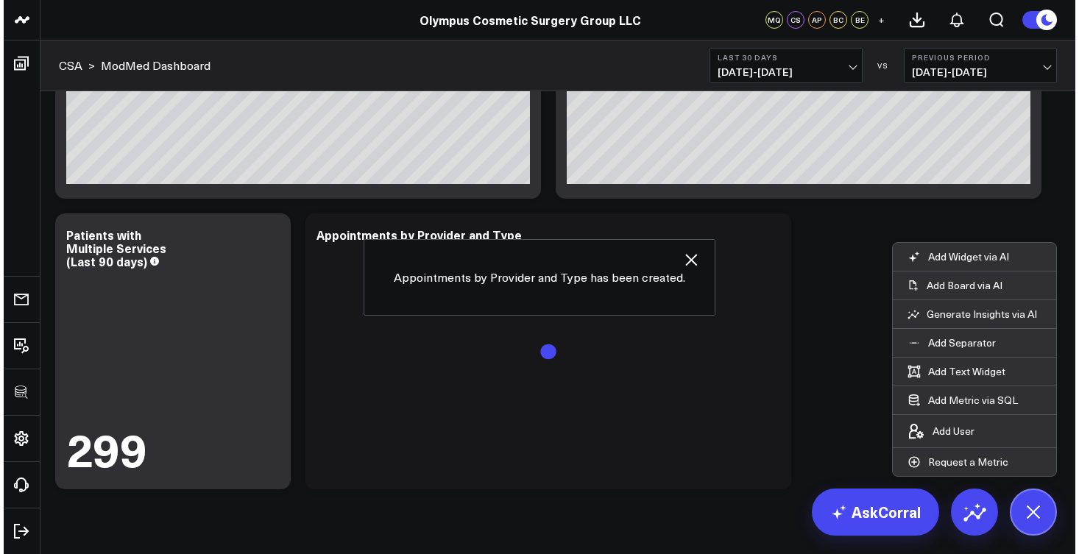
scroll to position [855, 0]
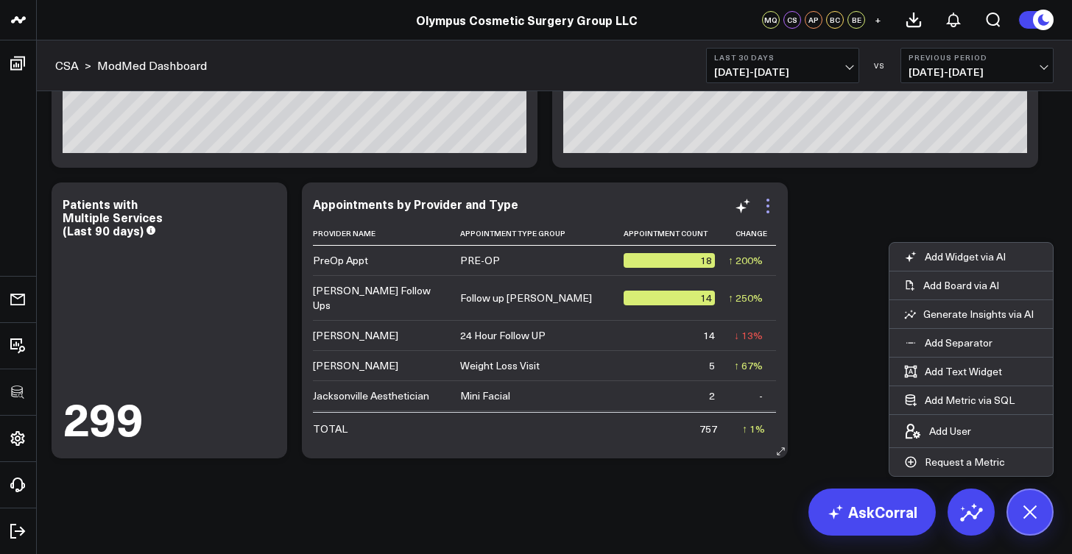
click at [766, 208] on icon at bounding box center [768, 206] width 18 height 18
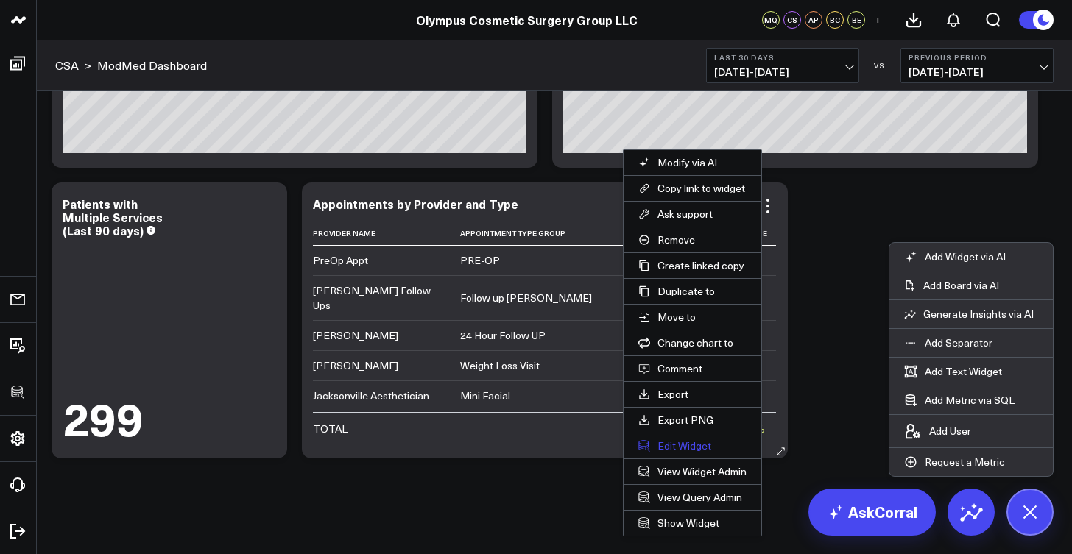
click at [685, 443] on button "Edit Widget" at bounding box center [693, 446] width 138 height 25
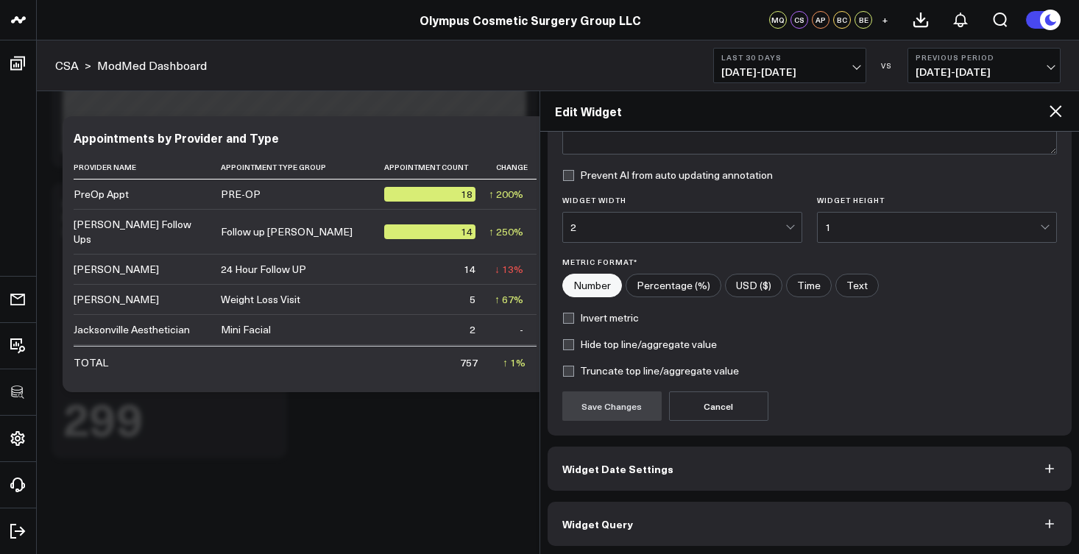
scroll to position [156, 0]
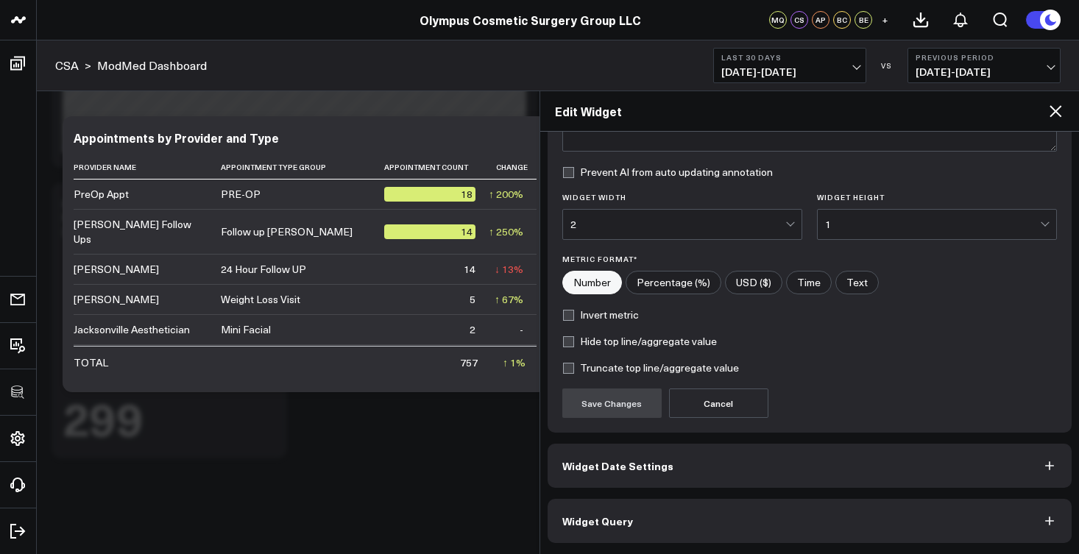
click at [734, 522] on button "Widget Query" at bounding box center [810, 521] width 525 height 44
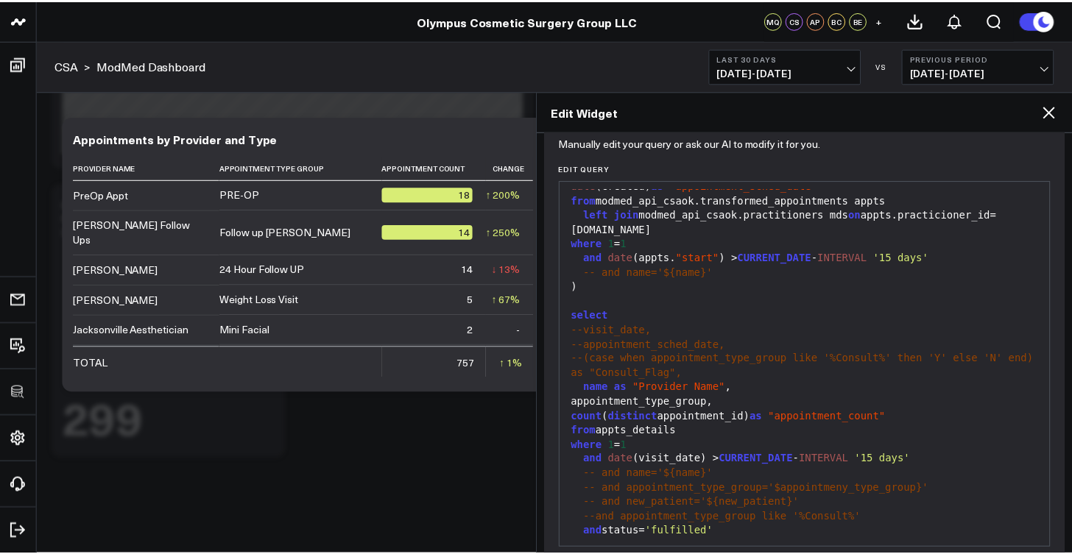
scroll to position [159, 0]
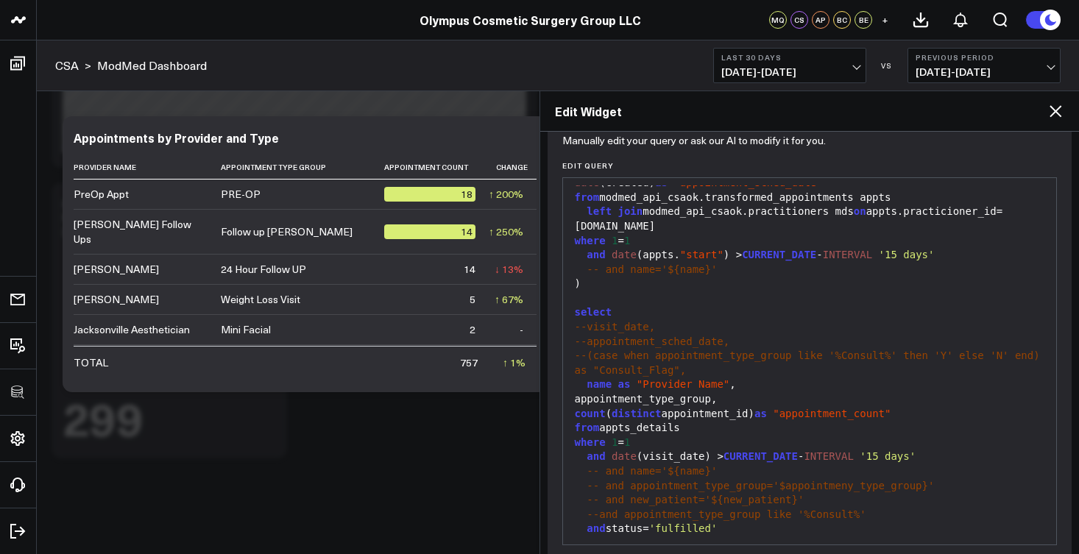
click at [875, 508] on div "--and appointment_type_group like '%Consult%'" at bounding box center [810, 515] width 479 height 15
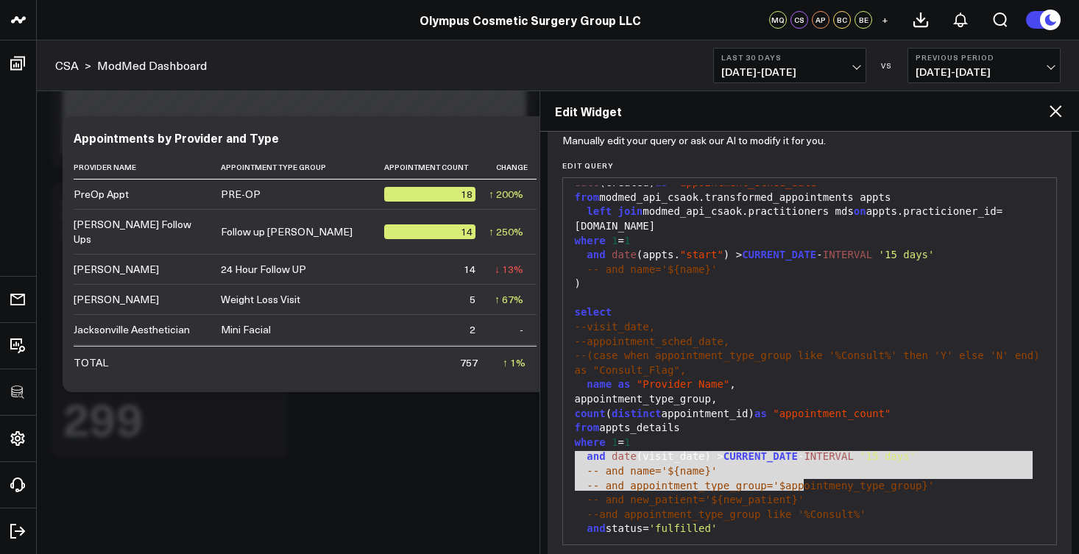
drag, startPoint x: 816, startPoint y: 488, endPoint x: 571, endPoint y: 461, distance: 246.7
click at [571, 461] on div "with "appts_details" as ( select appts.id as appointment_id, patient_id, new_pa…" at bounding box center [810, 277] width 479 height 554
copy div "-- and name='${name}' -- and appointment_type_group='$appointmeny_type_group}' …"
click at [1057, 113] on icon at bounding box center [1056, 111] width 12 height 12
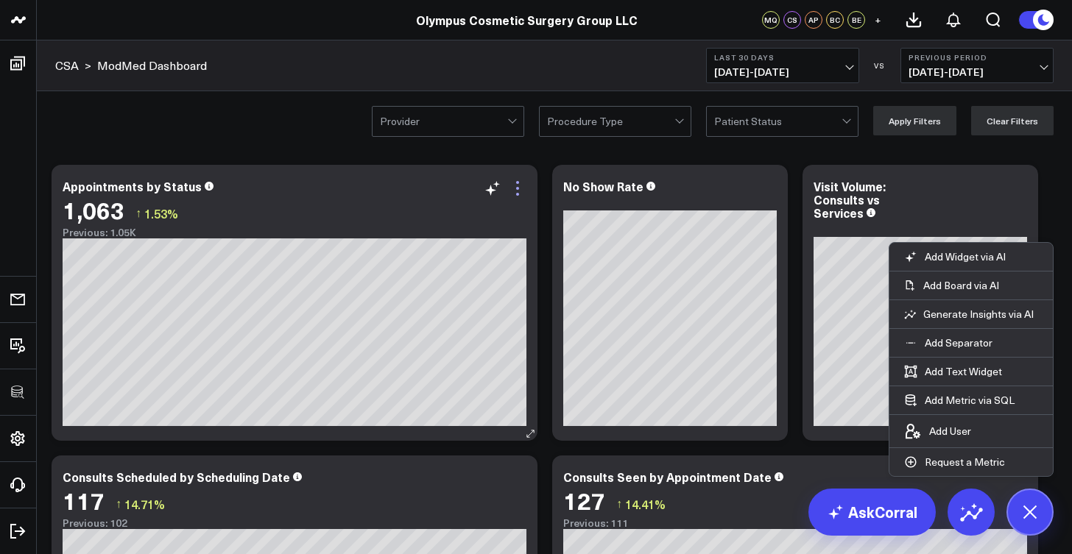
click at [518, 192] on icon at bounding box center [518, 189] width 18 height 18
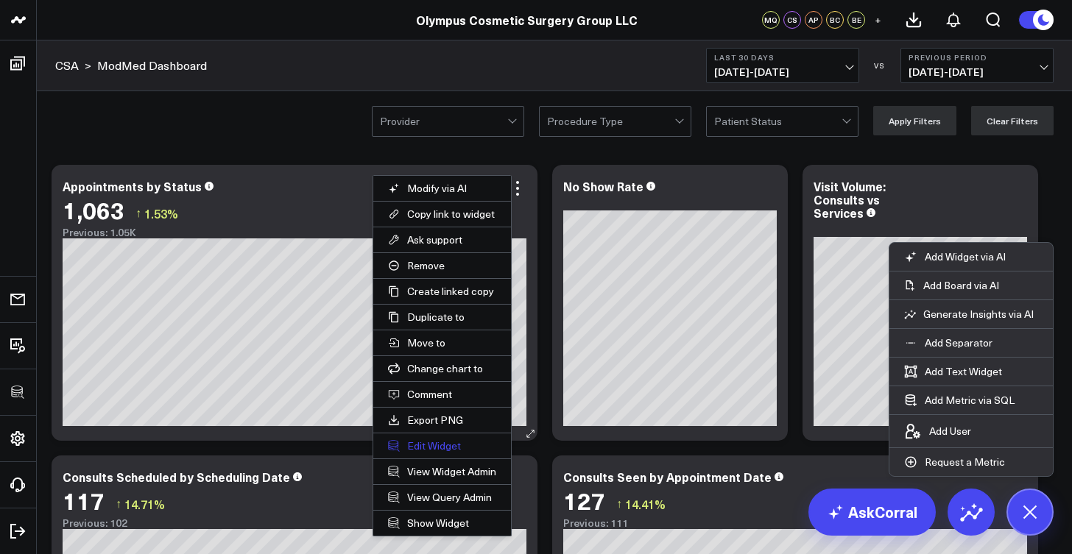
click at [442, 448] on button "Edit Widget" at bounding box center [442, 446] width 138 height 25
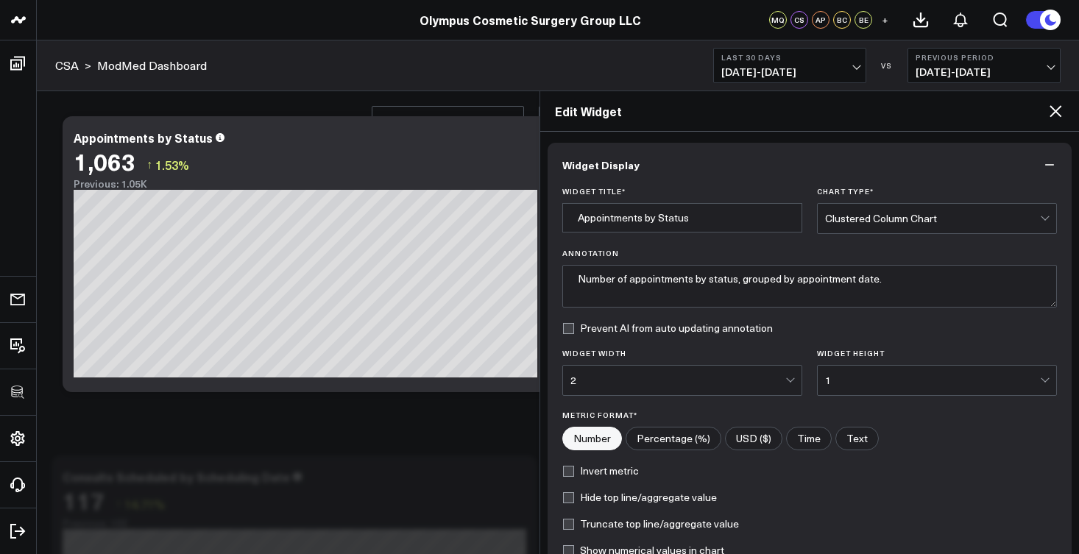
scroll to position [183, 0]
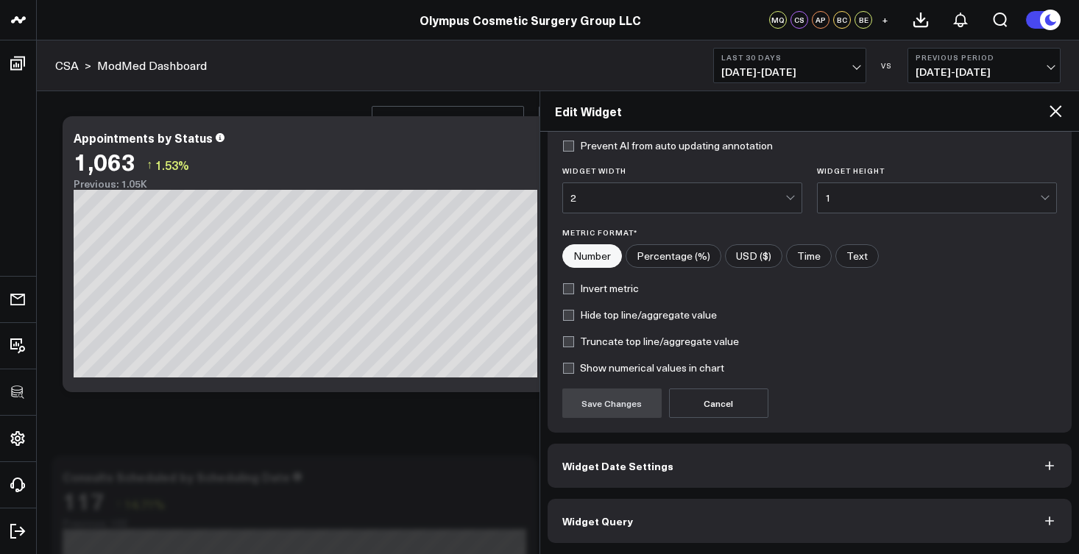
click at [654, 519] on button "Widget Query" at bounding box center [810, 521] width 525 height 44
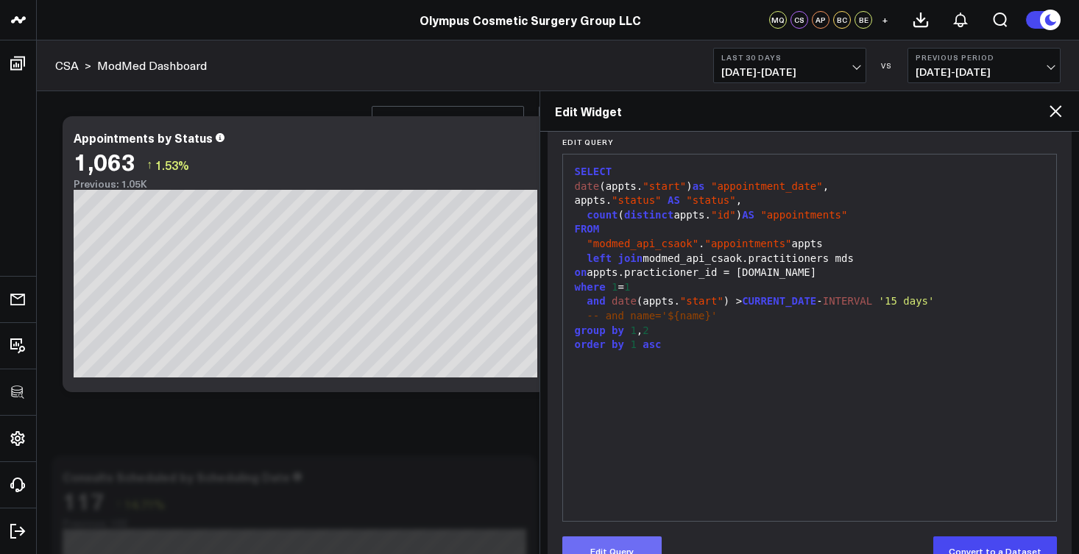
scroll to position [186, 0]
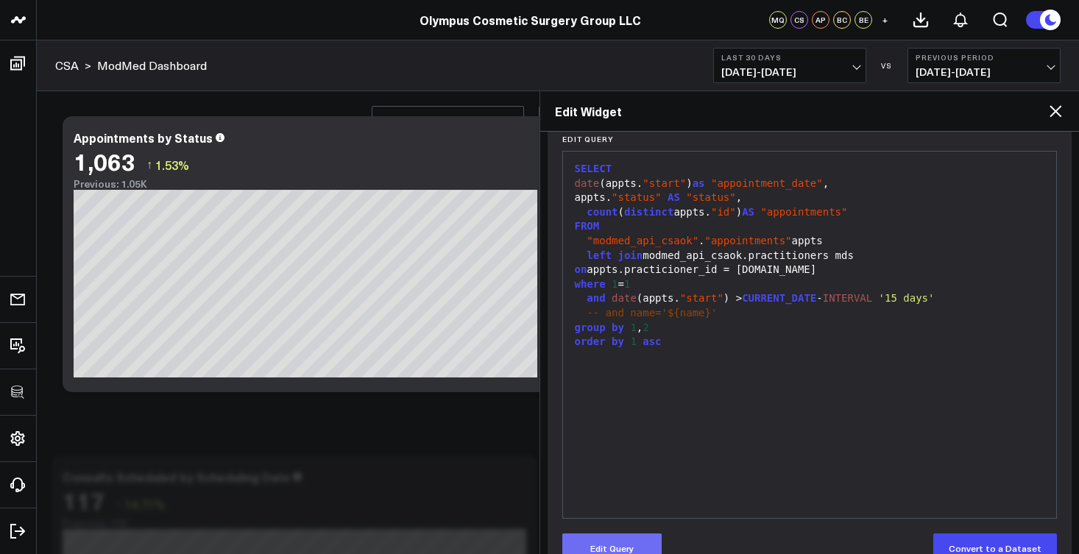
click at [653, 548] on button "Edit Query" at bounding box center [611, 548] width 99 height 29
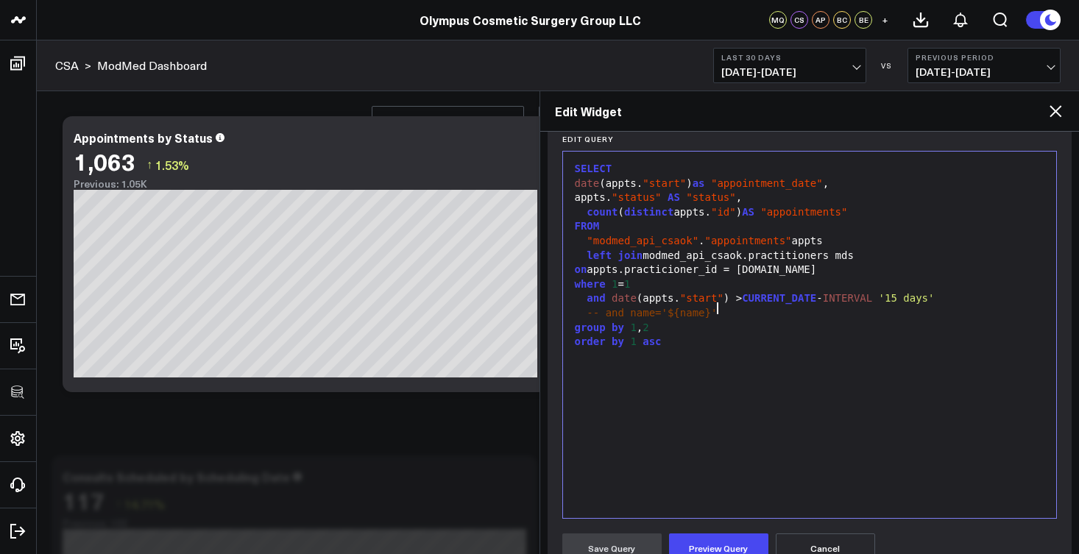
click at [726, 312] on div "-- and name='${name}'" at bounding box center [810, 313] width 479 height 15
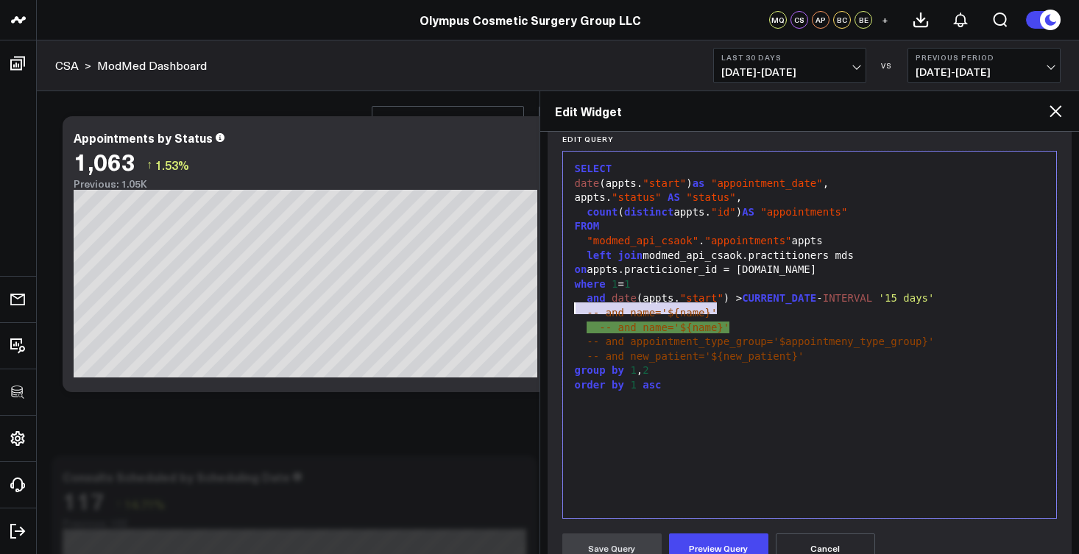
drag, startPoint x: 723, startPoint y: 308, endPoint x: 562, endPoint y: 310, distance: 160.5
click at [562, 310] on div "99 1 2 3 4 5 6 7 8 9 10 11 12 13 14 15 16 › ⌄ SELECT date (appts. "start" ) as …" at bounding box center [809, 335] width 495 height 368
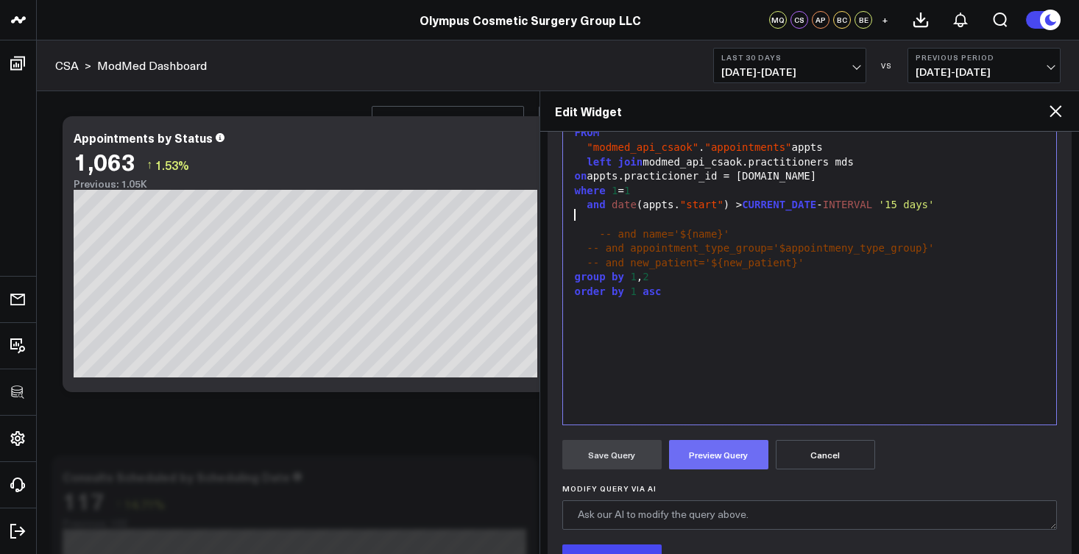
click at [742, 458] on button "Preview Query" at bounding box center [718, 454] width 99 height 29
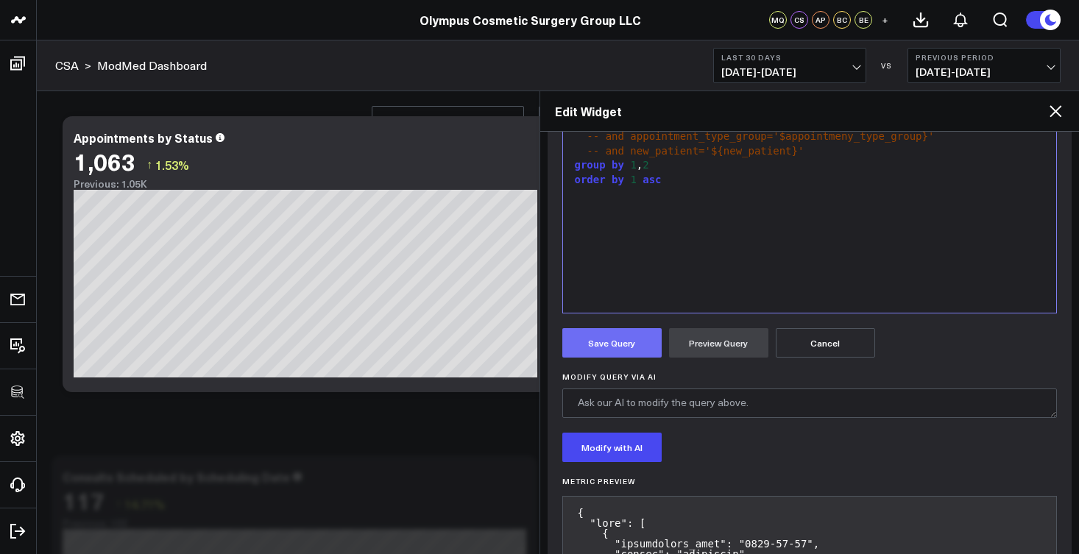
click at [609, 346] on button "Save Query" at bounding box center [611, 342] width 99 height 29
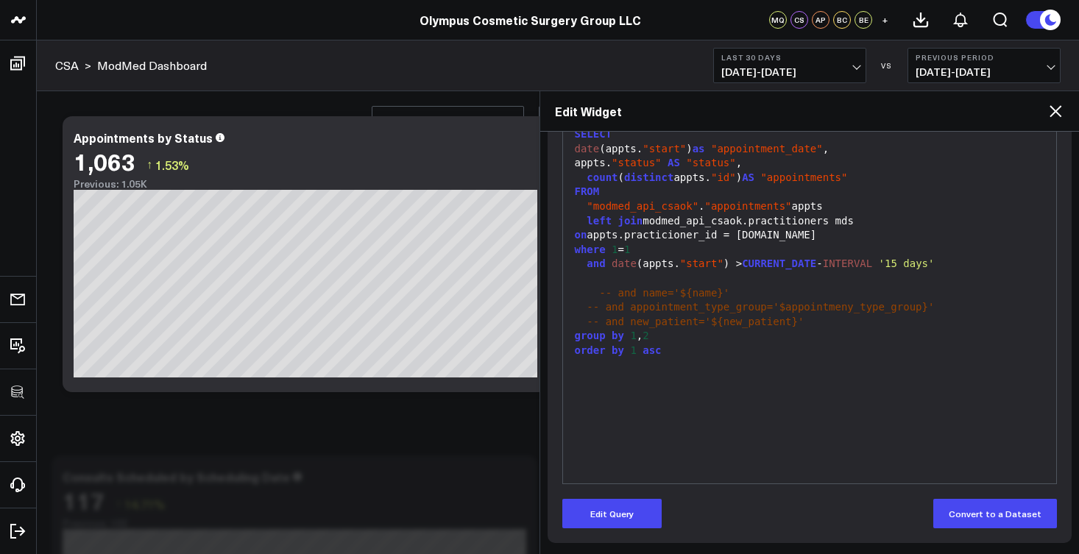
scroll to position [220, 0]
click at [748, 289] on div "-- and name='${name}'" at bounding box center [810, 293] width 479 height 15
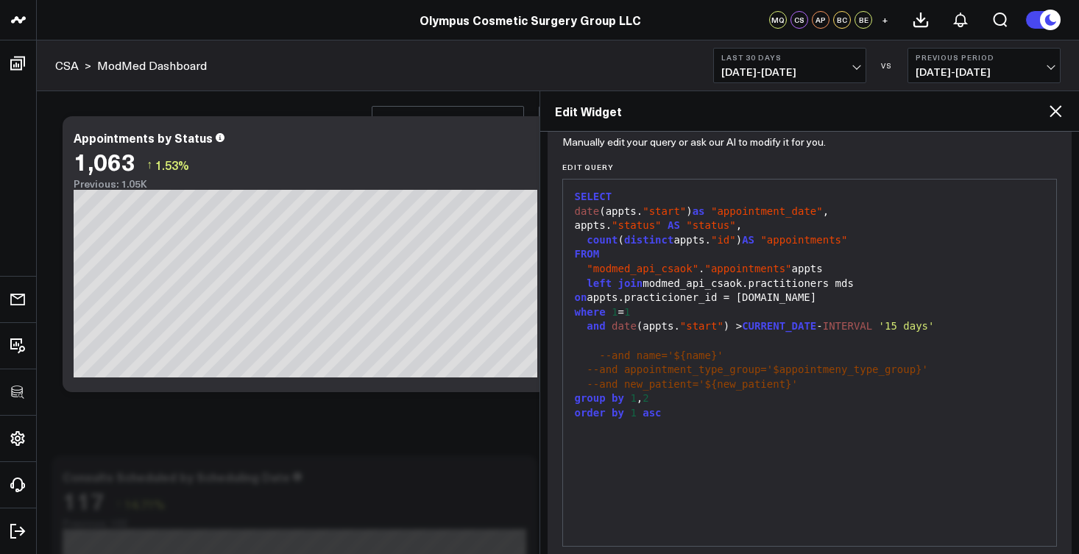
scroll to position [150, 0]
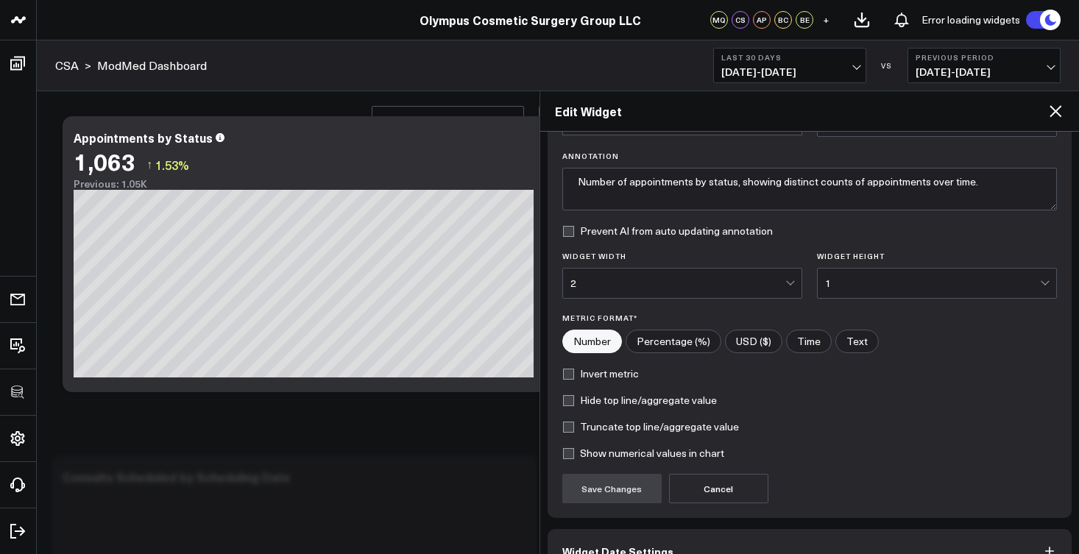
scroll to position [183, 0]
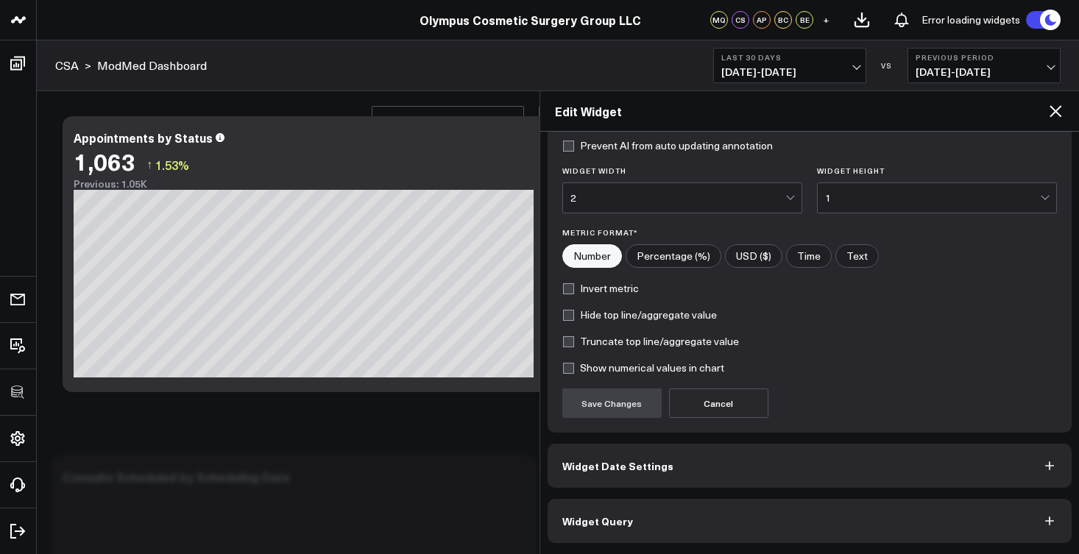
click at [652, 524] on button "Widget Query" at bounding box center [810, 521] width 525 height 44
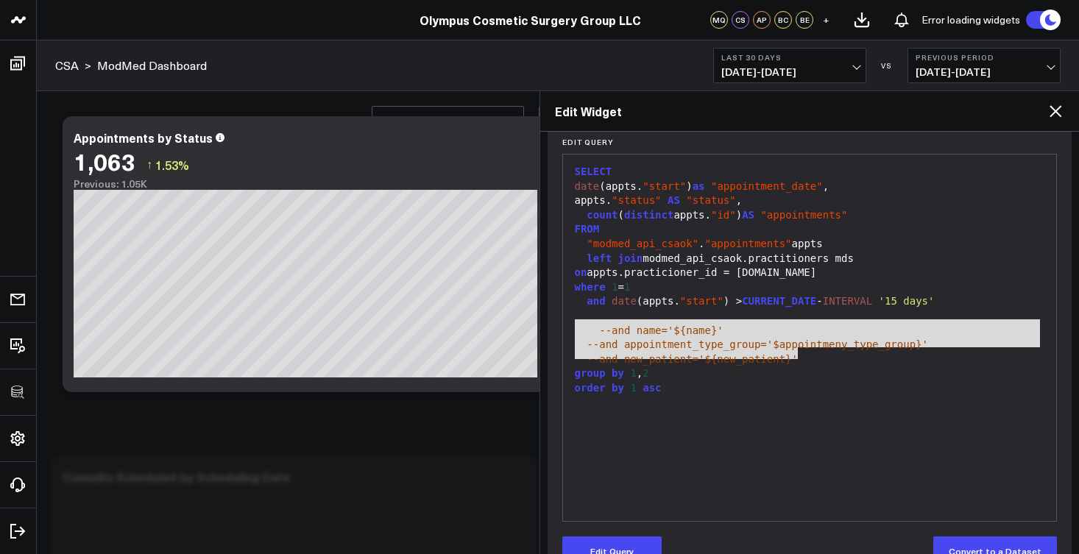
drag, startPoint x: 818, startPoint y: 354, endPoint x: 572, endPoint y: 325, distance: 247.6
click at [572, 325] on div "SELECT date (appts. "start" ) as "appointment_date" , appts. "status" AS "statu…" at bounding box center [810, 338] width 479 height 352
copy div "--and name='${name}' --and appointment_type_group='$appointmeny_type_group}' --…"
click at [1061, 114] on icon at bounding box center [1056, 111] width 18 height 18
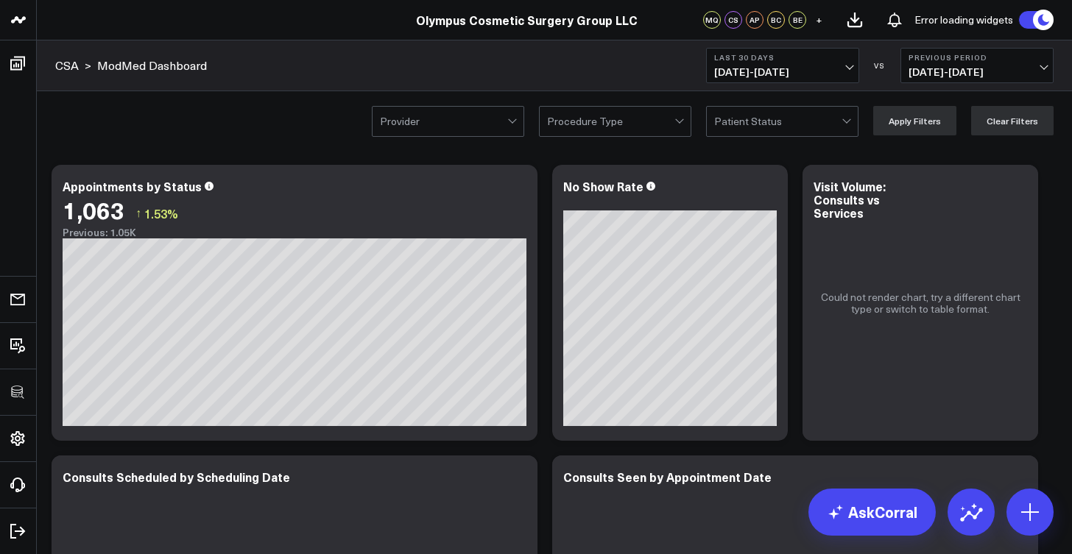
click at [599, 120] on div "Procedure Type" at bounding box center [610, 122] width 127 height 12
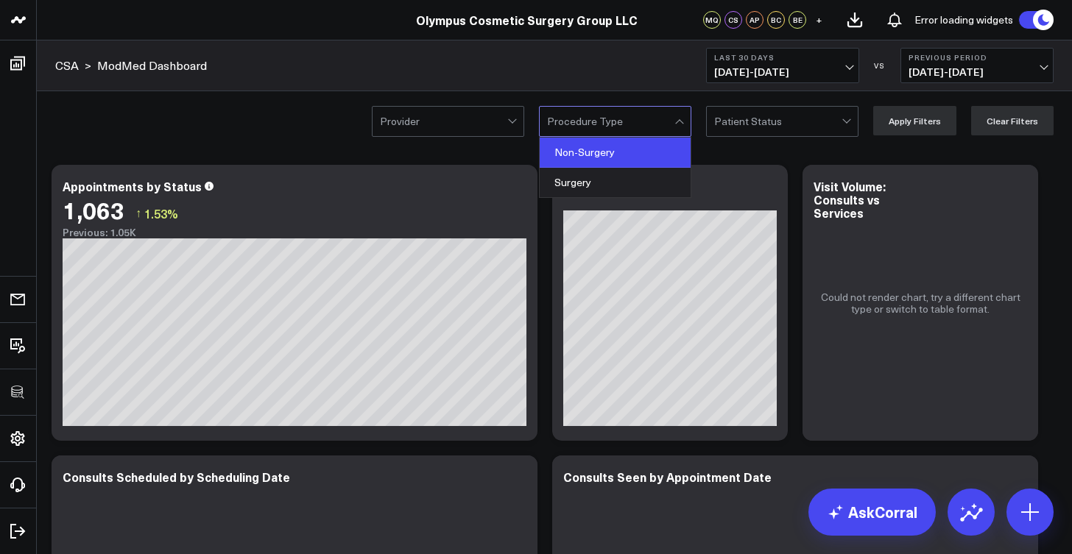
click at [598, 159] on div "Non-Surgery" at bounding box center [615, 153] width 151 height 30
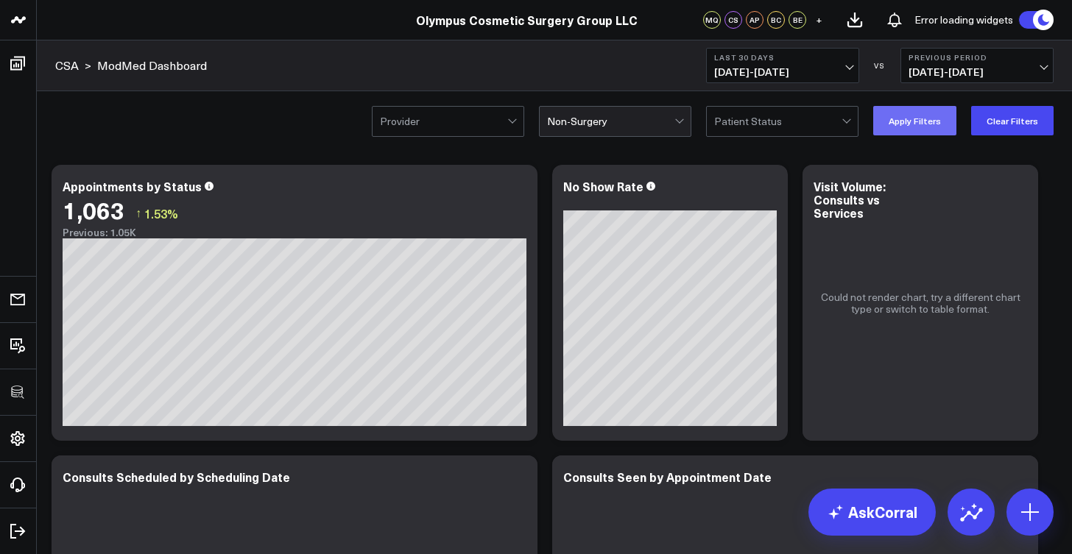
click at [942, 125] on button "Apply Filters" at bounding box center [914, 120] width 83 height 29
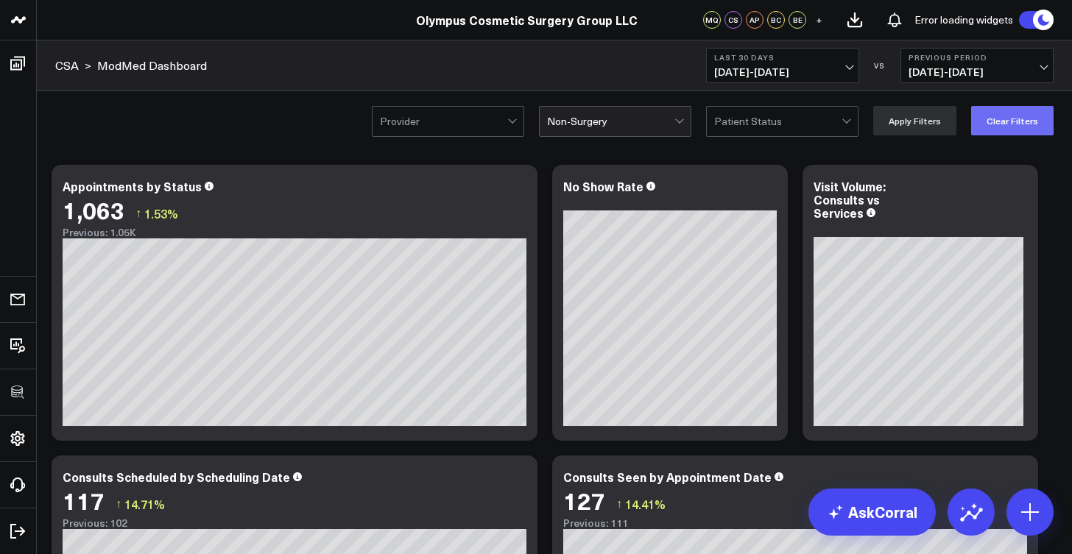
click at [995, 119] on button "Clear Filters" at bounding box center [1012, 120] width 82 height 29
click at [769, 191] on icon at bounding box center [768, 189] width 18 height 18
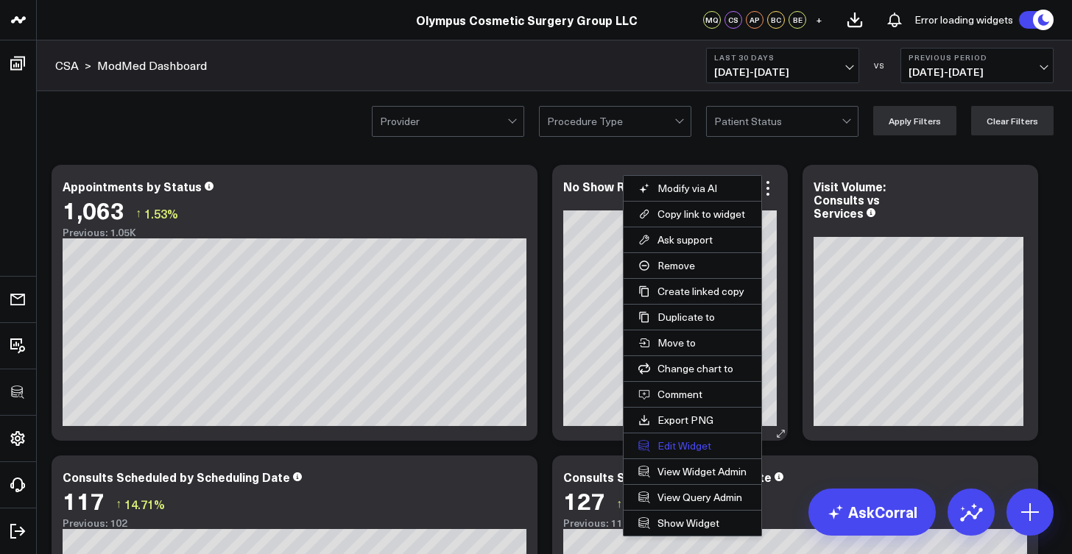
click at [701, 441] on button "Edit Widget" at bounding box center [693, 446] width 138 height 25
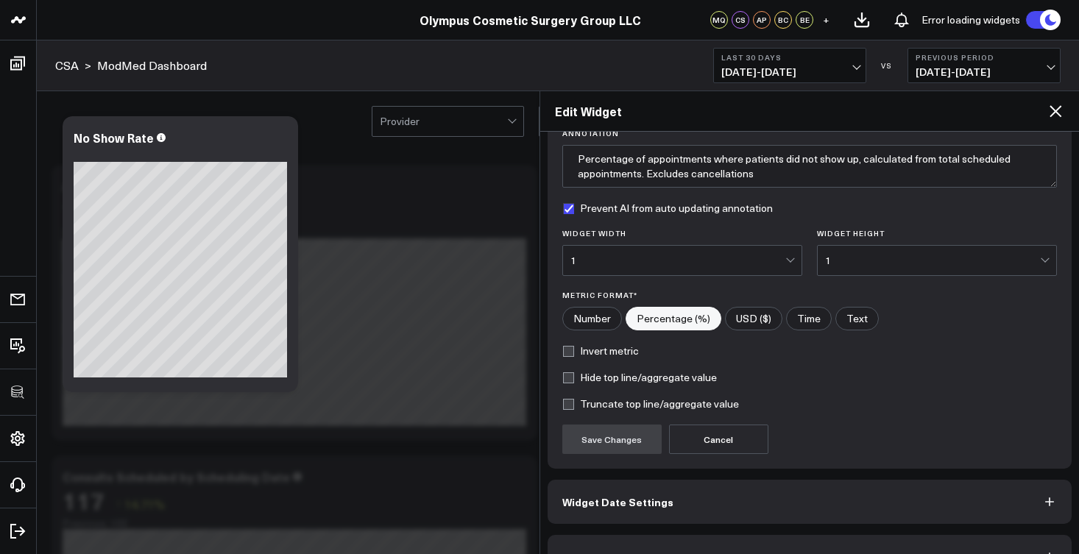
scroll to position [156, 0]
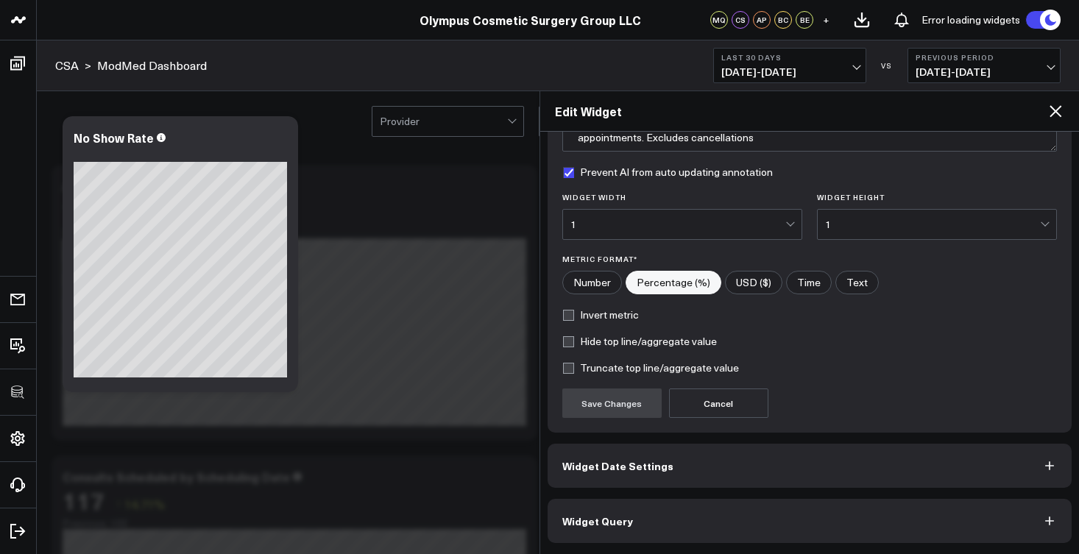
click at [658, 516] on button "Widget Query" at bounding box center [810, 521] width 525 height 44
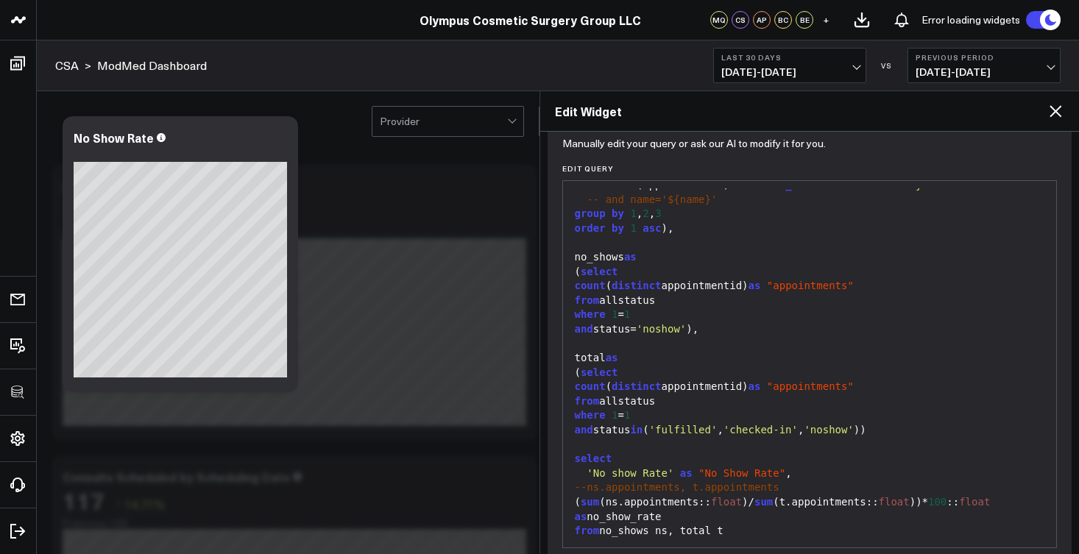
scroll to position [220, 0]
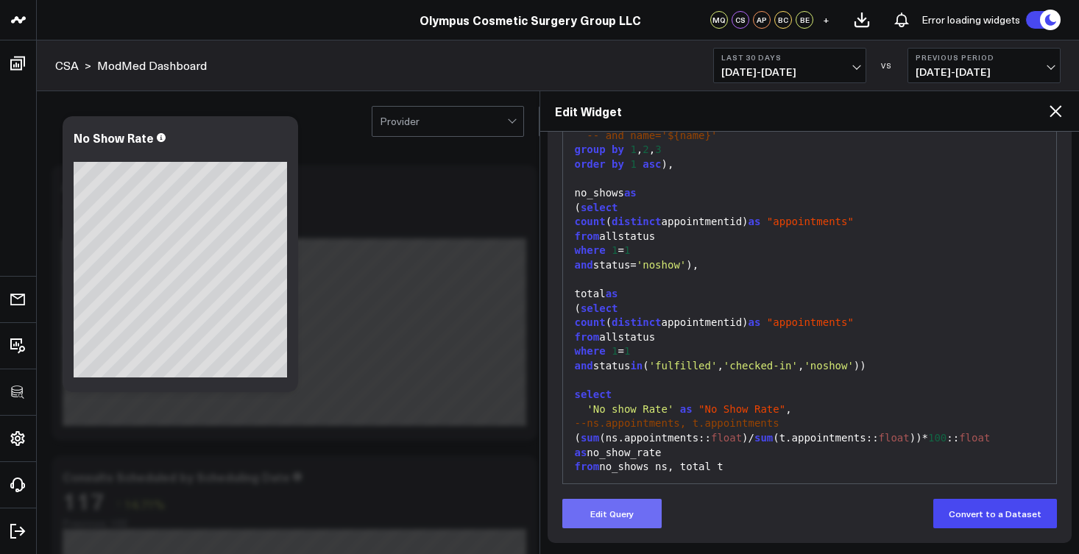
click at [628, 507] on button "Edit Query" at bounding box center [611, 513] width 99 height 29
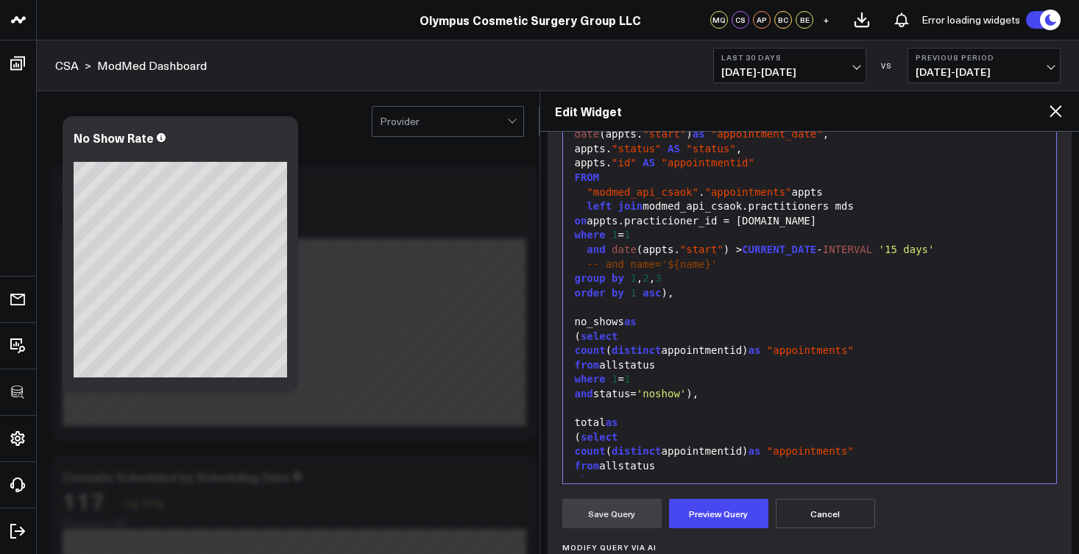
scroll to position [0, 0]
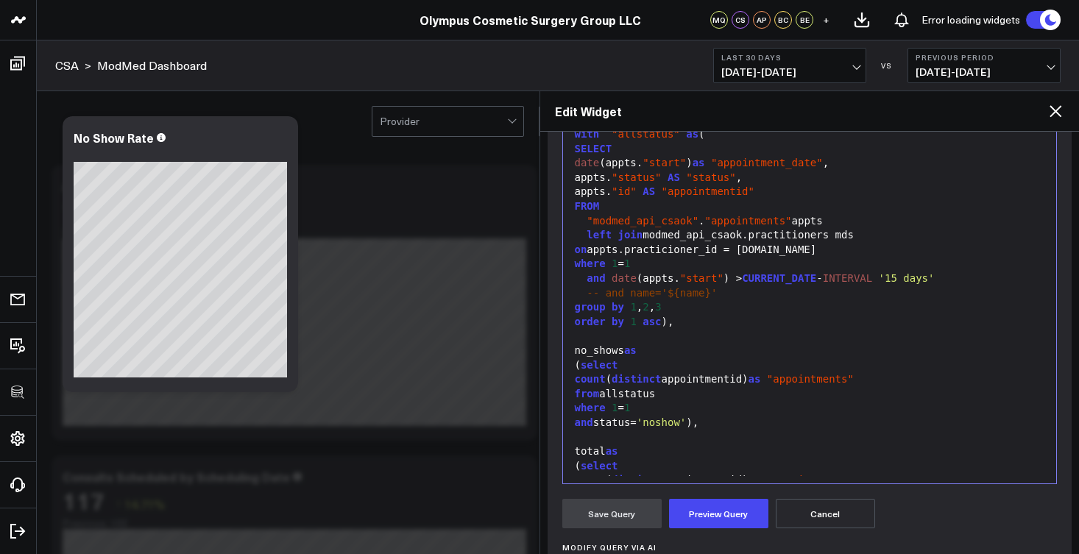
click at [744, 290] on div "-- and name='${name}'" at bounding box center [810, 293] width 479 height 15
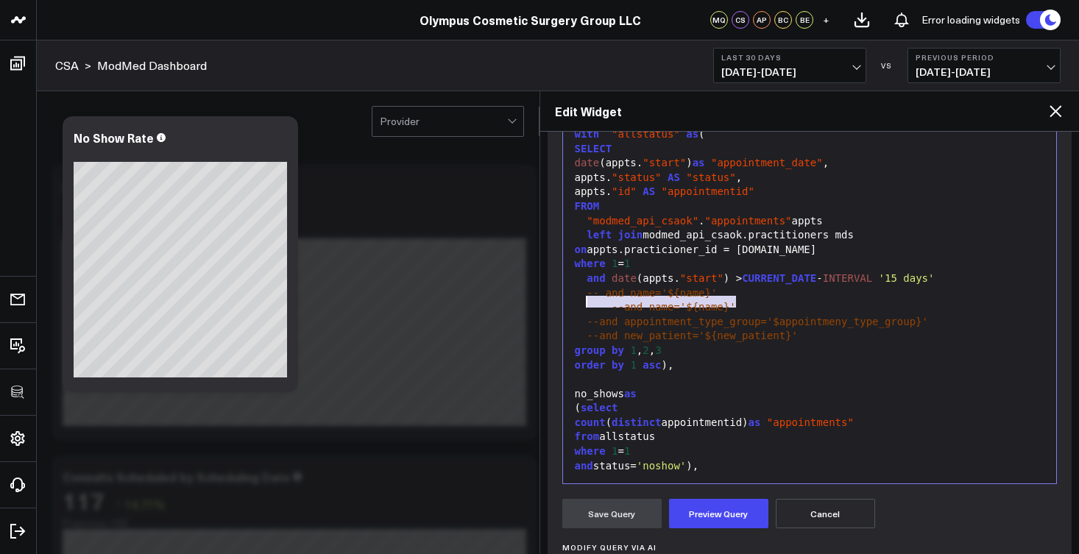
drag, startPoint x: 759, startPoint y: 300, endPoint x: 588, endPoint y: 304, distance: 170.9
click at [588, 304] on div "--and name='${name}'" at bounding box center [810, 307] width 479 height 15
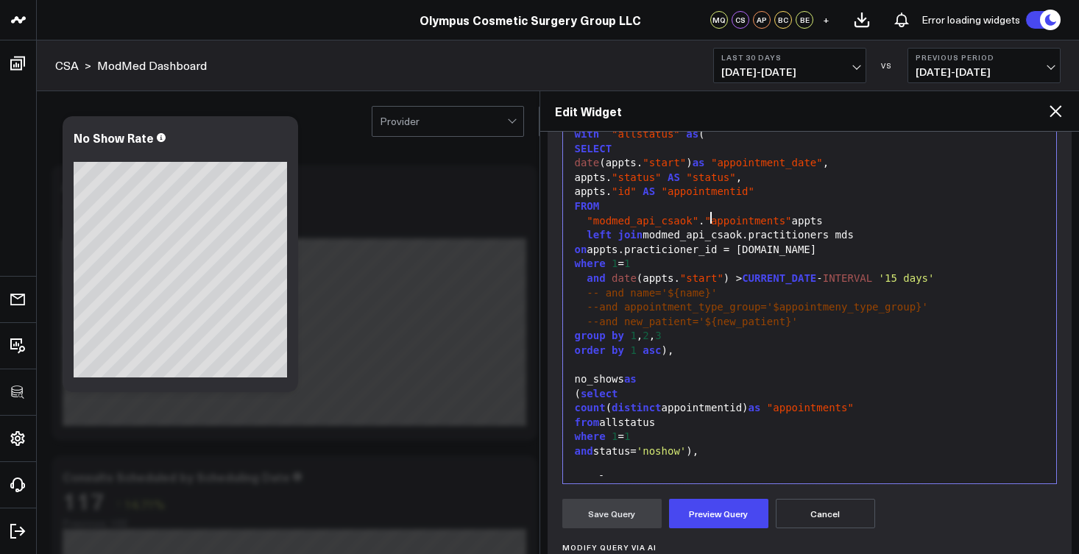
click at [713, 215] on span ""appointments"" at bounding box center [748, 221] width 87 height 12
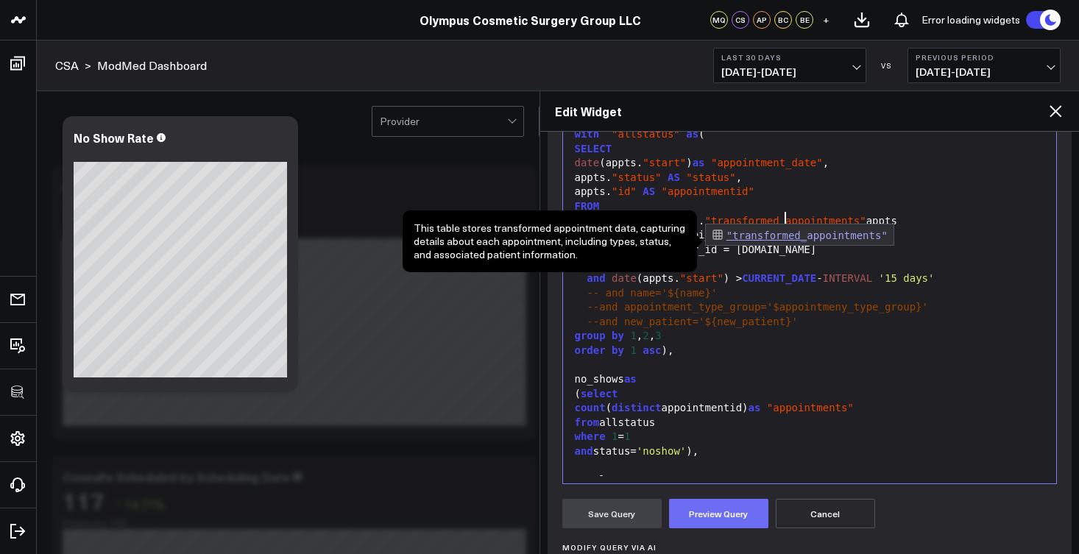
click at [735, 515] on button "Preview Query" at bounding box center [718, 513] width 99 height 29
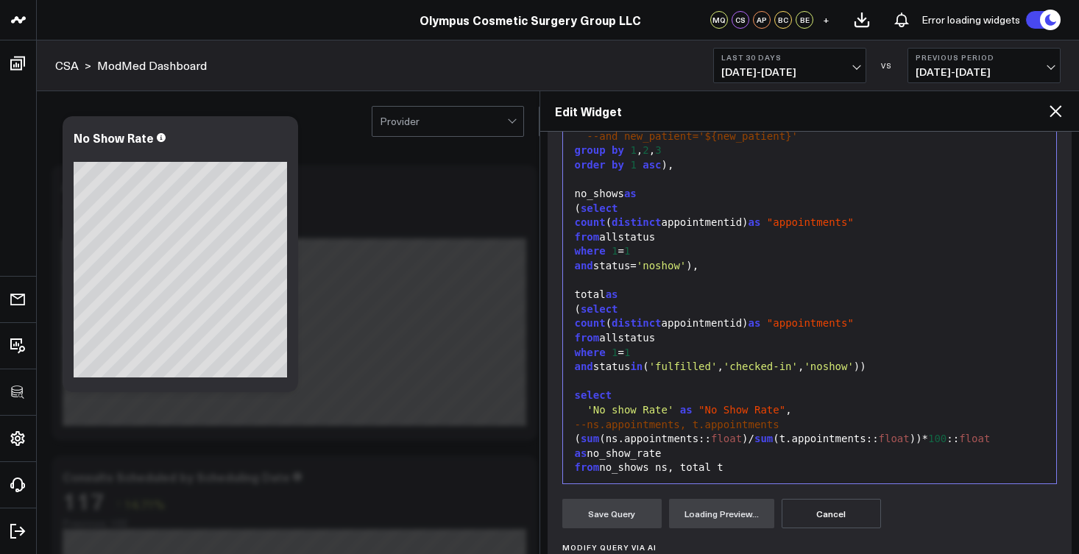
scroll to position [403, 0]
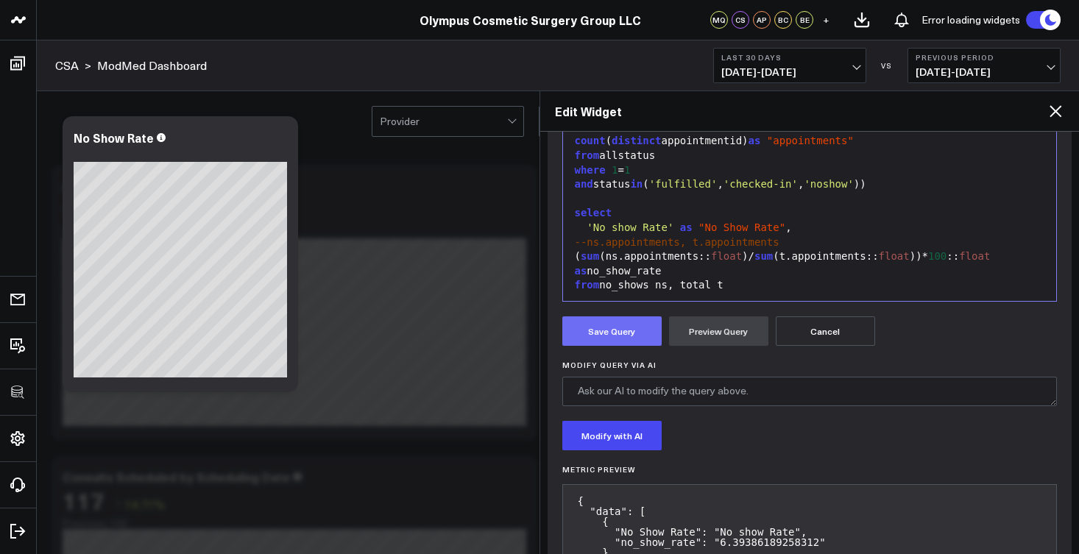
click at [636, 338] on button "Save Query" at bounding box center [611, 331] width 99 height 29
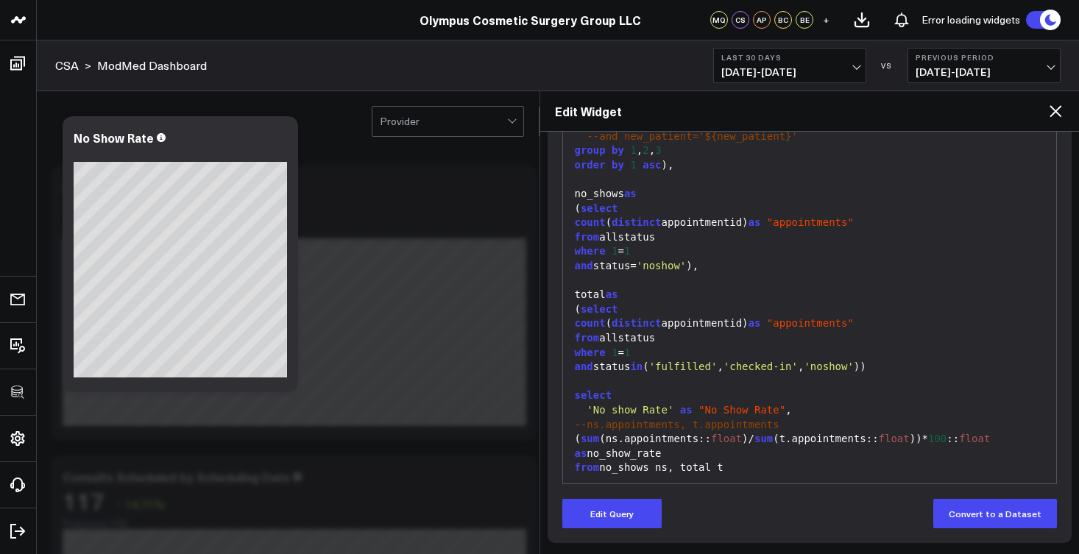
click at [1056, 112] on icon at bounding box center [1056, 111] width 12 height 12
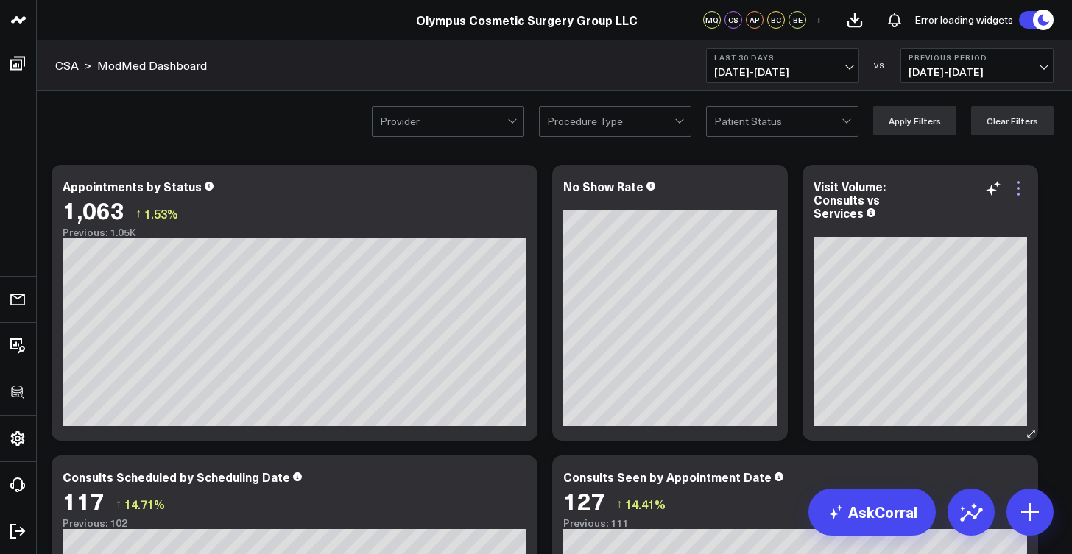
click at [1019, 195] on icon at bounding box center [1018, 194] width 3 height 3
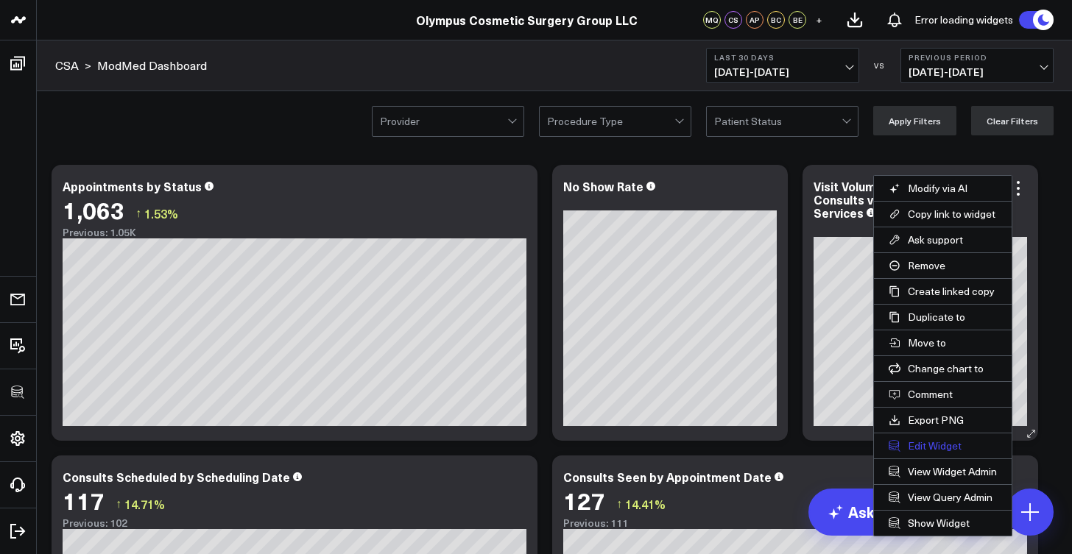
click at [922, 443] on button "Edit Widget" at bounding box center [943, 446] width 138 height 25
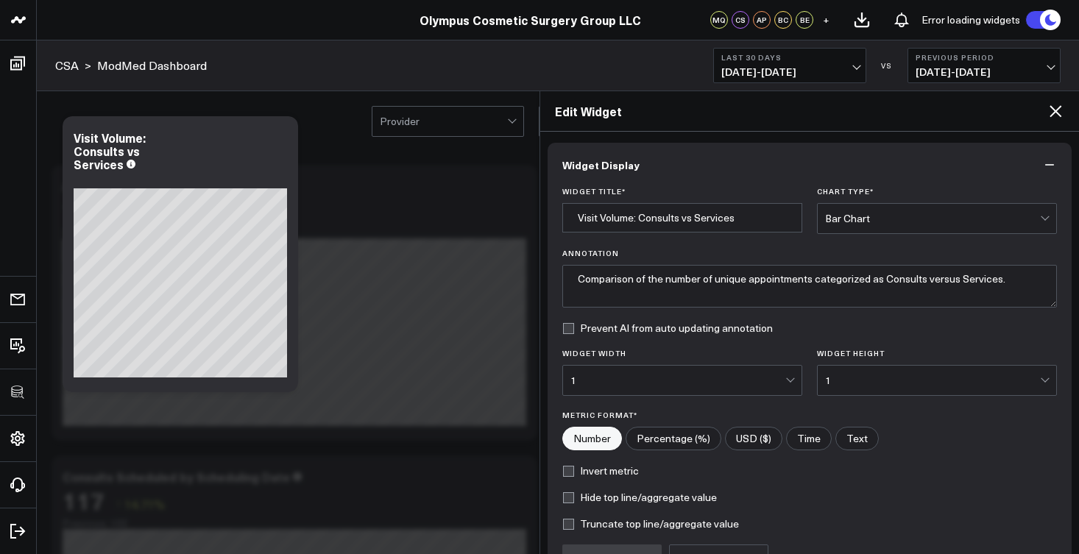
scroll to position [156, 0]
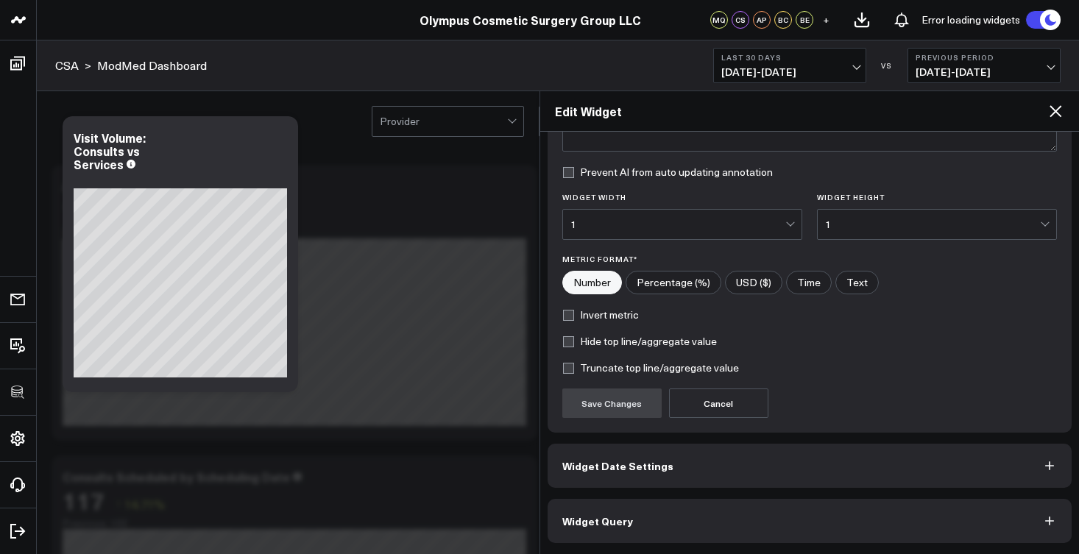
click at [715, 509] on button "Widget Query" at bounding box center [810, 521] width 525 height 44
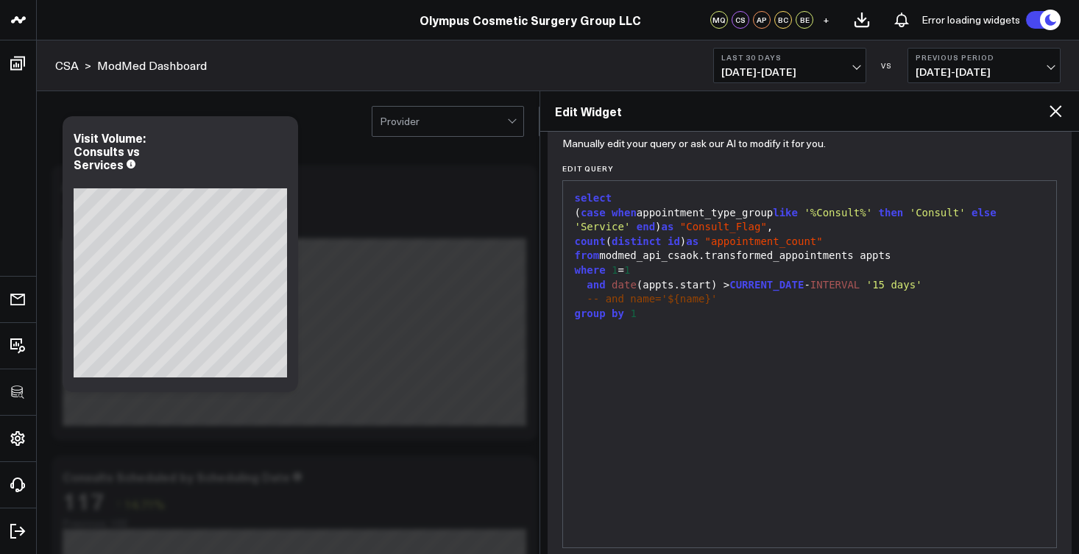
click at [735, 296] on div "-- and name='${name}'" at bounding box center [810, 299] width 479 height 15
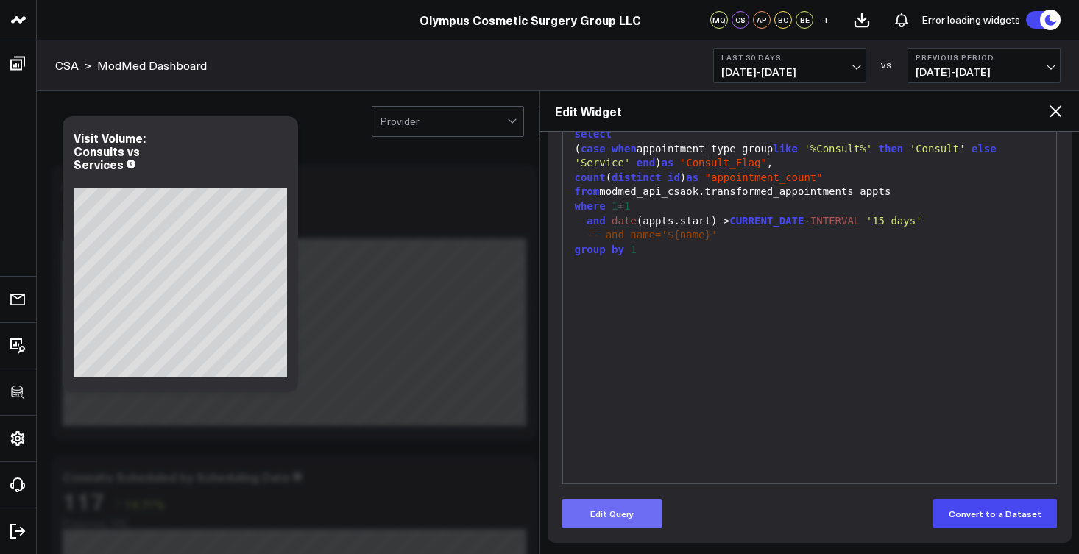
click at [626, 520] on button "Edit Query" at bounding box center [611, 513] width 99 height 29
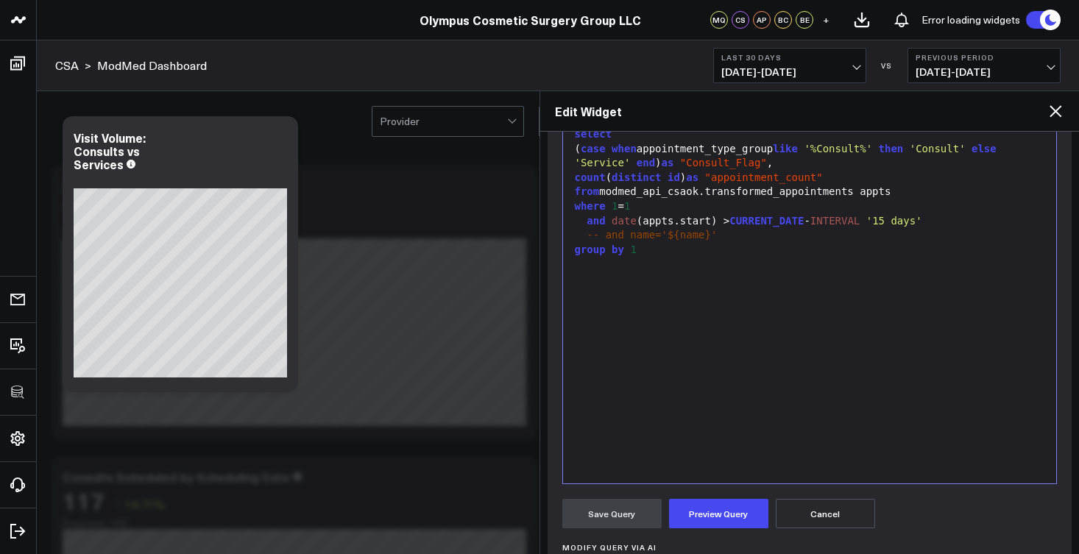
click at [741, 233] on div "-- and name='${name}'" at bounding box center [810, 235] width 479 height 15
drag, startPoint x: 741, startPoint y: 233, endPoint x: 576, endPoint y: 233, distance: 164.2
click at [576, 233] on div "-- and name='${name}'" at bounding box center [810, 235] width 479 height 15
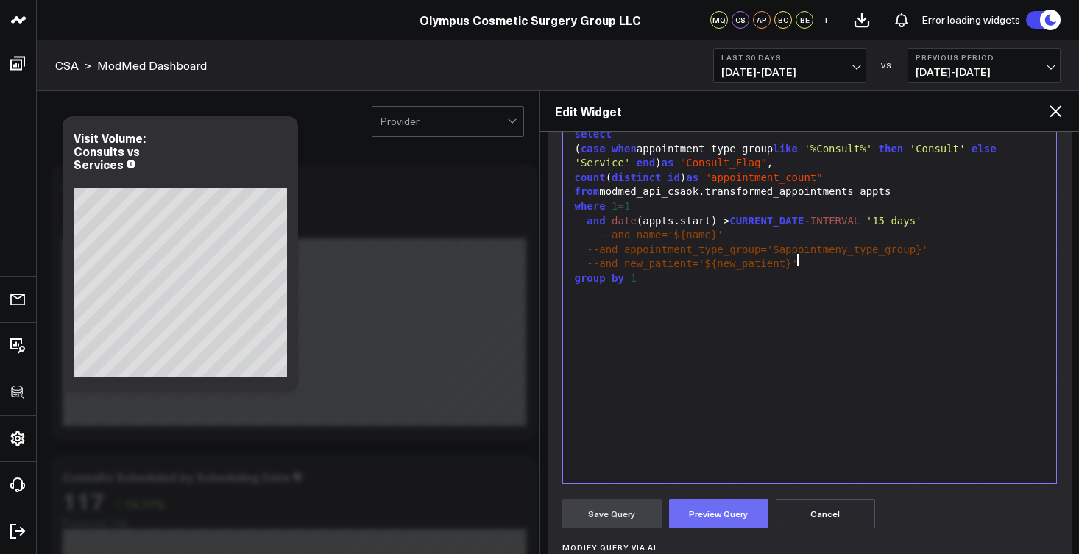
click at [699, 511] on button "Preview Query" at bounding box center [718, 513] width 99 height 29
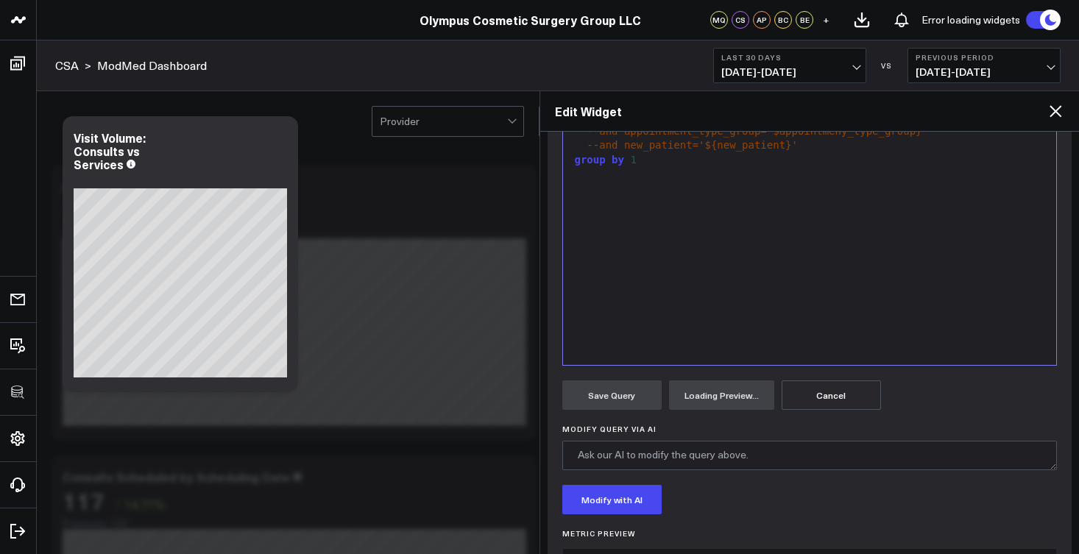
scroll to position [403, 0]
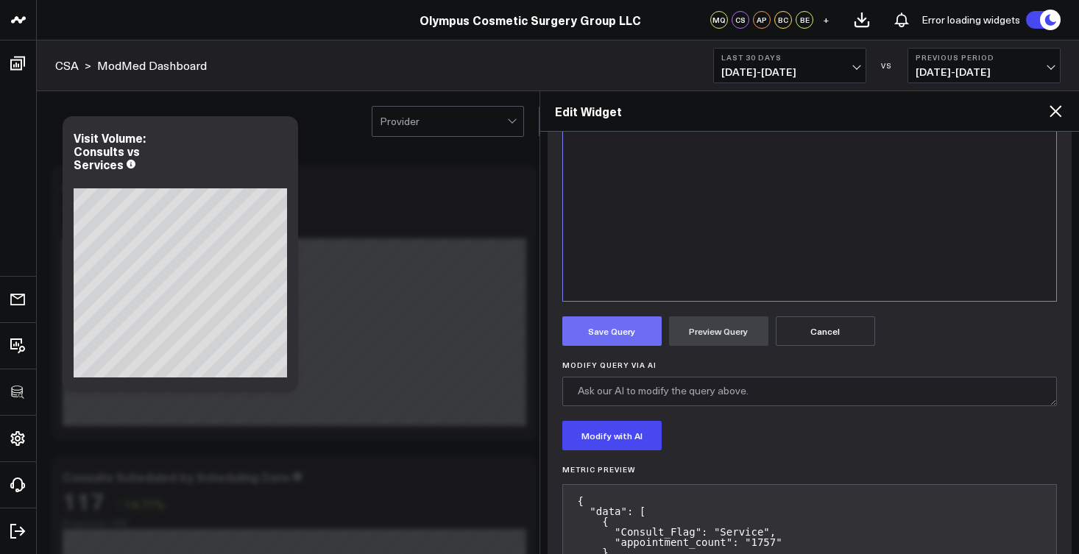
click at [627, 324] on button "Save Query" at bounding box center [611, 331] width 99 height 29
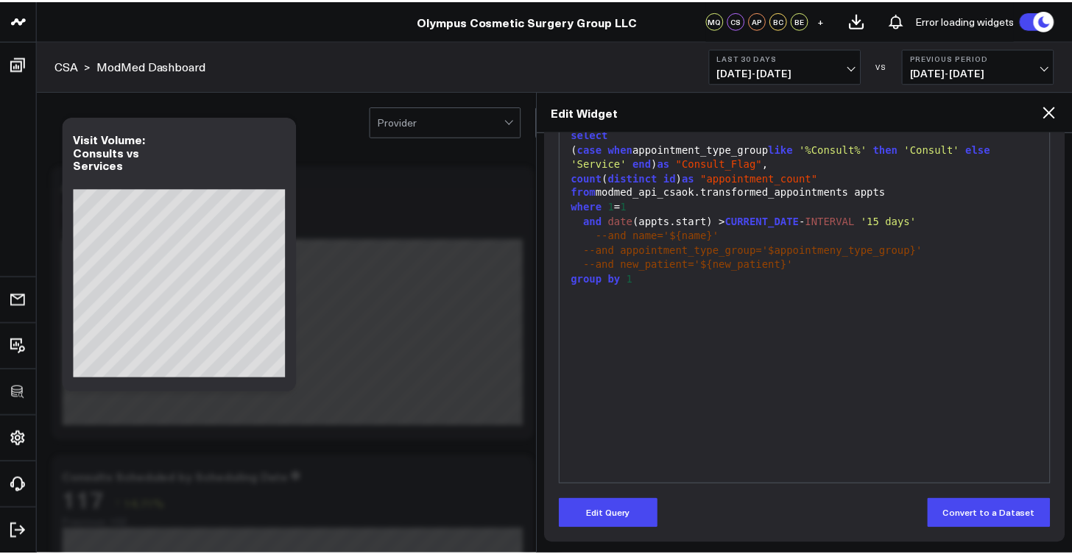
scroll to position [220, 0]
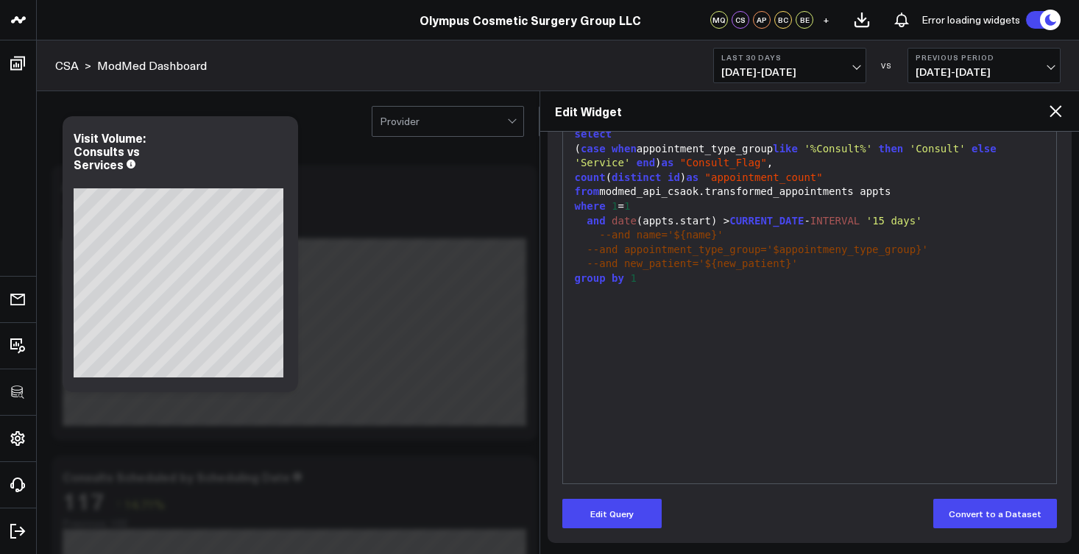
click at [1059, 117] on icon at bounding box center [1056, 111] width 18 height 18
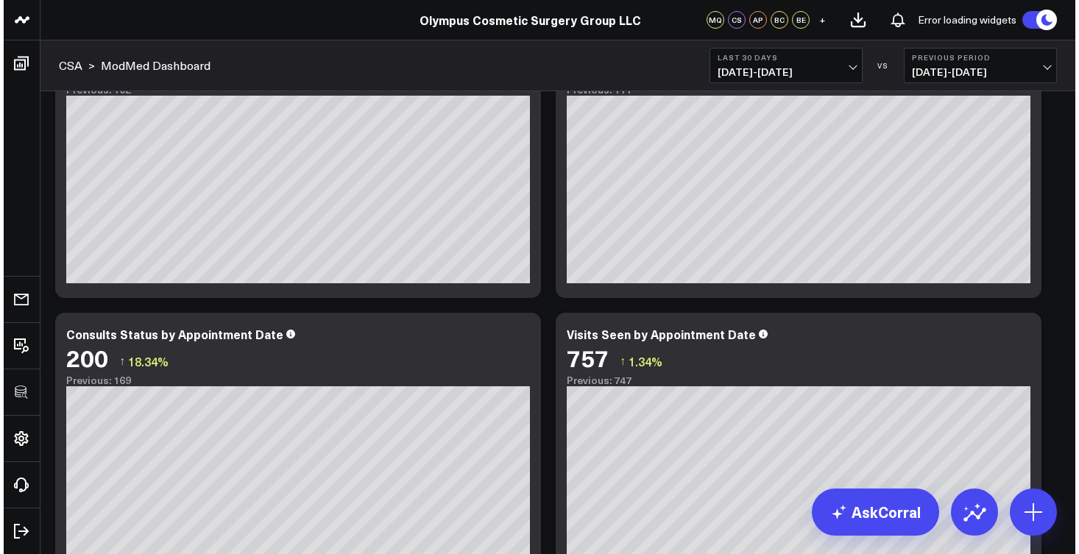
scroll to position [406, 0]
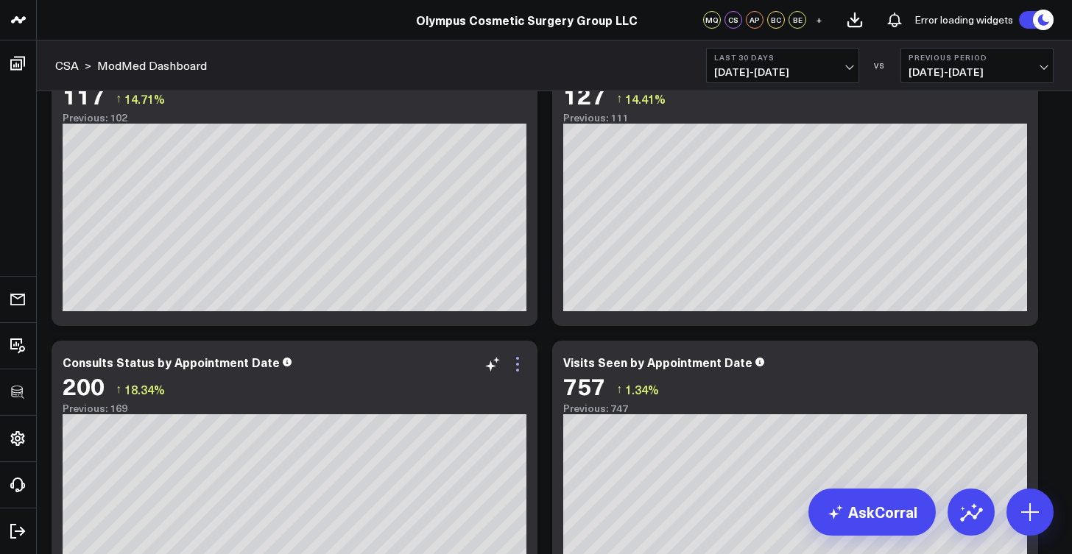
click at [523, 368] on icon at bounding box center [518, 365] width 18 height 18
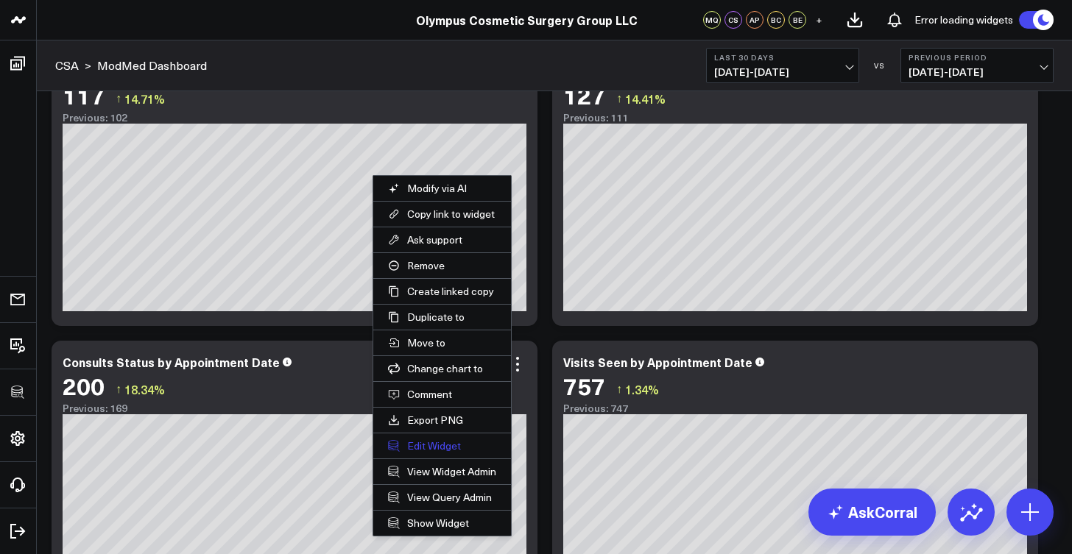
click at [463, 455] on button "Edit Widget" at bounding box center [442, 446] width 138 height 25
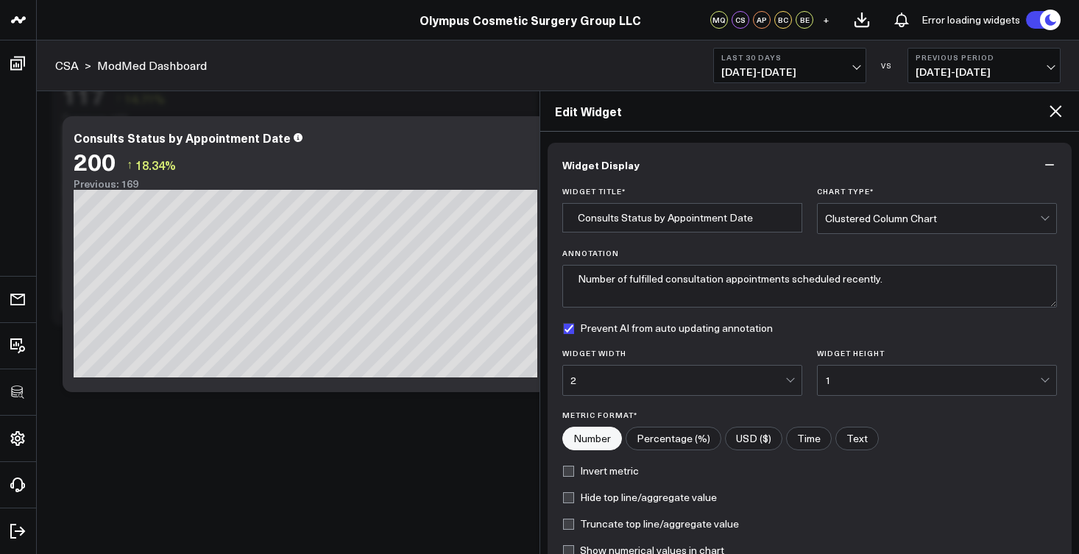
scroll to position [183, 0]
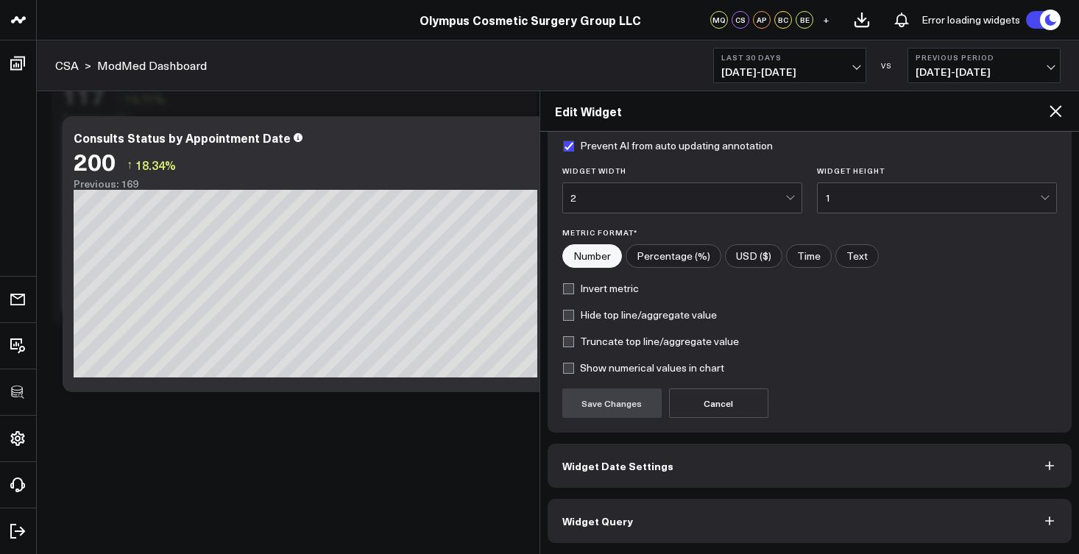
click at [683, 524] on button "Widget Query" at bounding box center [810, 521] width 525 height 44
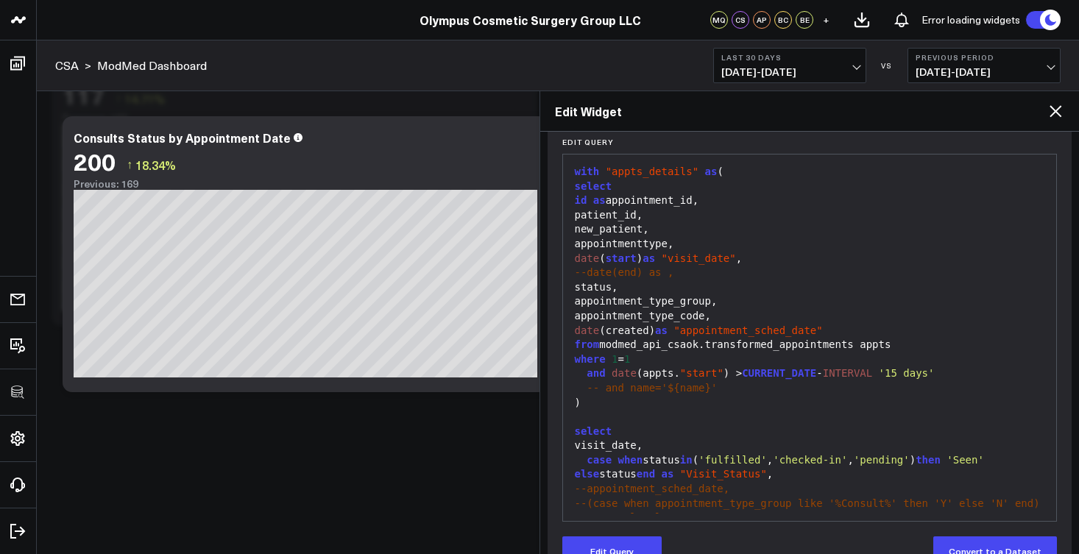
scroll to position [3, 0]
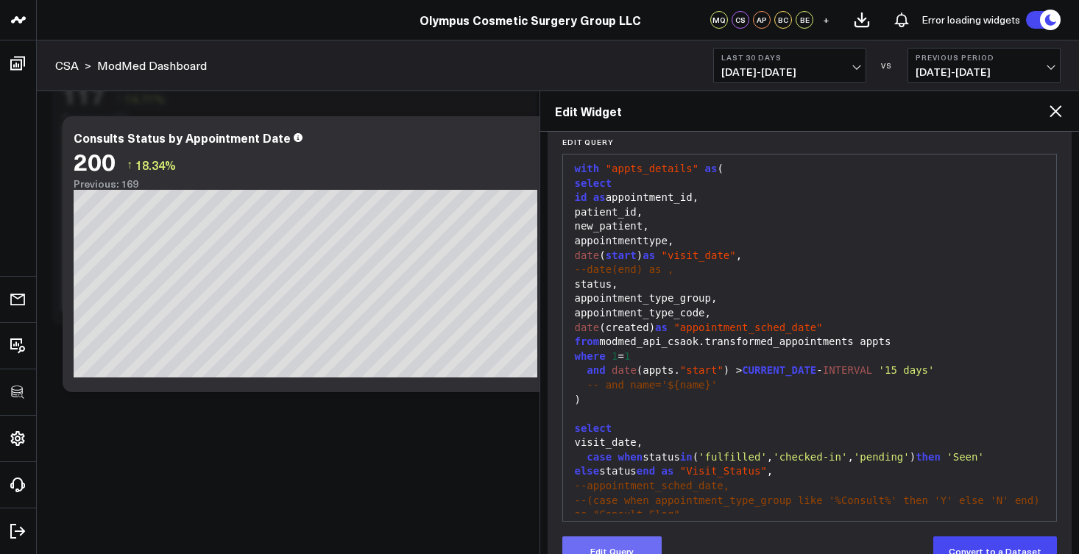
click at [641, 545] on button "Edit Query" at bounding box center [611, 551] width 99 height 29
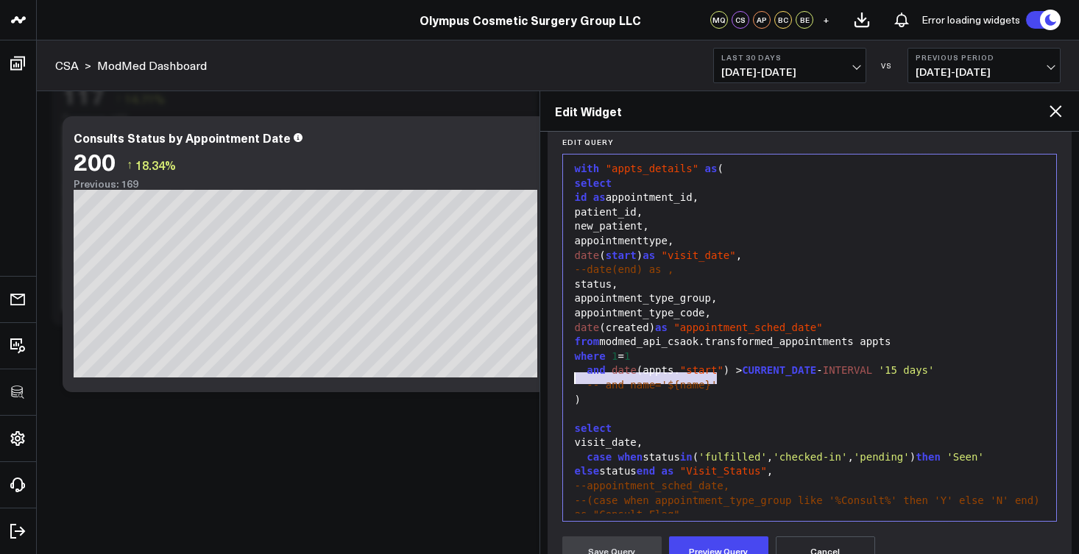
drag, startPoint x: 724, startPoint y: 380, endPoint x: 548, endPoint y: 381, distance: 175.2
click at [548, 381] on div "Manually edit your query or ask our AI to modify it for you. Edit Query 99 1 2 …" at bounding box center [810, 439] width 525 height 649
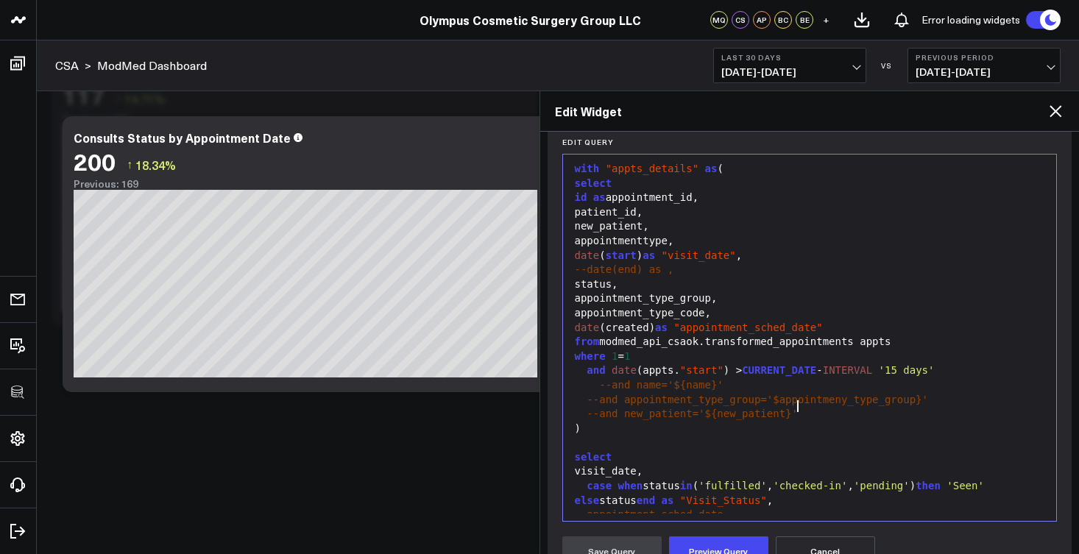
scroll to position [28, 0]
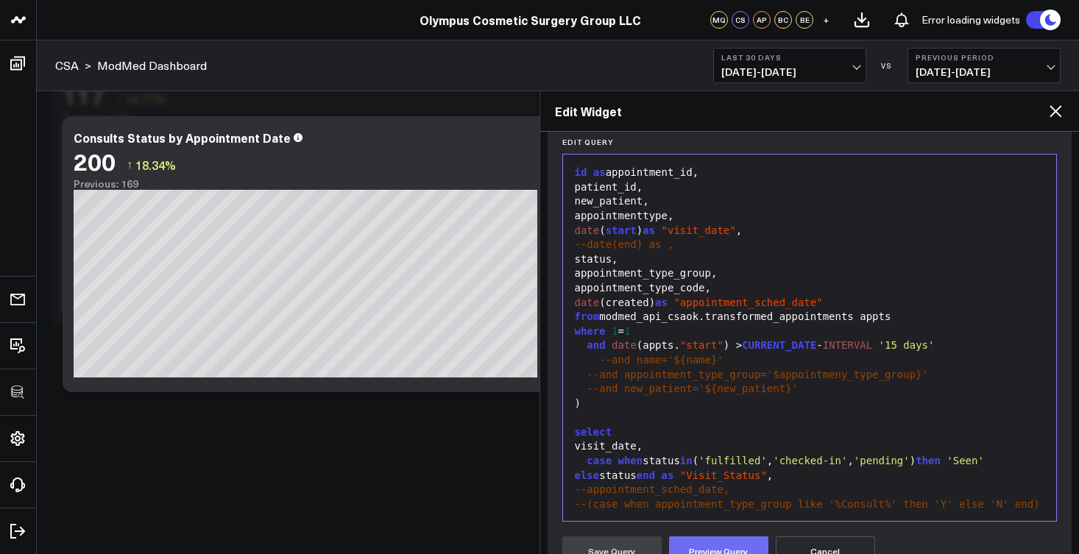
click at [721, 548] on button "Preview Query" at bounding box center [718, 551] width 99 height 29
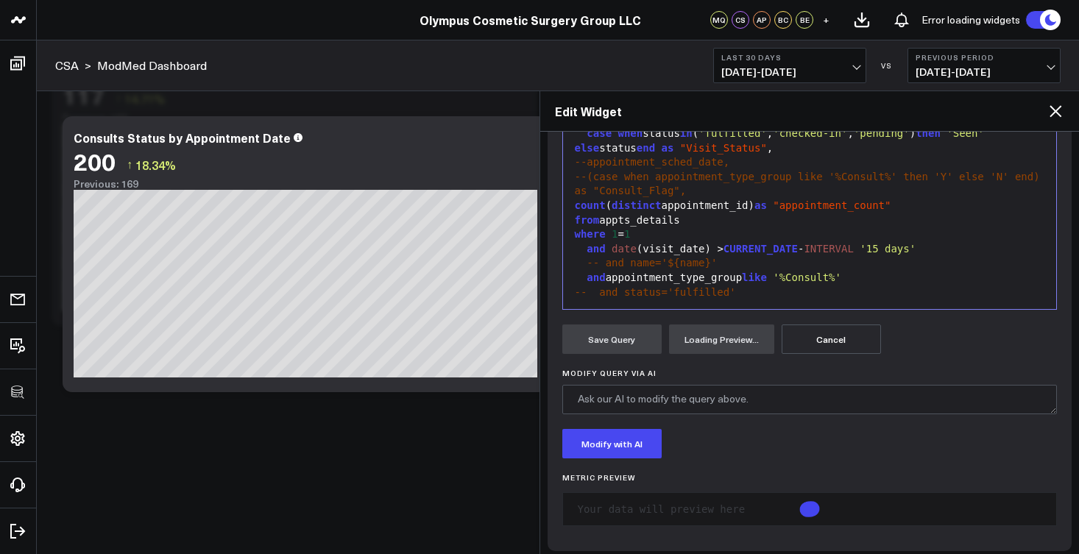
scroll to position [403, 0]
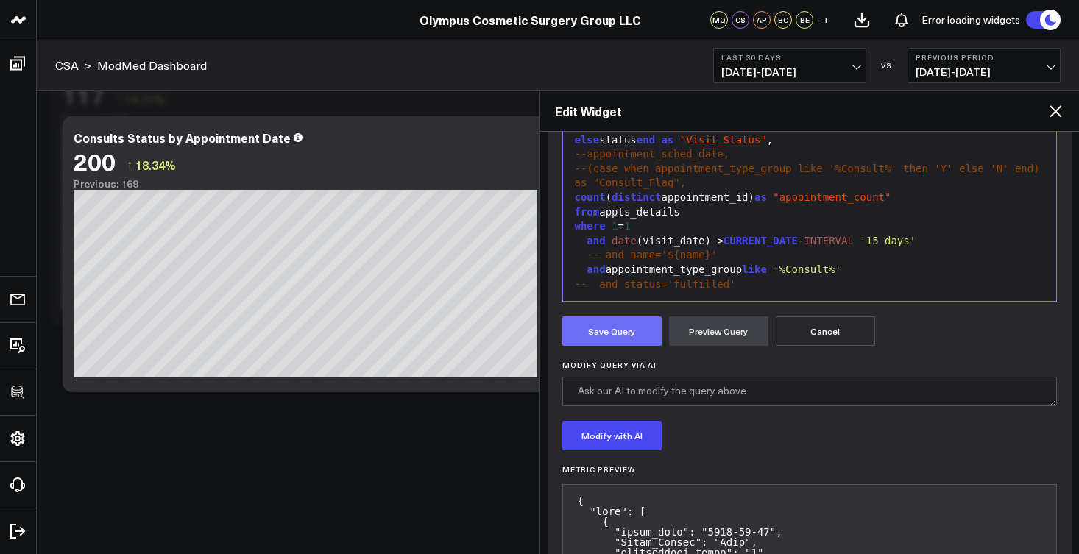
click at [621, 327] on button "Save Query" at bounding box center [611, 331] width 99 height 29
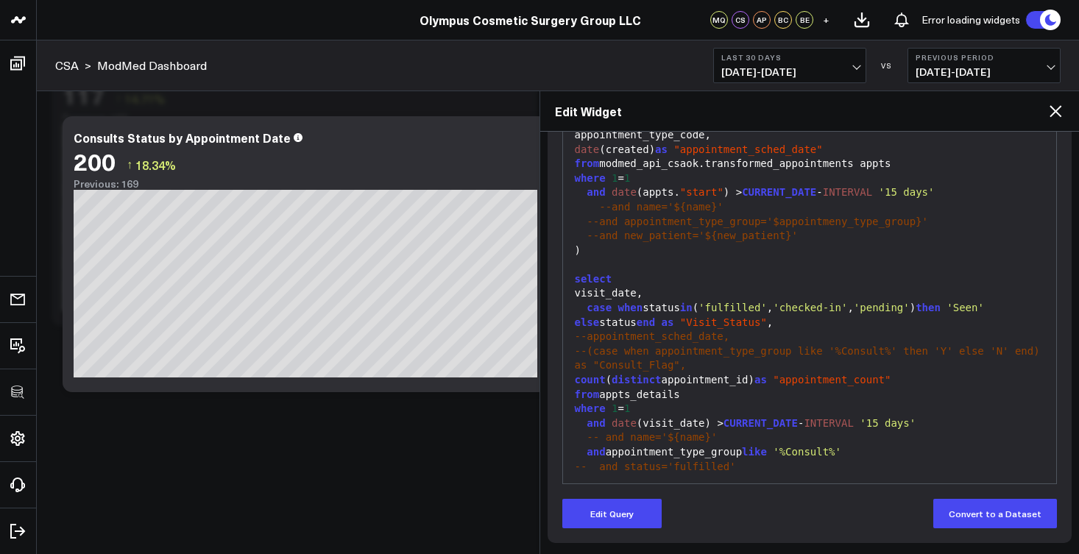
scroll to position [220, 0]
click at [1056, 111] on icon at bounding box center [1056, 111] width 12 height 12
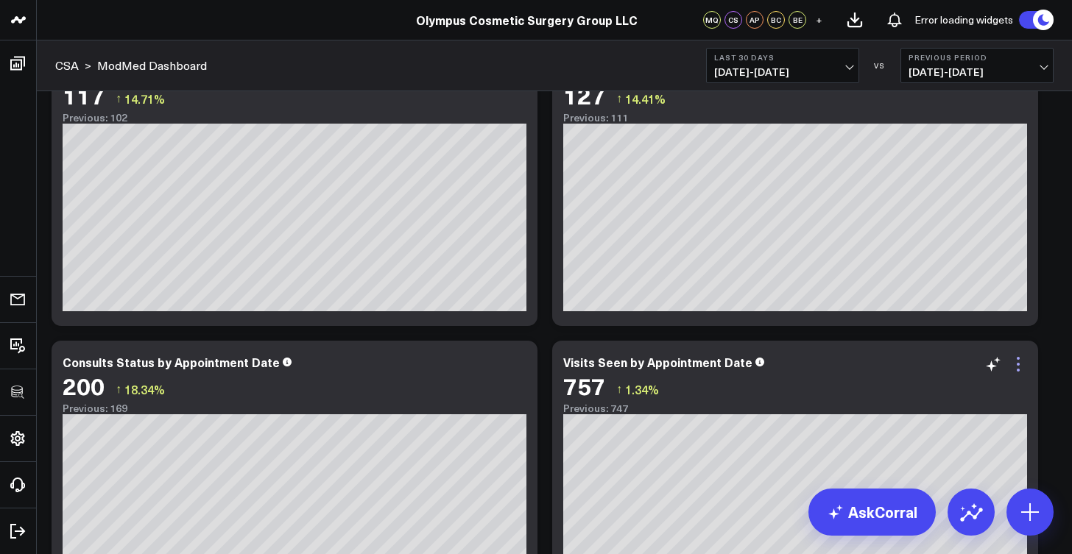
click at [1017, 369] on icon at bounding box center [1018, 365] width 18 height 18
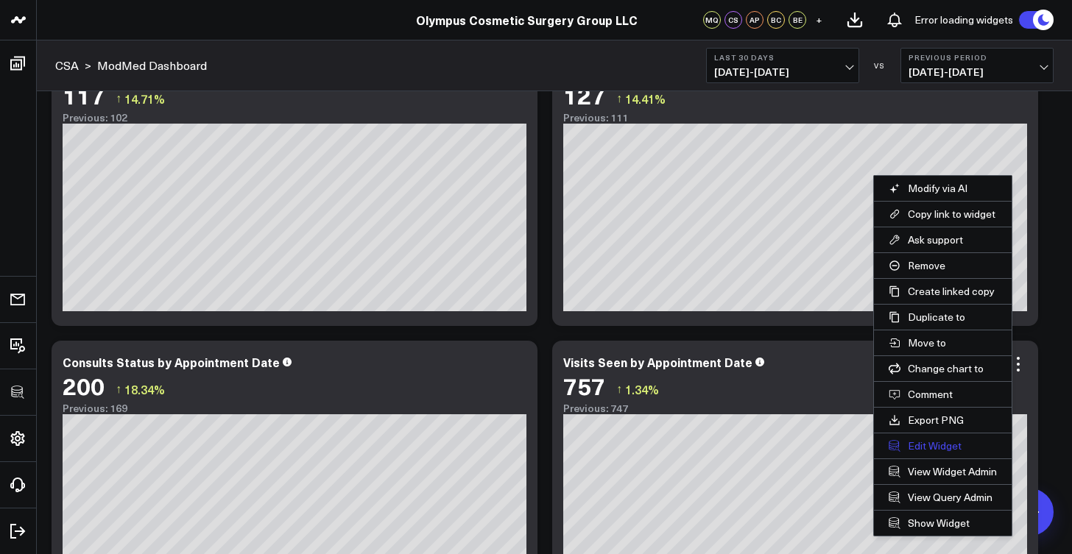
click at [935, 445] on button "Edit Widget" at bounding box center [943, 446] width 138 height 25
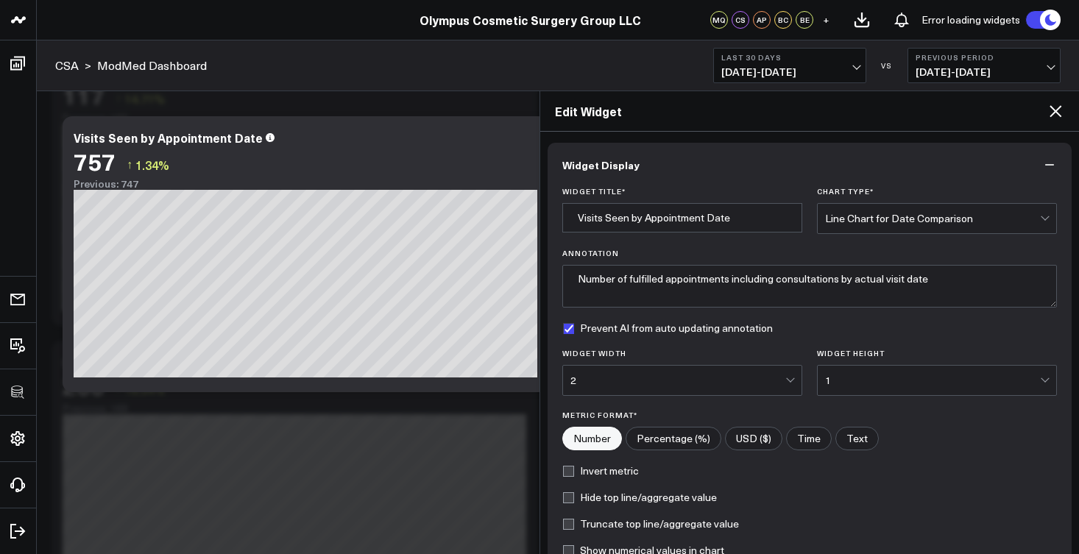
scroll to position [183, 0]
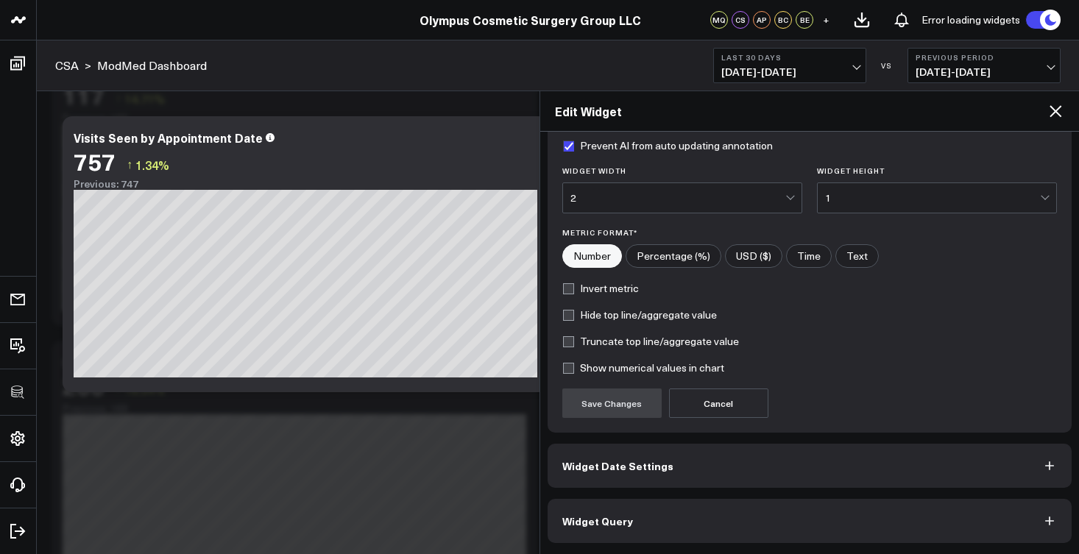
click at [718, 502] on button "Widget Query" at bounding box center [810, 521] width 525 height 44
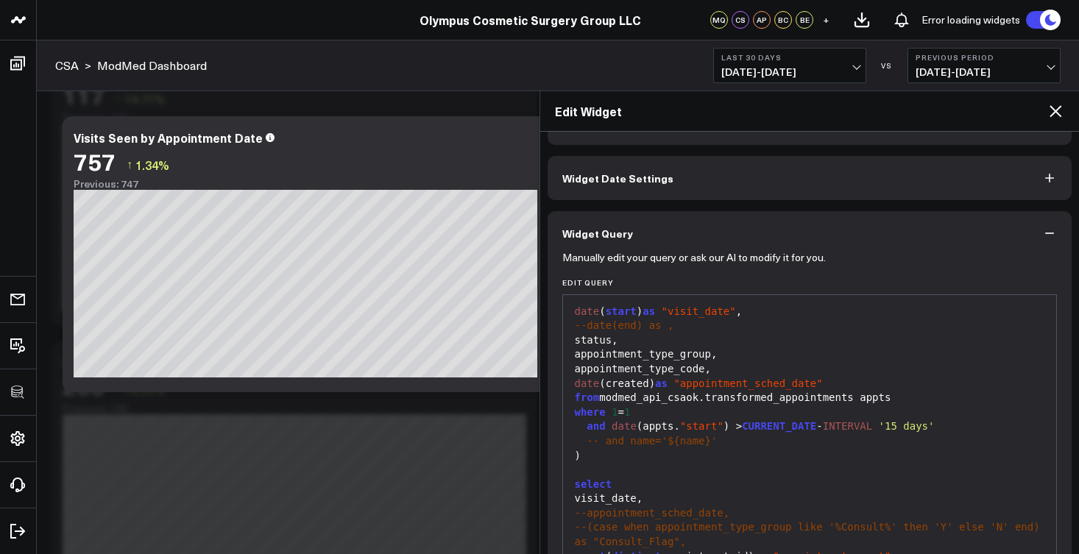
scroll to position [220, 0]
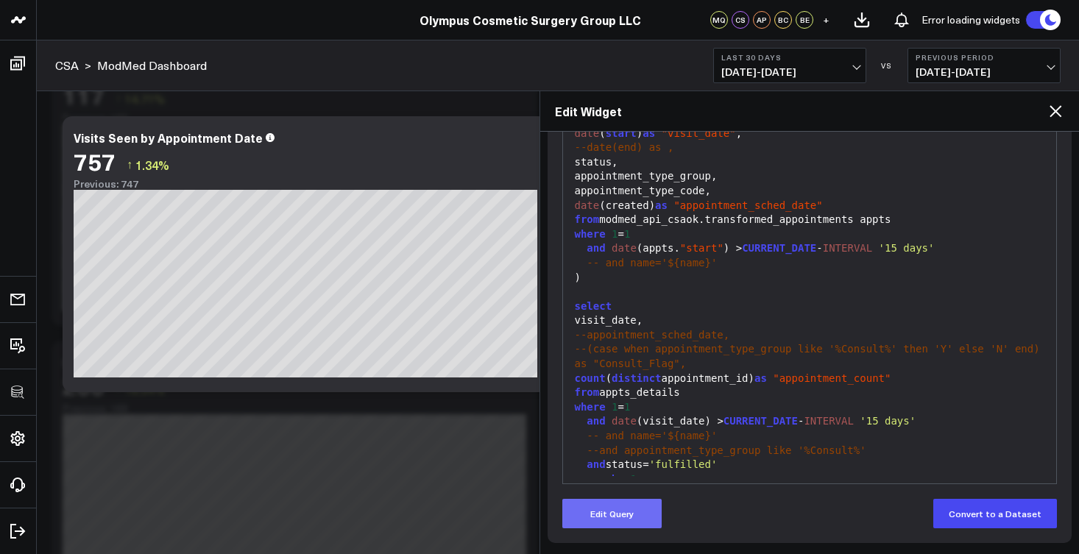
click at [638, 526] on button "Edit Query" at bounding box center [611, 513] width 99 height 29
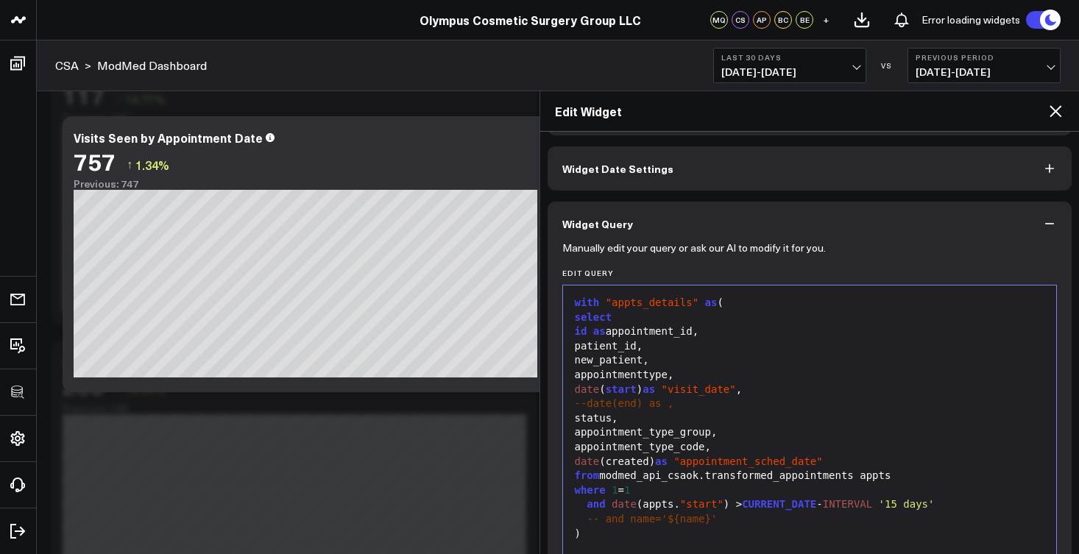
scroll to position [3, 0]
click at [674, 414] on div "status," at bounding box center [810, 416] width 479 height 15
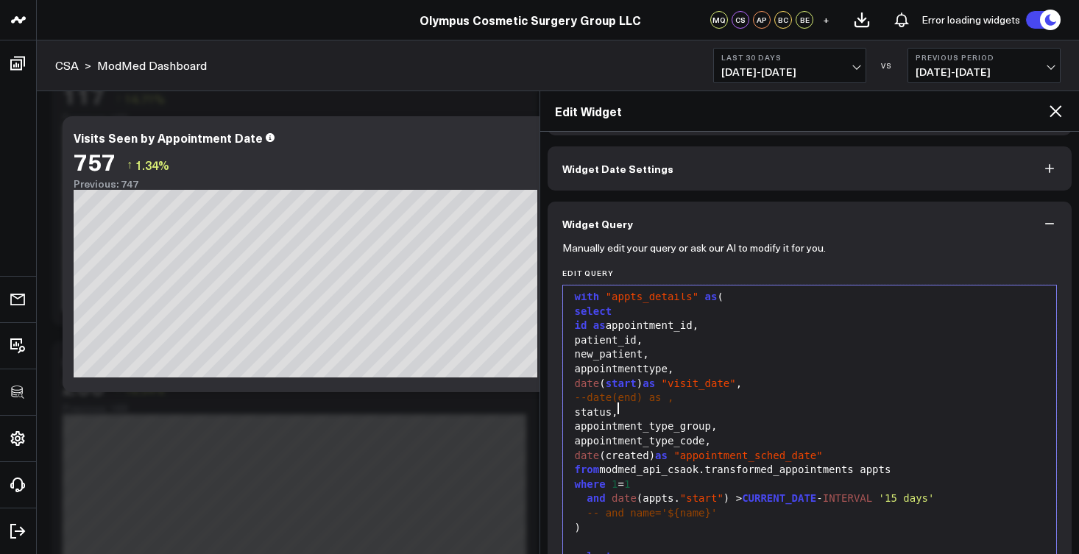
scroll to position [85, 0]
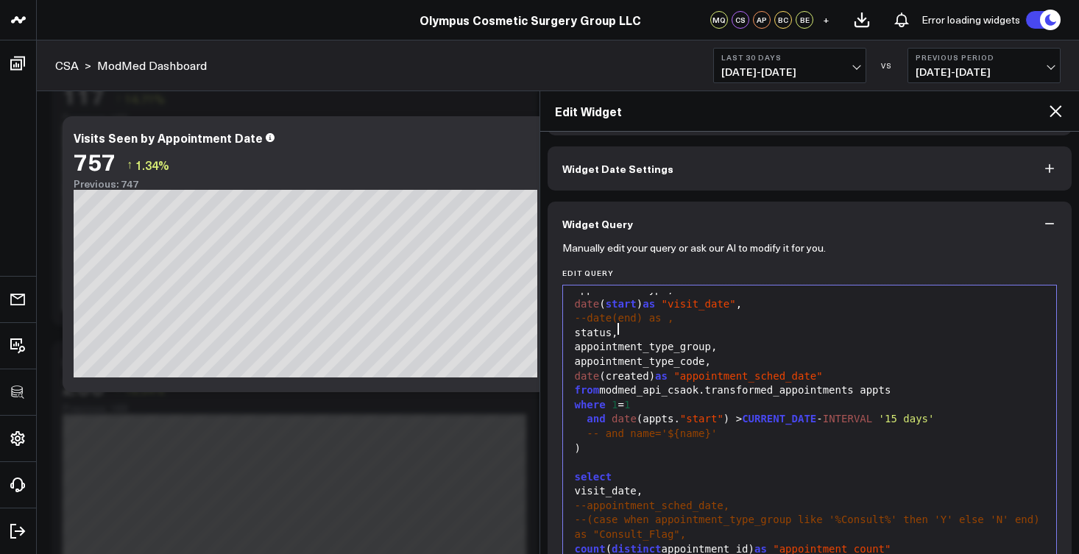
click at [735, 427] on div "-- and name='${name}'" at bounding box center [810, 434] width 479 height 15
drag, startPoint x: 728, startPoint y: 426, endPoint x: 556, endPoint y: 426, distance: 172.3
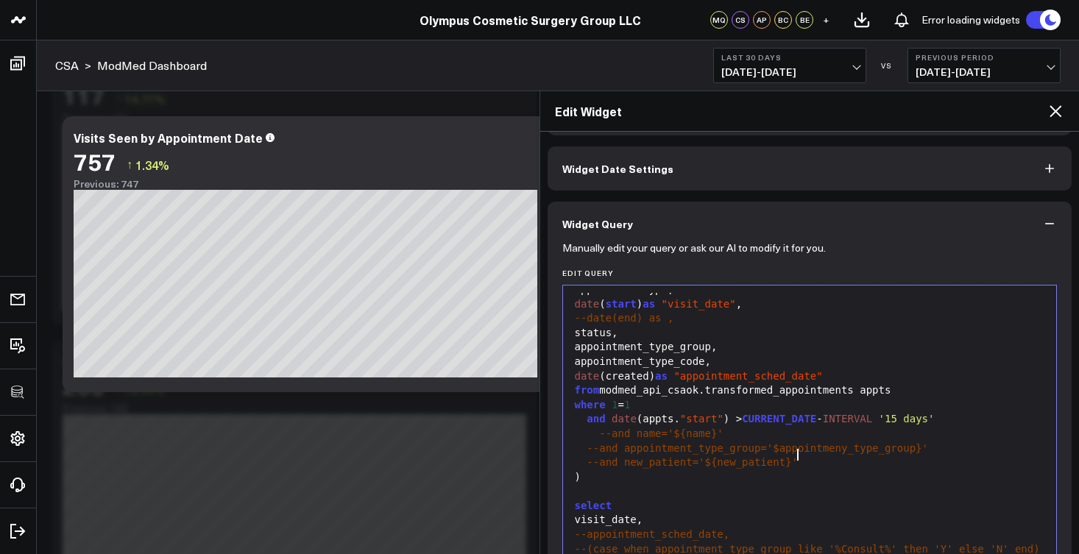
scroll to position [295, 0]
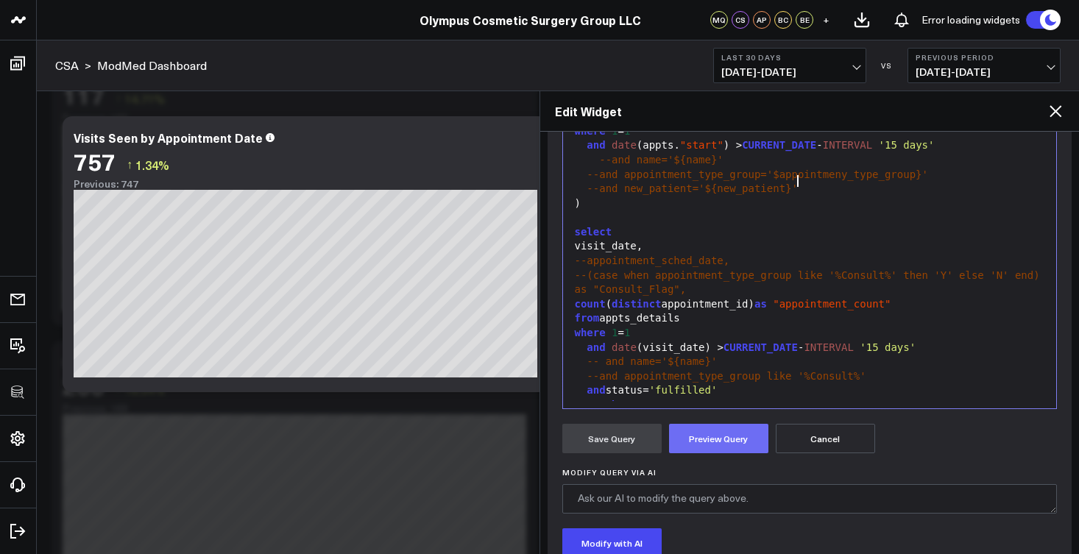
click at [727, 434] on button "Preview Query" at bounding box center [718, 438] width 99 height 29
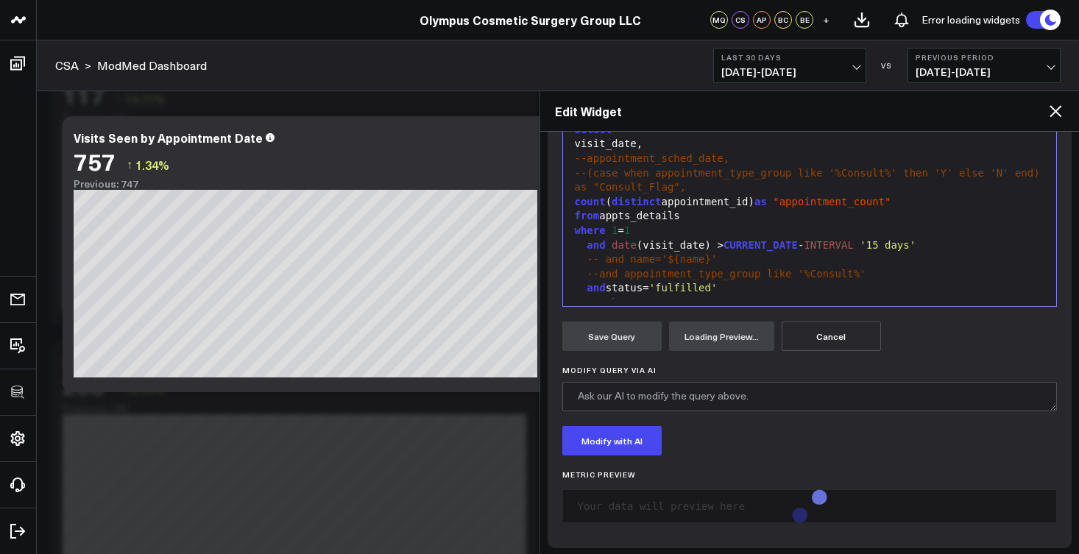
scroll to position [403, 0]
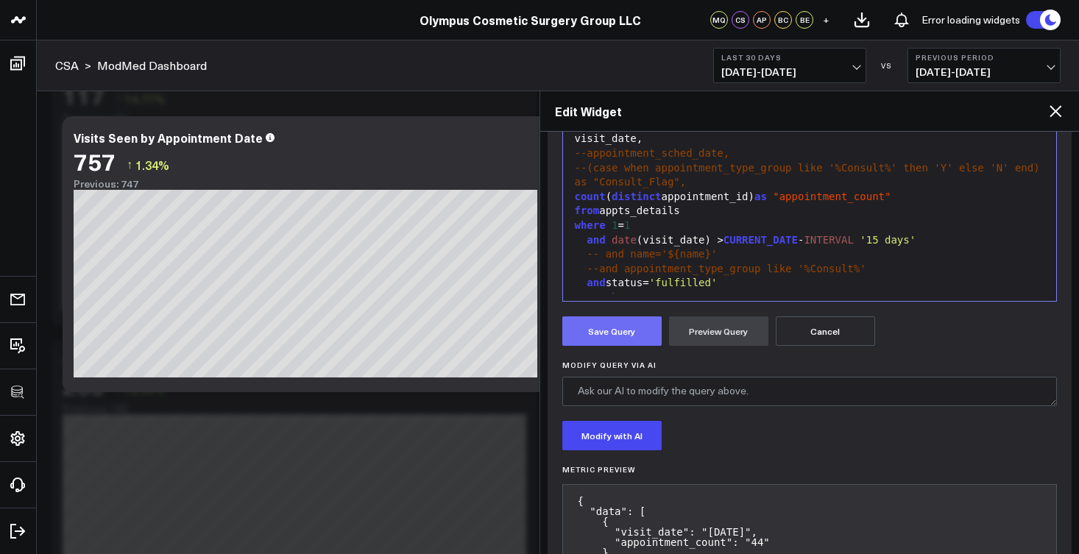
click at [633, 336] on button "Save Query" at bounding box center [611, 331] width 99 height 29
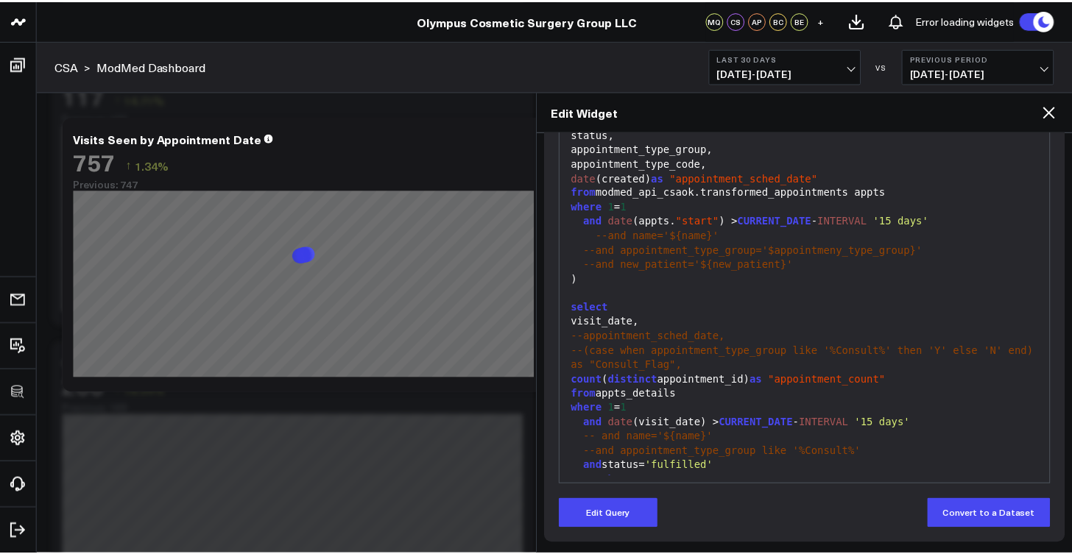
scroll to position [220, 0]
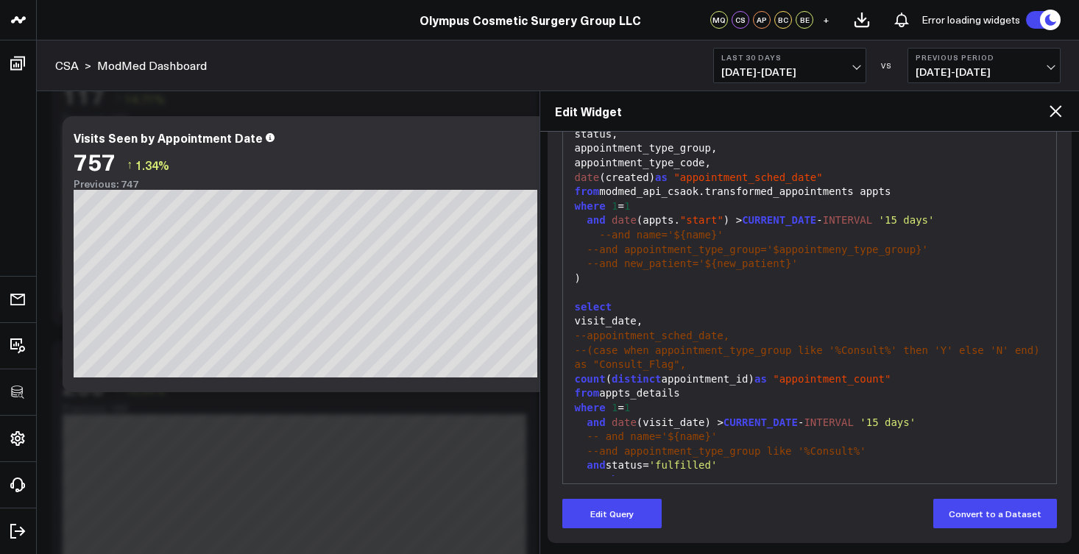
click at [1055, 113] on icon at bounding box center [1056, 111] width 12 height 12
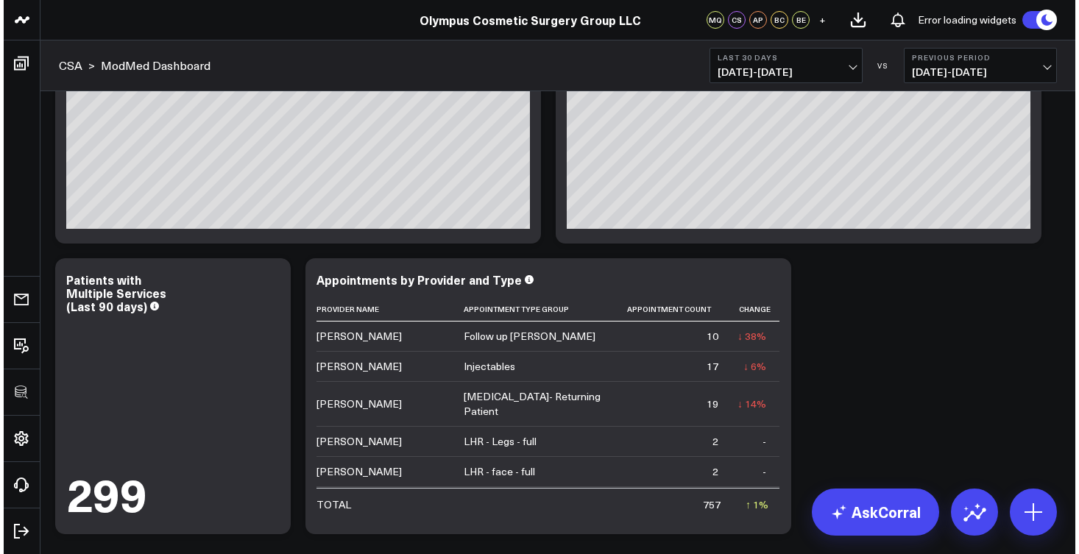
scroll to position [782, 0]
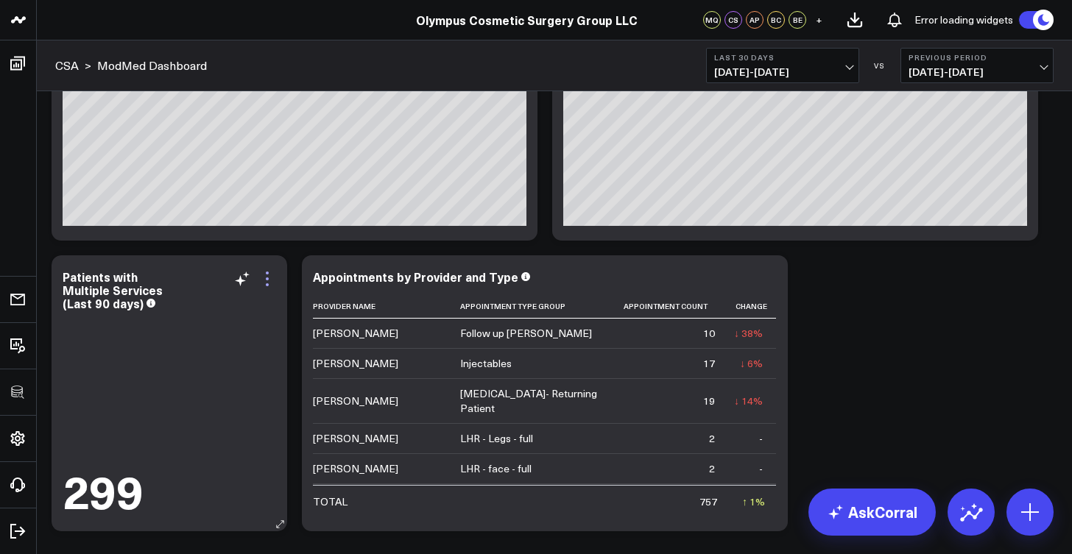
click at [268, 278] on icon at bounding box center [267, 279] width 18 height 18
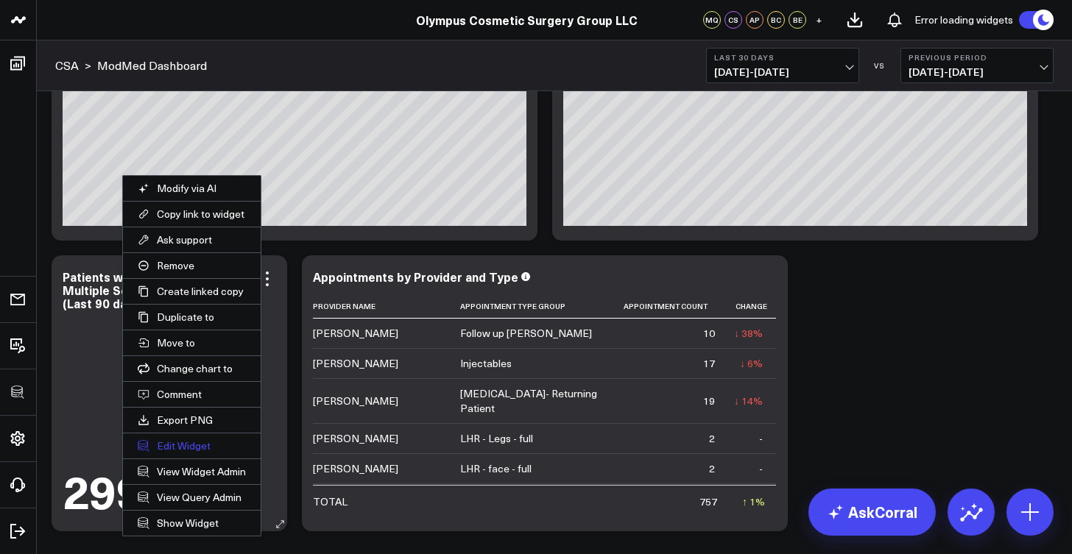
click at [196, 445] on button "Edit Widget" at bounding box center [192, 446] width 138 height 25
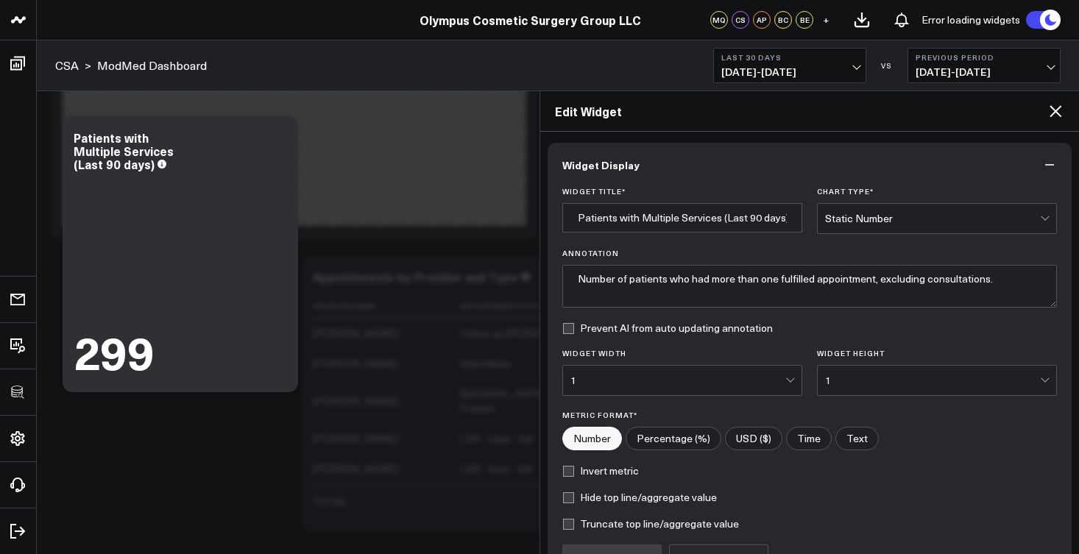
scroll to position [156, 0]
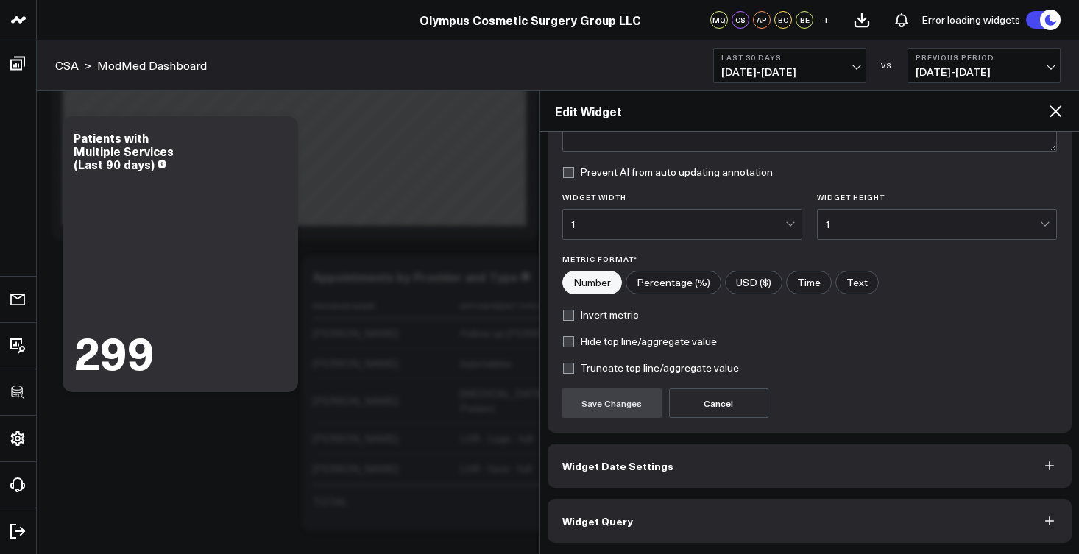
click at [643, 535] on button "Widget Query" at bounding box center [810, 521] width 525 height 44
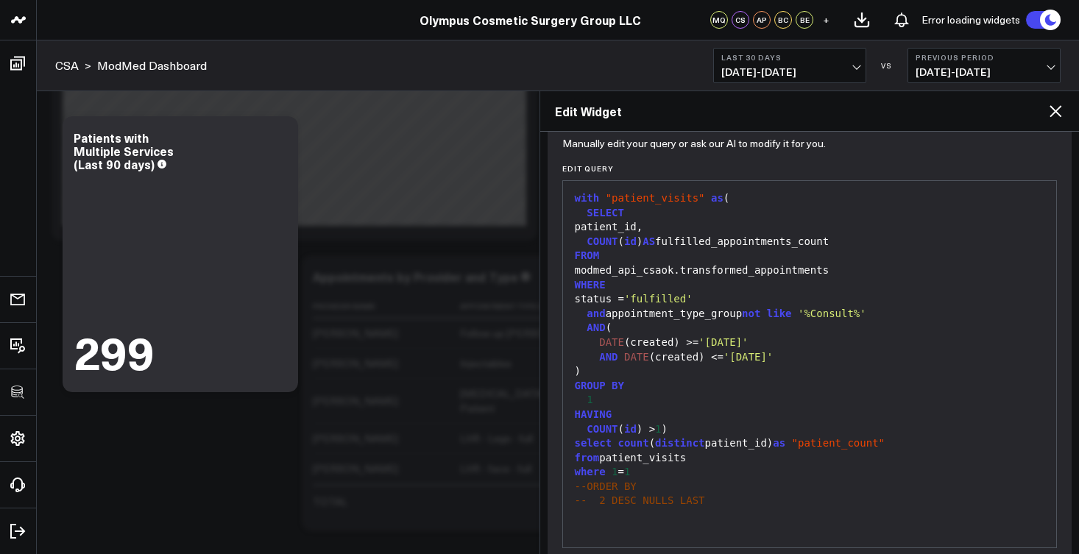
scroll to position [220, 0]
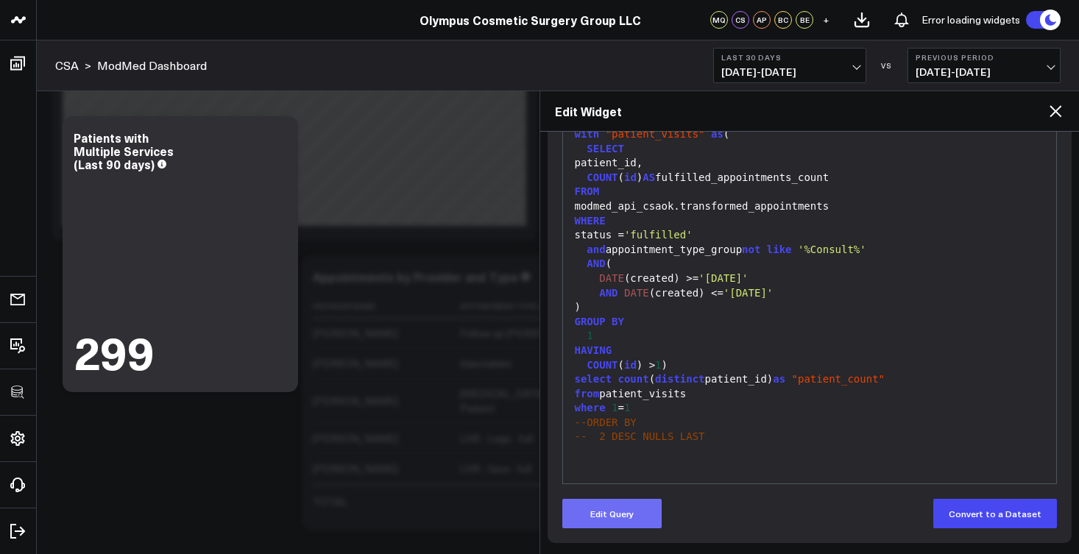
click at [624, 526] on button "Edit Query" at bounding box center [611, 513] width 99 height 29
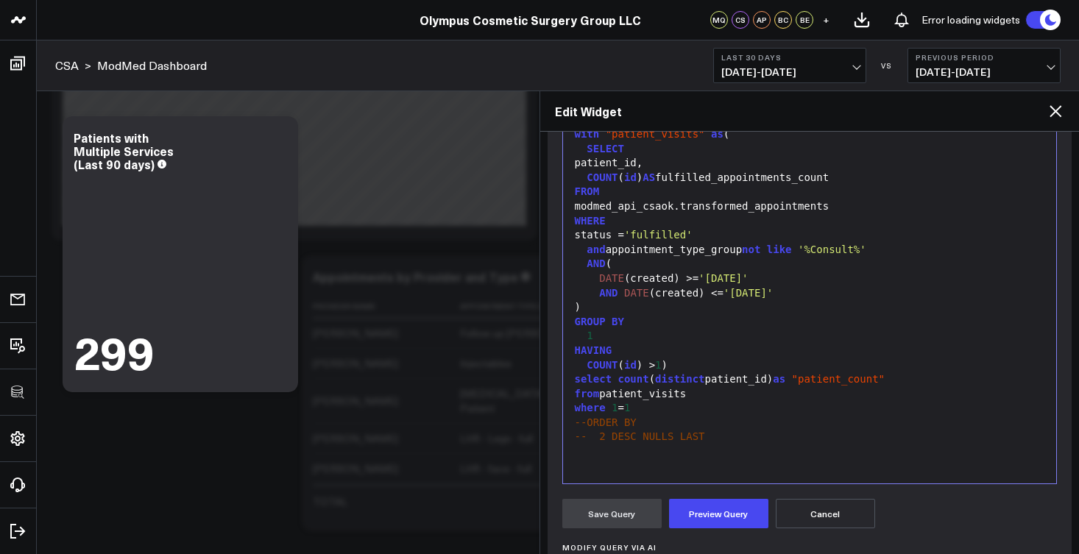
click at [633, 306] on div ")" at bounding box center [810, 307] width 479 height 15
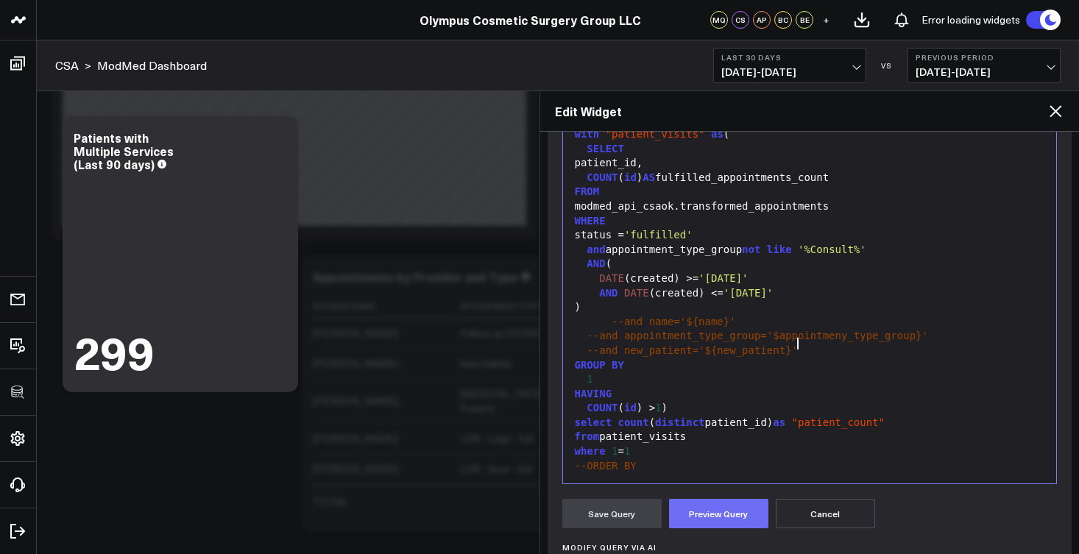
click at [708, 509] on button "Preview Query" at bounding box center [718, 513] width 99 height 29
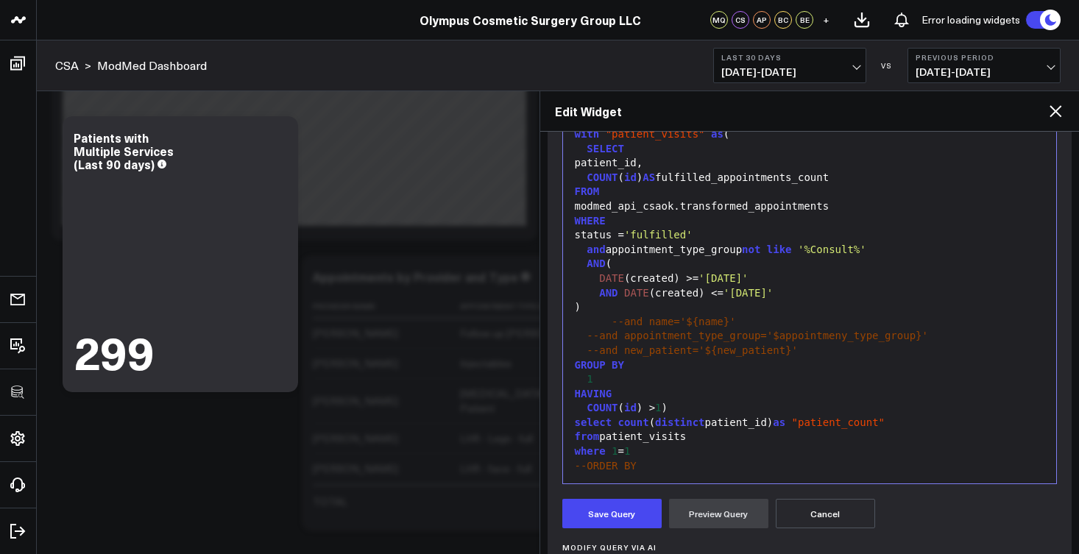
scroll to position [465, 0]
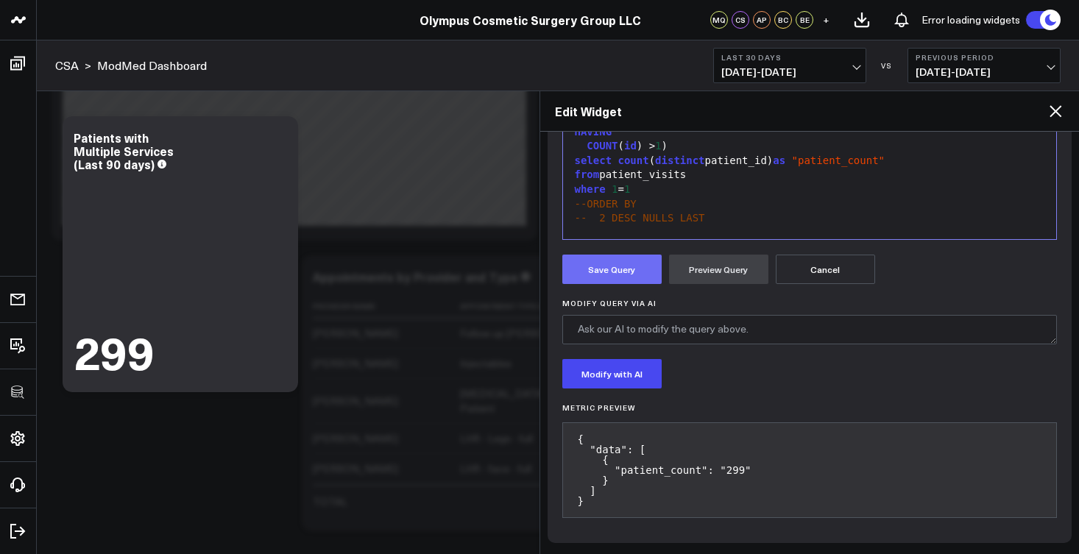
click at [599, 267] on button "Save Query" at bounding box center [611, 269] width 99 height 29
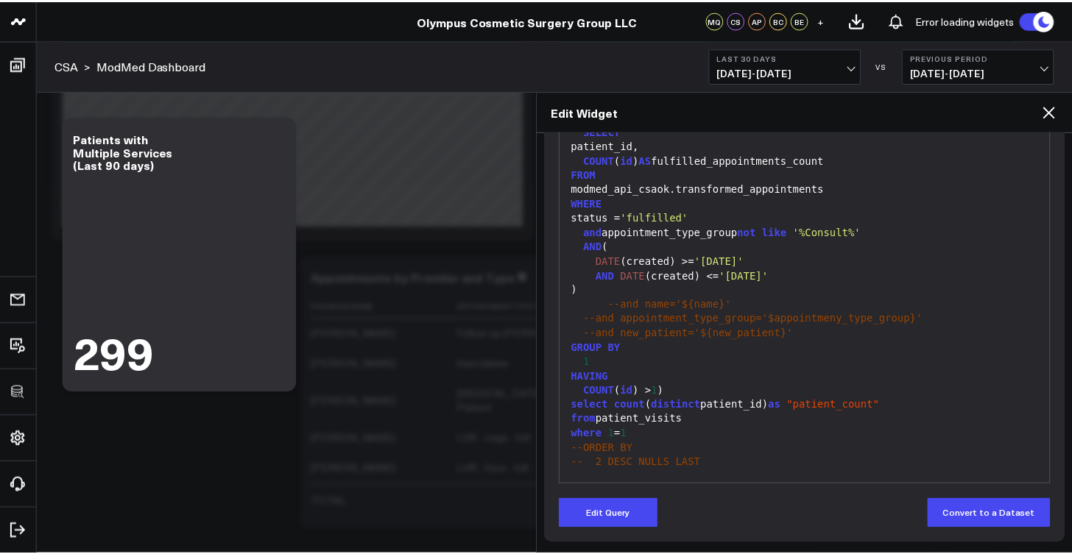
scroll to position [220, 0]
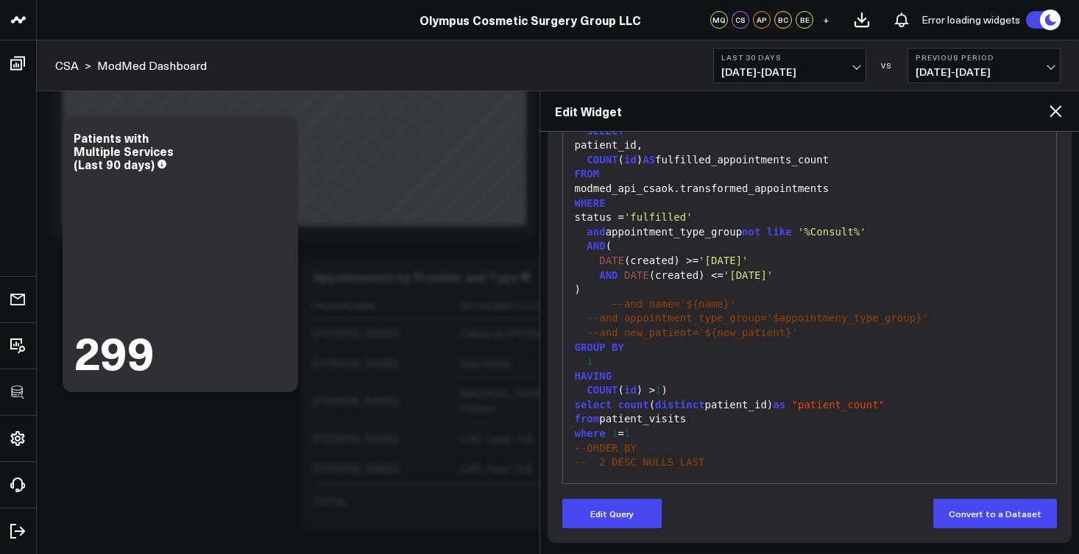
click at [1054, 112] on icon at bounding box center [1056, 111] width 18 height 18
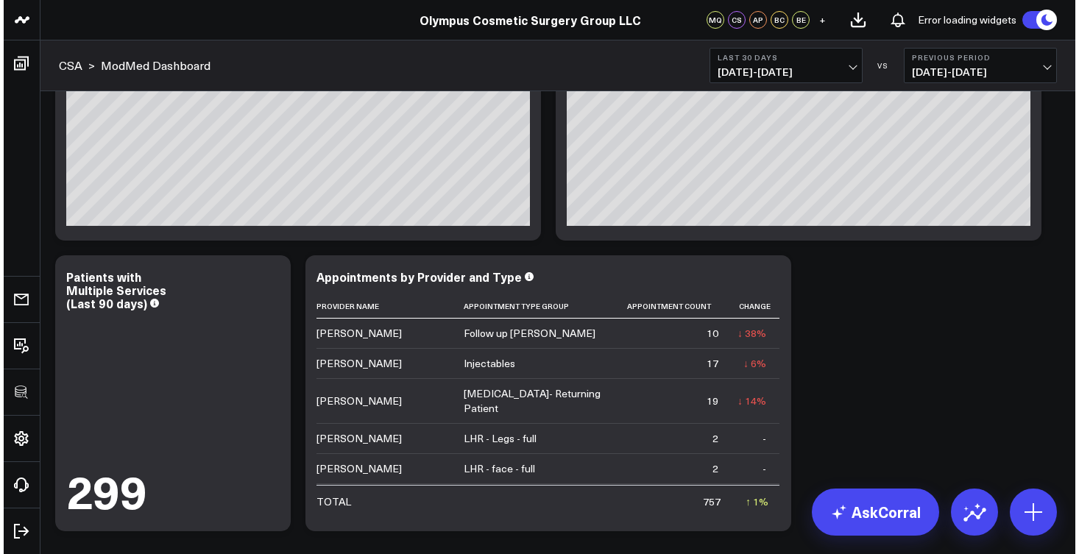
scroll to position [665, 0]
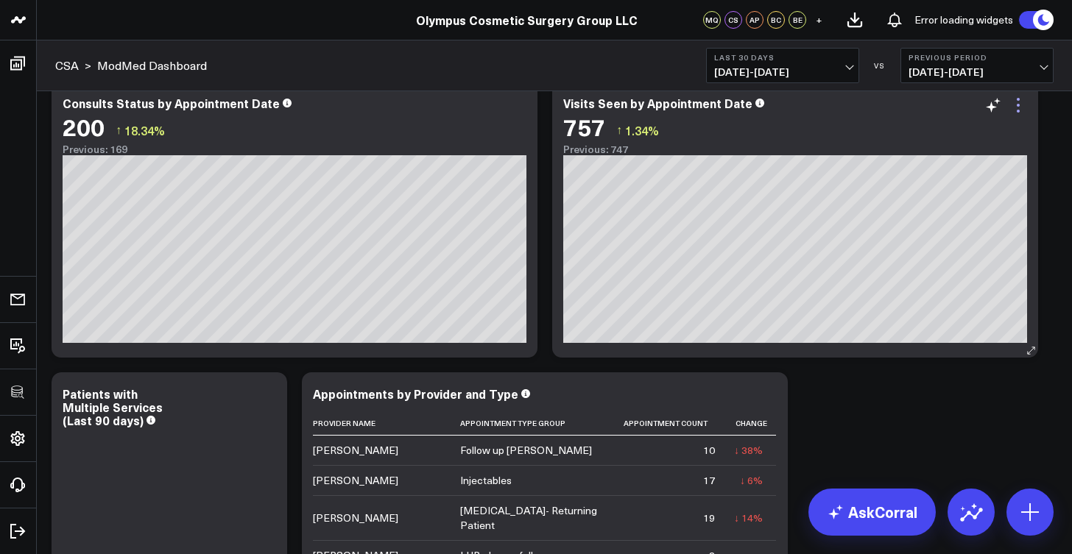
click at [1020, 102] on icon at bounding box center [1018, 105] width 18 height 18
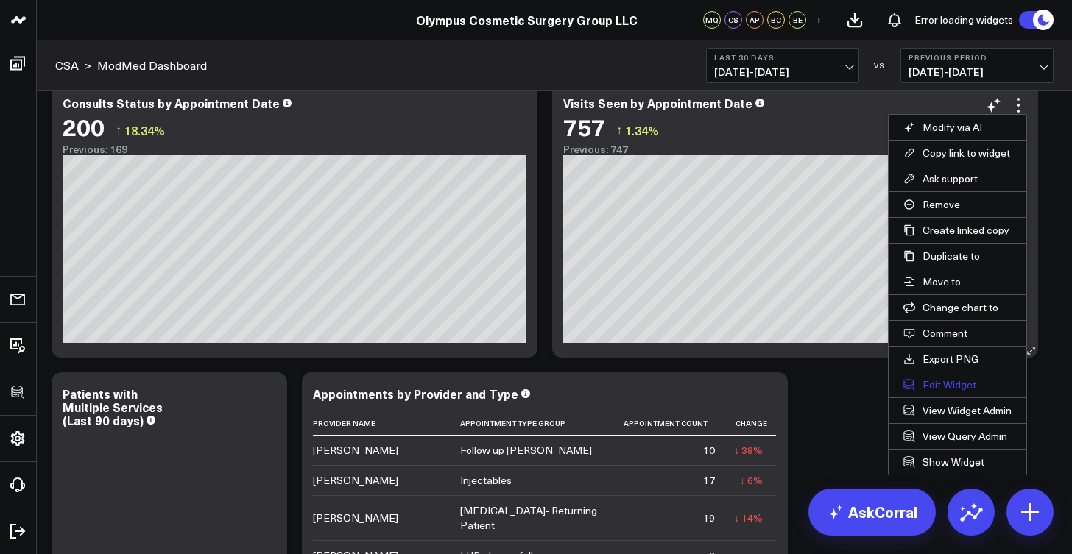
click at [944, 381] on button "Edit Widget" at bounding box center [958, 385] width 138 height 25
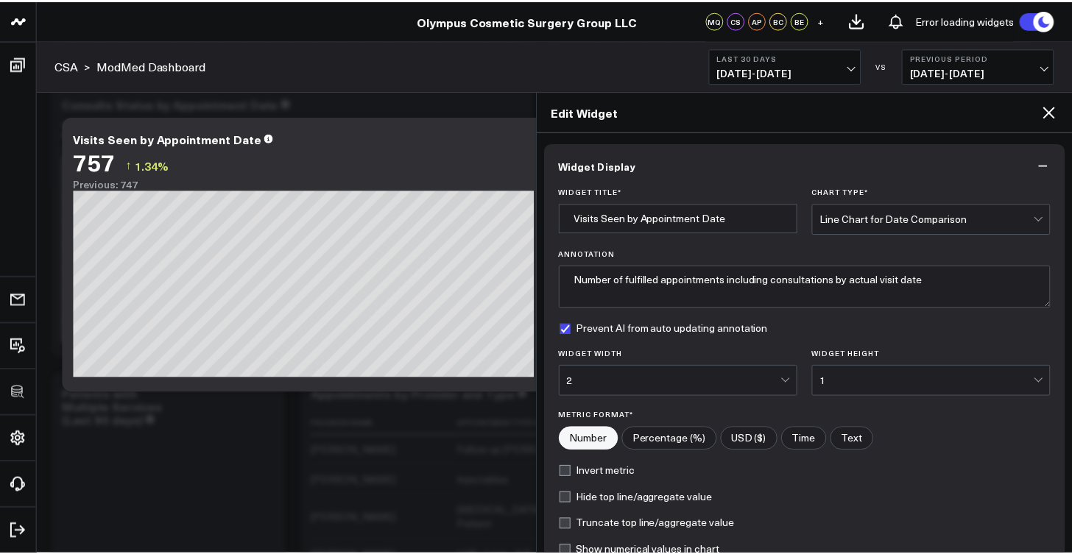
scroll to position [183, 0]
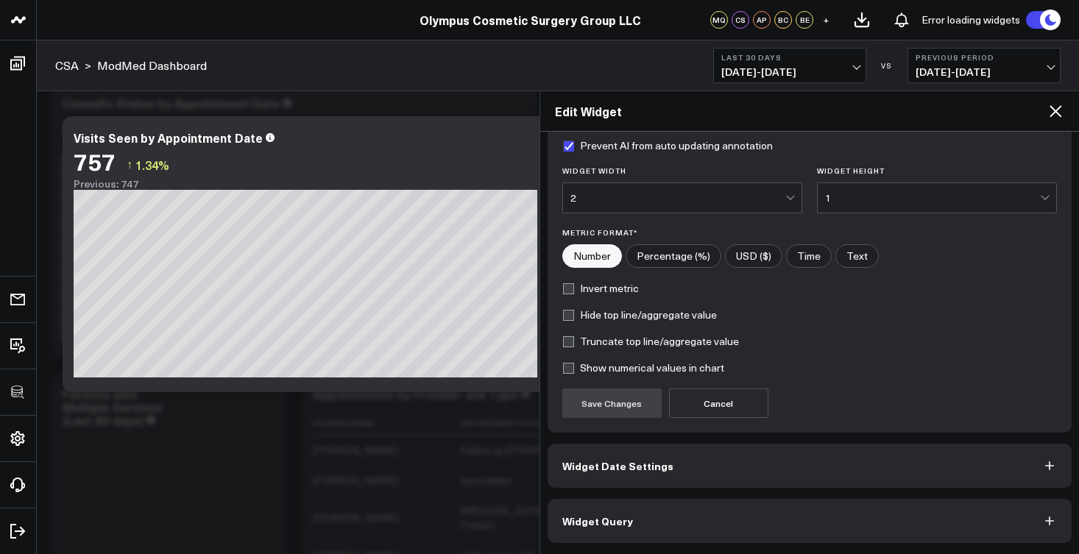
click at [730, 518] on button "Widget Query" at bounding box center [810, 521] width 525 height 44
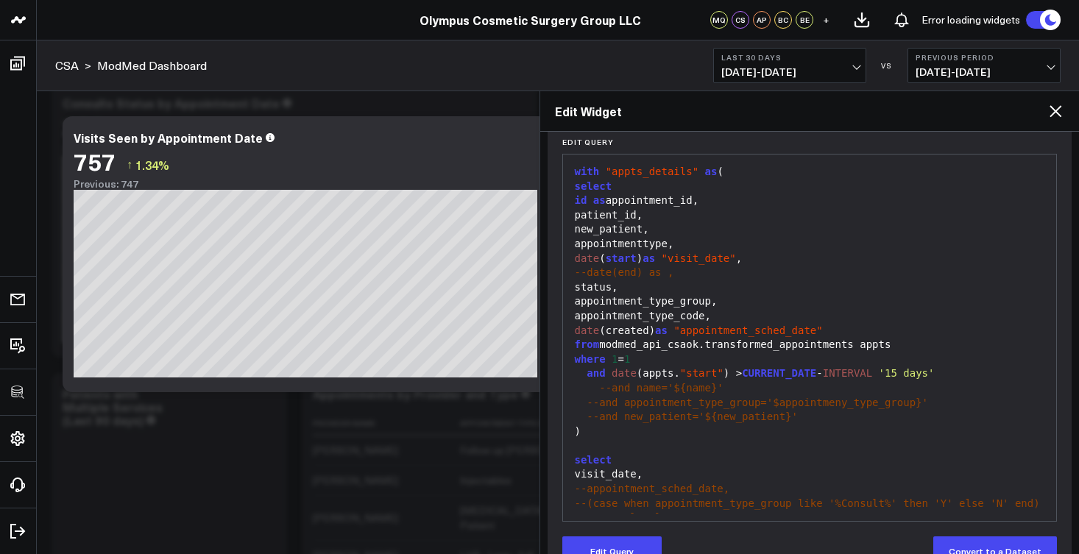
click at [1054, 108] on icon at bounding box center [1056, 111] width 12 height 12
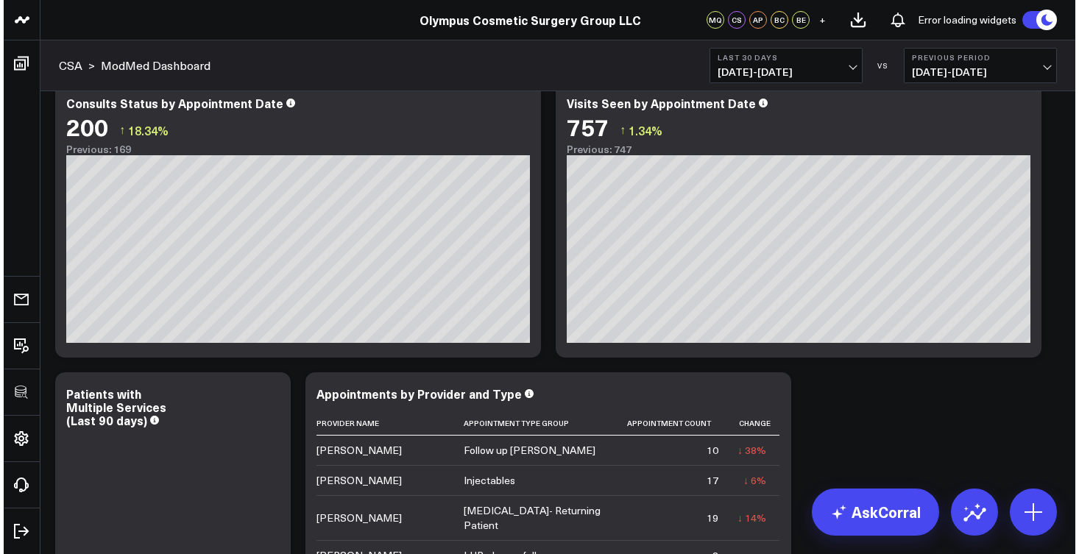
scroll to position [243, 0]
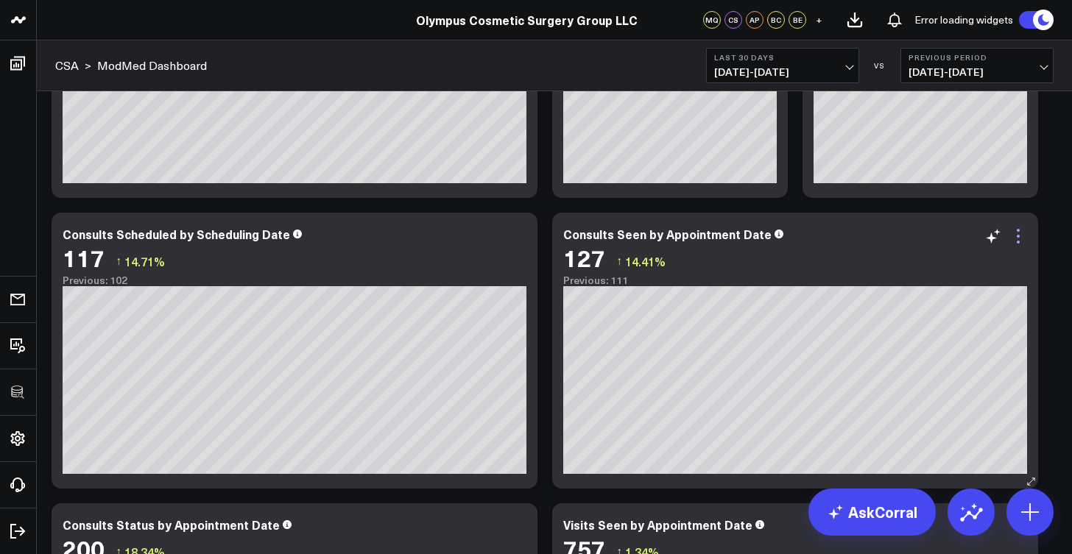
click at [1026, 233] on icon at bounding box center [1018, 236] width 18 height 18
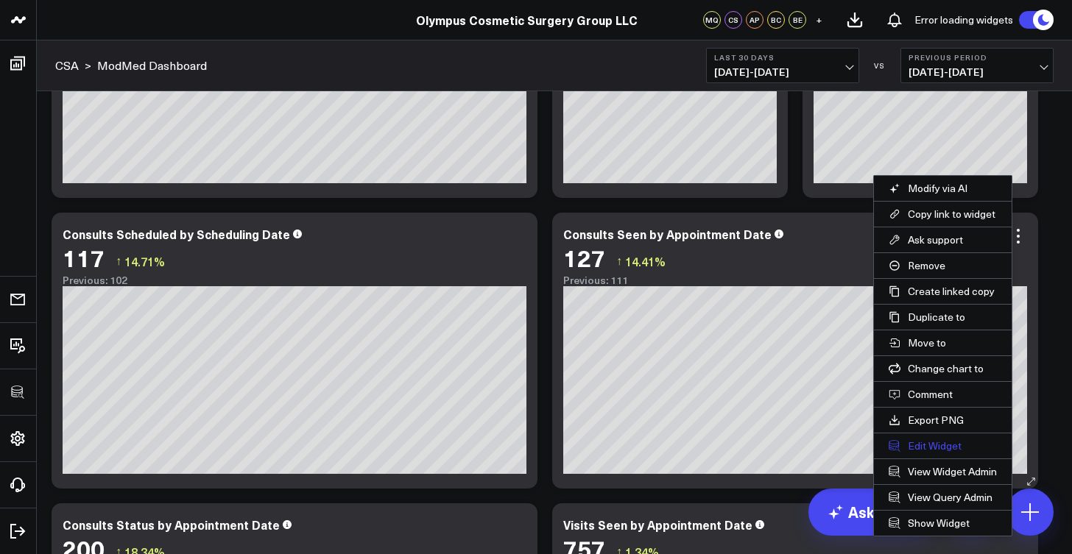
click at [897, 451] on button "Edit Widget" at bounding box center [943, 446] width 138 height 25
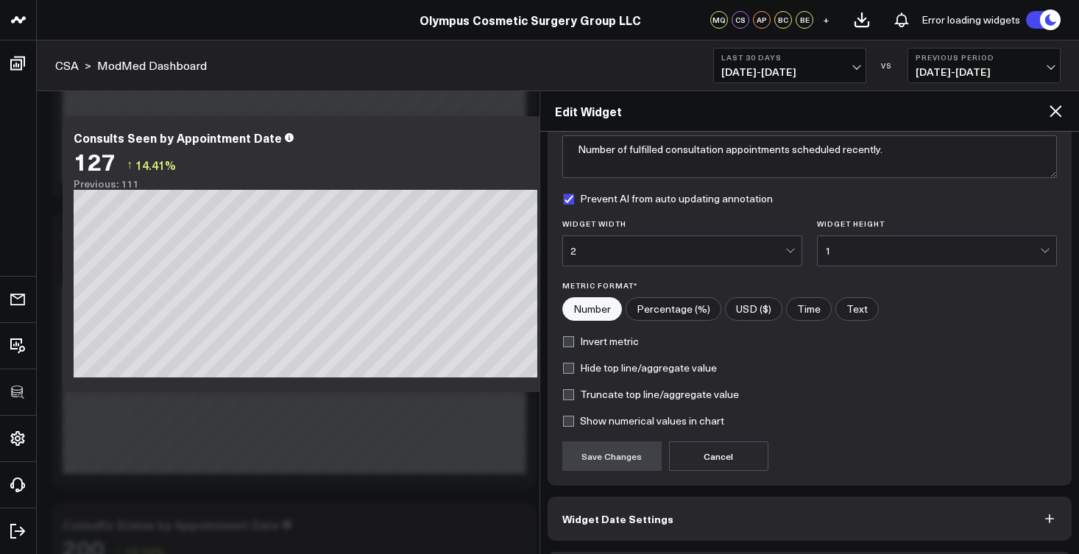
scroll to position [183, 0]
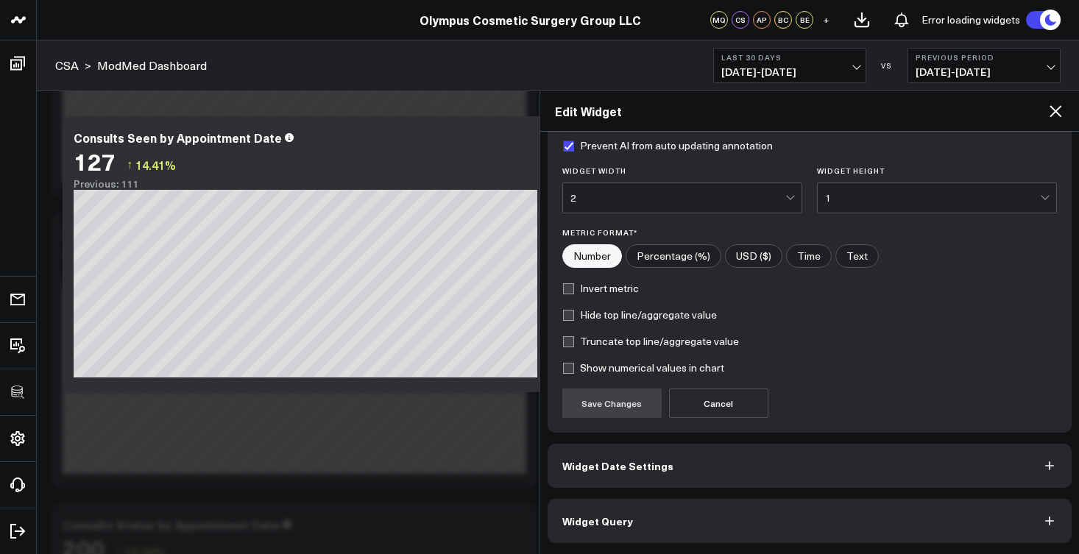
click at [632, 525] on button "Widget Query" at bounding box center [810, 521] width 525 height 44
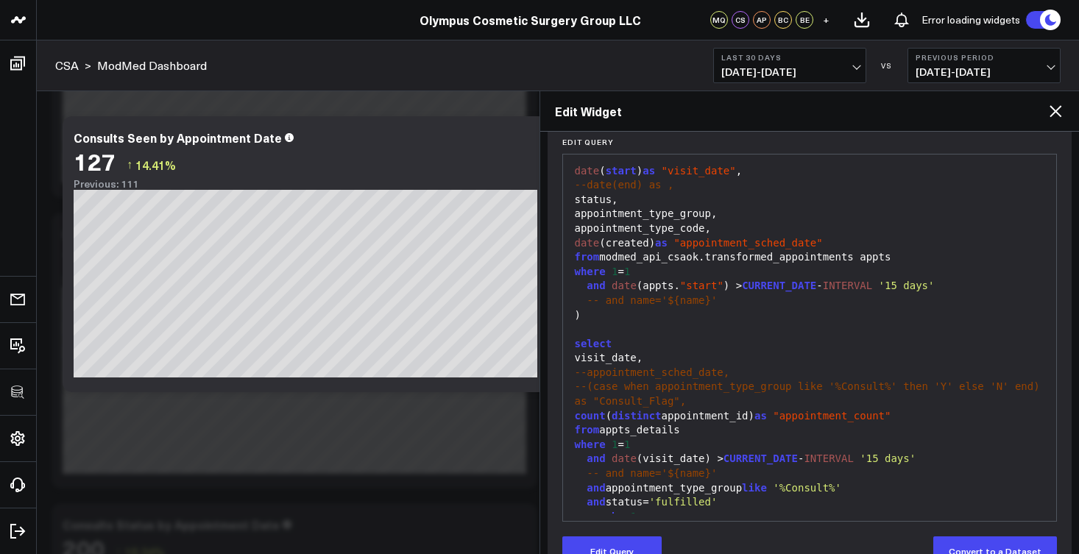
scroll to position [220, 0]
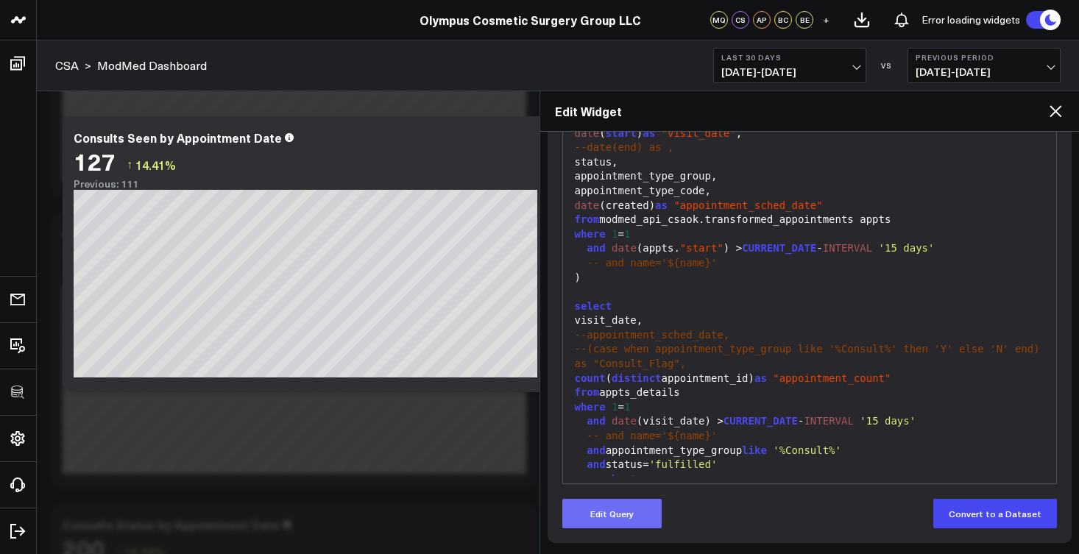
click at [637, 518] on button "Edit Query" at bounding box center [611, 513] width 99 height 29
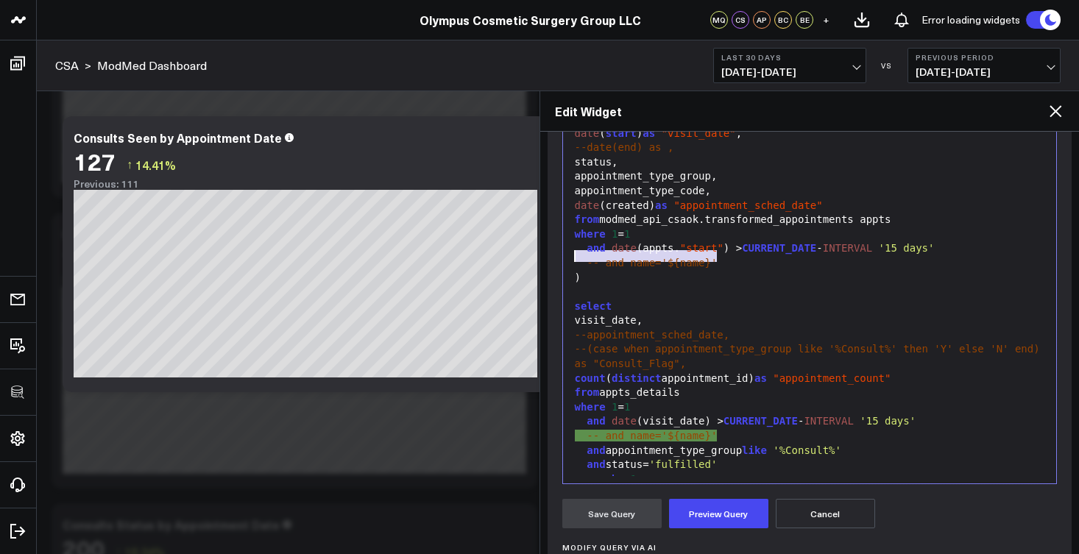
drag, startPoint x: 734, startPoint y: 252, endPoint x: 540, endPoint y: 258, distance: 193.7
click at [540, 258] on div "Widget Display Widget Date Settings Widget Query Manually edit your query or as…" at bounding box center [810, 343] width 540 height 423
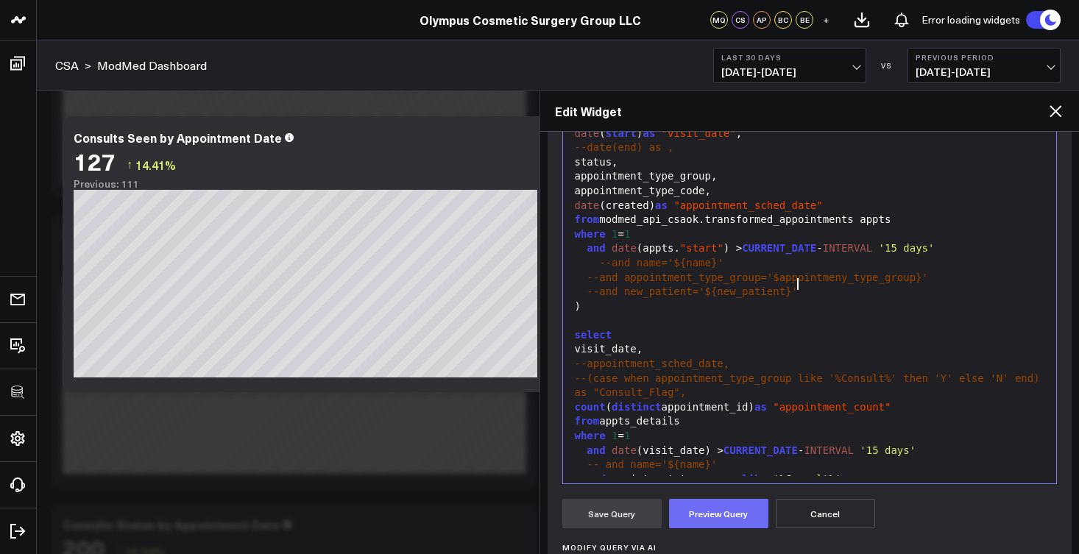
click at [734, 522] on button "Preview Query" at bounding box center [718, 513] width 99 height 29
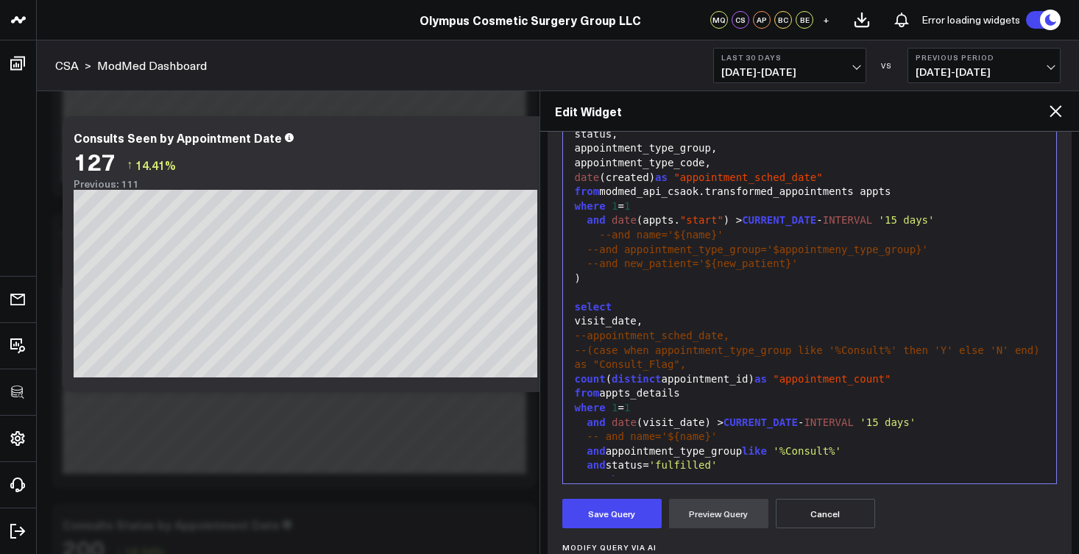
scroll to position [286, 0]
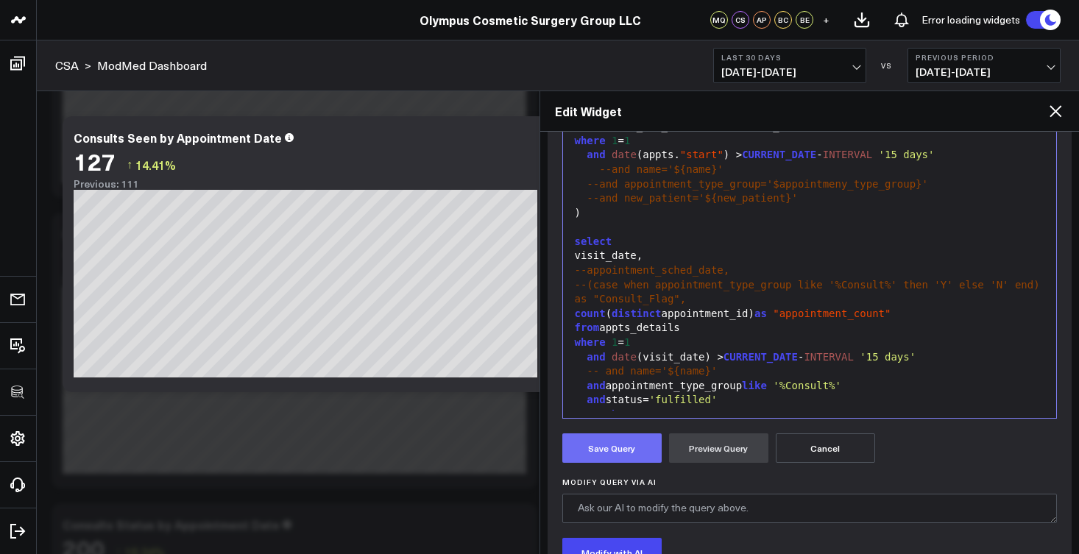
click at [627, 450] on button "Save Query" at bounding box center [611, 448] width 99 height 29
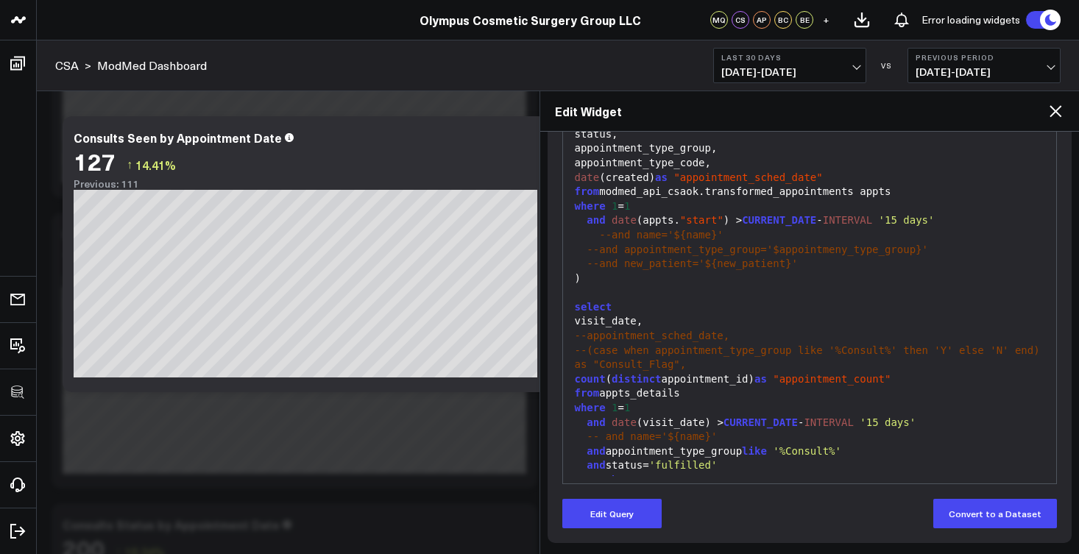
click at [1061, 114] on icon at bounding box center [1056, 111] width 18 height 18
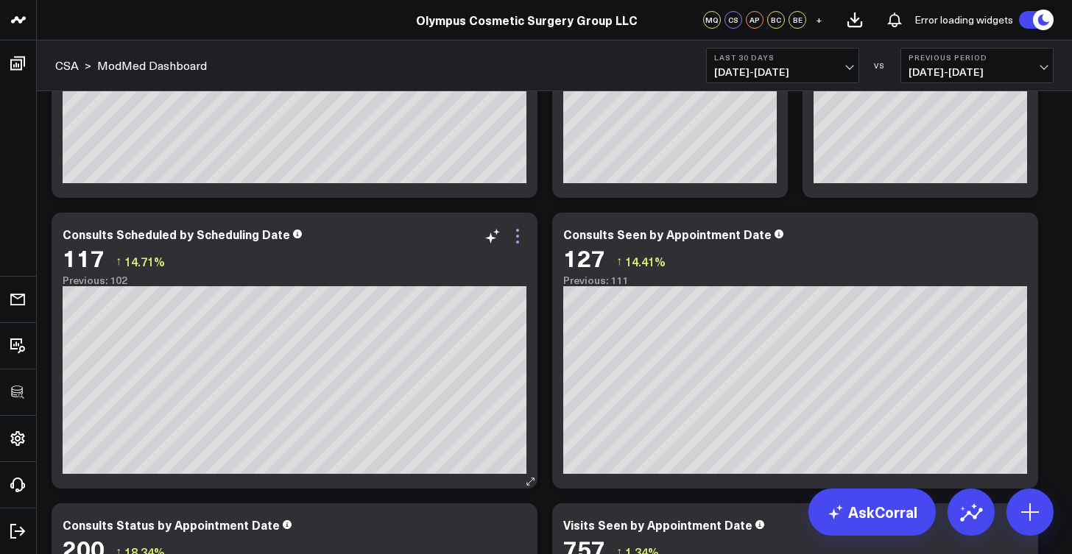
click at [518, 241] on icon at bounding box center [517, 242] width 3 height 3
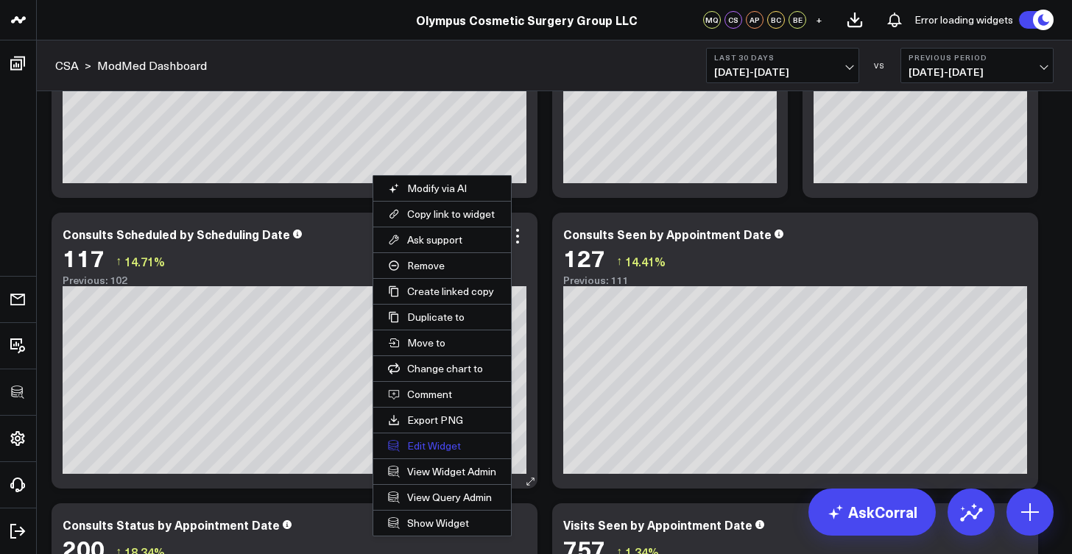
click at [440, 442] on button "Edit Widget" at bounding box center [442, 446] width 138 height 25
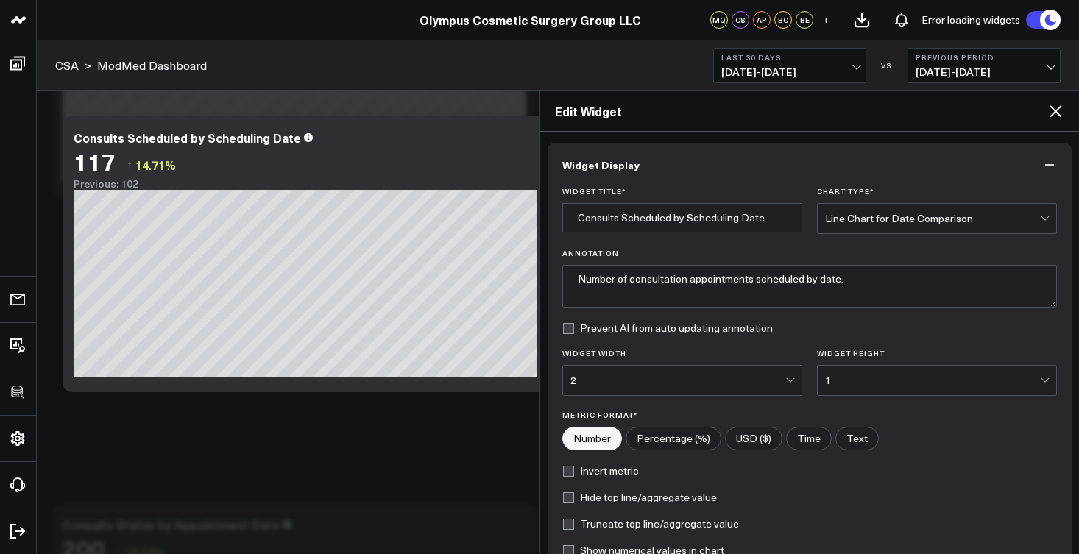
scroll to position [183, 0]
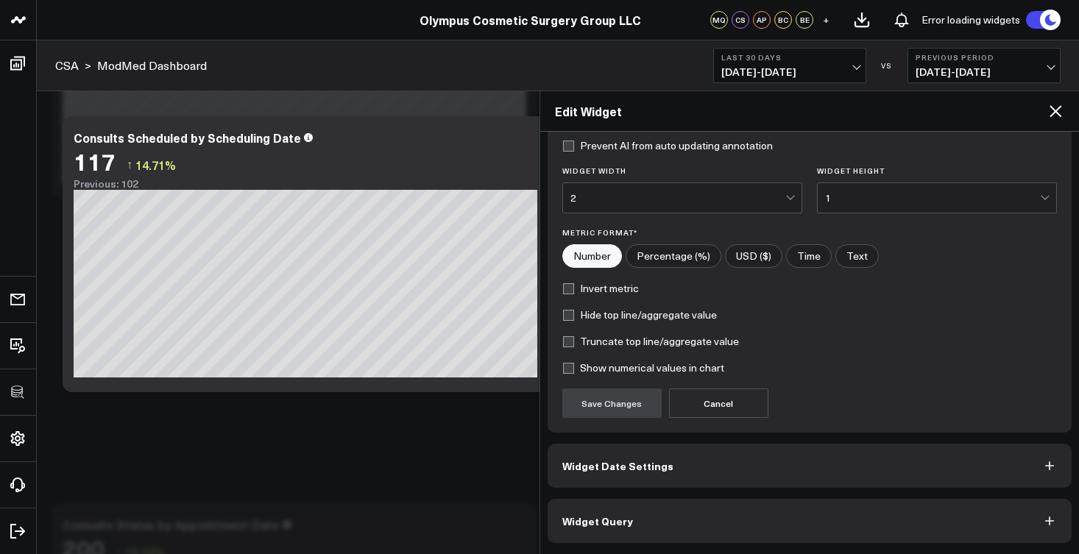
click at [624, 523] on span "Widget Query" at bounding box center [597, 521] width 71 height 12
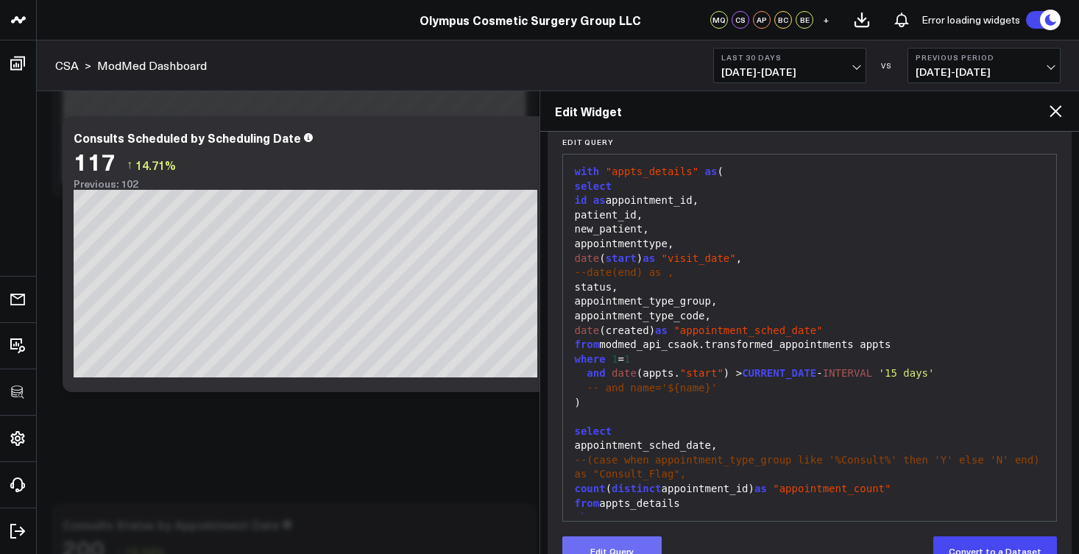
click at [644, 541] on button "Edit Query" at bounding box center [611, 551] width 99 height 29
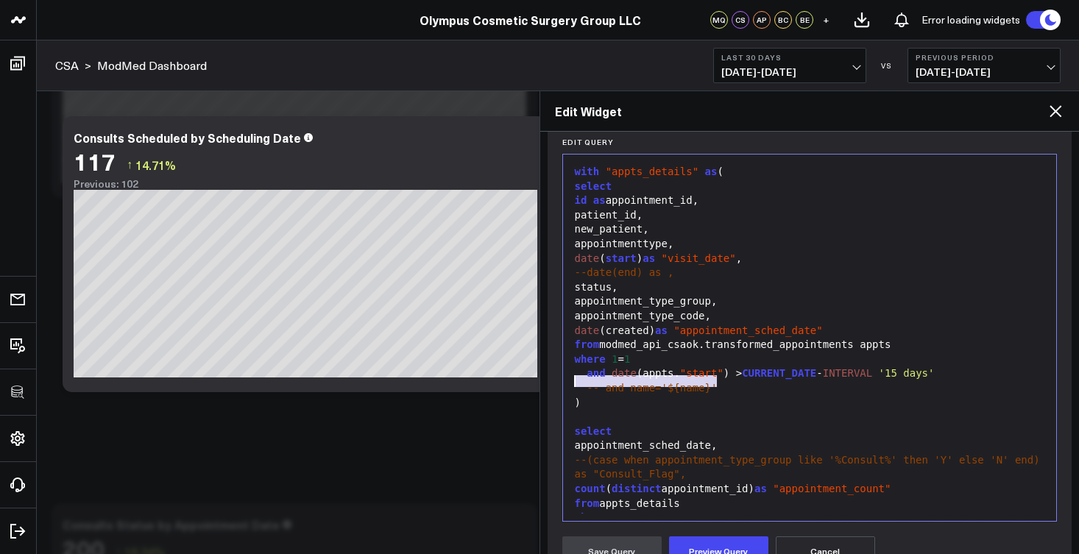
drag, startPoint x: 724, startPoint y: 381, endPoint x: 573, endPoint y: 380, distance: 150.2
click at [573, 381] on div "-- and name='${name}'" at bounding box center [810, 388] width 479 height 15
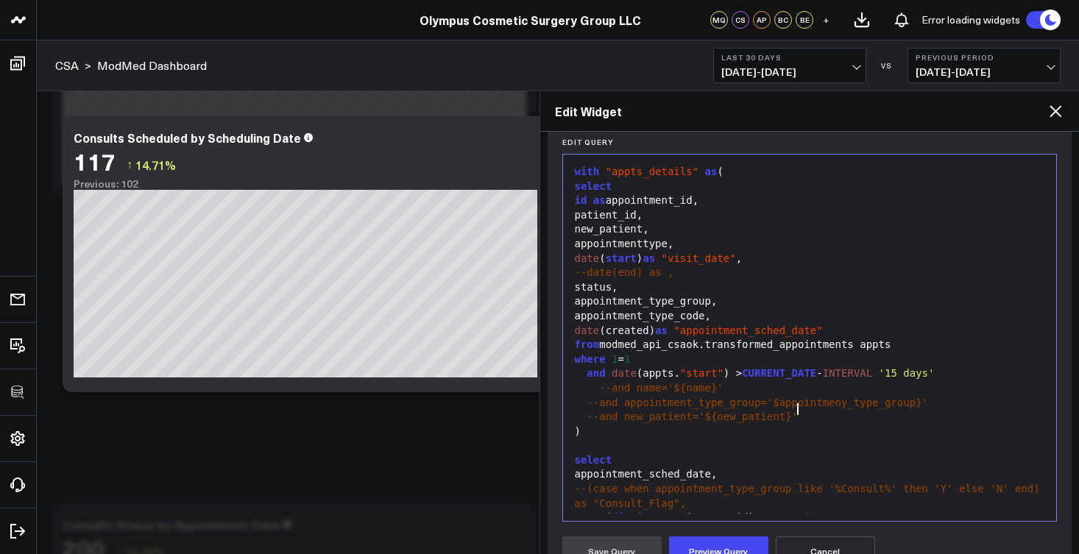
scroll to position [62, 0]
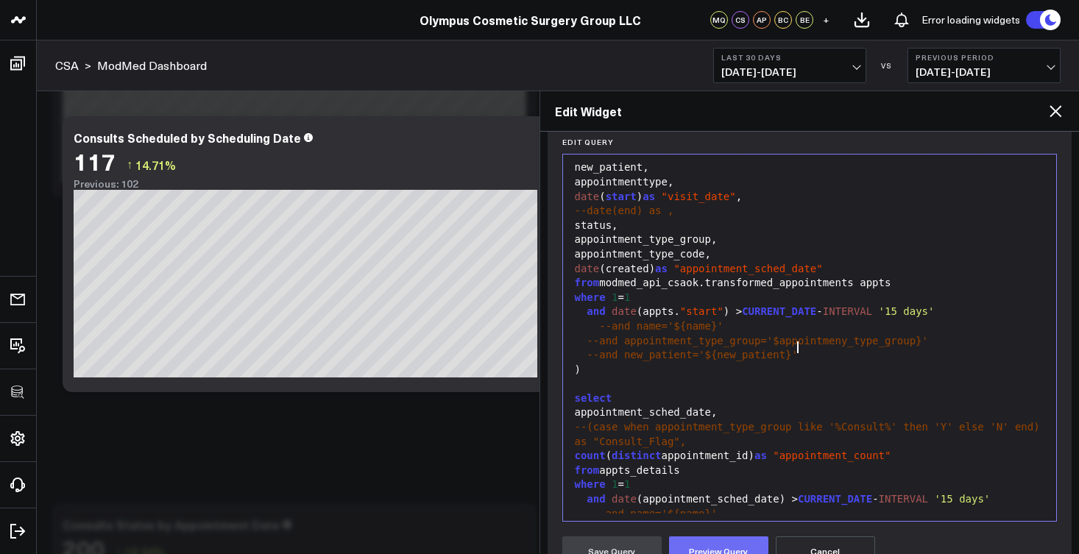
click at [722, 540] on button "Preview Query" at bounding box center [718, 551] width 99 height 29
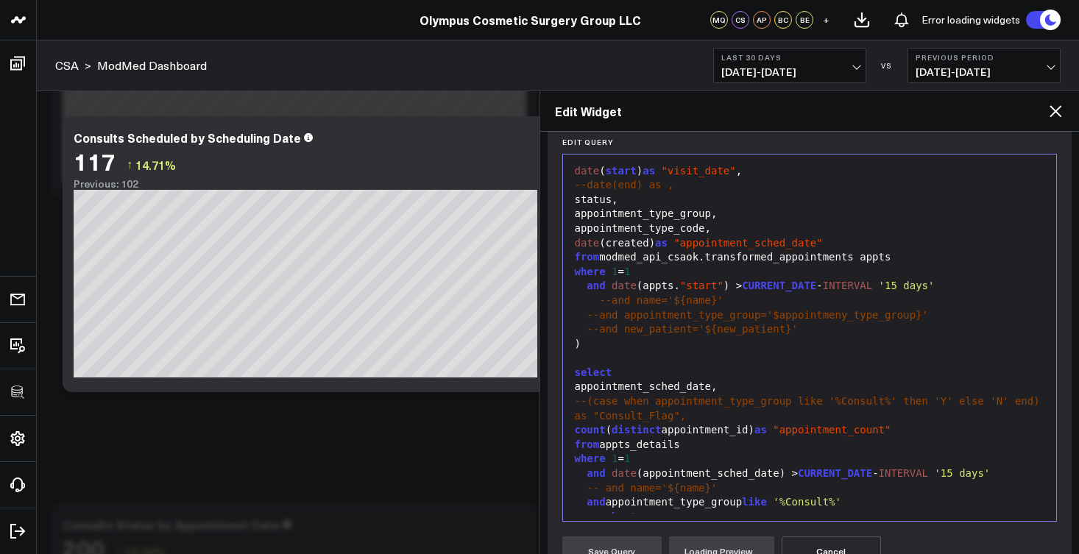
scroll to position [402, 0]
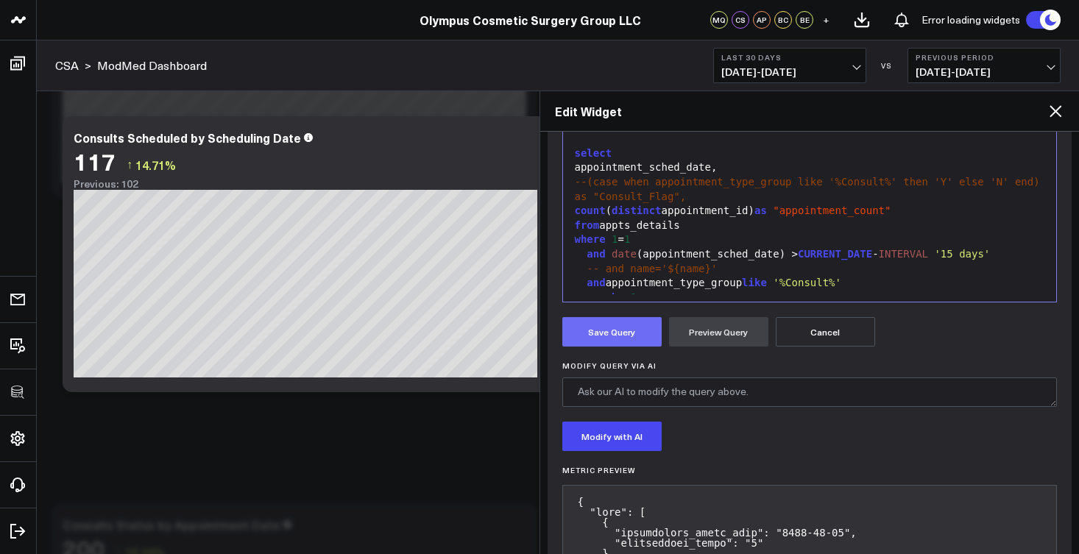
click at [642, 332] on button "Save Query" at bounding box center [611, 331] width 99 height 29
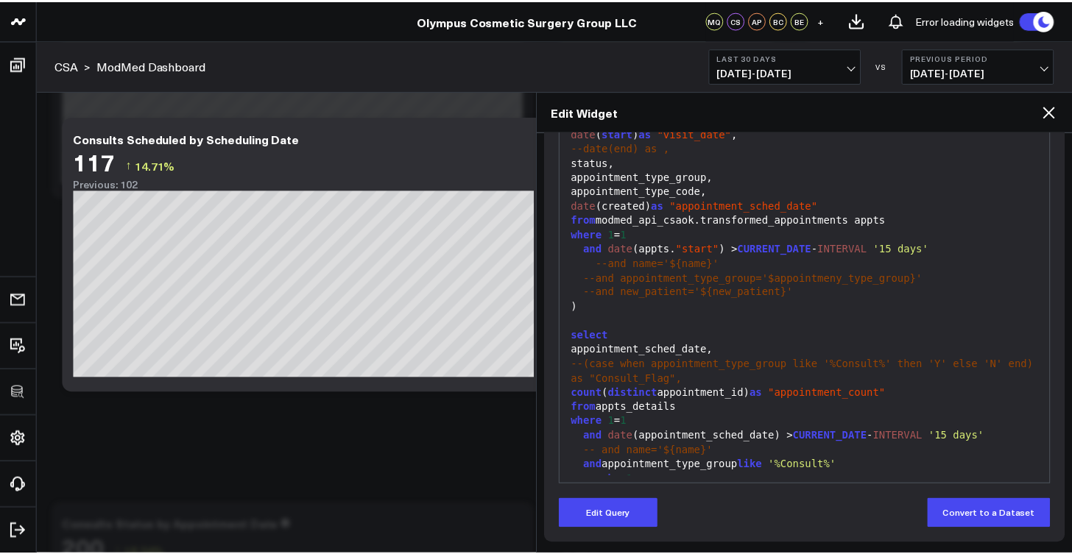
scroll to position [220, 0]
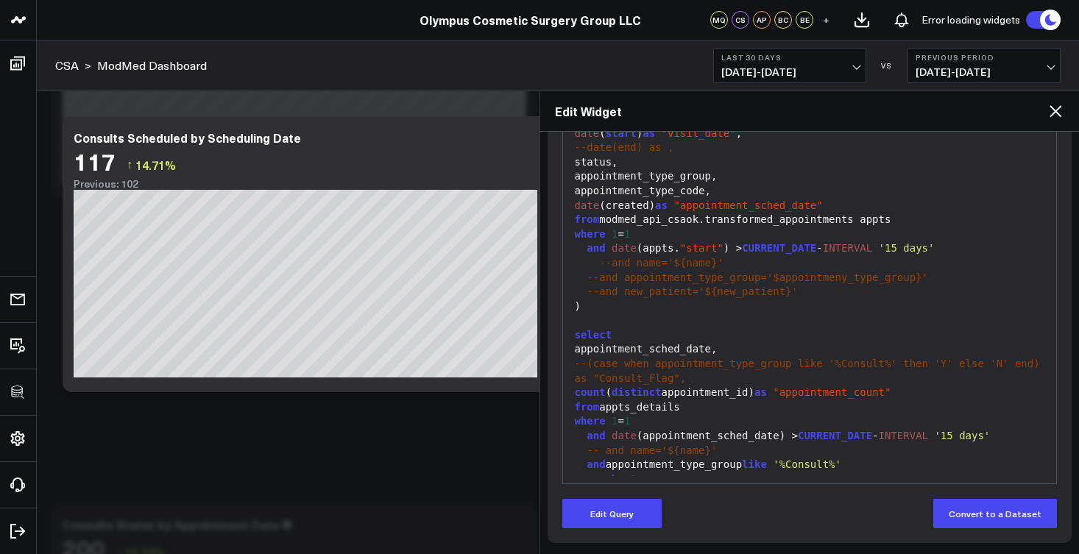
click at [1056, 114] on icon at bounding box center [1056, 111] width 18 height 18
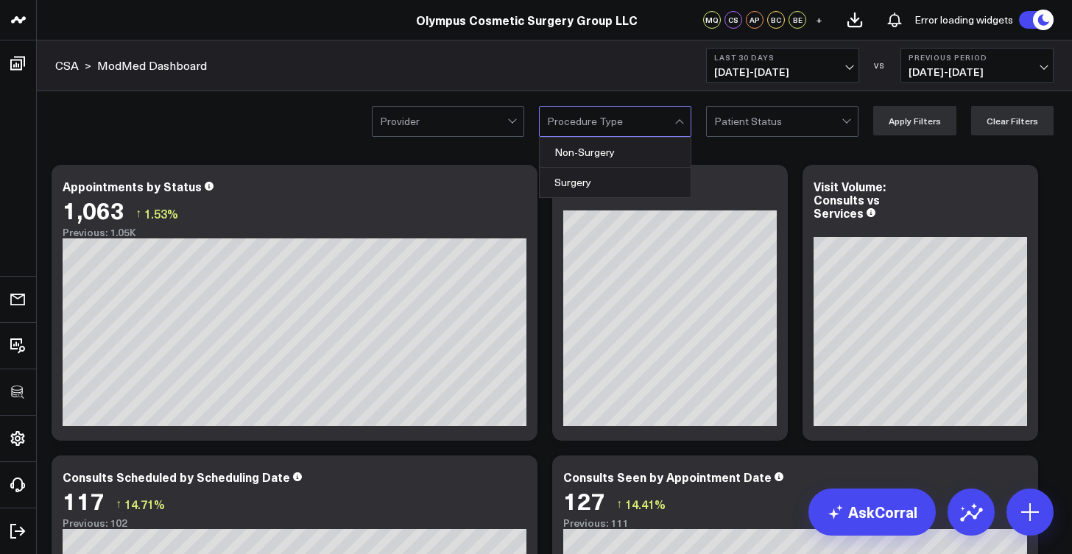
click at [641, 126] on div at bounding box center [610, 121] width 127 height 29
click at [627, 174] on div "Surgery" at bounding box center [615, 182] width 151 height 29
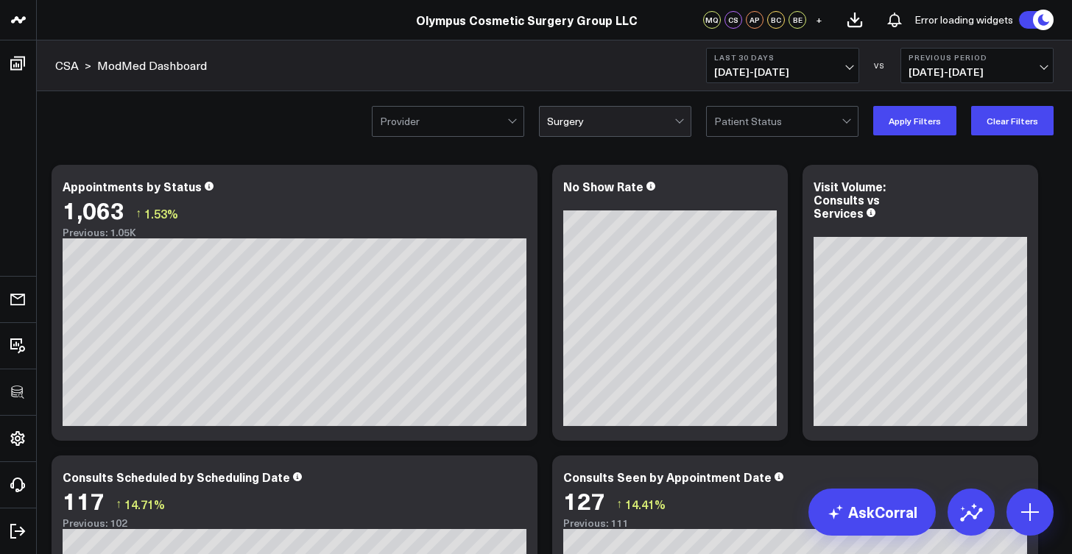
click at [654, 126] on div at bounding box center [610, 121] width 127 height 29
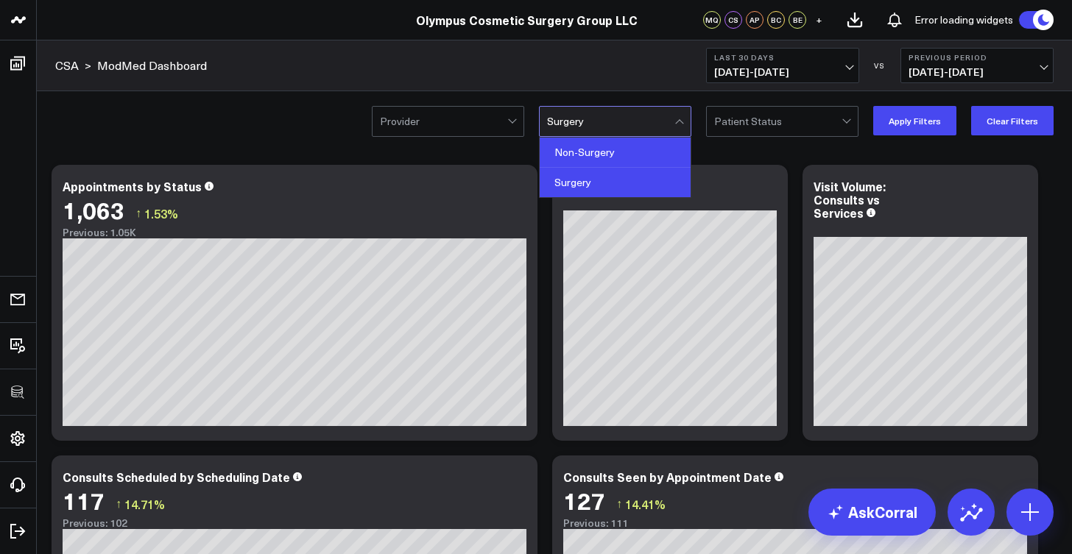
click at [649, 146] on div "Non-Surgery" at bounding box center [615, 153] width 151 height 30
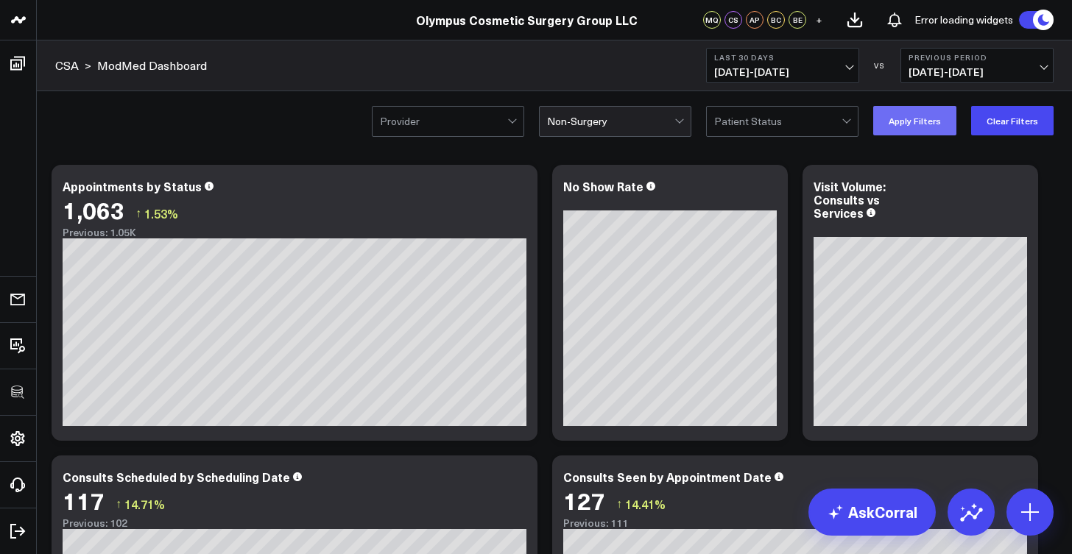
click at [889, 116] on button "Apply Filters" at bounding box center [914, 120] width 83 height 29
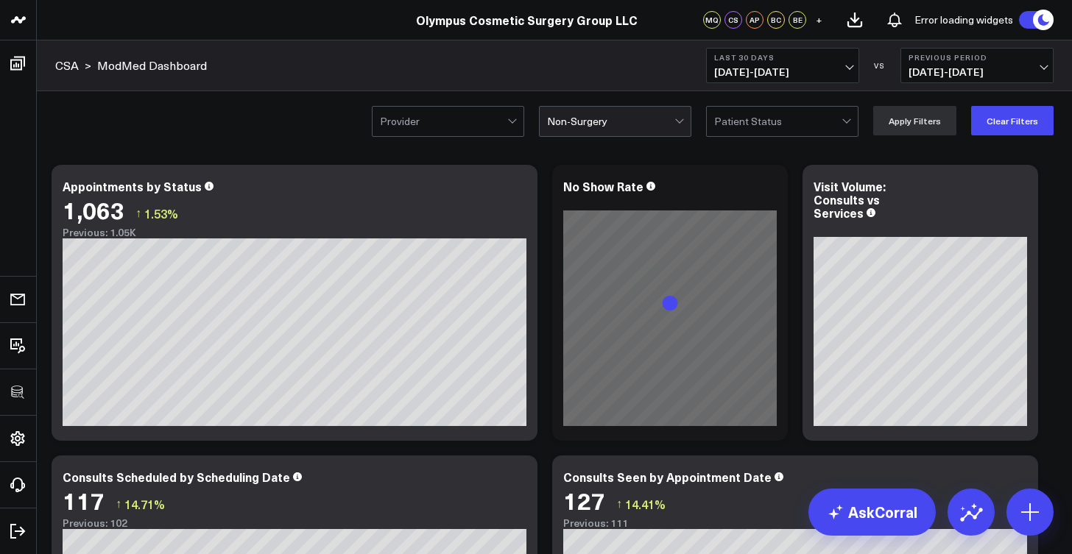
click at [635, 119] on div at bounding box center [610, 121] width 127 height 29
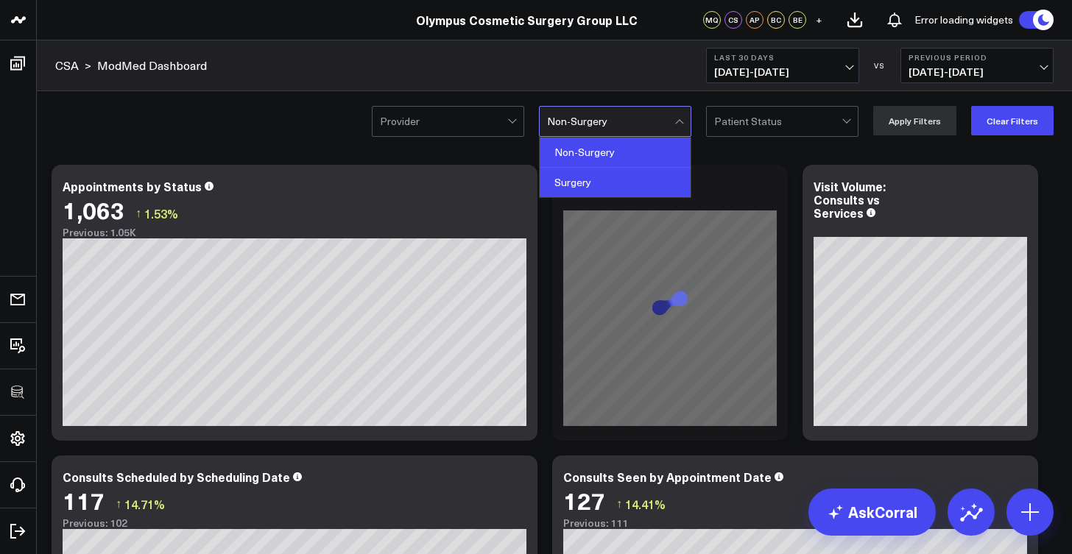
click at [624, 186] on div "Surgery" at bounding box center [615, 182] width 151 height 29
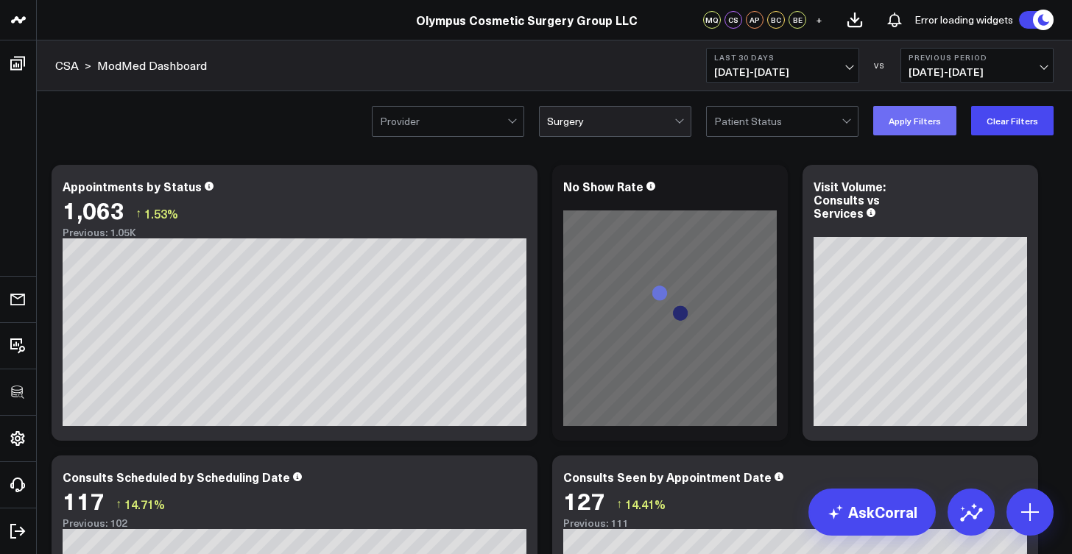
click at [885, 114] on button "Apply Filters" at bounding box center [914, 120] width 83 height 29
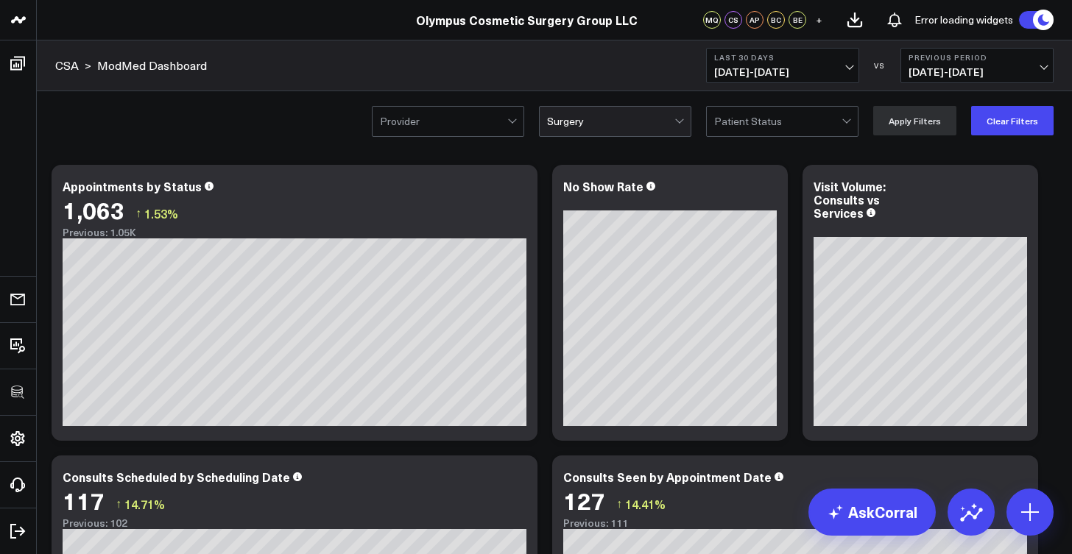
click at [613, 119] on div at bounding box center [610, 121] width 127 height 29
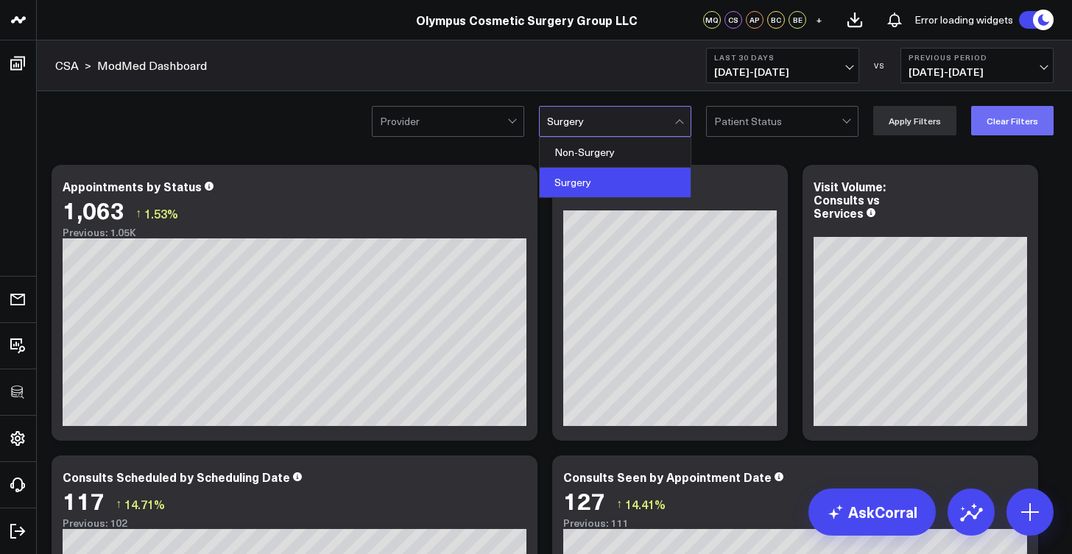
click at [980, 123] on button "Clear Filters" at bounding box center [1012, 120] width 82 height 29
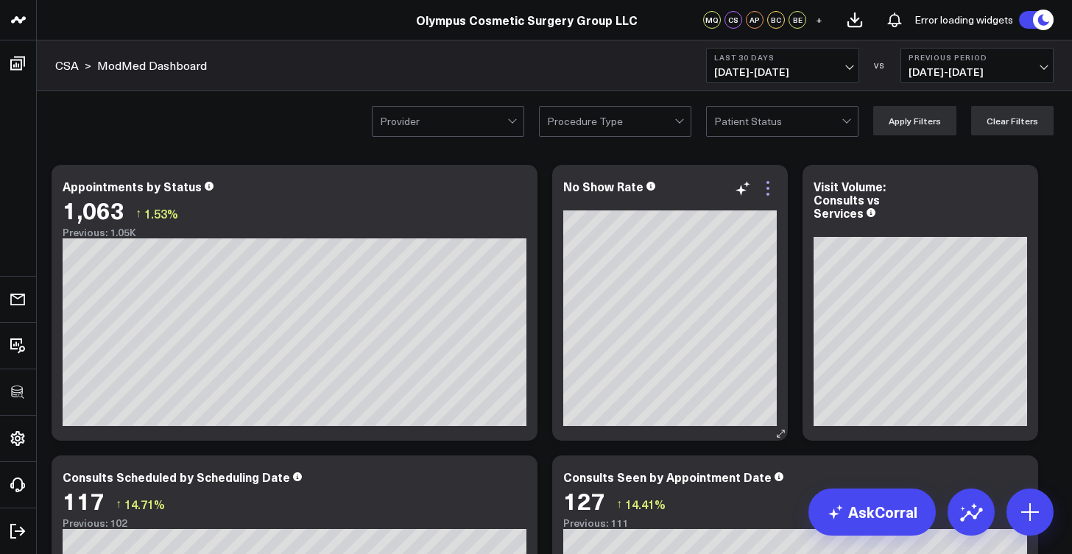
click at [772, 183] on icon at bounding box center [768, 189] width 18 height 18
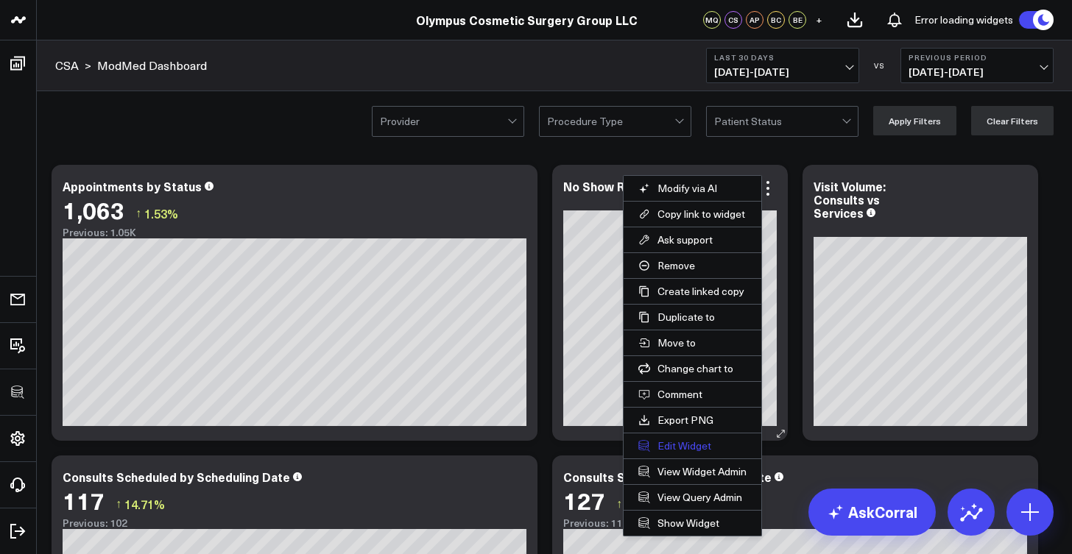
click at [678, 448] on button "Edit Widget" at bounding box center [693, 446] width 138 height 25
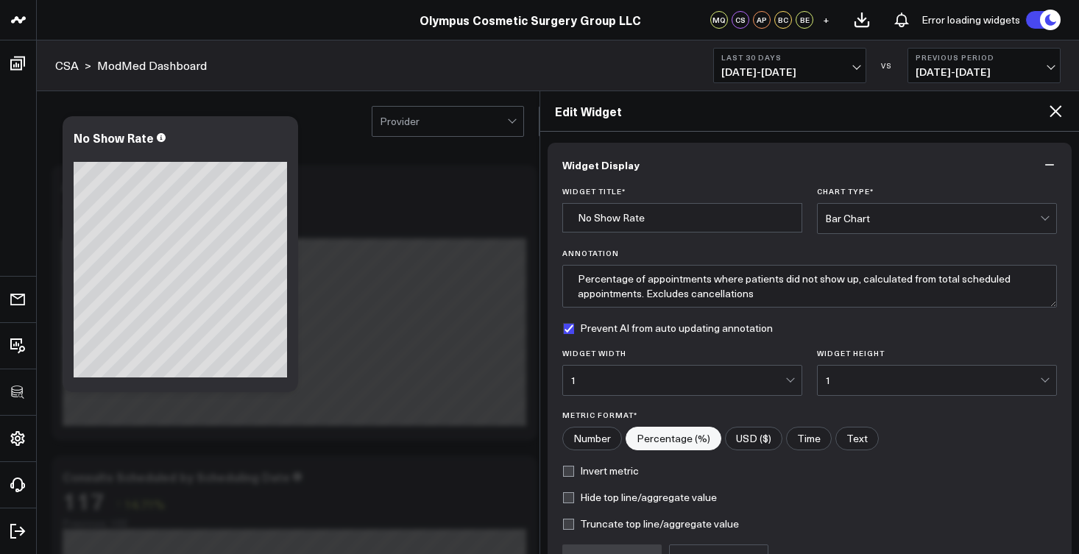
scroll to position [156, 0]
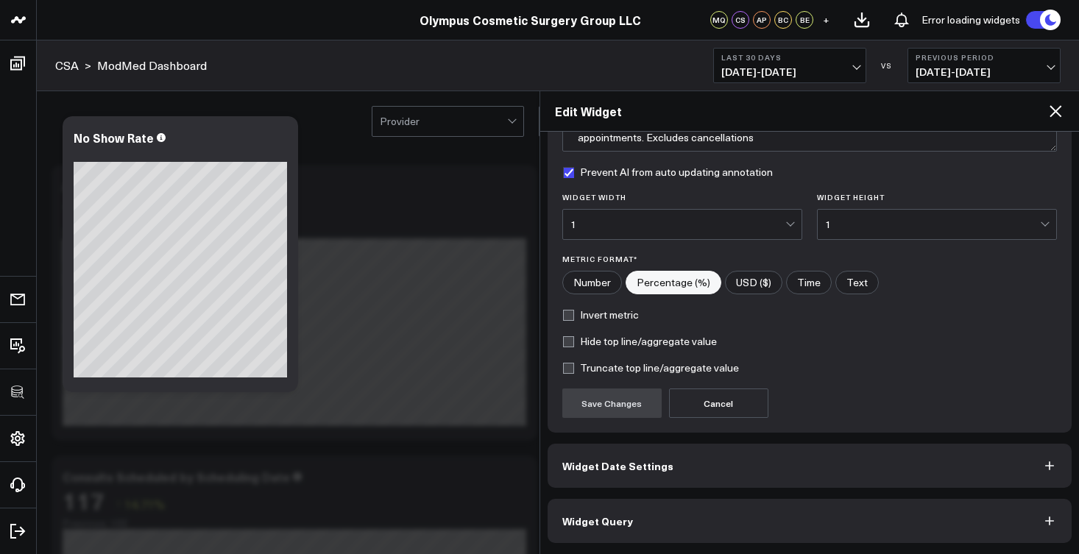
click at [661, 537] on button "Widget Query" at bounding box center [810, 521] width 525 height 44
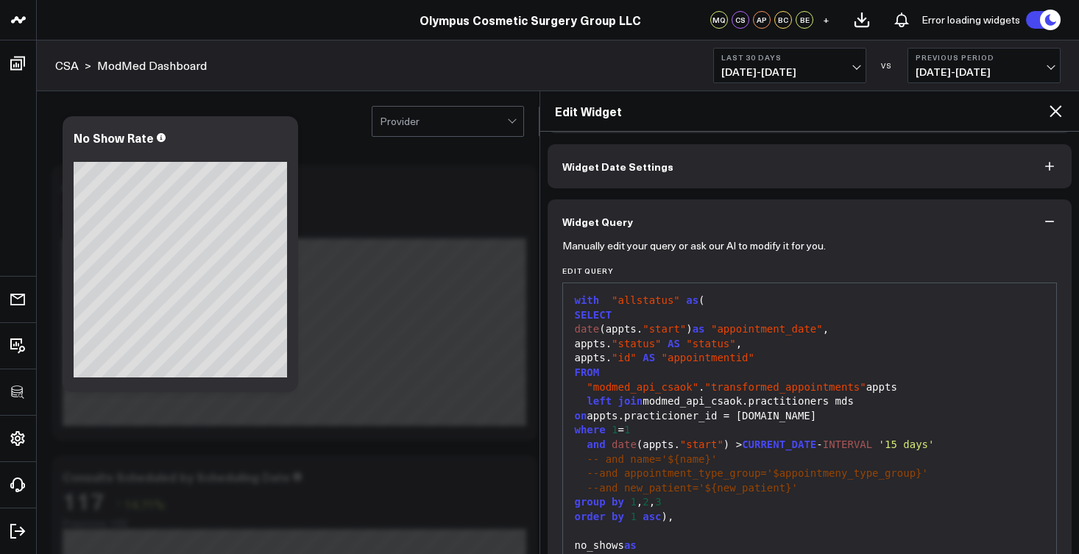
scroll to position [0, 0]
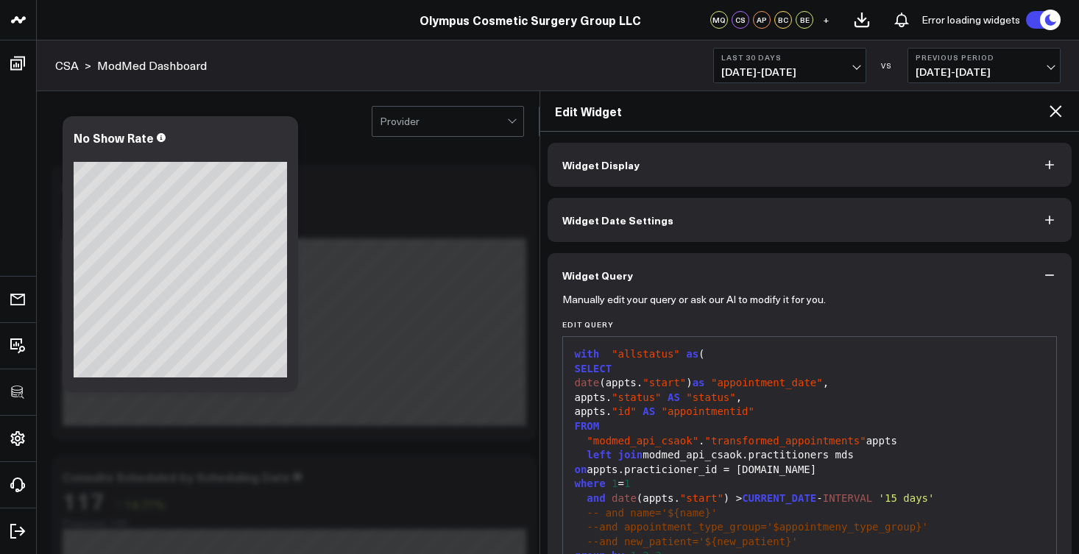
click at [1054, 114] on icon at bounding box center [1056, 111] width 12 height 12
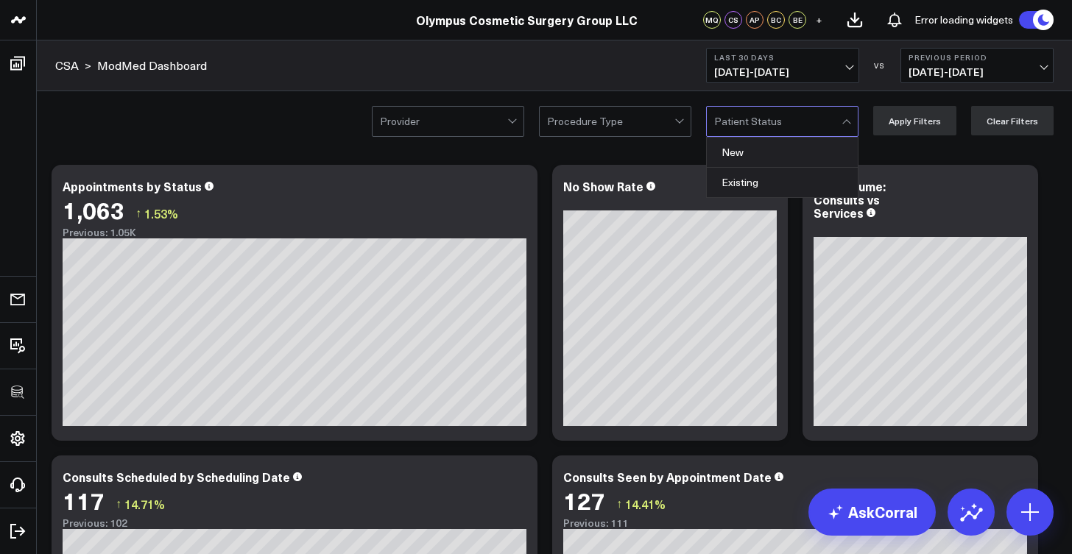
click at [801, 129] on div at bounding box center [777, 121] width 127 height 29
click at [768, 180] on div "Existing" at bounding box center [782, 182] width 151 height 29
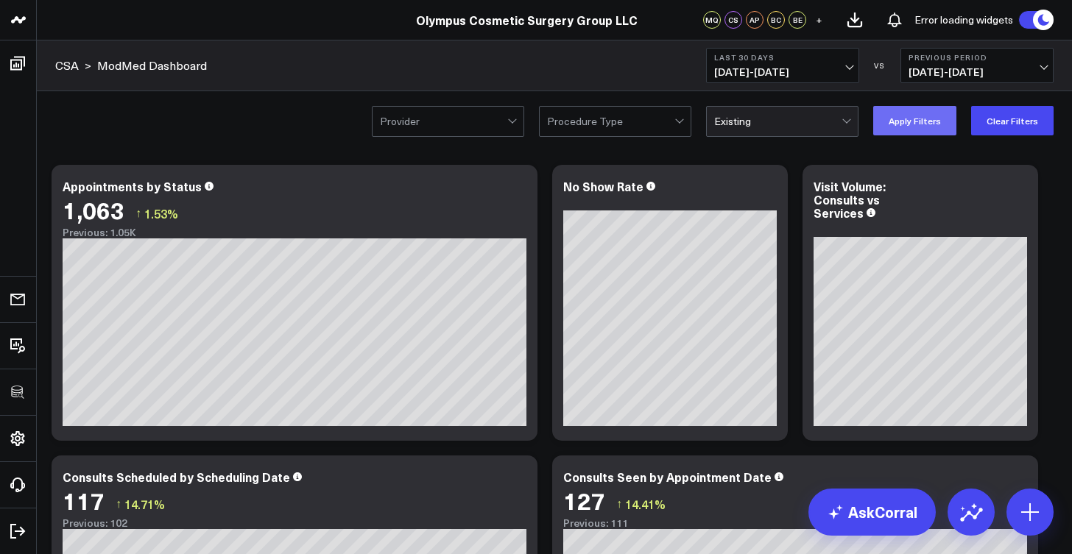
click at [929, 128] on button "Apply Filters" at bounding box center [914, 120] width 83 height 29
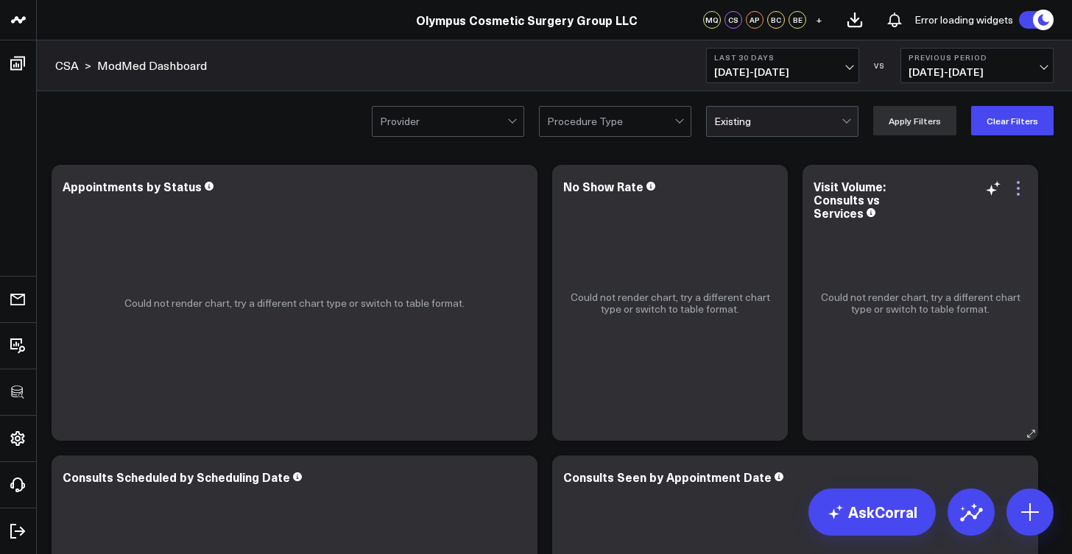
click at [1022, 186] on icon at bounding box center [1018, 189] width 18 height 18
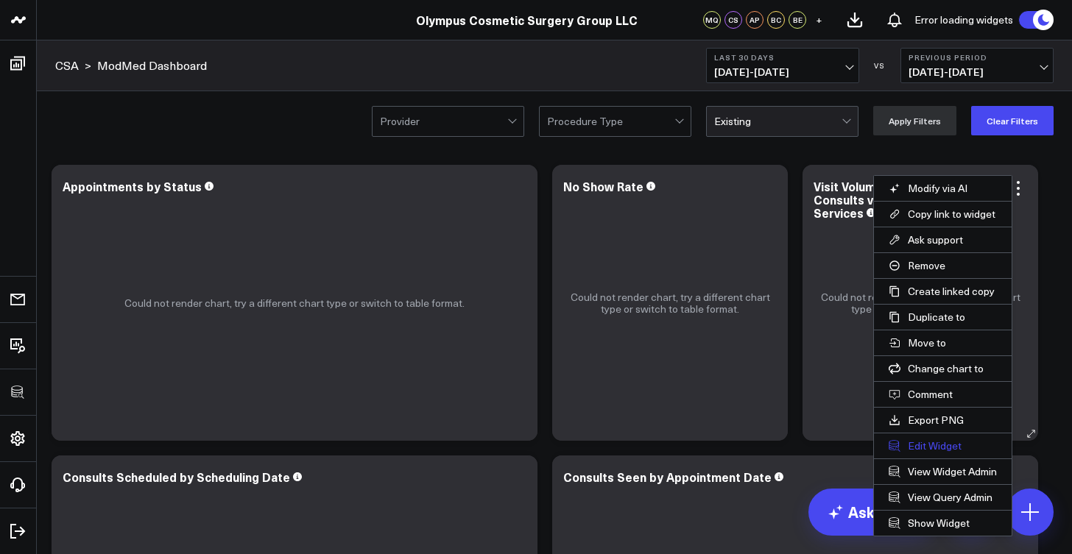
click at [924, 449] on button "Edit Widget" at bounding box center [943, 446] width 138 height 25
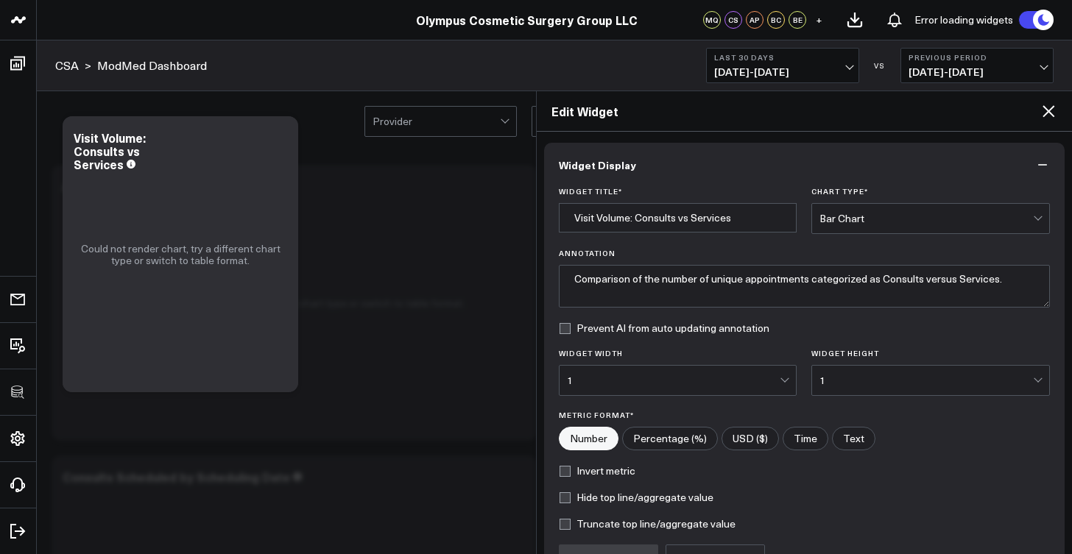
type textarea "This chart compares the number of unique appointments categorized as either 'Co…"
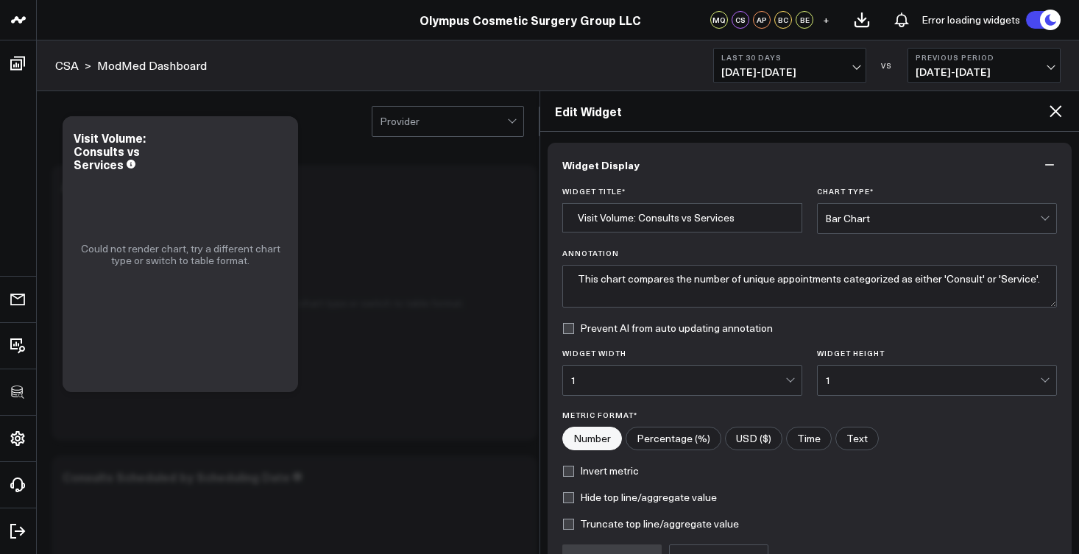
scroll to position [156, 0]
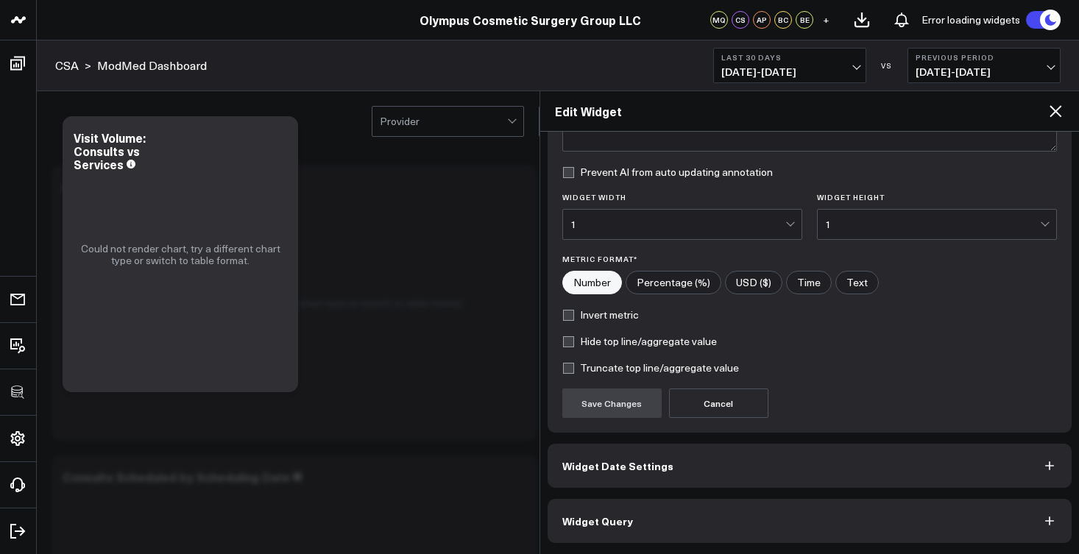
click at [616, 518] on span "Widget Query" at bounding box center [597, 521] width 71 height 12
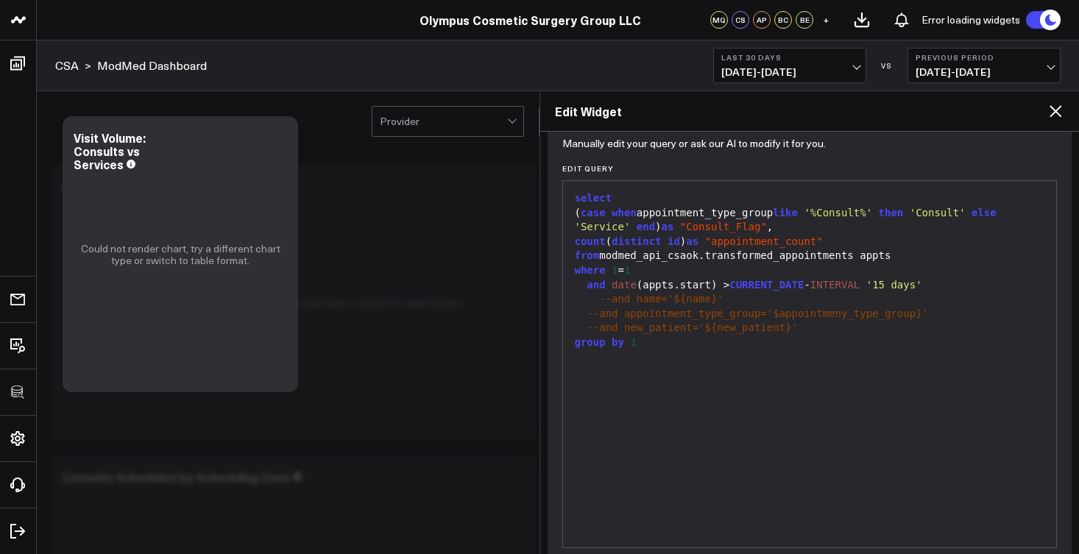
click at [750, 253] on div "from modmed_api_csaok.transformed_appointments appts" at bounding box center [810, 256] width 479 height 15
click at [713, 284] on div "and date (appts.start) > CURRENT_DATE - INTERVAL '15 days'" at bounding box center [810, 285] width 479 height 15
click at [811, 324] on div "--and new_patient='${new_patient}'" at bounding box center [810, 328] width 479 height 15
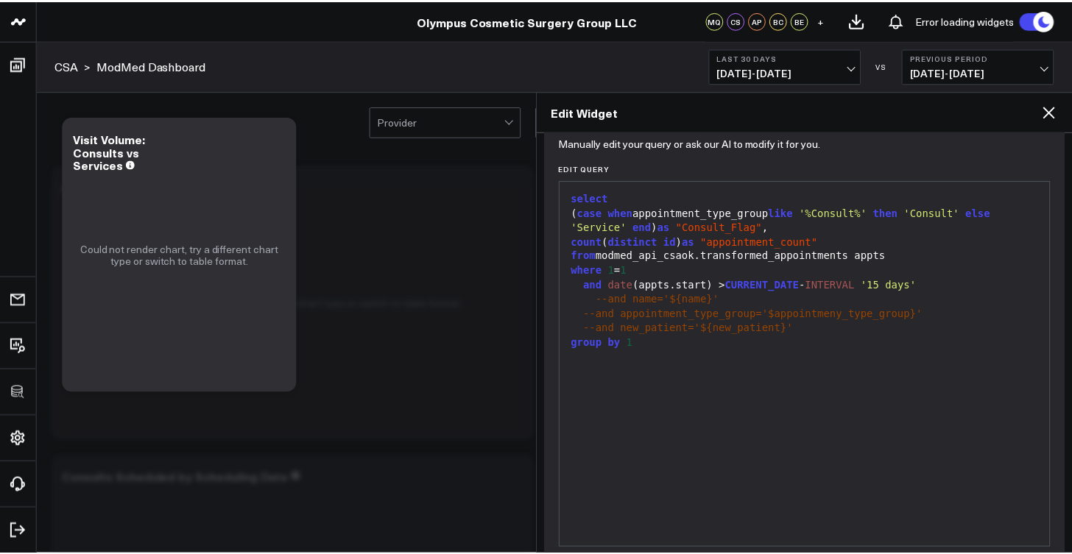
scroll to position [47, 0]
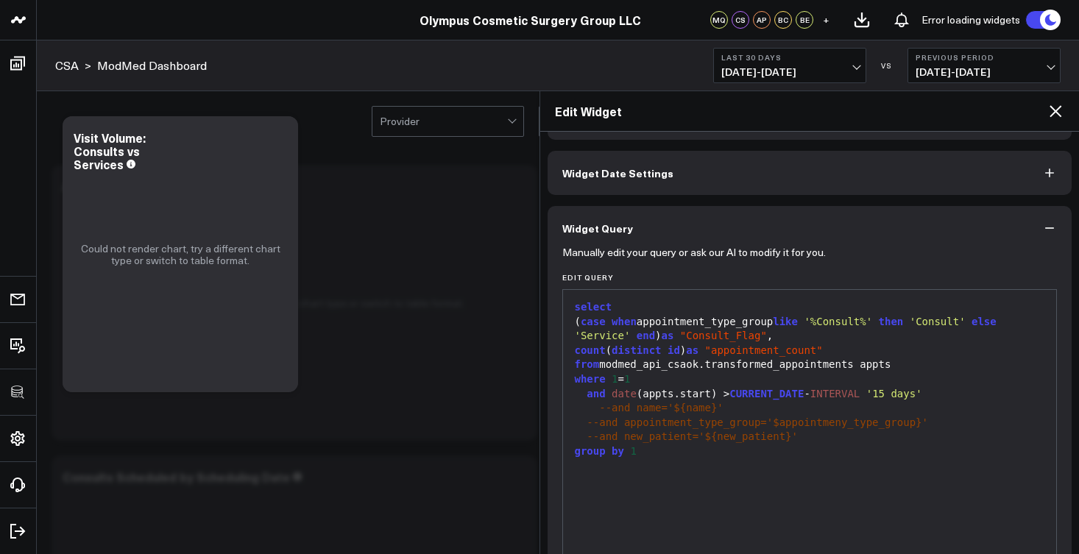
click at [1056, 111] on icon at bounding box center [1056, 111] width 12 height 12
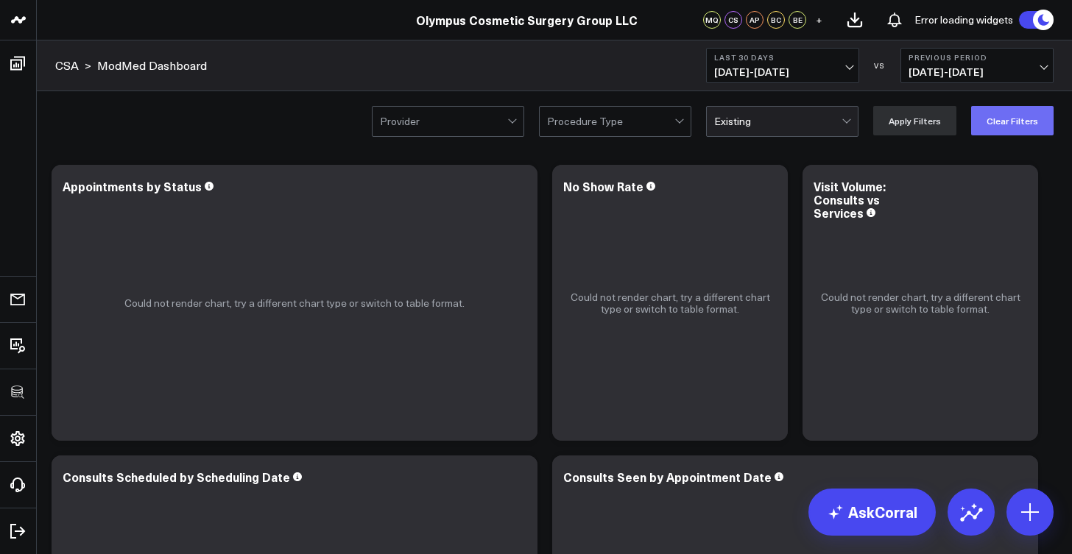
click at [984, 122] on button "Clear Filters" at bounding box center [1012, 120] width 82 height 29
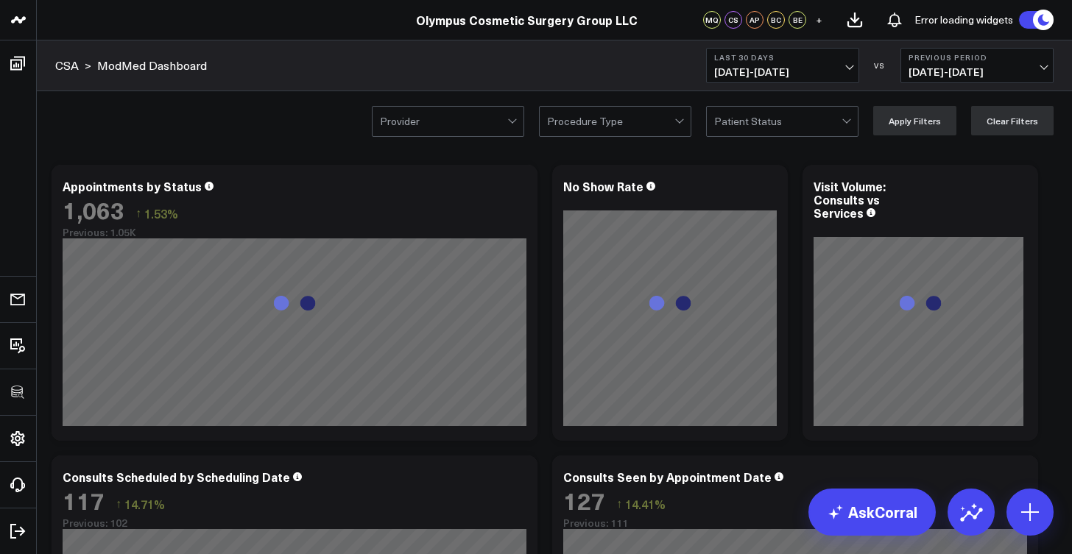
click at [817, 121] on div at bounding box center [777, 121] width 127 height 29
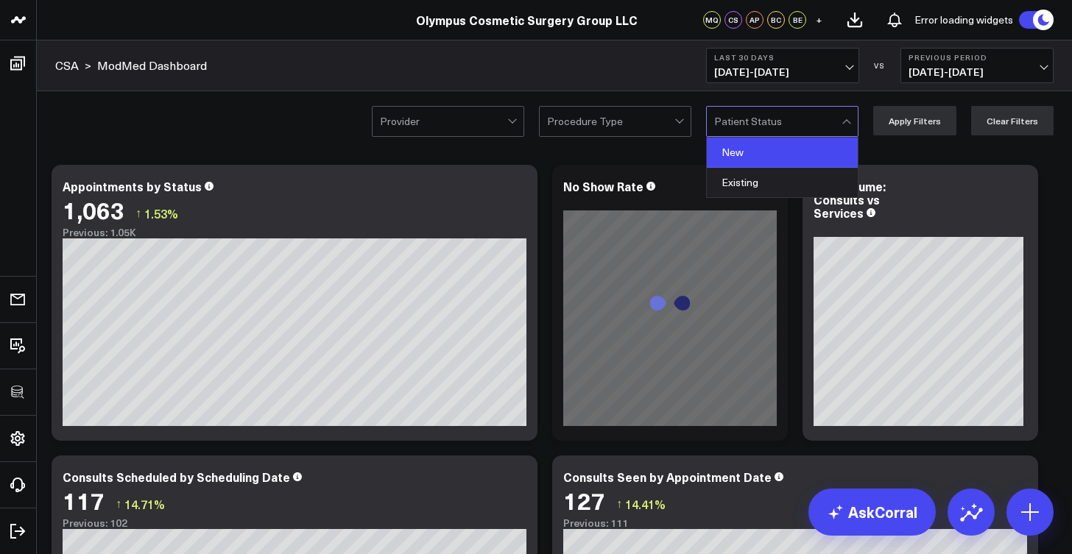
click at [791, 152] on div "New" at bounding box center [782, 153] width 151 height 30
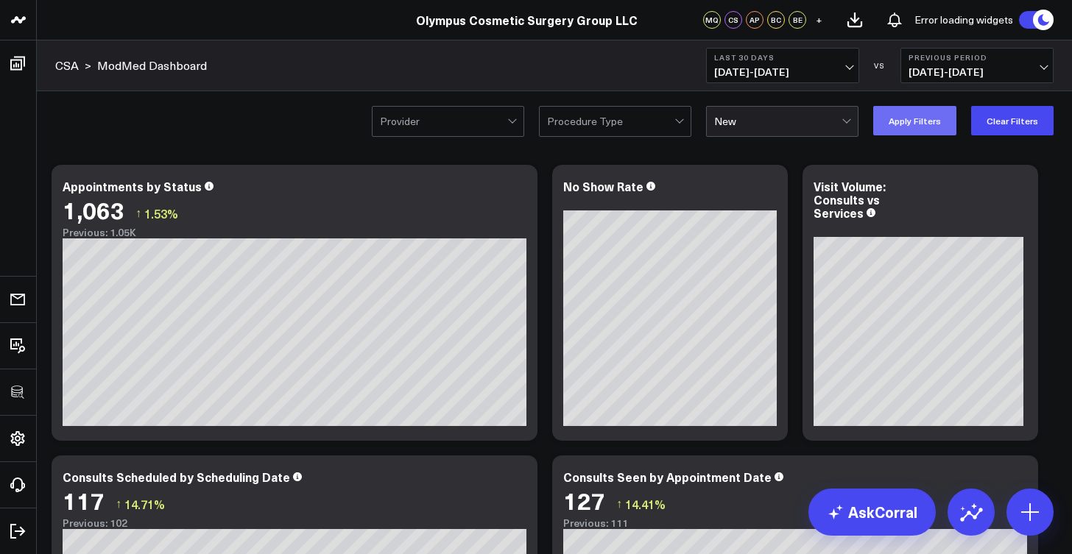
click at [934, 120] on button "Apply Filters" at bounding box center [914, 120] width 83 height 29
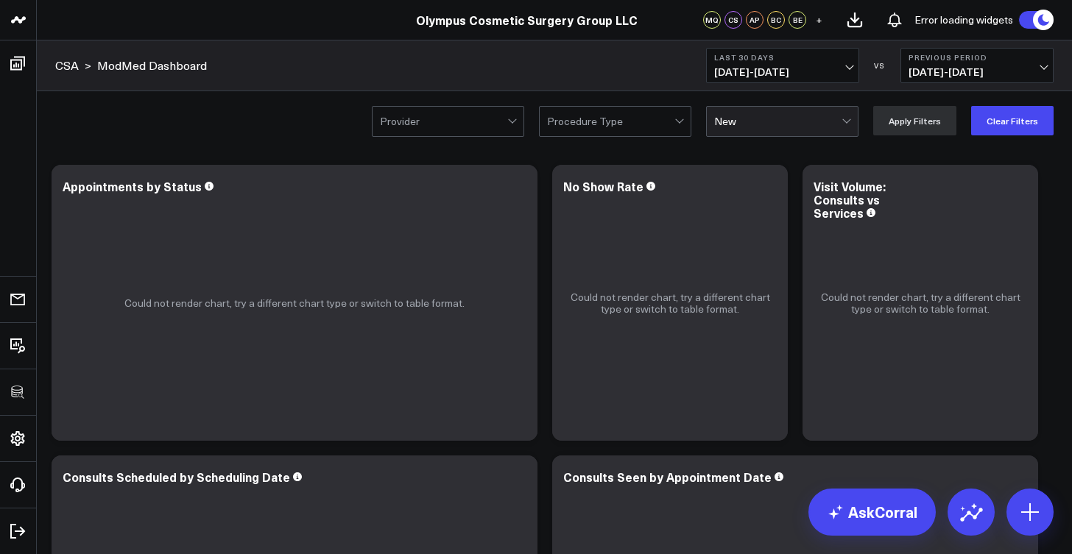
click at [840, 115] on div at bounding box center [777, 121] width 127 height 29
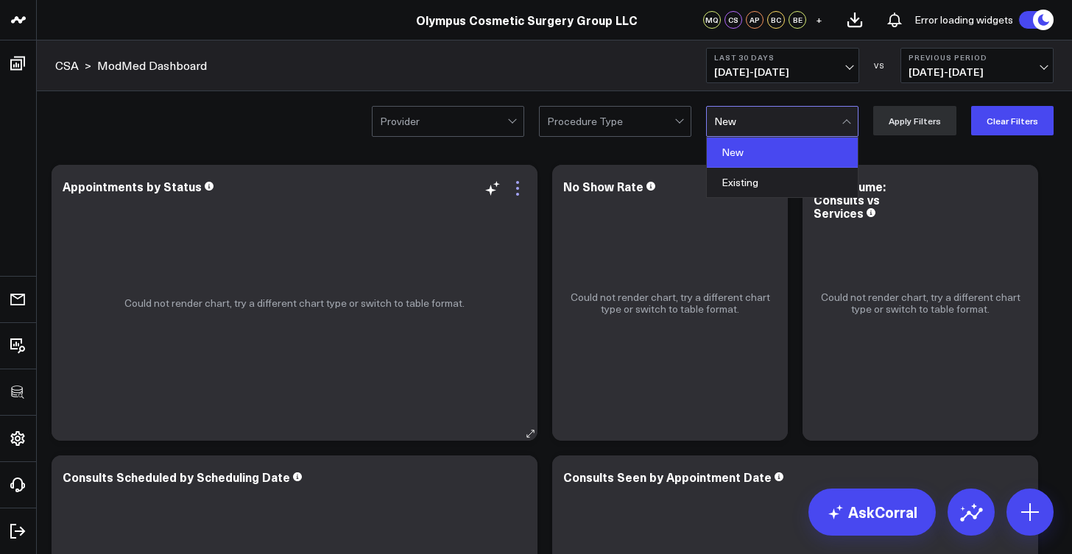
click at [516, 186] on icon at bounding box center [518, 189] width 18 height 18
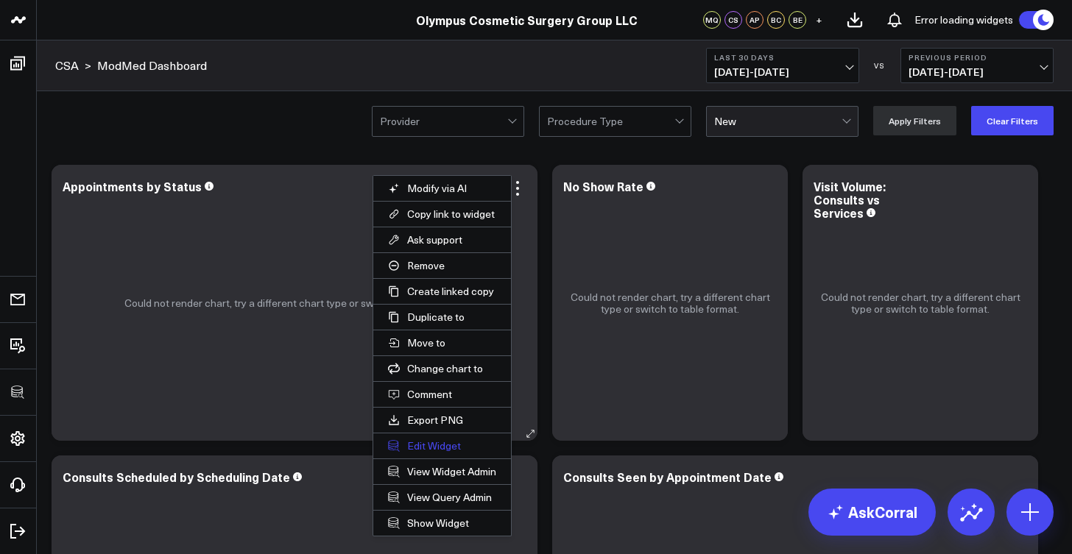
click at [445, 442] on button "Edit Widget" at bounding box center [442, 446] width 138 height 25
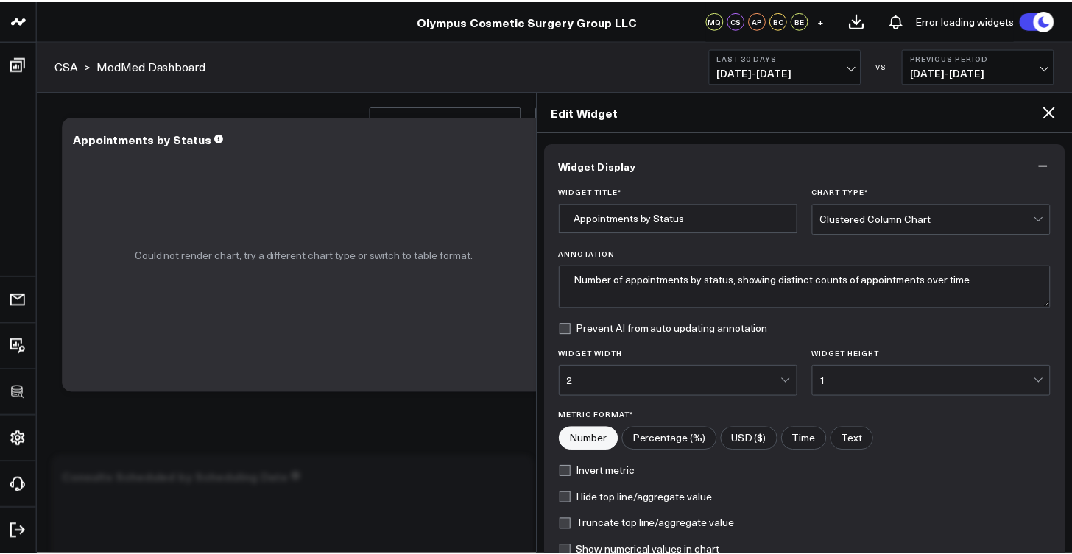
scroll to position [183, 0]
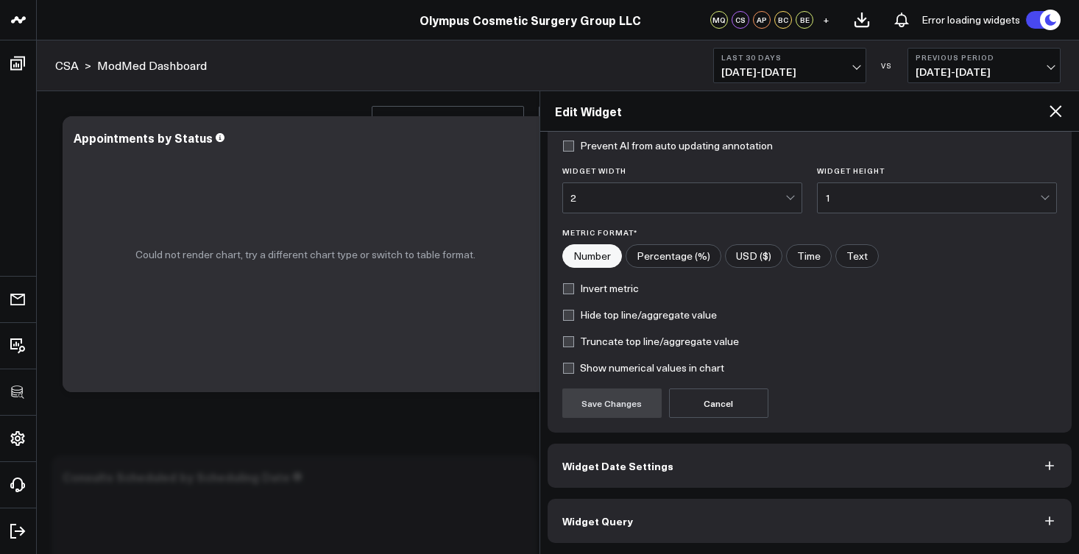
click at [717, 532] on button "Widget Query" at bounding box center [810, 521] width 525 height 44
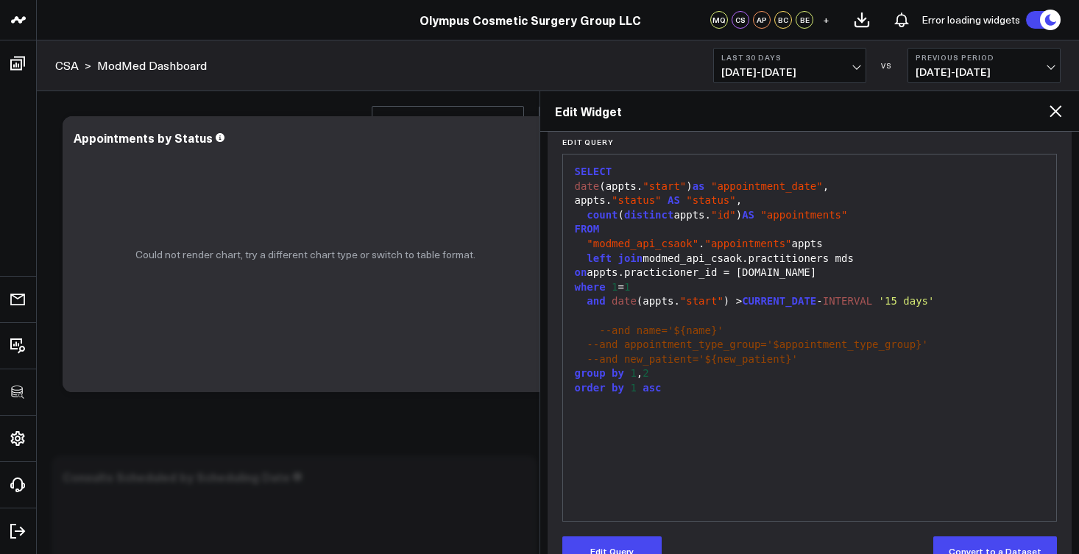
click at [1057, 112] on icon at bounding box center [1056, 111] width 12 height 12
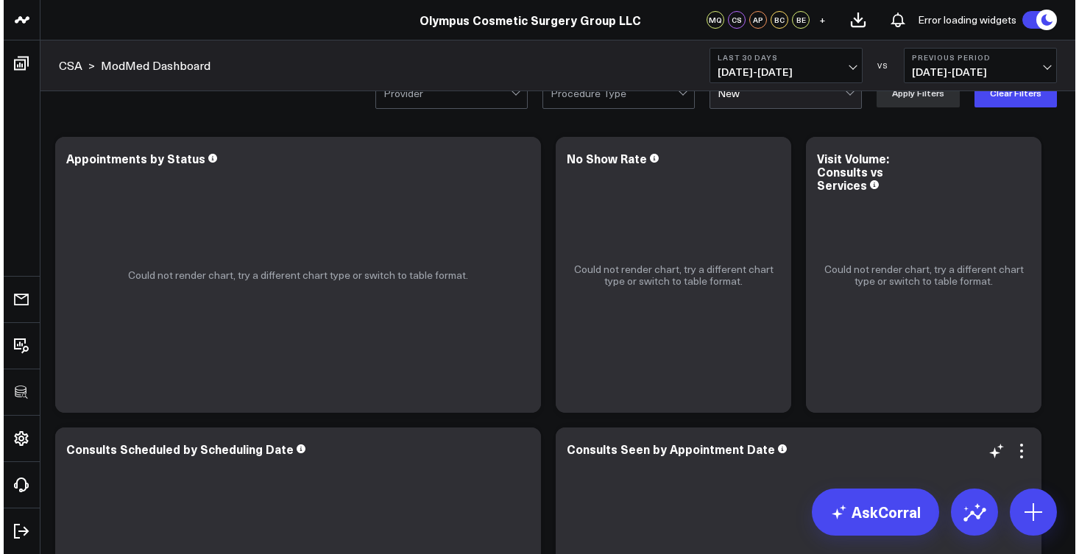
scroll to position [247, 0]
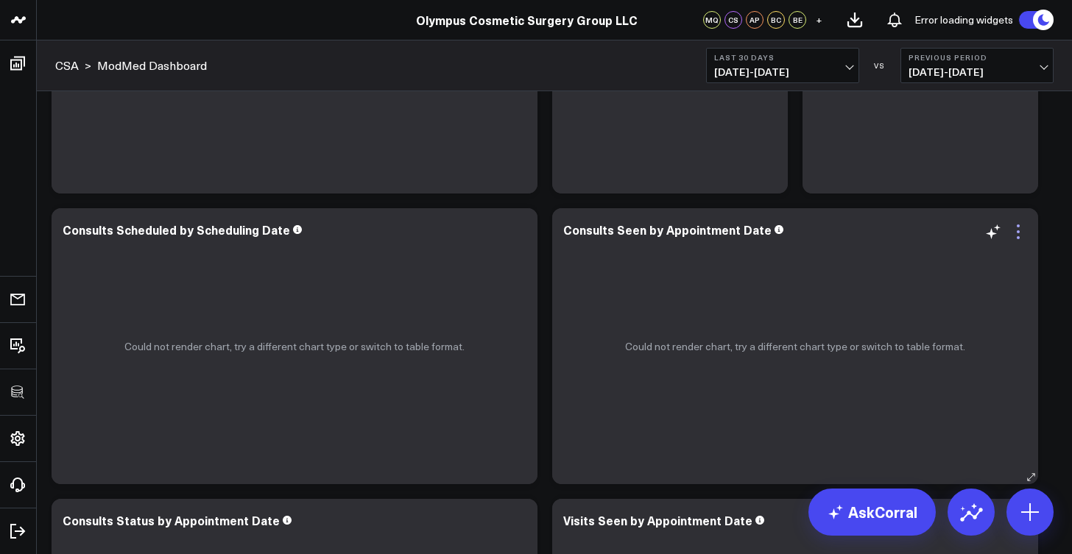
click at [1023, 234] on icon at bounding box center [1018, 232] width 18 height 18
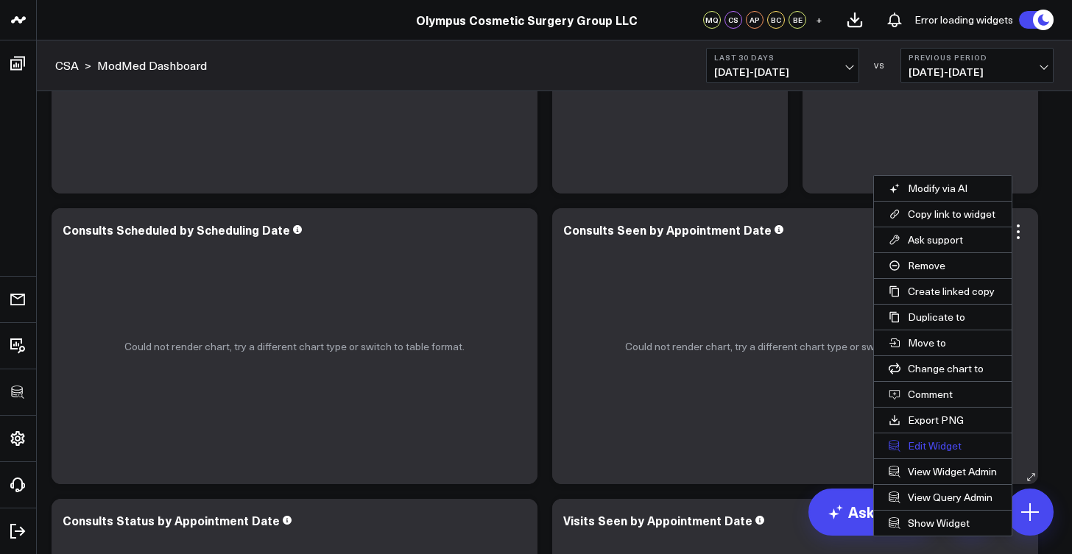
click at [947, 449] on button "Edit Widget" at bounding box center [943, 446] width 138 height 25
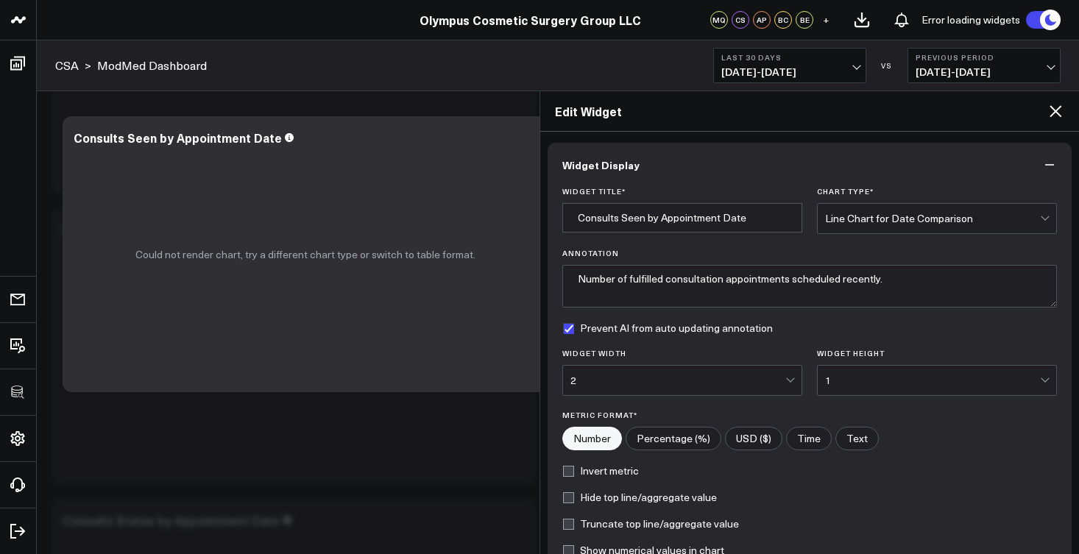
scroll to position [183, 0]
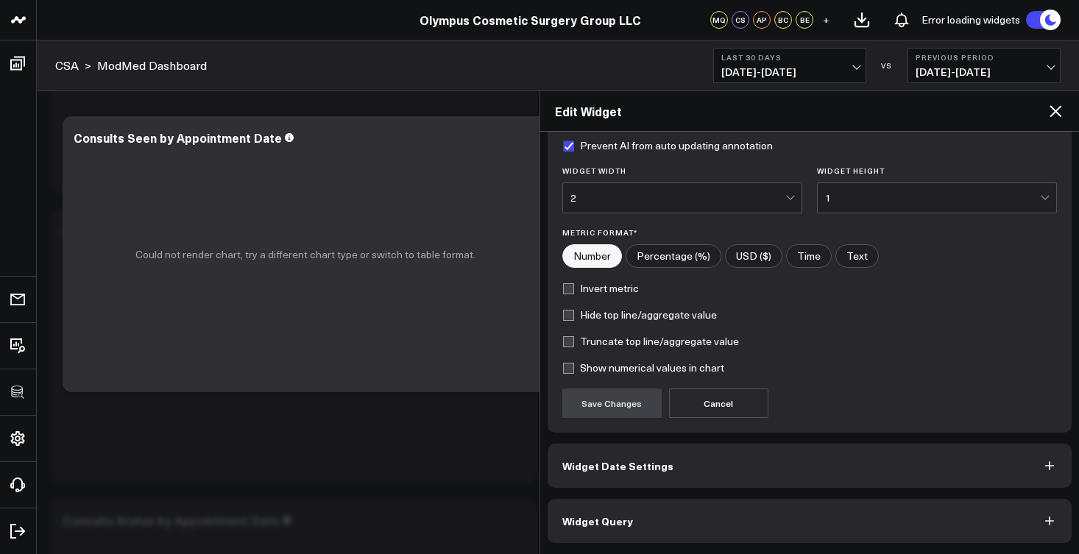
click at [627, 515] on span "Widget Query" at bounding box center [597, 521] width 71 height 12
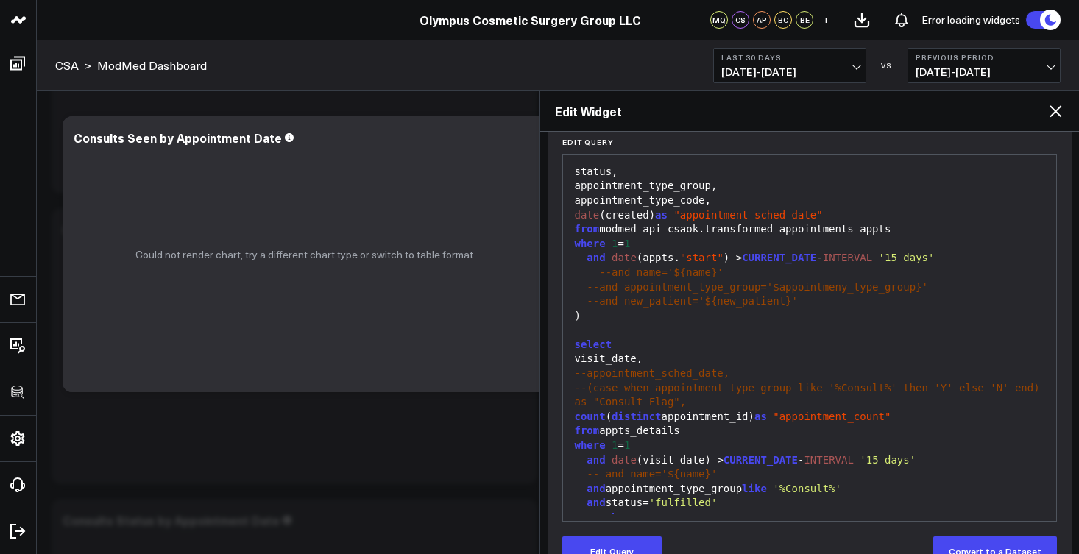
scroll to position [220, 0]
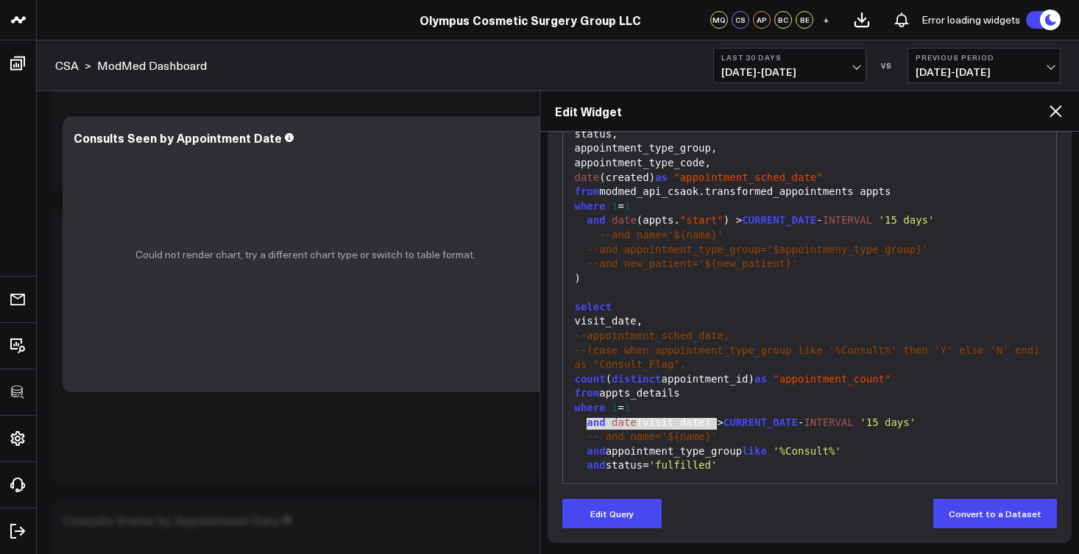
drag, startPoint x: 585, startPoint y: 427, endPoint x: 721, endPoint y: 423, distance: 137.0
click at [721, 430] on div "-- and name='${name}'" at bounding box center [810, 437] width 479 height 15
click at [652, 510] on button "Edit Query" at bounding box center [611, 513] width 99 height 29
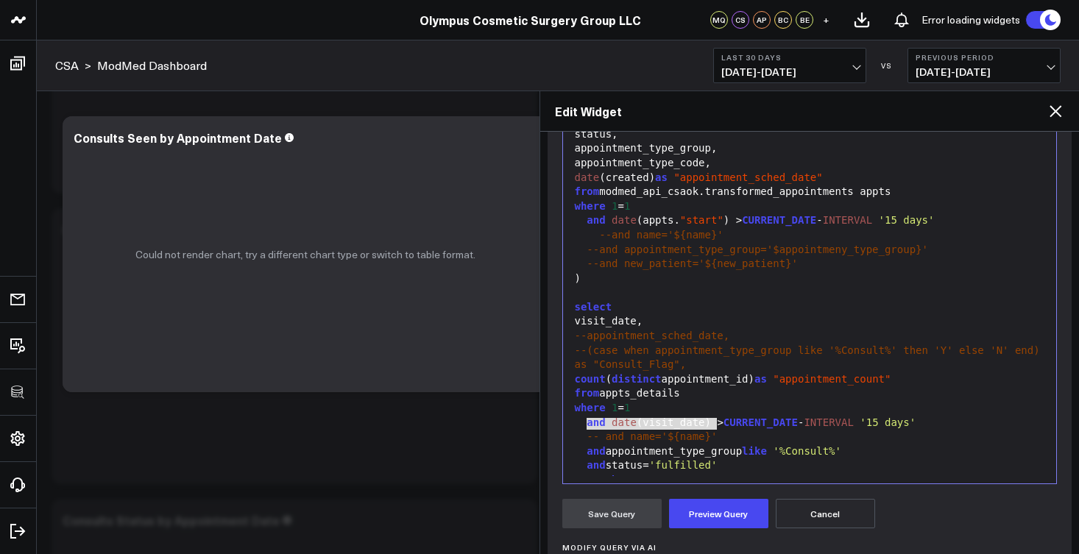
click at [728, 430] on div "-- and name='${name}'" at bounding box center [810, 437] width 479 height 15
drag, startPoint x: 732, startPoint y: 426, endPoint x: 562, endPoint y: 421, distance: 169.4
click at [562, 421] on div "99 1 2 3 4 5 6 7 8 9 10 11 12 13 14 15 16 17 18 19 20 21 22 23 24 25 26 27 28 2…" at bounding box center [809, 300] width 495 height 368
